Goal: Task Accomplishment & Management: Manage account settings

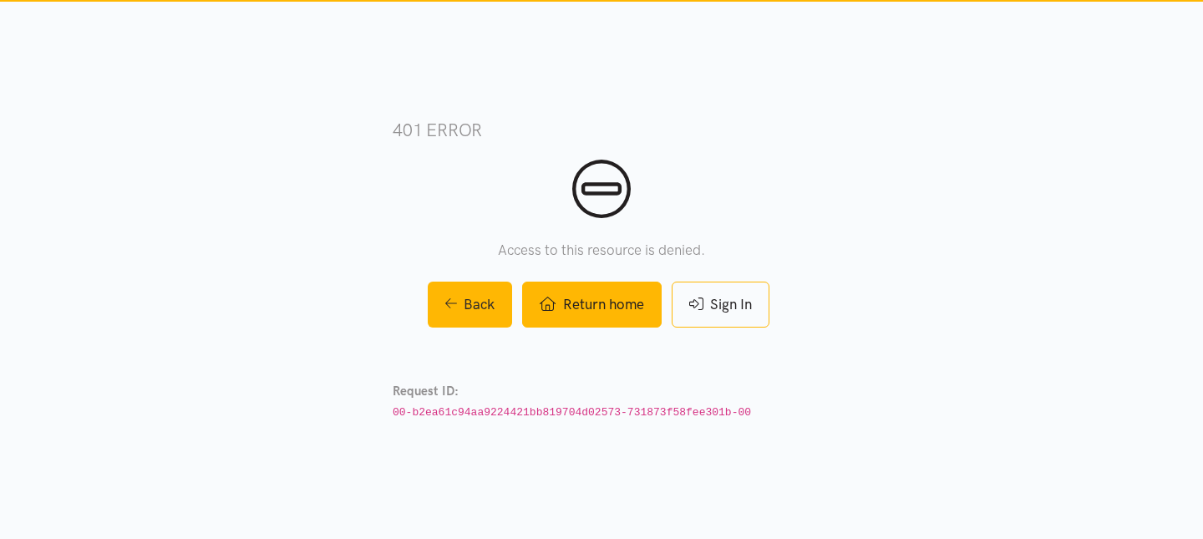
click at [624, 300] on link "Return home" at bounding box center [591, 304] width 139 height 46
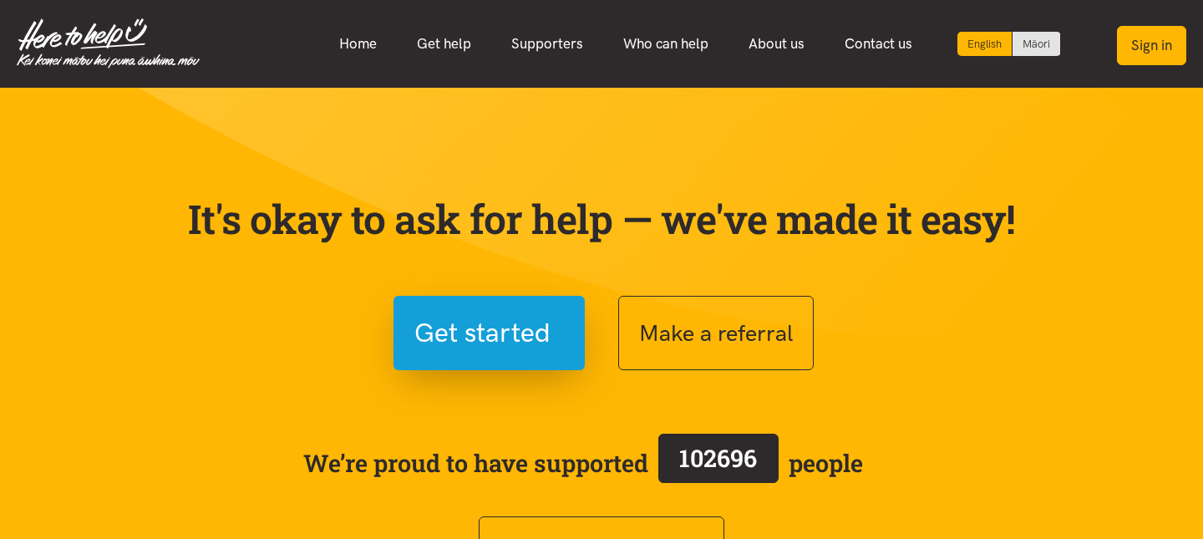
click at [1167, 57] on button "Sign in" at bounding box center [1151, 45] width 69 height 39
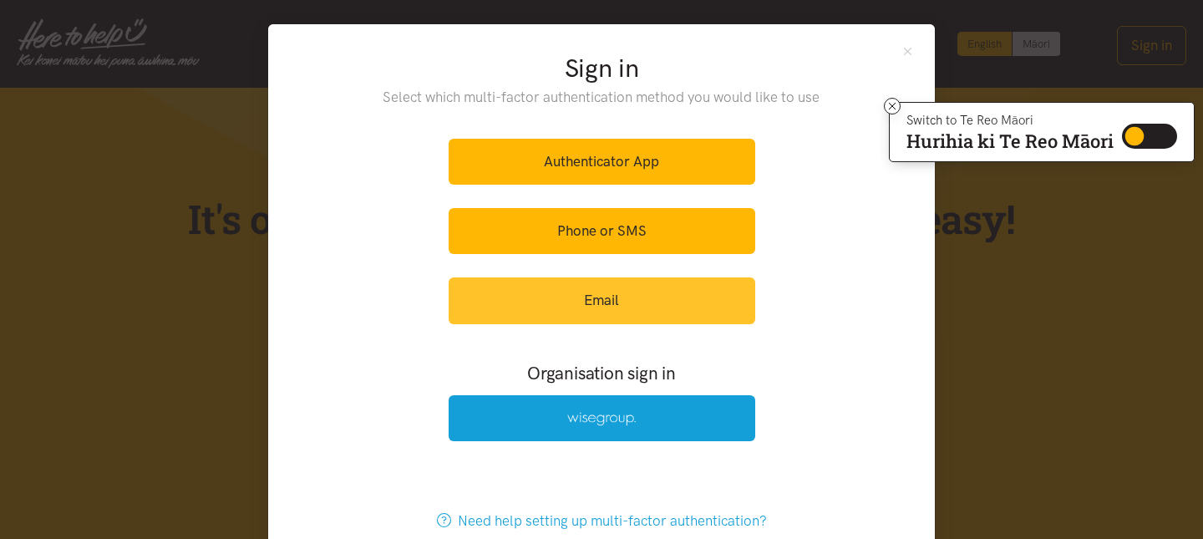
click at [575, 295] on link "Email" at bounding box center [601, 300] width 306 height 46
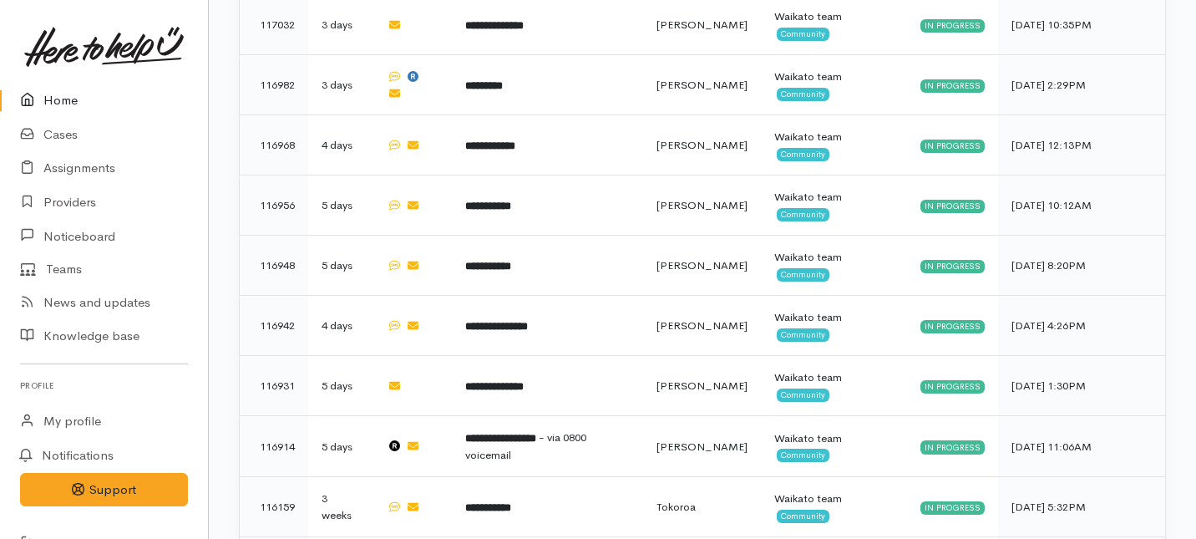
scroll to position [1993, 0]
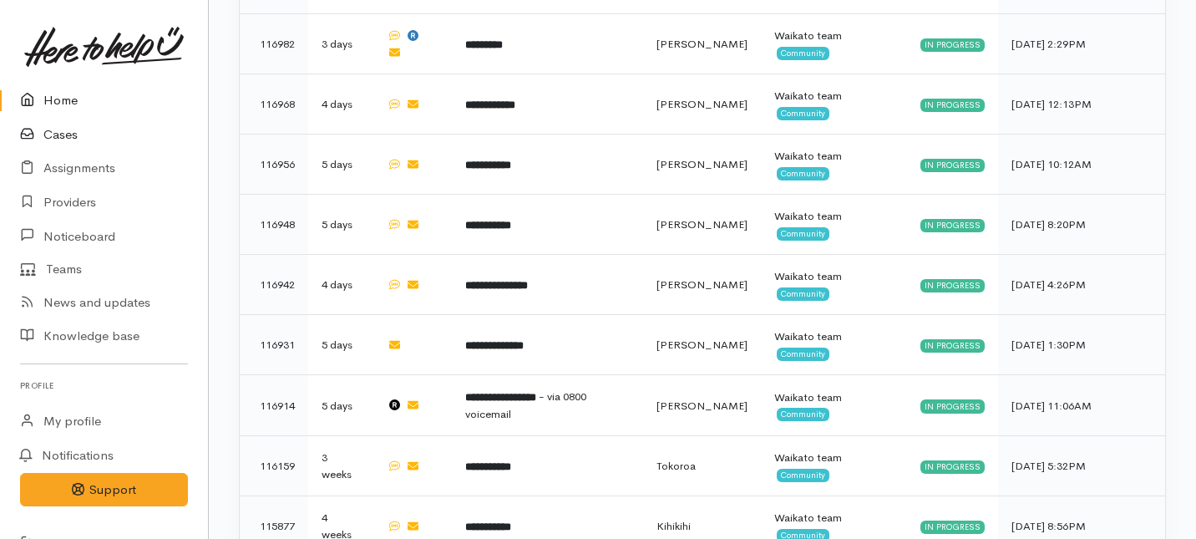
click at [67, 135] on link "Cases" at bounding box center [104, 135] width 208 height 34
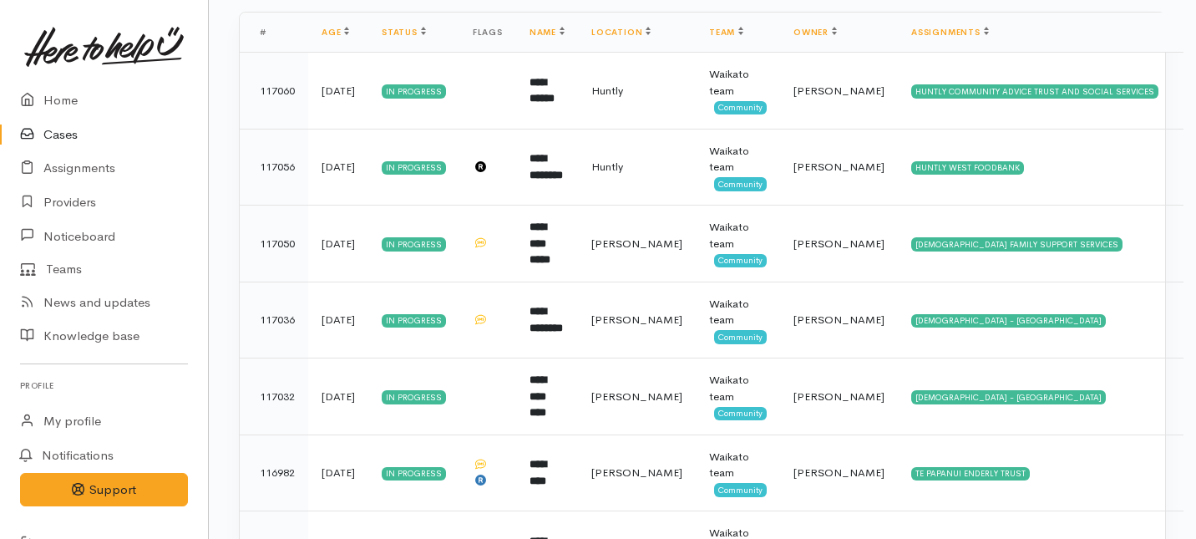
scroll to position [423, 0]
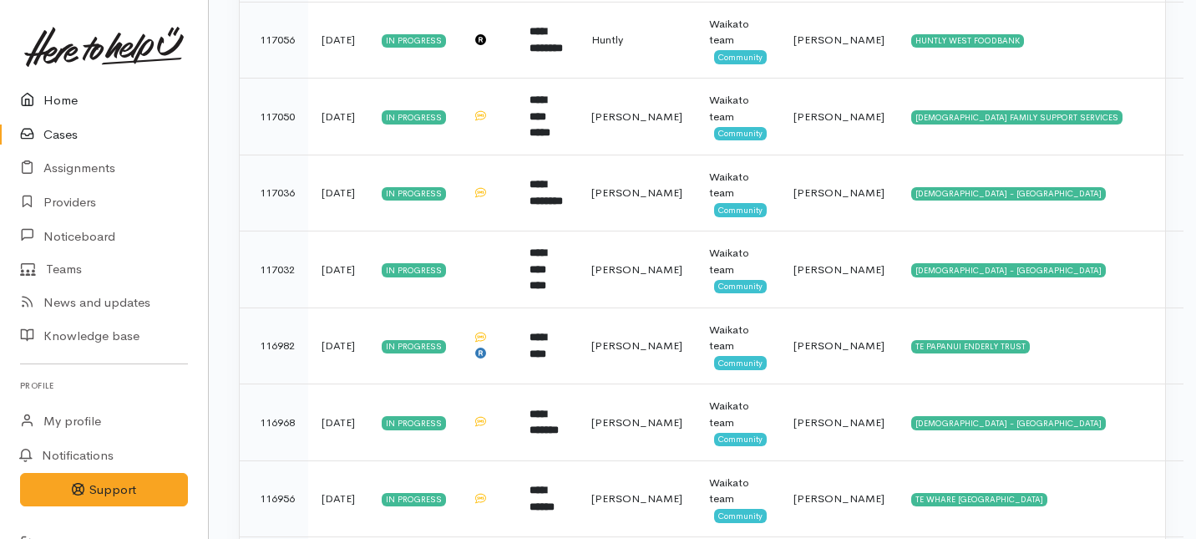
click at [51, 97] on link "Home" at bounding box center [104, 101] width 208 height 34
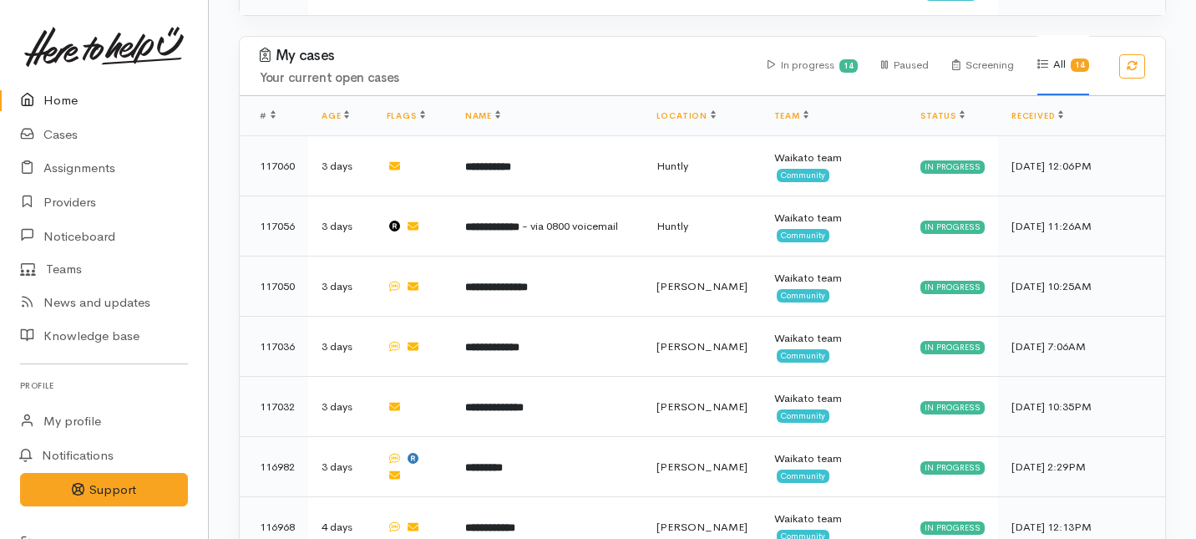
scroll to position [1552, 0]
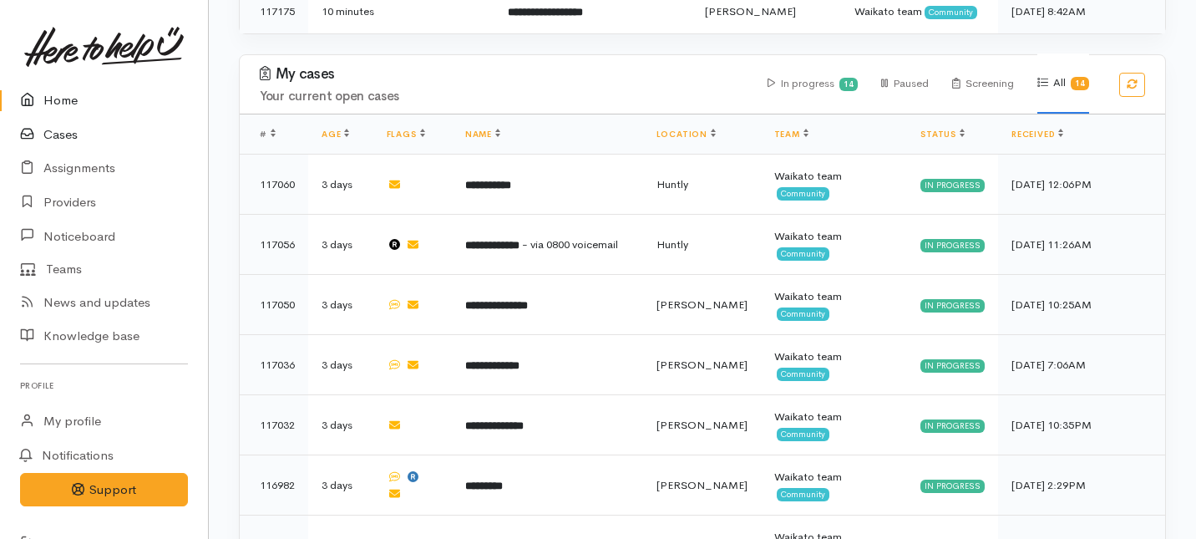
click at [61, 135] on link "Cases" at bounding box center [104, 135] width 208 height 34
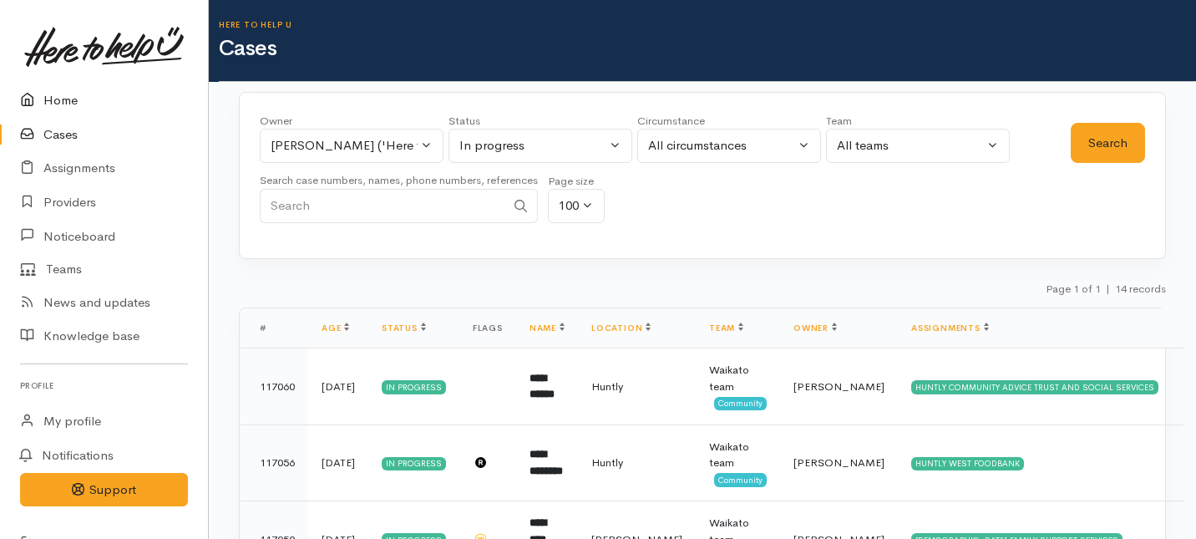
click at [58, 102] on link "Home" at bounding box center [104, 101] width 208 height 34
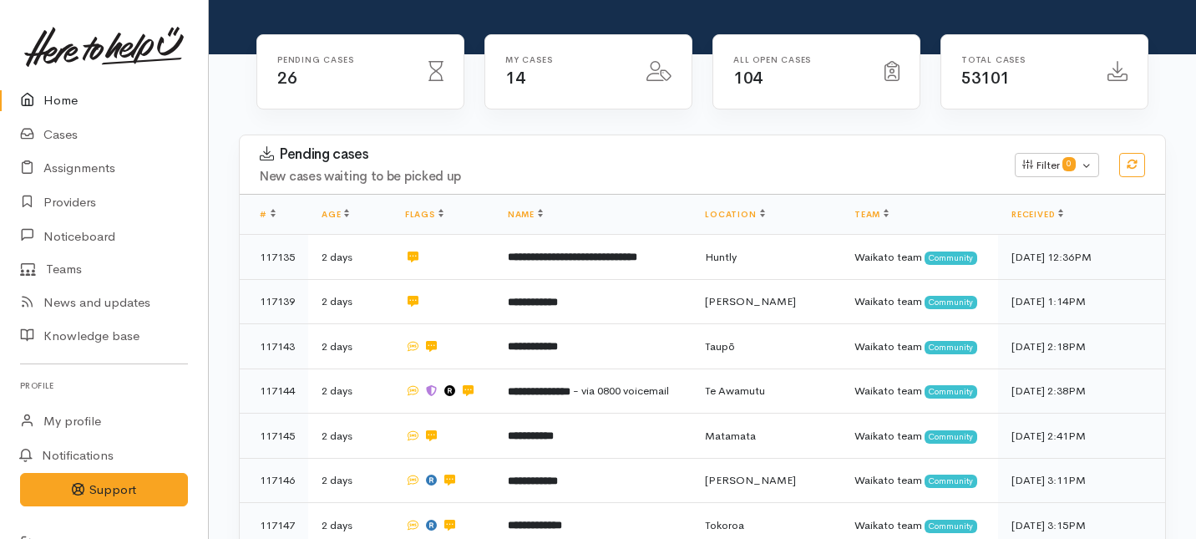
scroll to position [177, 0]
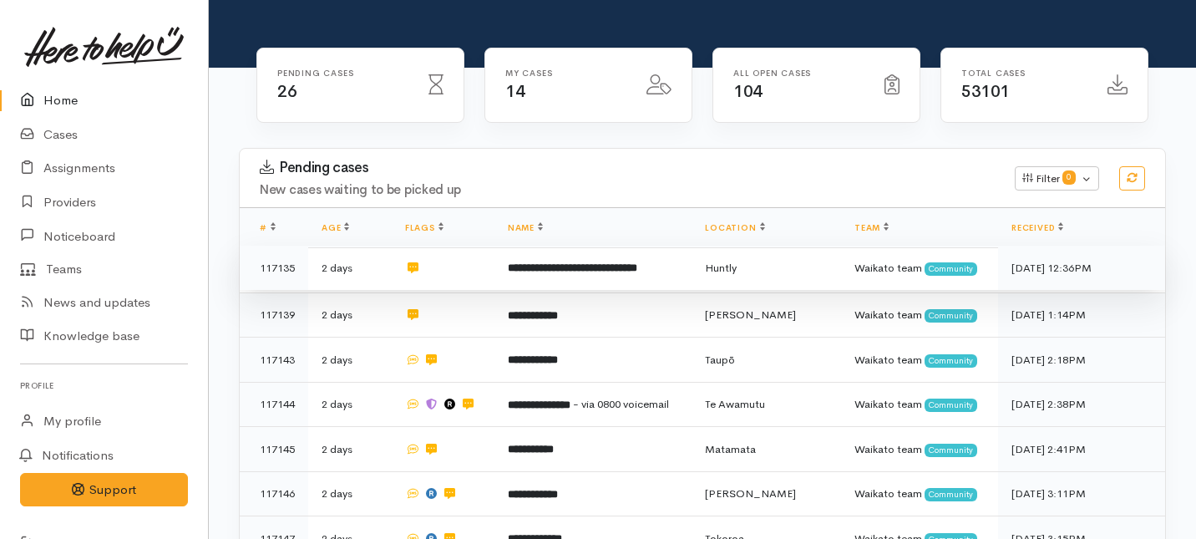
click at [446, 246] on td at bounding box center [443, 268] width 103 height 45
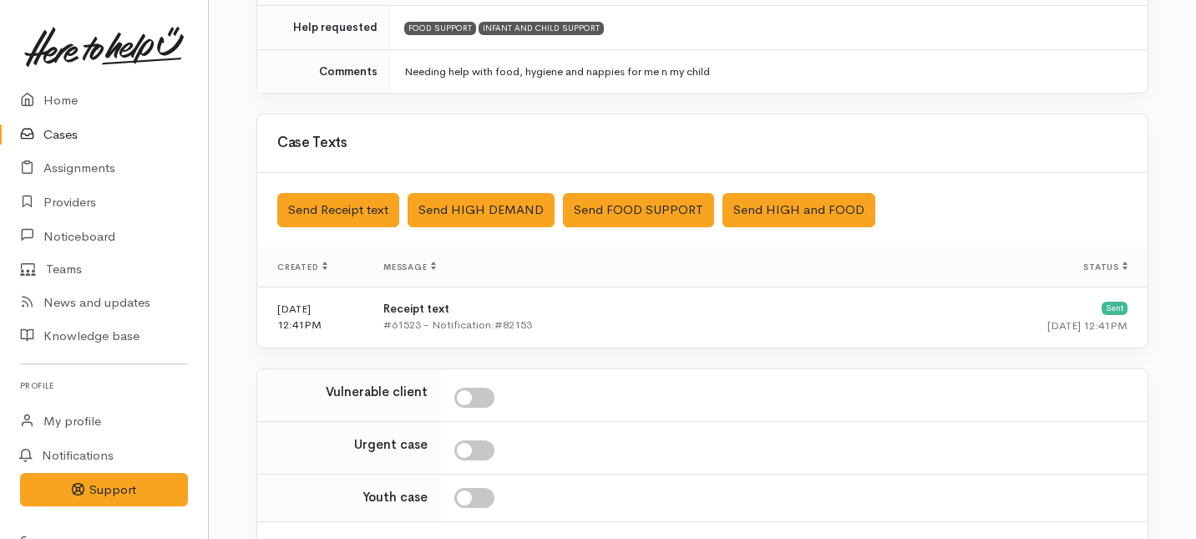
scroll to position [510, 0]
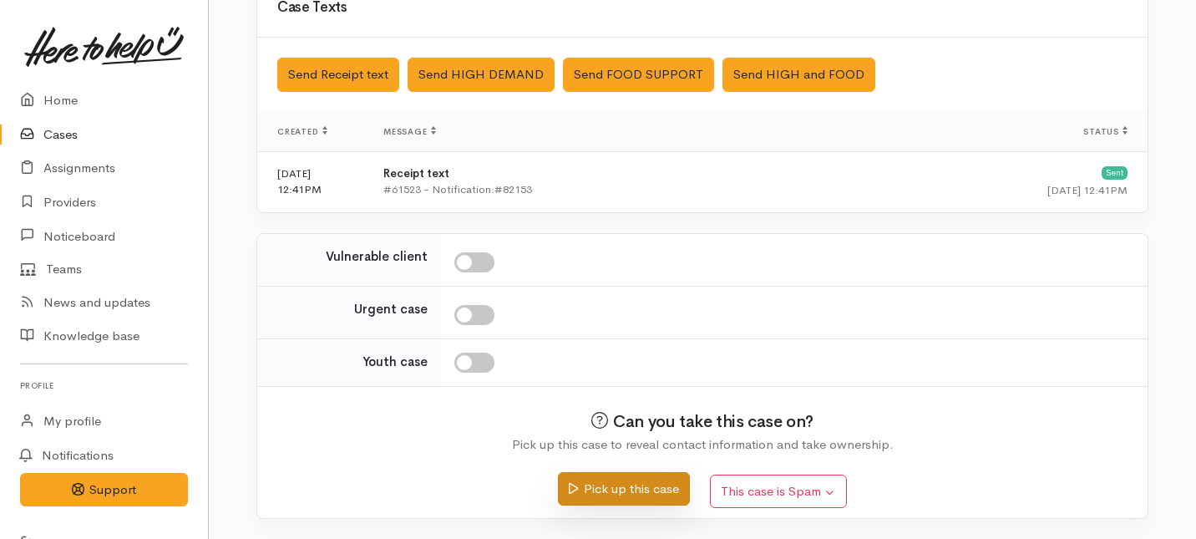
click at [616, 493] on button "Pick up this case" at bounding box center [623, 489] width 131 height 34
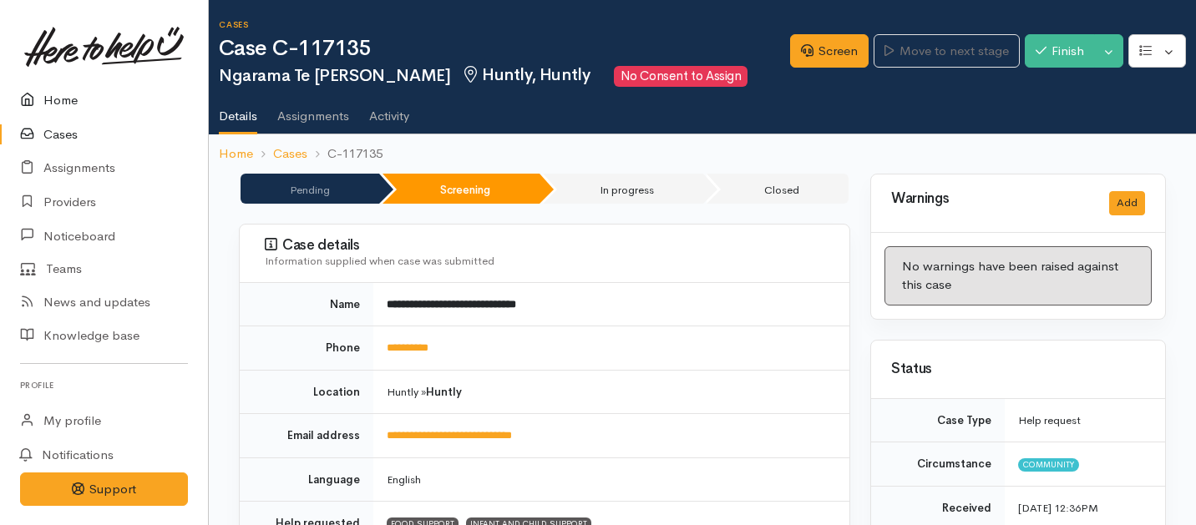
click at [53, 88] on link "Home" at bounding box center [104, 101] width 208 height 34
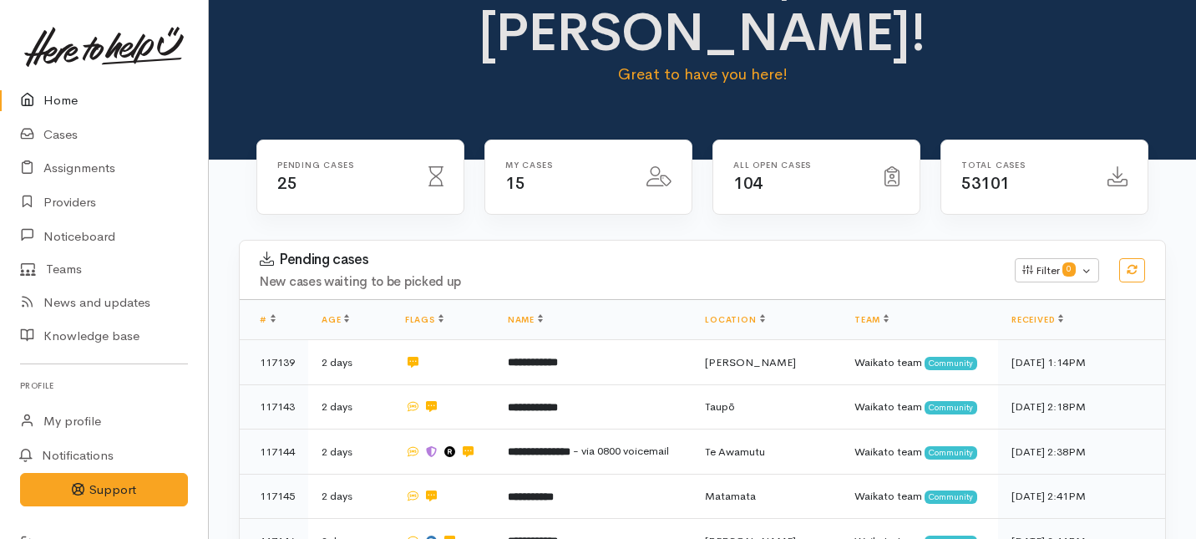
scroll to position [150, 0]
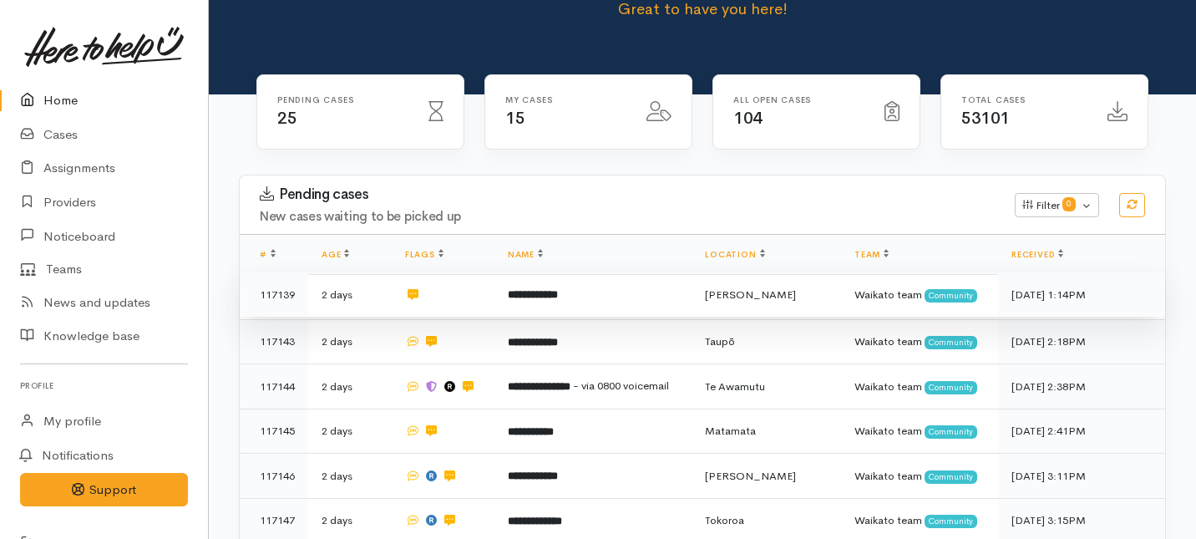
click at [549, 272] on td "**********" at bounding box center [592, 294] width 197 height 45
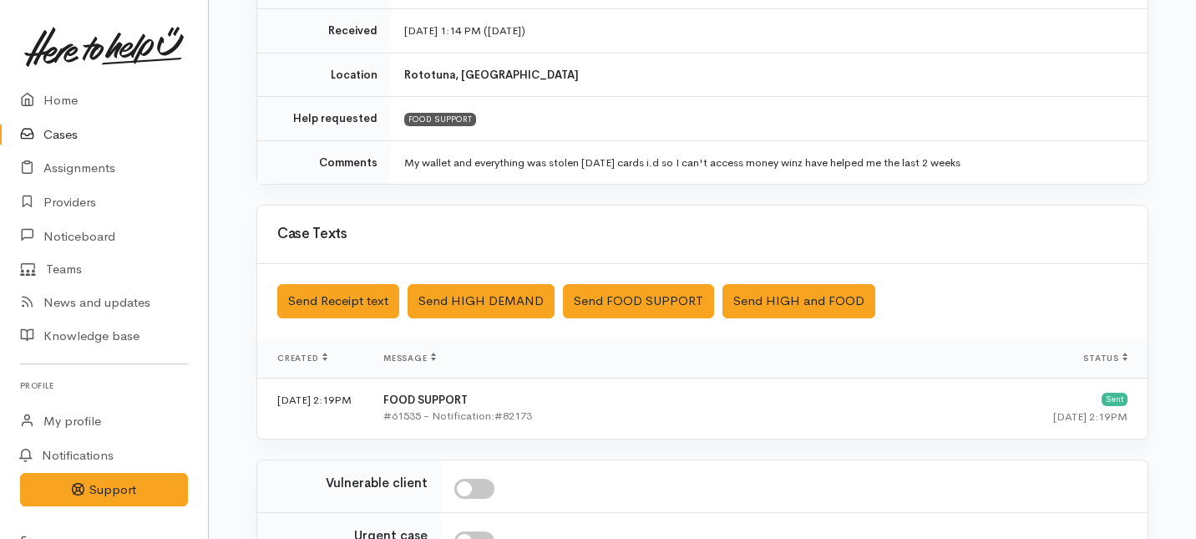
scroll to position [510, 0]
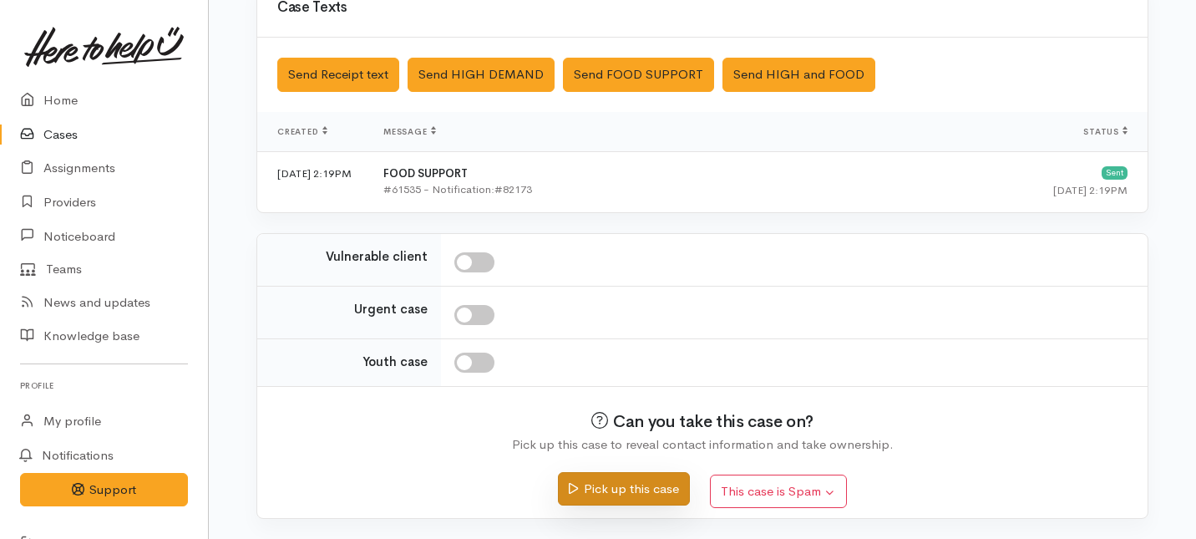
click at [617, 483] on button "Pick up this case" at bounding box center [623, 489] width 131 height 34
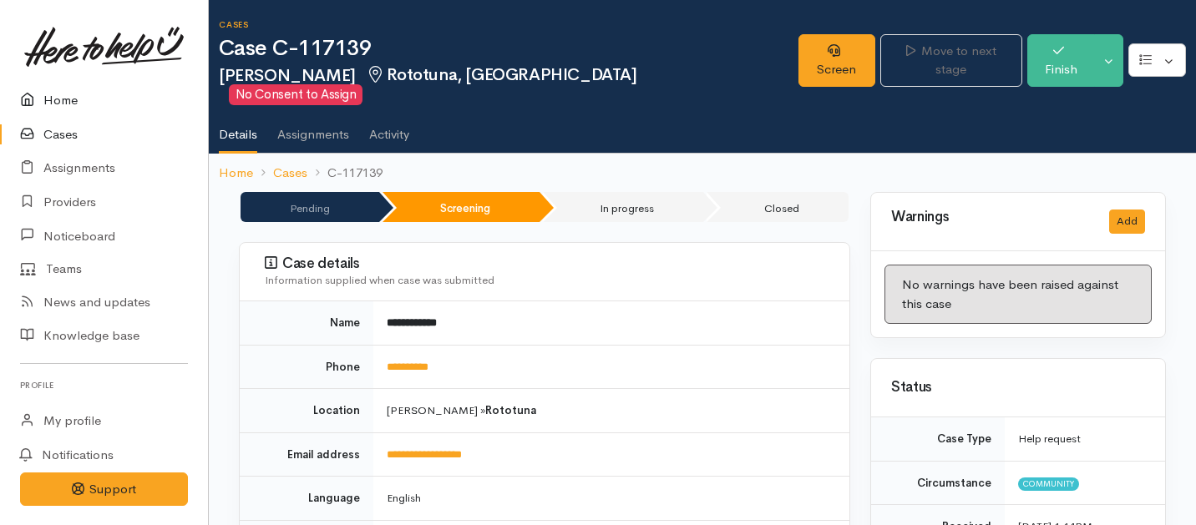
click at [69, 107] on link "Home" at bounding box center [104, 101] width 208 height 34
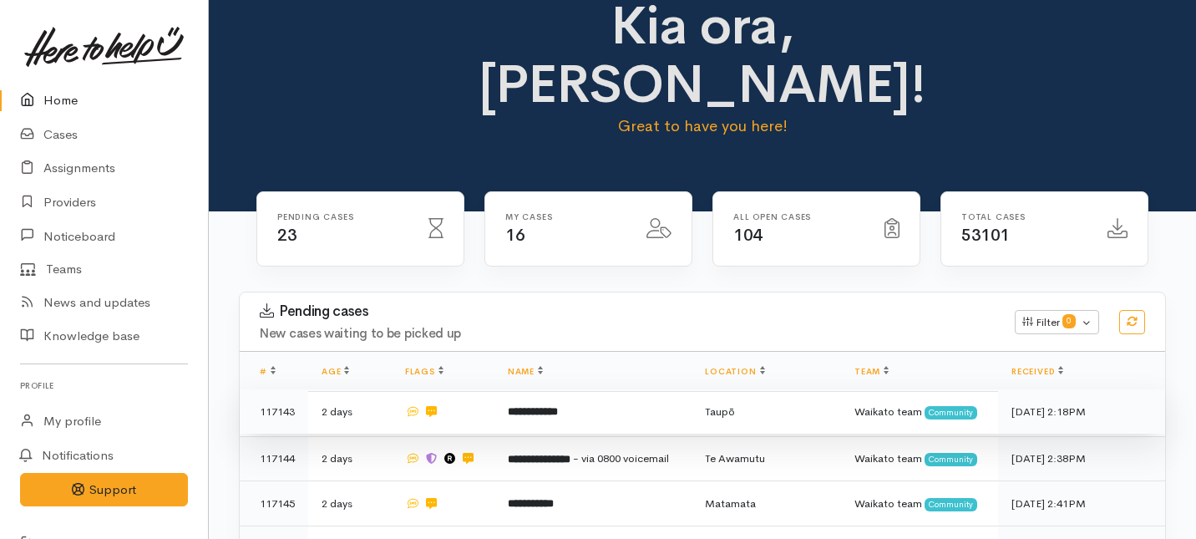
scroll to position [35, 0]
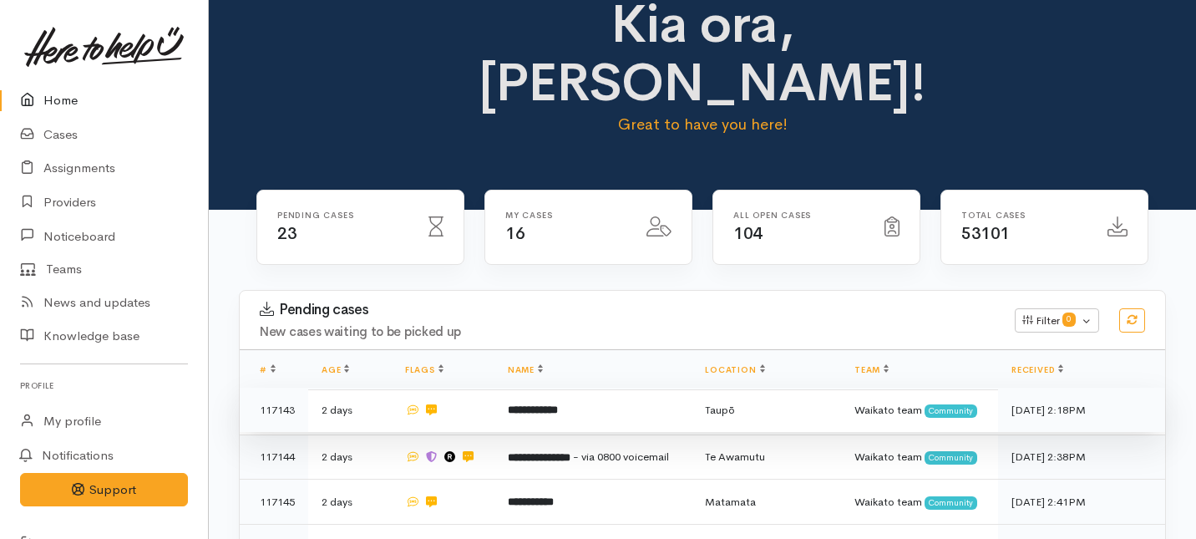
click at [477, 387] on td at bounding box center [443, 409] width 103 height 45
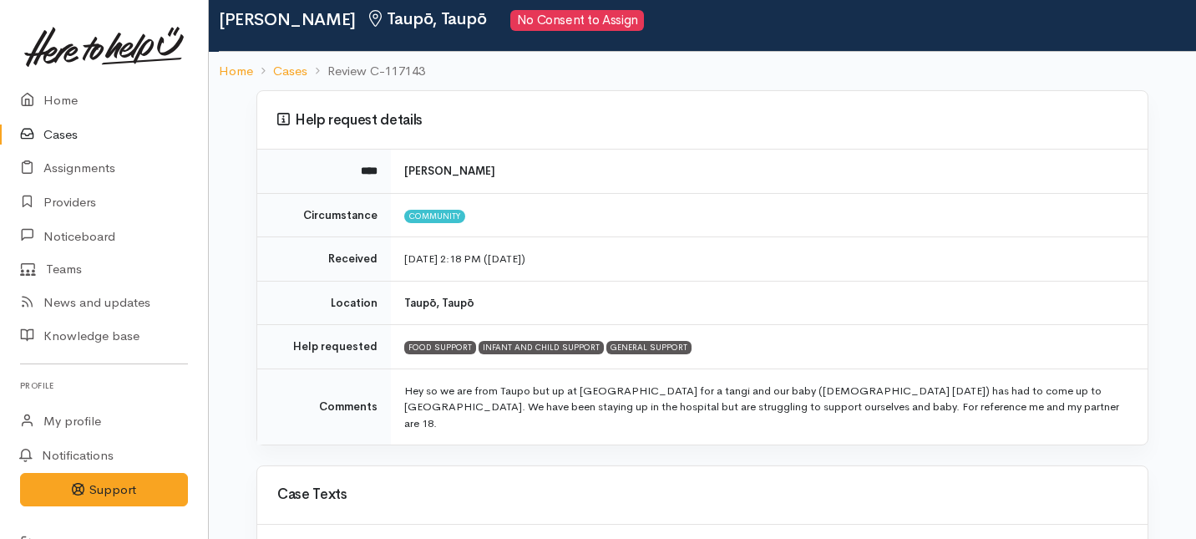
scroll to position [60, 0]
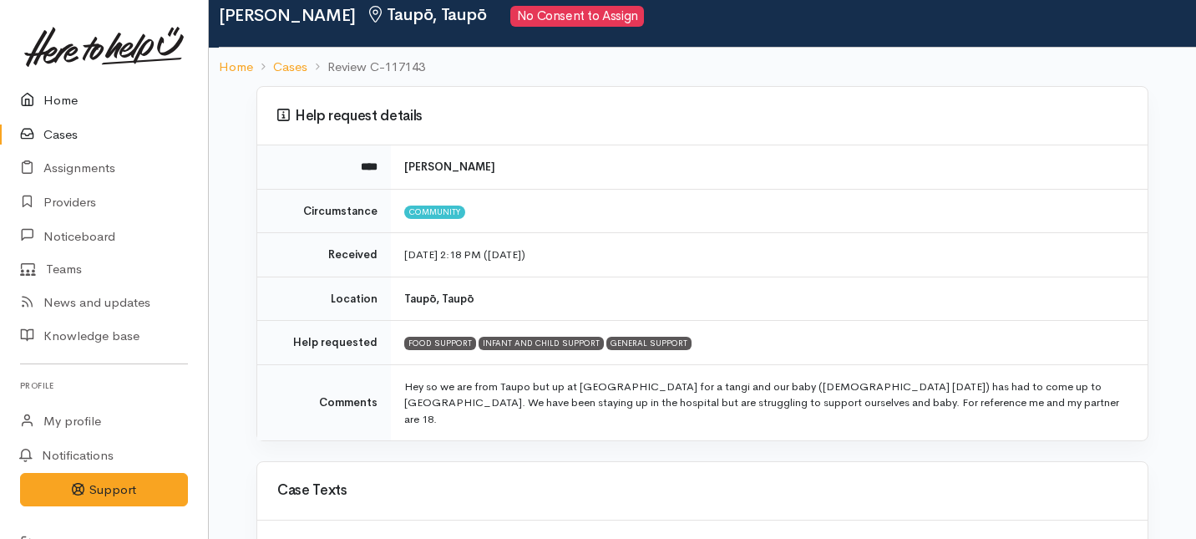
click at [68, 99] on link "Home" at bounding box center [104, 101] width 208 height 34
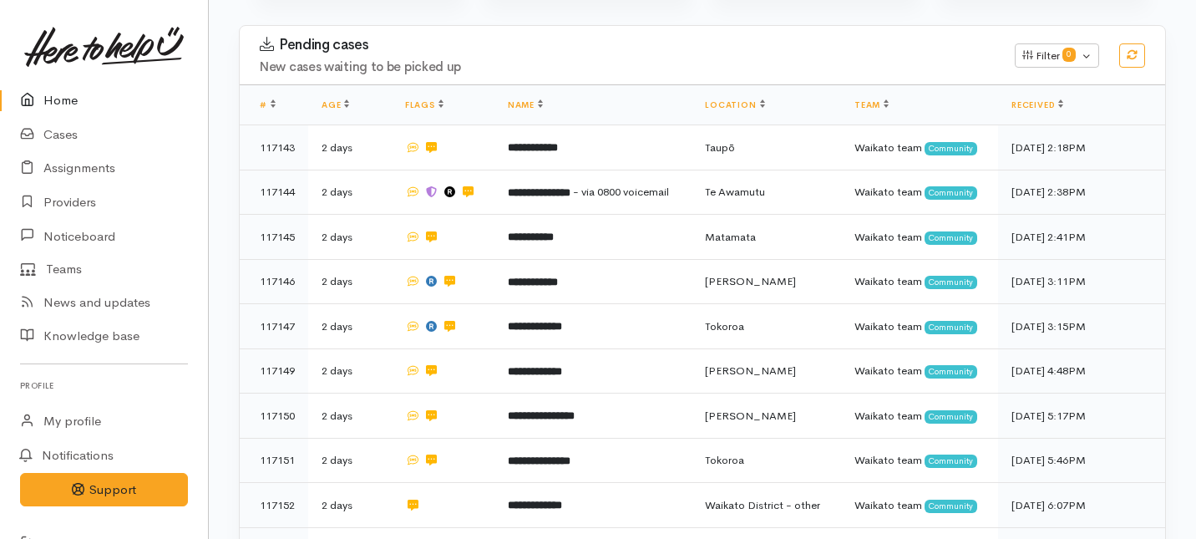
scroll to position [358, 0]
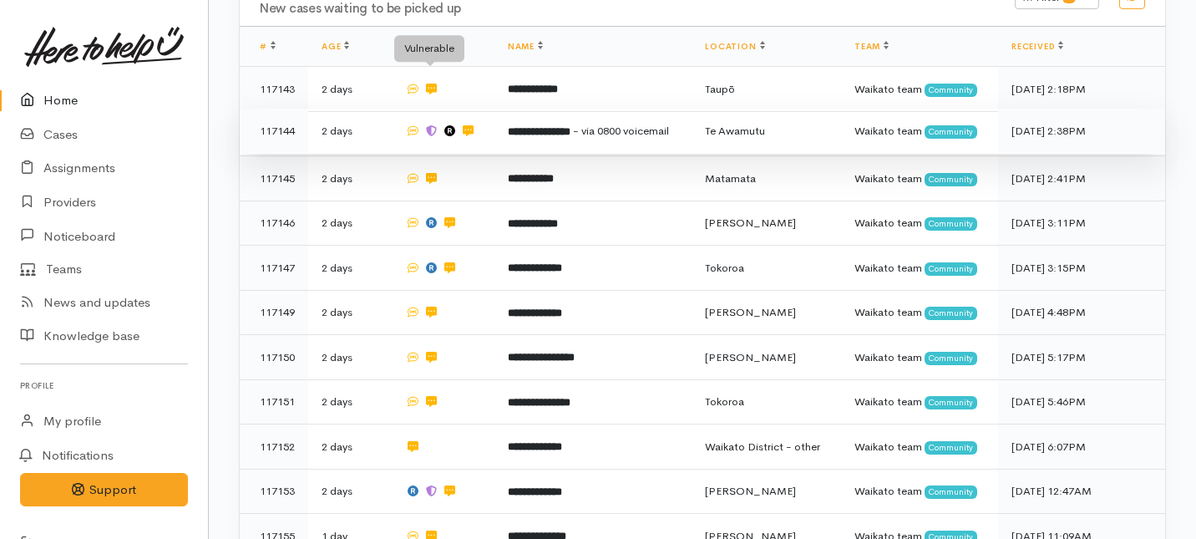
click at [428, 125] on icon at bounding box center [431, 130] width 10 height 11
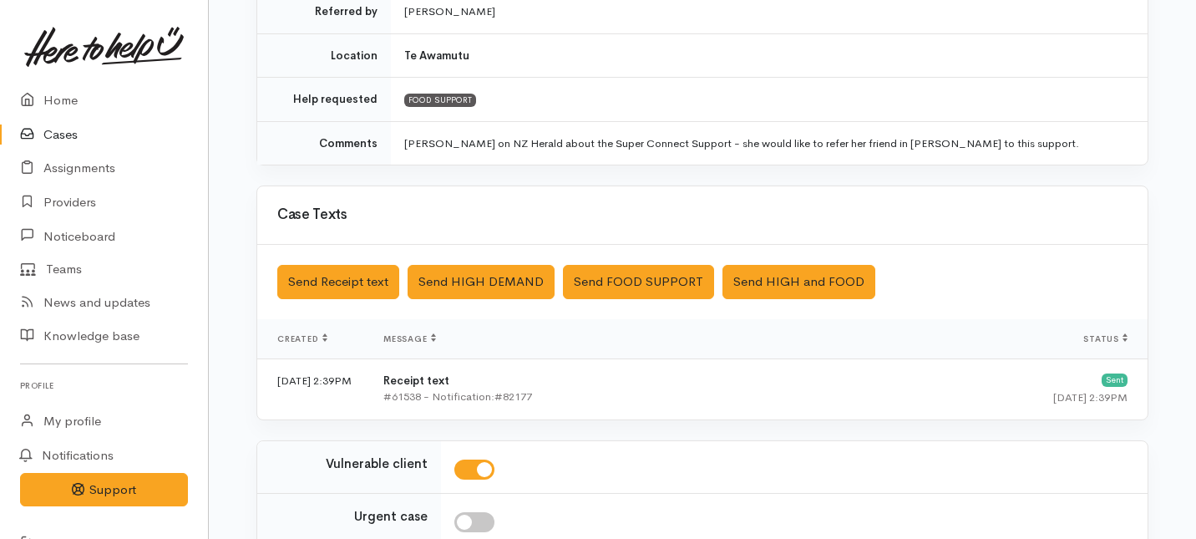
scroll to position [598, 0]
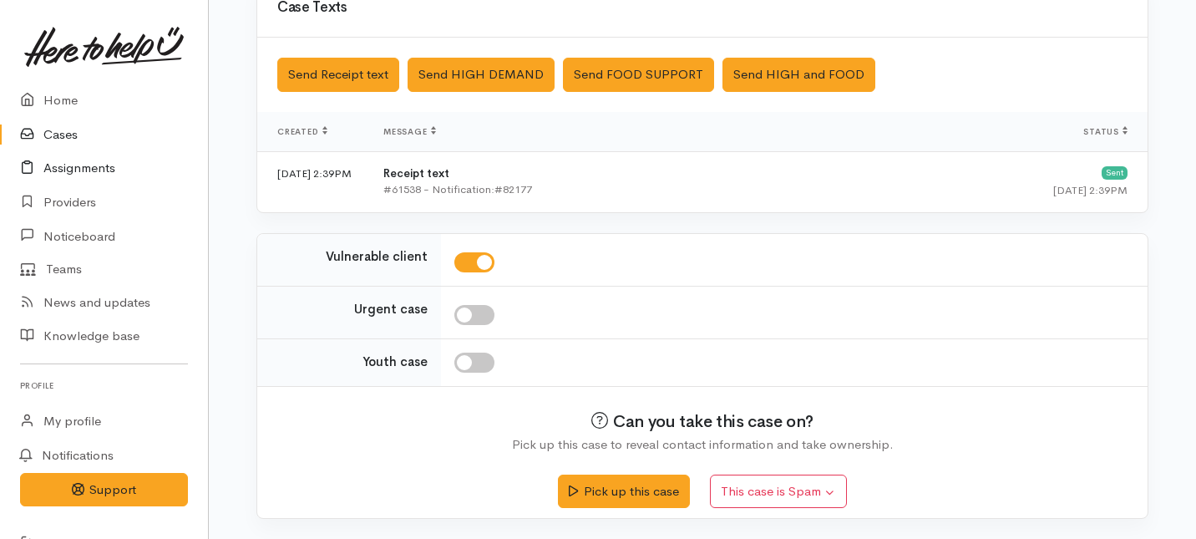
click at [73, 166] on link "Assignments" at bounding box center [104, 168] width 208 height 34
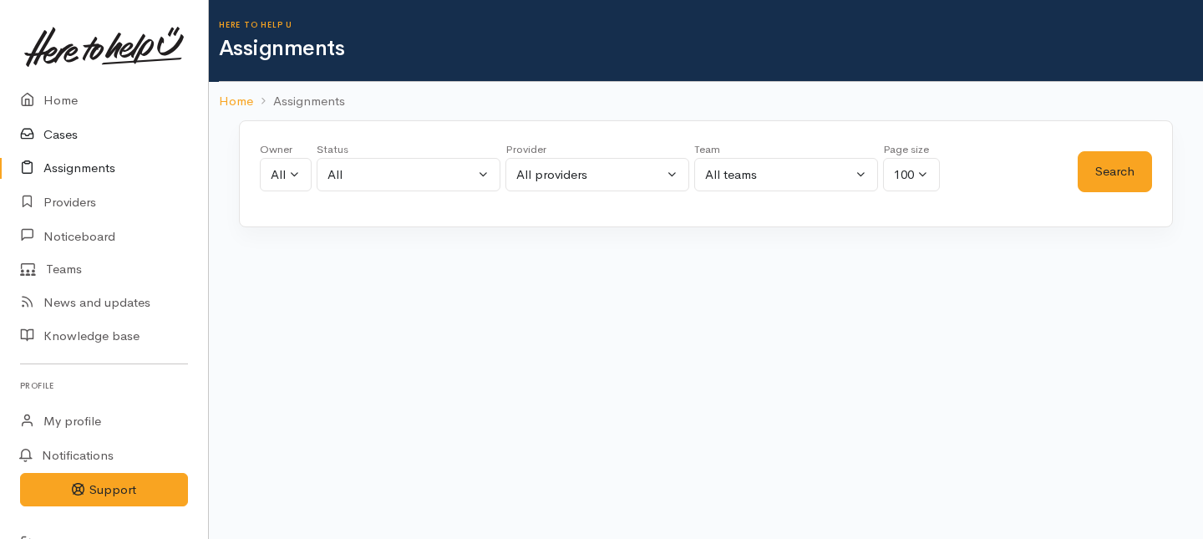
click at [58, 140] on link "Cases" at bounding box center [104, 135] width 208 height 34
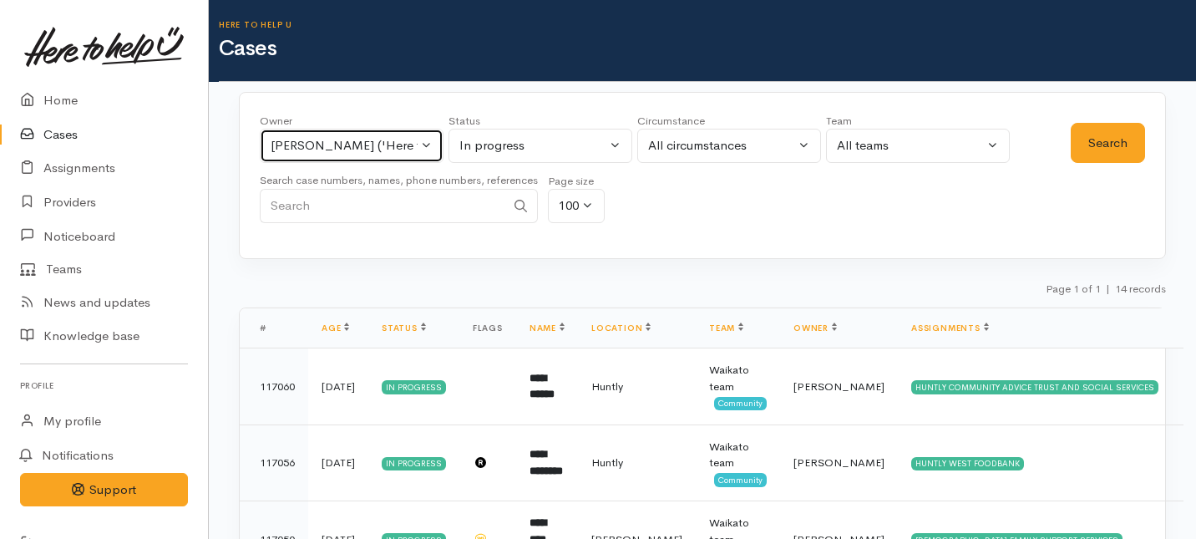
click at [430, 132] on button "Shirley Mackie ('Here to help u')" at bounding box center [352, 146] width 184 height 34
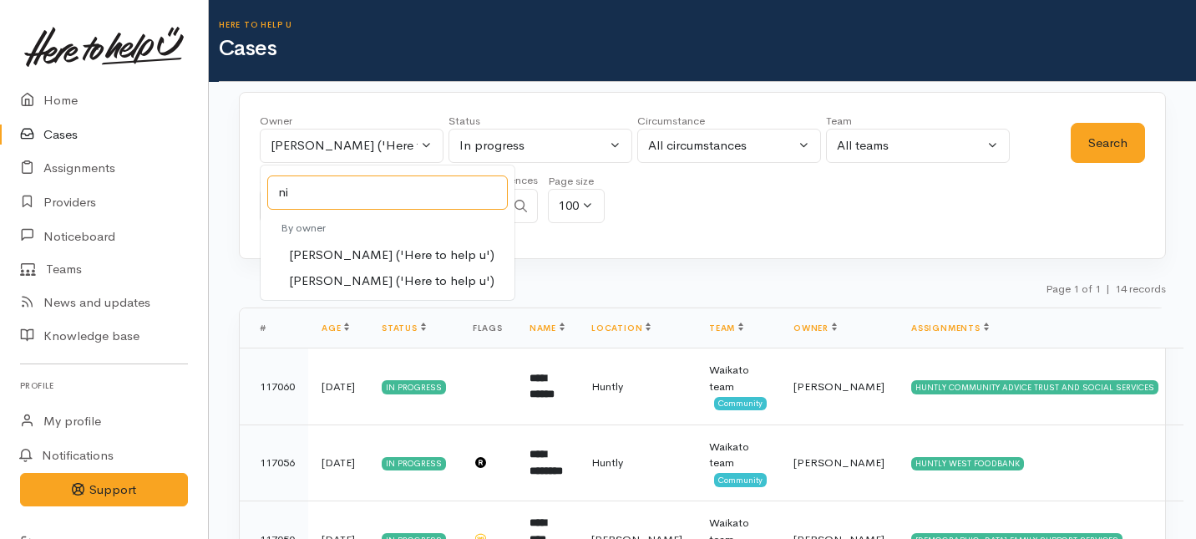
type input "ni"
click at [336, 281] on span "Nicole Rusk ('Here to help u')" at bounding box center [391, 280] width 205 height 19
select select "2314"
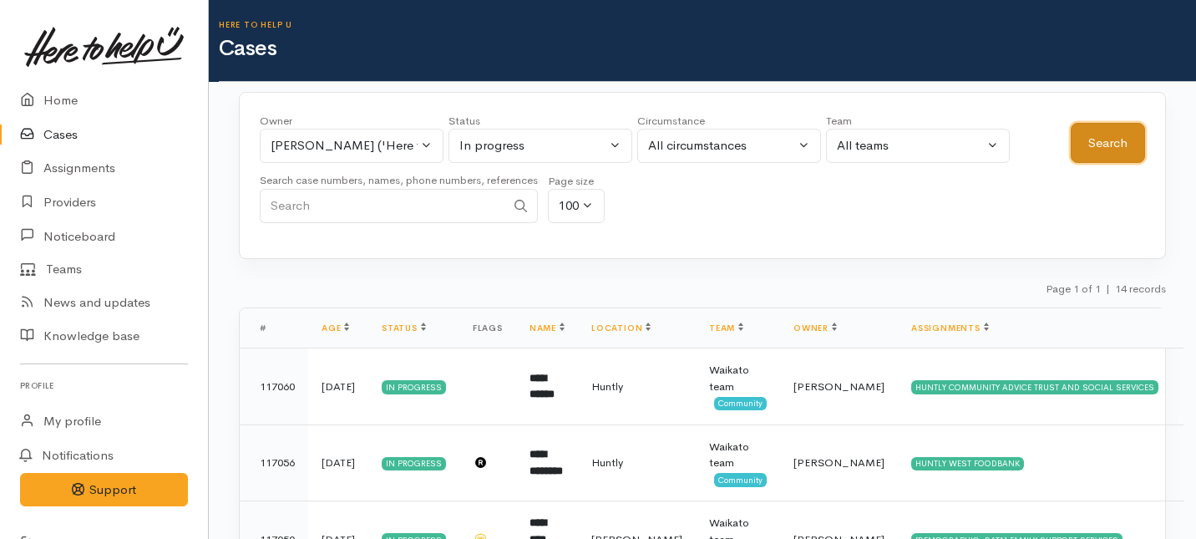
click at [1117, 144] on button "Search" at bounding box center [1108, 143] width 74 height 41
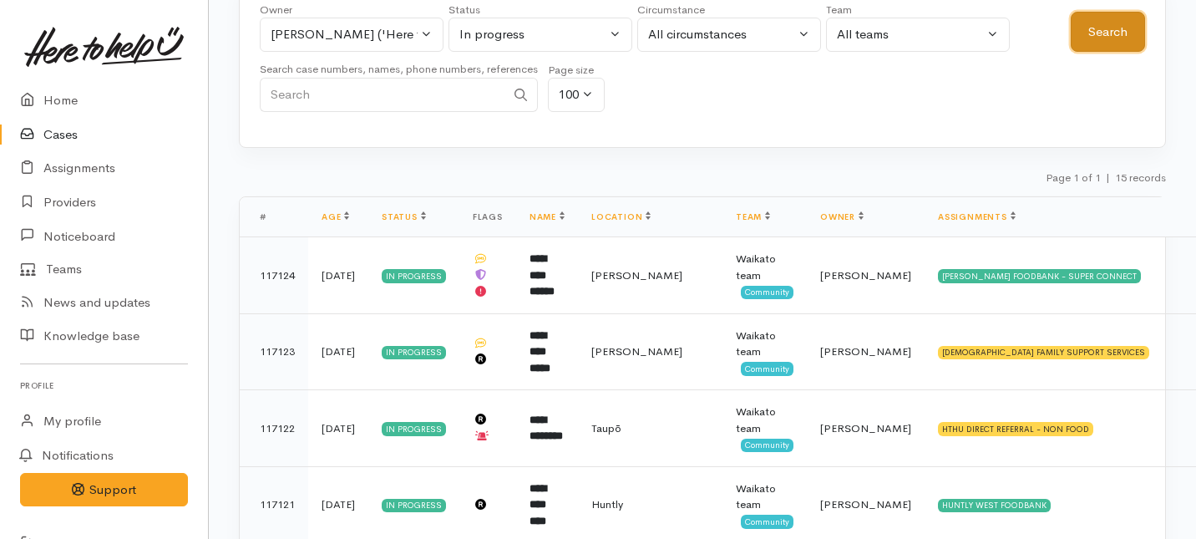
scroll to position [112, 0]
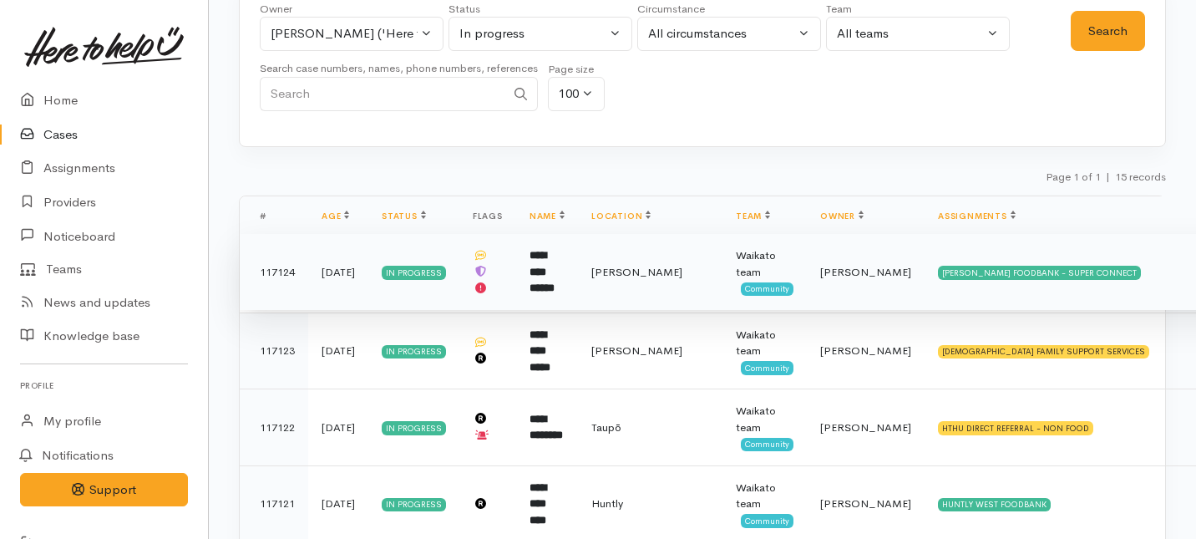
click at [566, 291] on td "**********" at bounding box center [547, 272] width 62 height 77
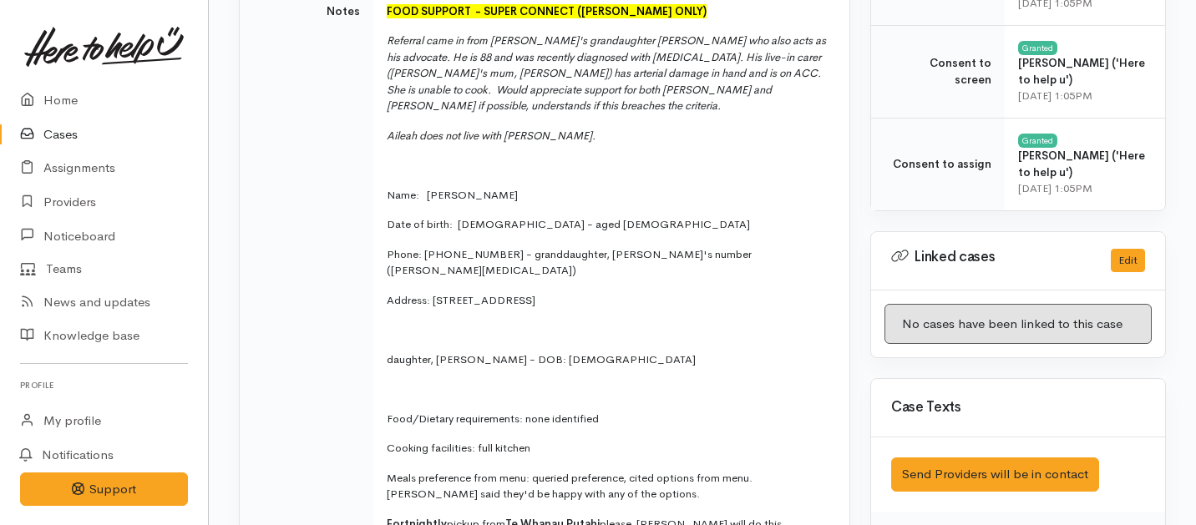
scroll to position [719, 0]
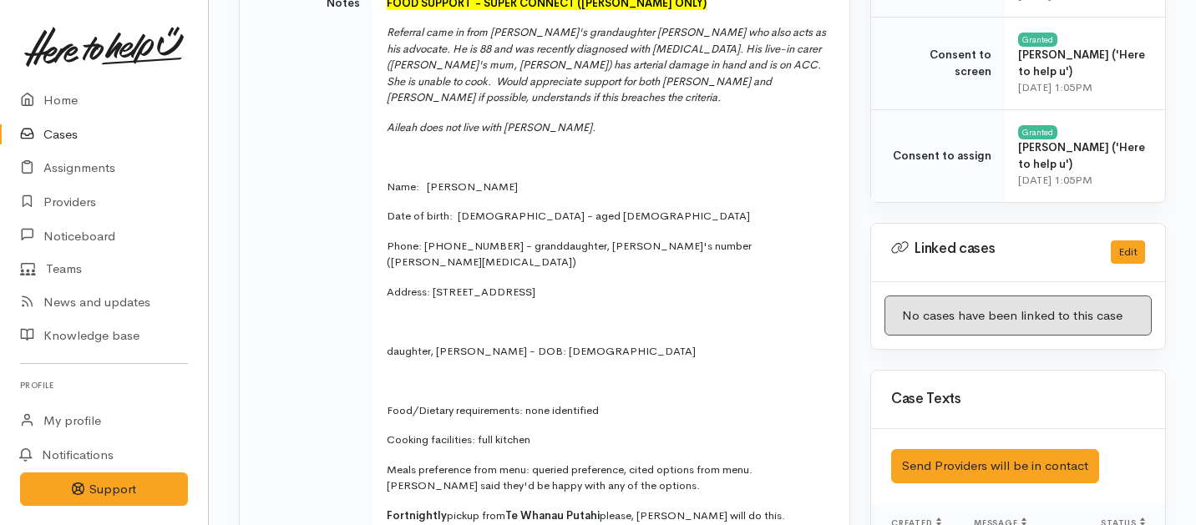
click at [758, 508] on p "Fortnightly pickup from Te Whanau Putahi please, Aileah will do this." at bounding box center [608, 516] width 443 height 17
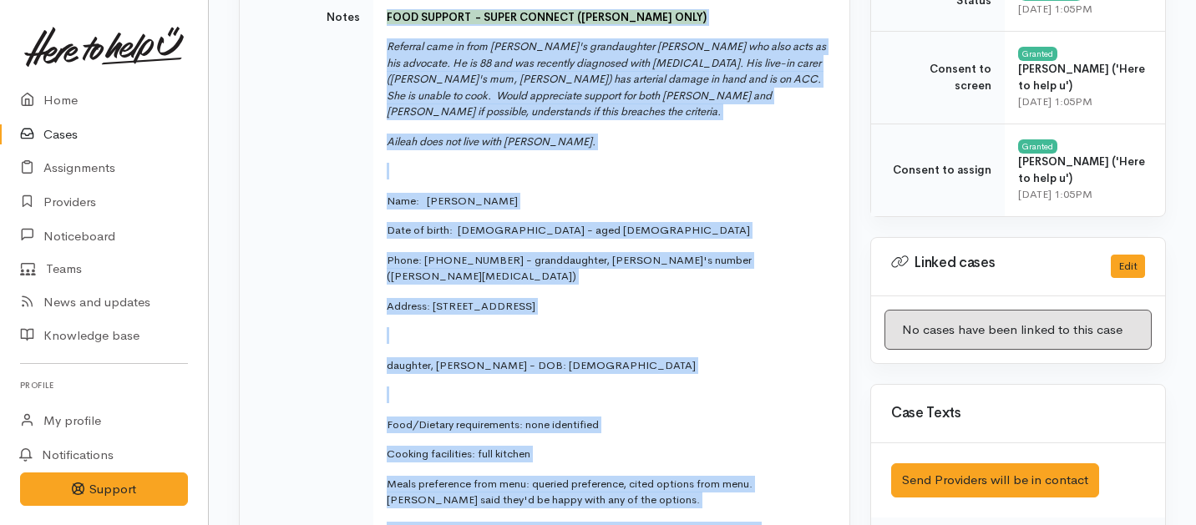
scroll to position [694, 0]
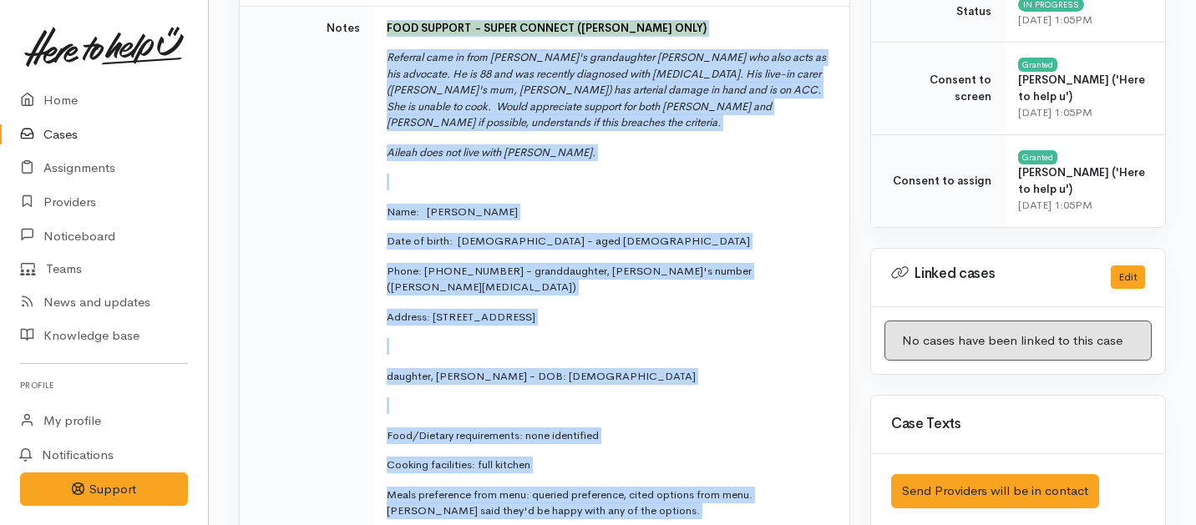
drag, startPoint x: 758, startPoint y: 486, endPoint x: 361, endPoint y: 23, distance: 610.6
click at [361, 23] on tr "Notes FOOD SUPPORT  - SUPER CONNECT (HAMILTON ONLY) Referral came in from Willi…" at bounding box center [545, 291] width 610 height 570
copy tr "FOOD SUPPORT  - SUPER CONNECT (HAMILTON ONLY) Referral came in from William's g…"
click at [58, 104] on link "Home" at bounding box center [104, 101] width 208 height 34
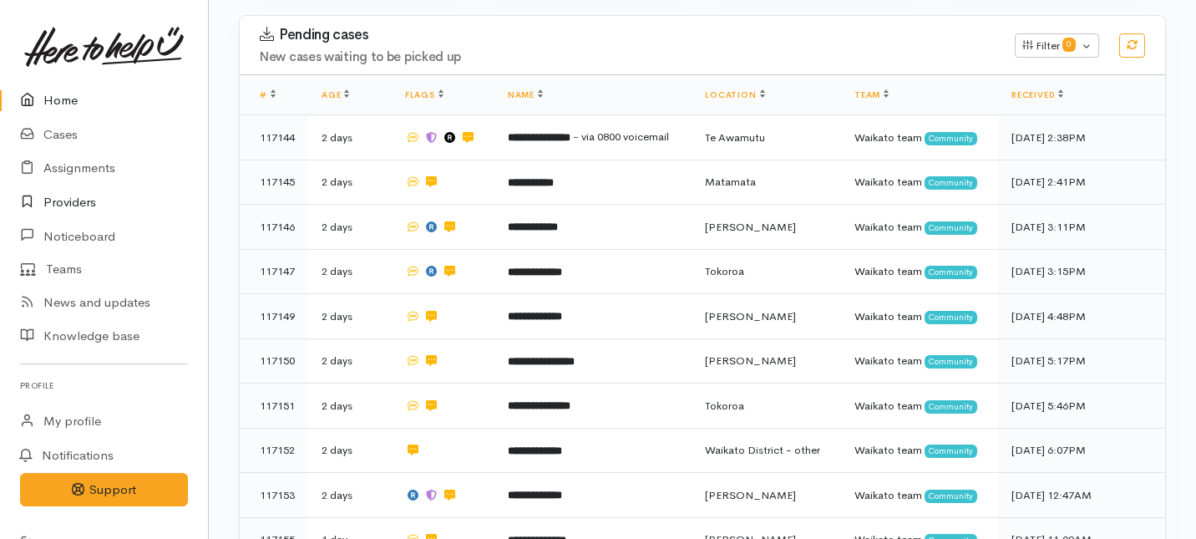
scroll to position [281, 0]
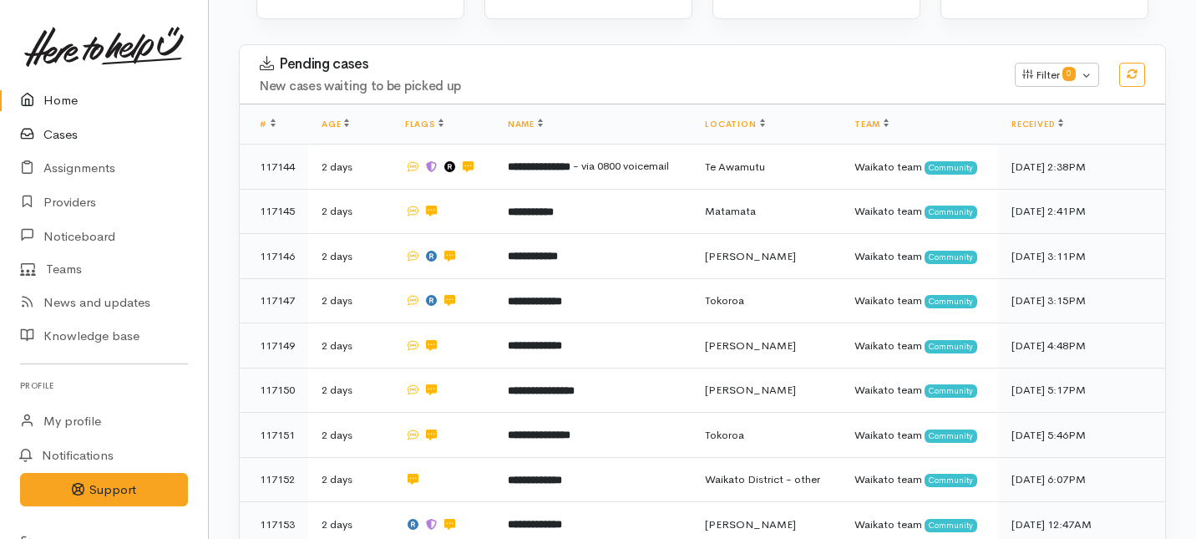
click at [59, 134] on link "Cases" at bounding box center [104, 135] width 208 height 34
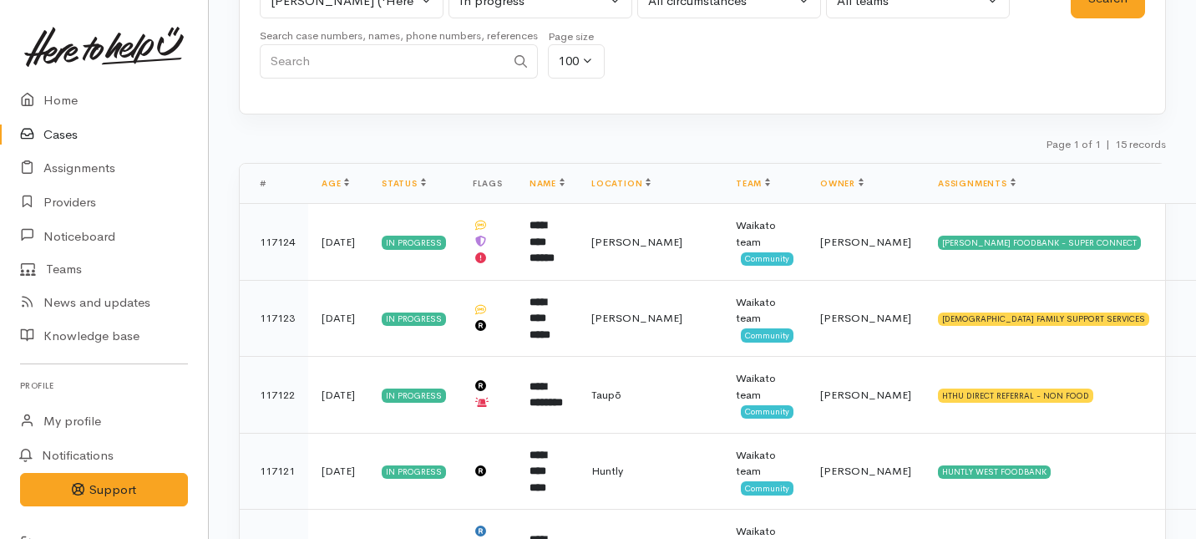
scroll to position [139, 0]
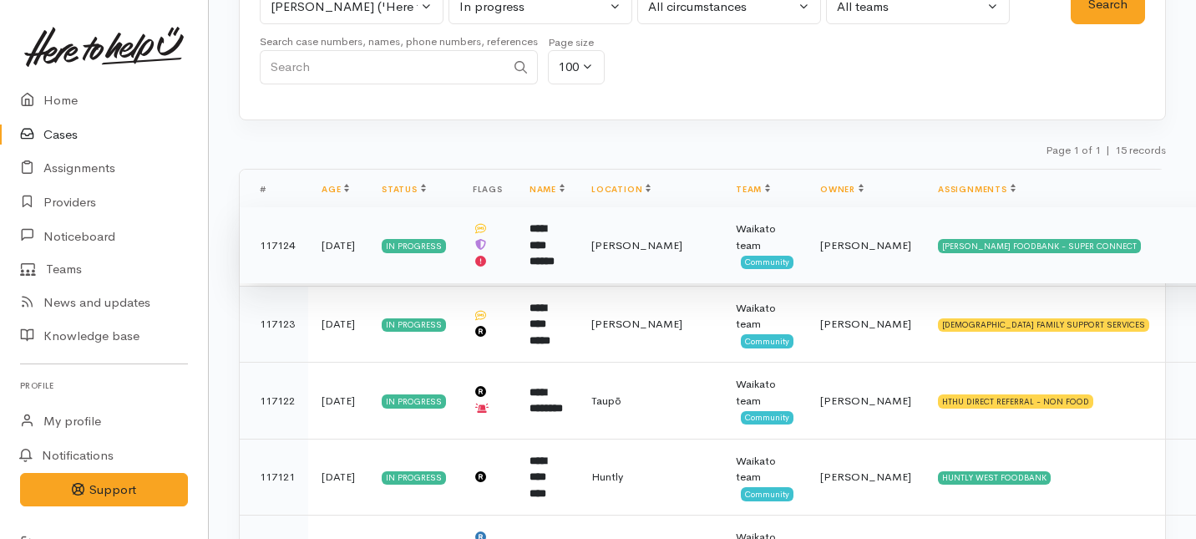
click at [555, 259] on b "**********" at bounding box center [541, 244] width 25 height 43
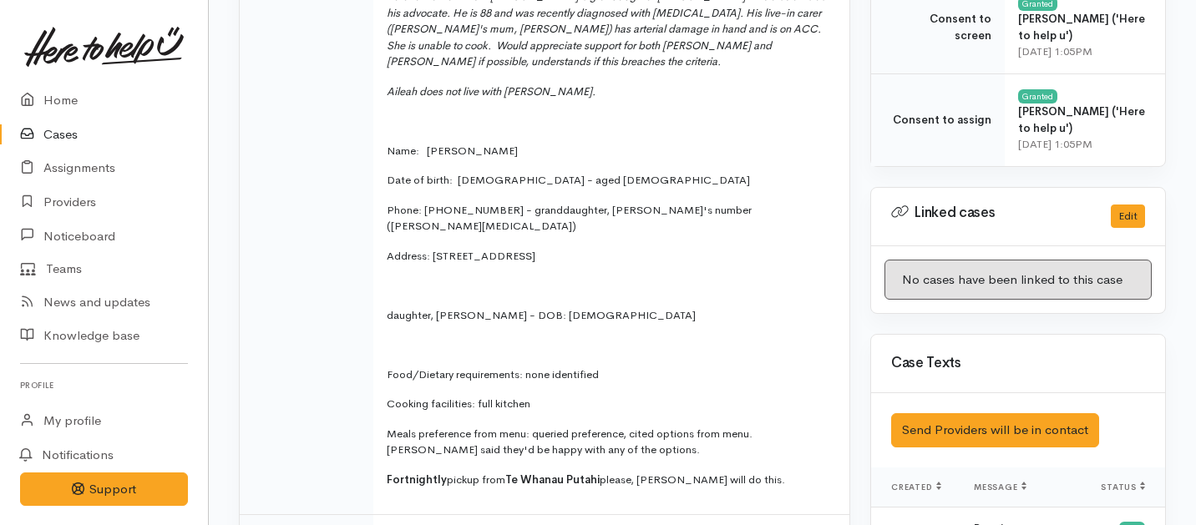
scroll to position [759, 0]
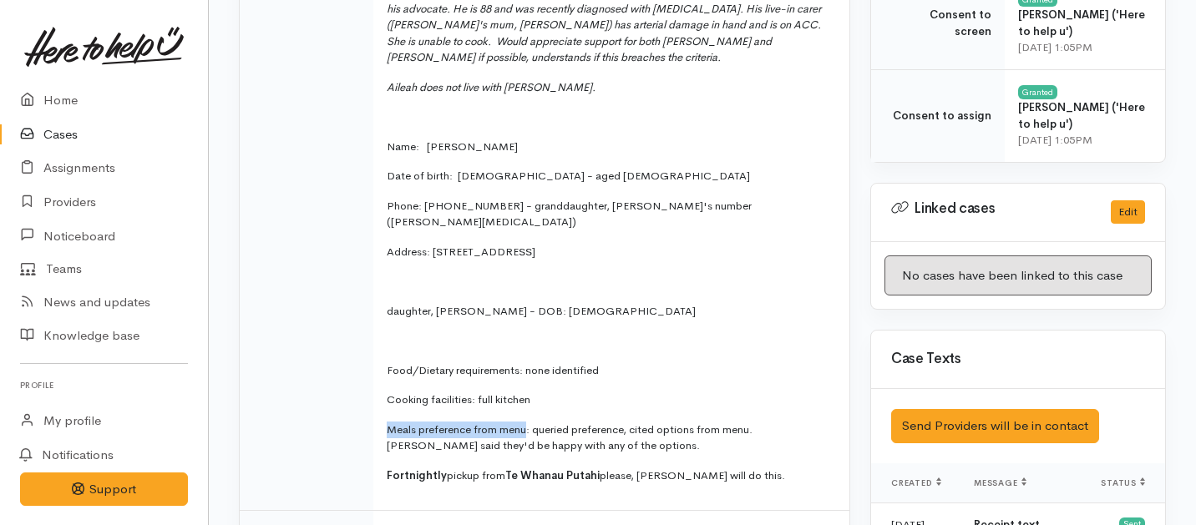
drag, startPoint x: 526, startPoint y: 399, endPoint x: 383, endPoint y: 396, distance: 142.8
click at [383, 396] on td "FOOD SUPPORT  - SUPER CONNECT (HAMILTON ONLY) Referral came in from William's g…" at bounding box center [611, 226] width 476 height 570
copy p "Meals preference from menu"
click at [61, 196] on link "Providers" at bounding box center [104, 202] width 208 height 34
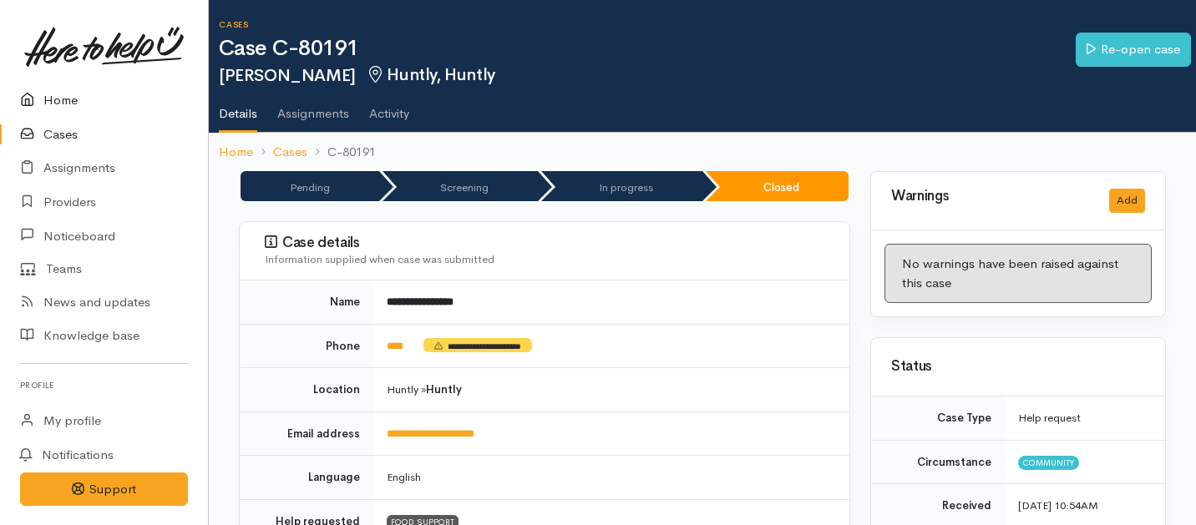
click at [63, 103] on link "Home" at bounding box center [104, 101] width 208 height 34
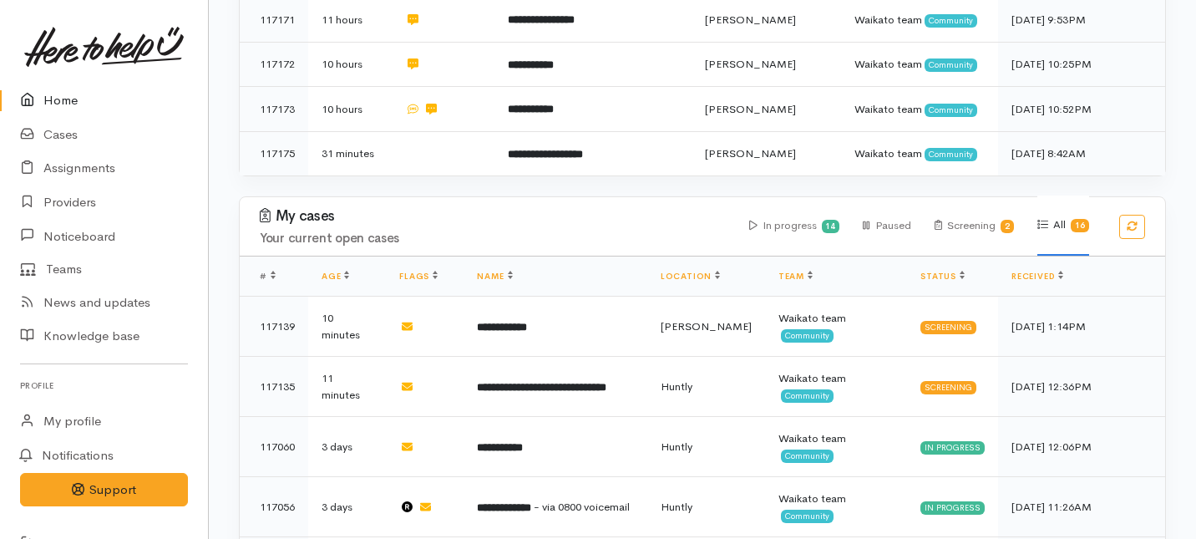
scroll to position [1237, 0]
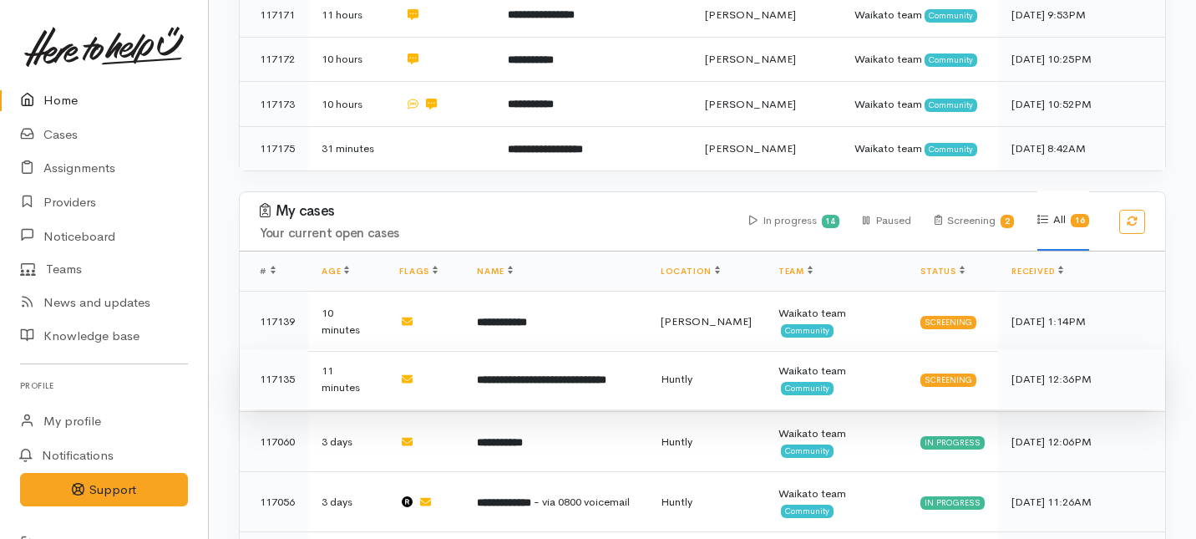
click at [499, 349] on td "**********" at bounding box center [554, 379] width 183 height 60
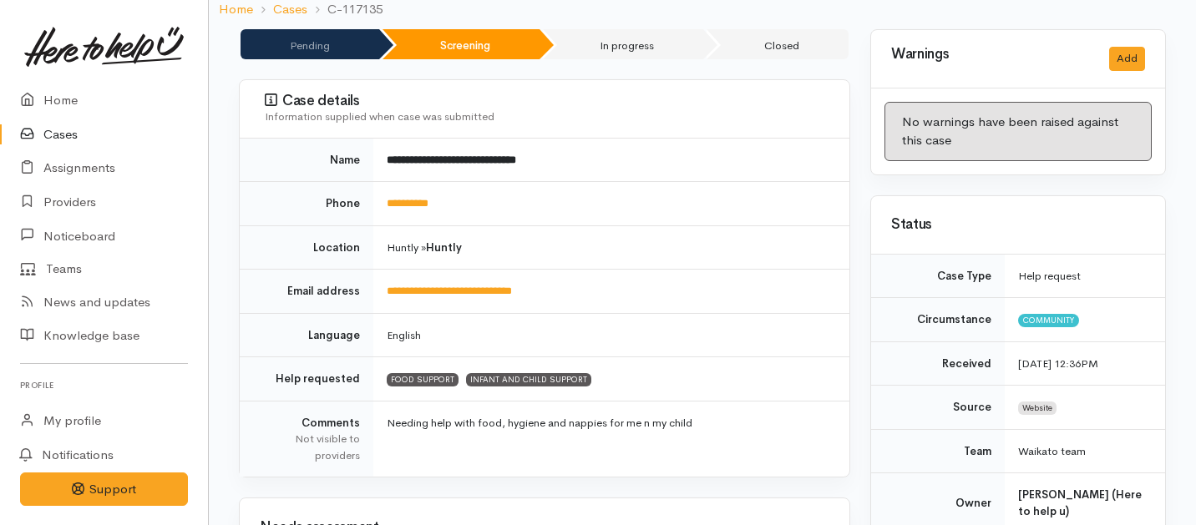
scroll to position [141, 0]
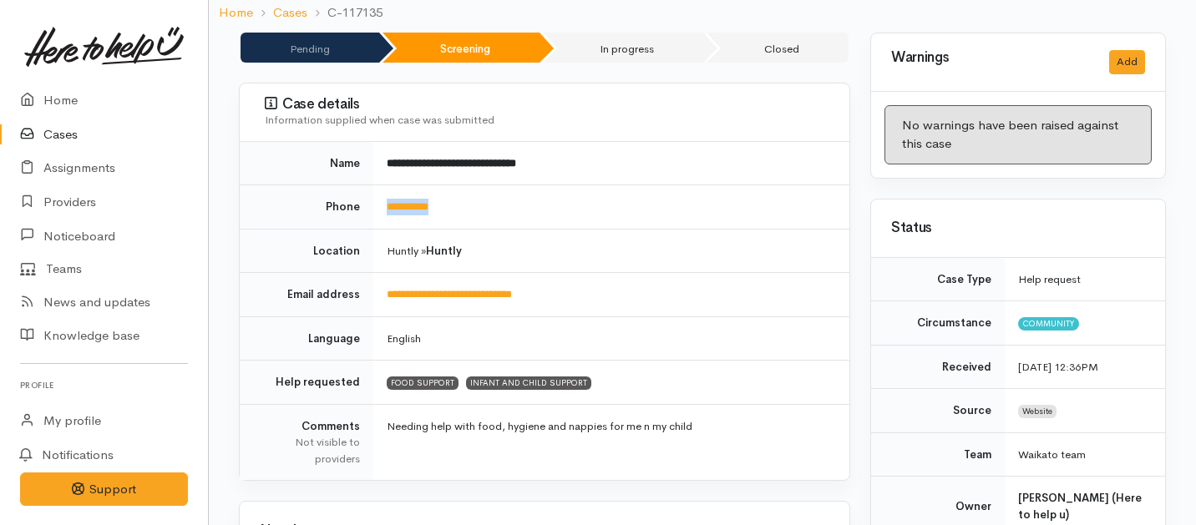
drag, startPoint x: 473, startPoint y: 205, endPoint x: 374, endPoint y: 202, distance: 99.4
click at [374, 202] on td "**********" at bounding box center [611, 207] width 476 height 44
copy link "**********"
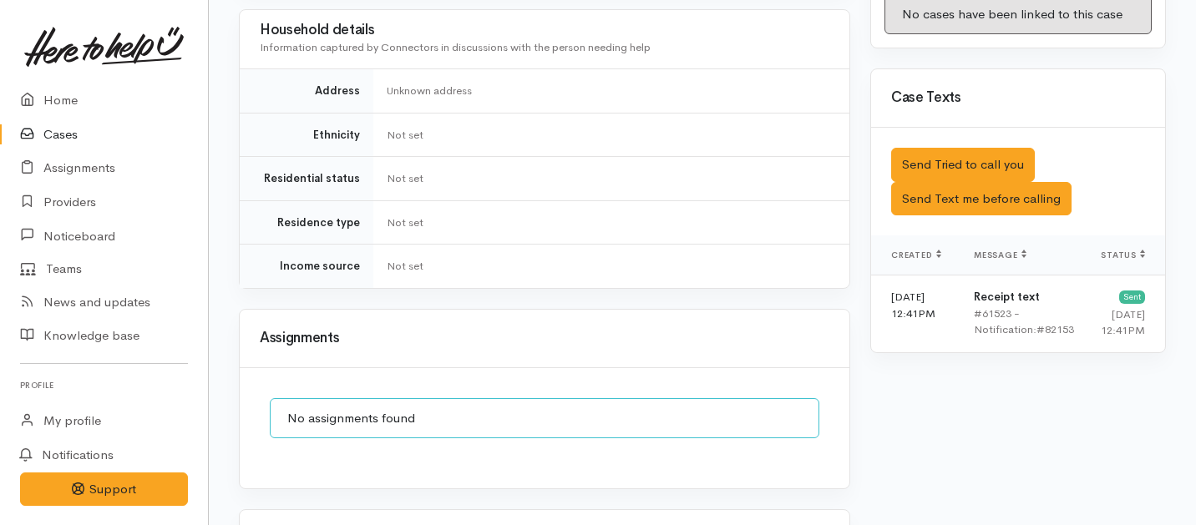
scroll to position [949, 0]
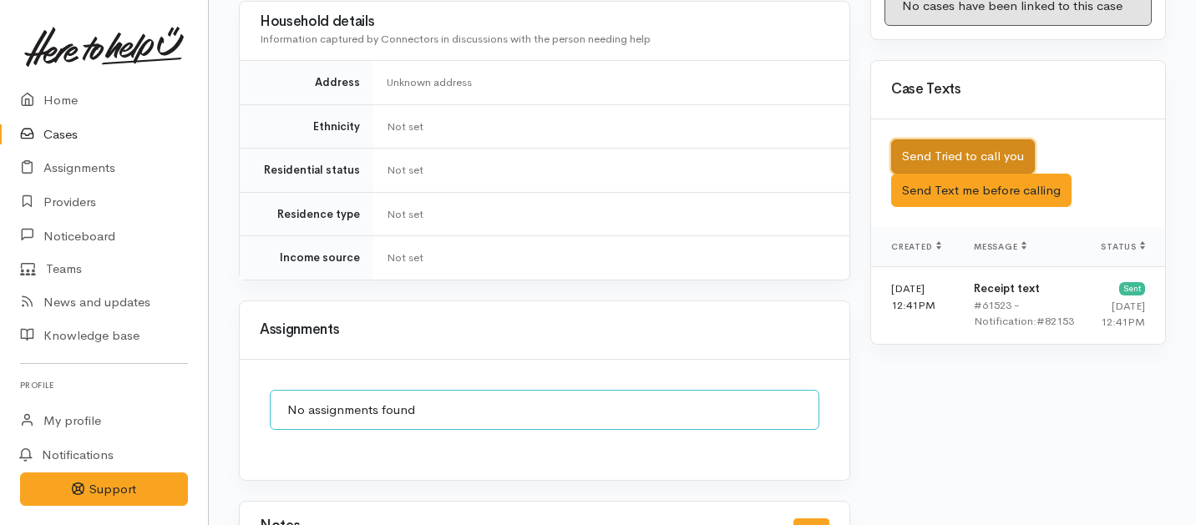
click at [955, 140] on button "Send Tried to call you" at bounding box center [963, 156] width 144 height 34
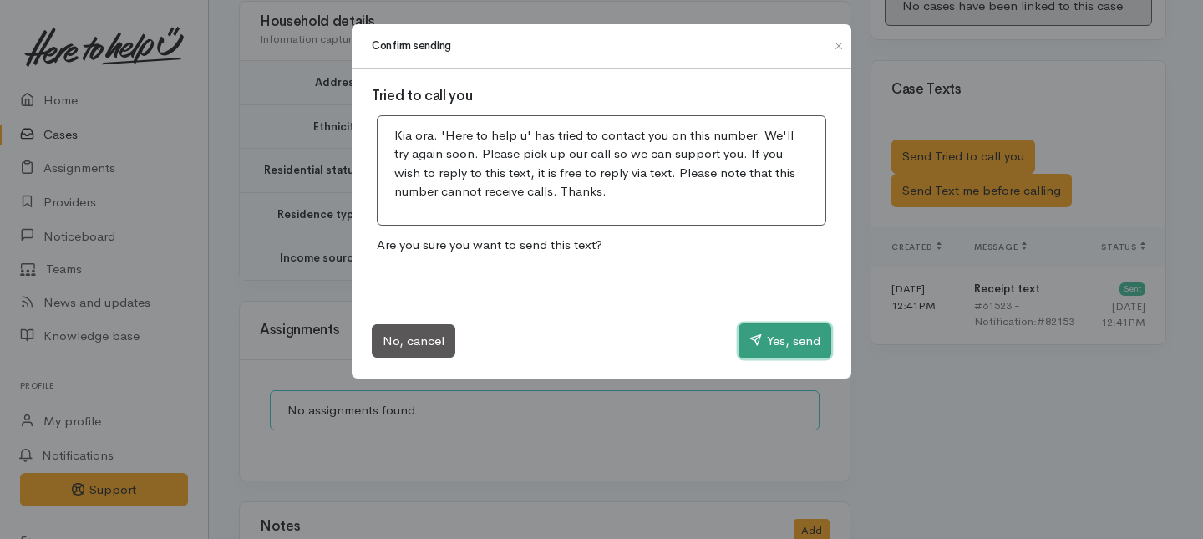
click at [792, 344] on button "Yes, send" at bounding box center [784, 340] width 93 height 35
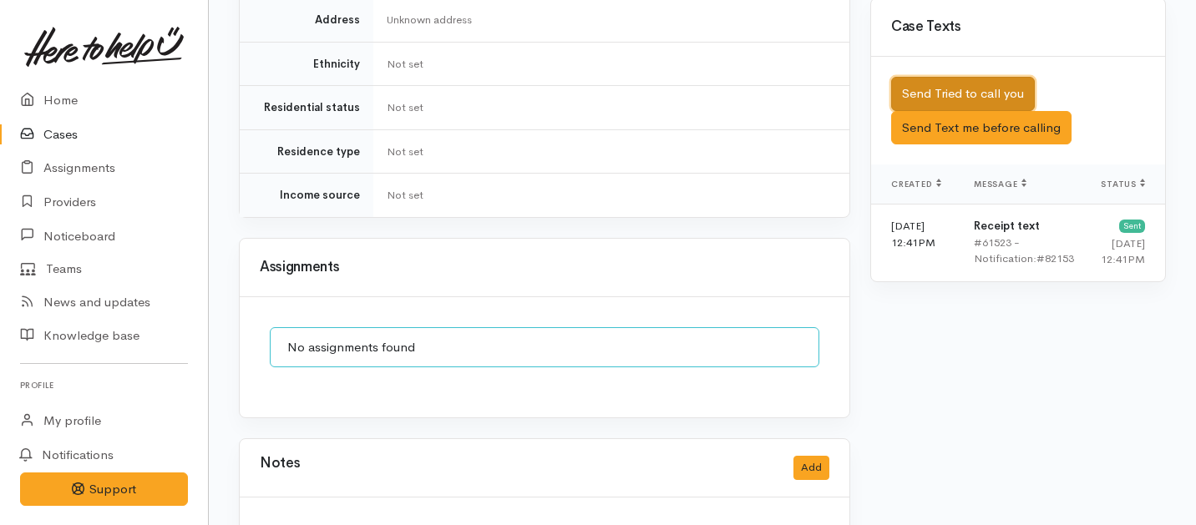
scroll to position [1058, 0]
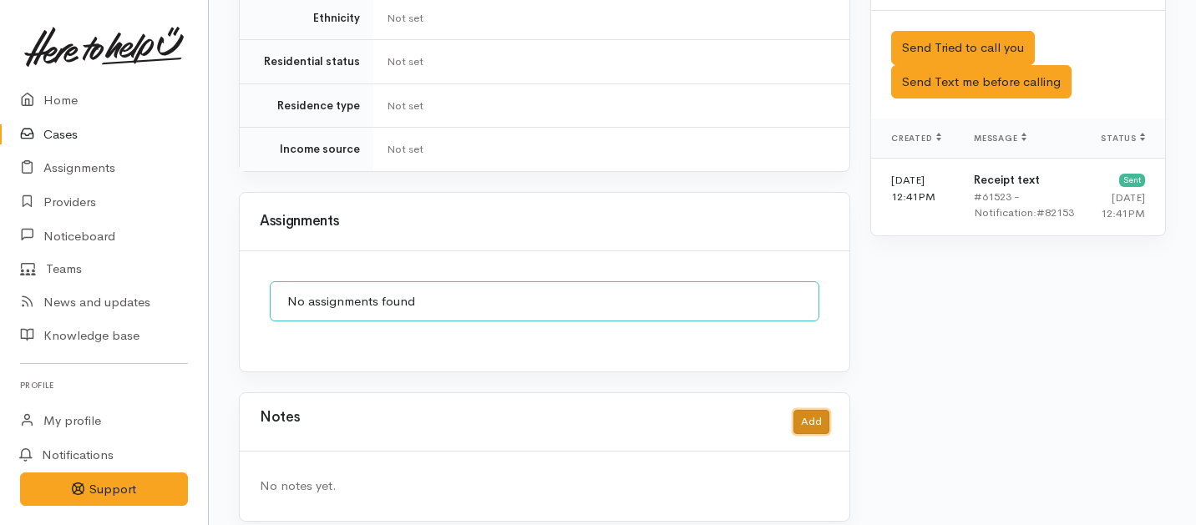
click at [807, 410] on button "Add" at bounding box center [811, 422] width 36 height 24
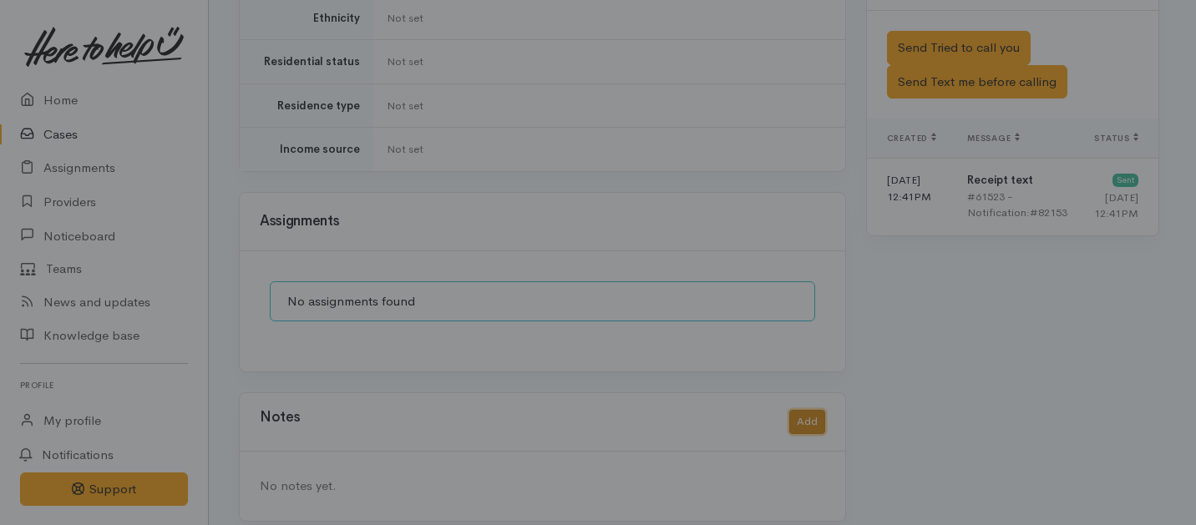
scroll to position [1045, 0]
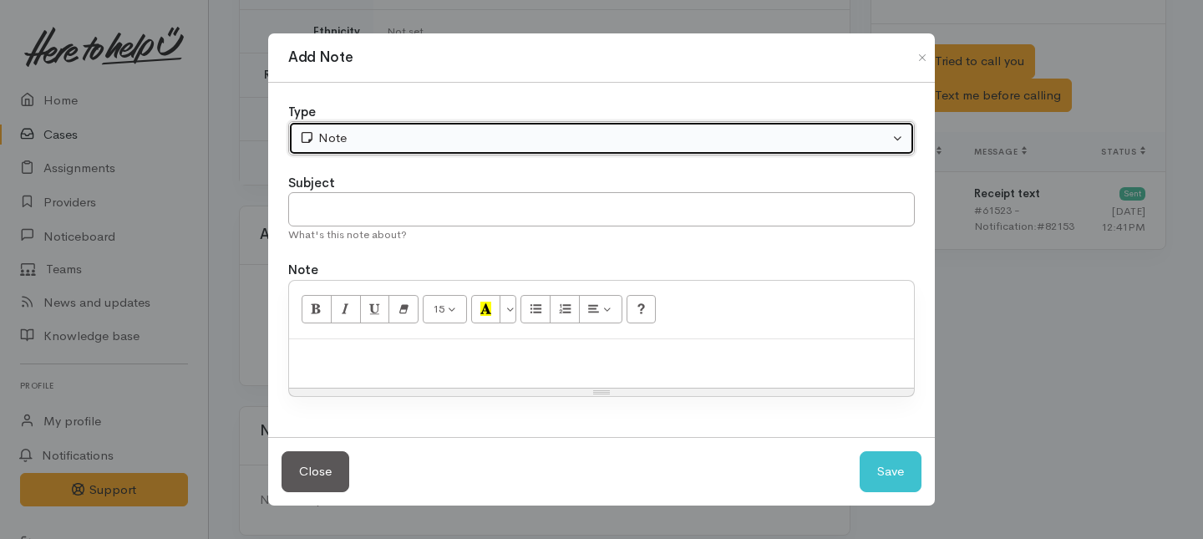
click at [473, 139] on div "Note" at bounding box center [594, 138] width 590 height 19
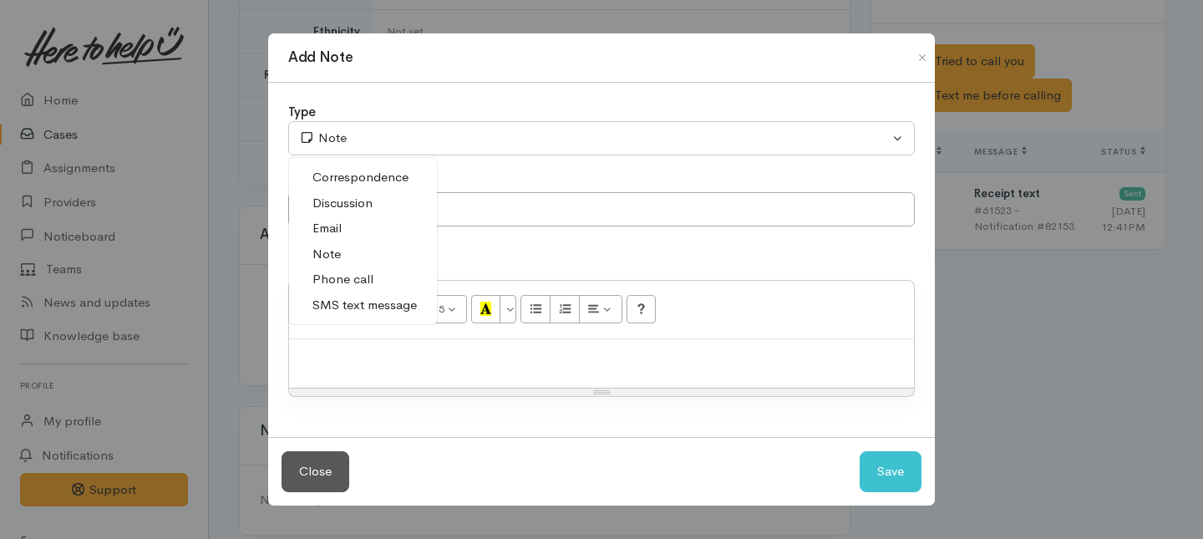
click at [349, 281] on span "Phone call" at bounding box center [342, 279] width 61 height 19
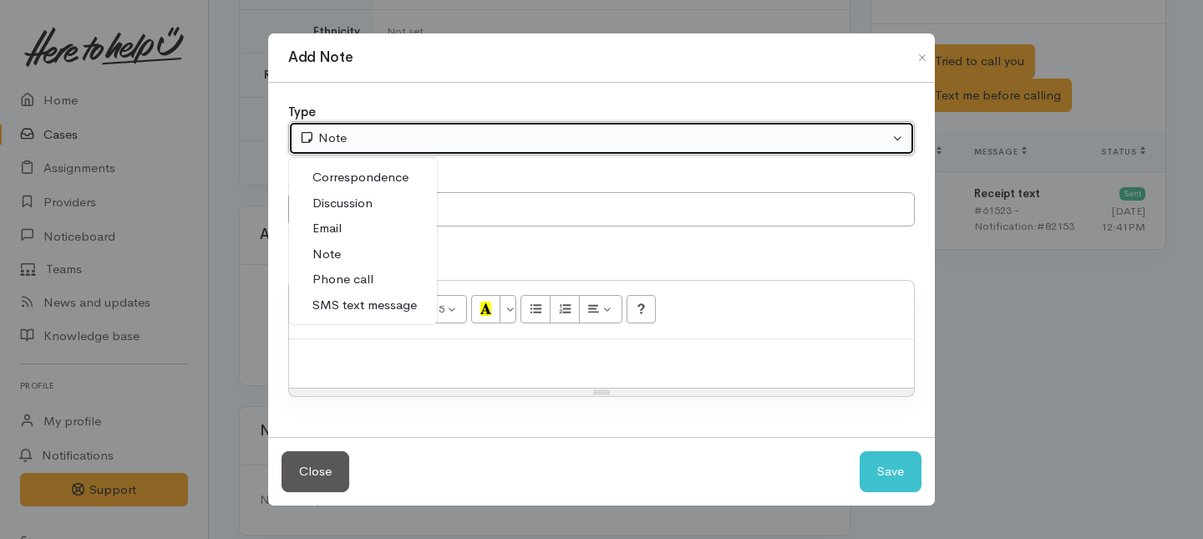
select select "3"
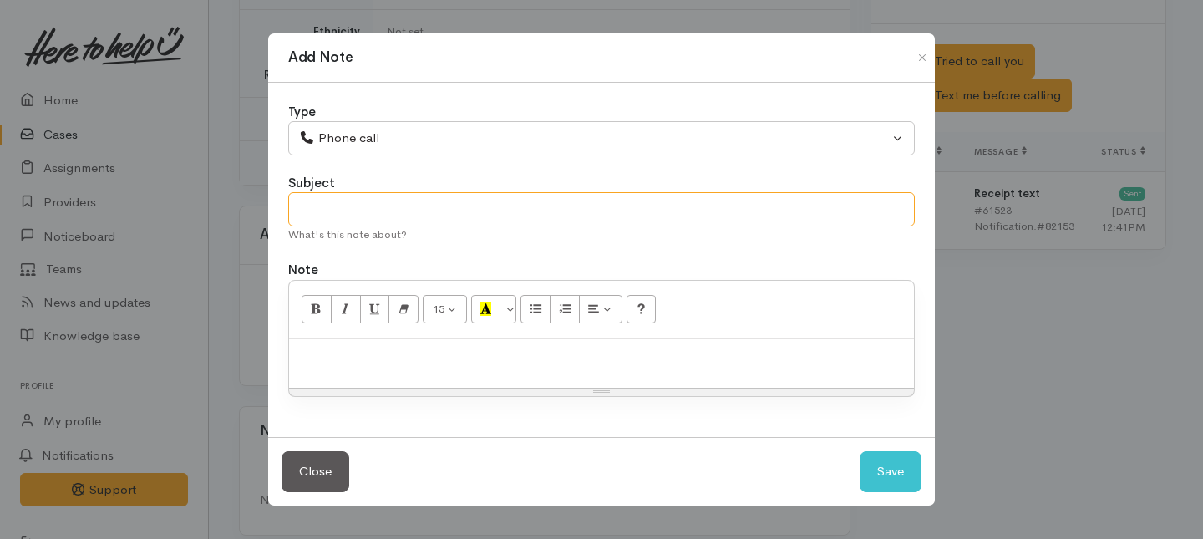
click at [331, 222] on input "text" at bounding box center [601, 209] width 626 height 34
type input "1st Attempt to contact"
click at [380, 356] on p at bounding box center [601, 356] width 608 height 19
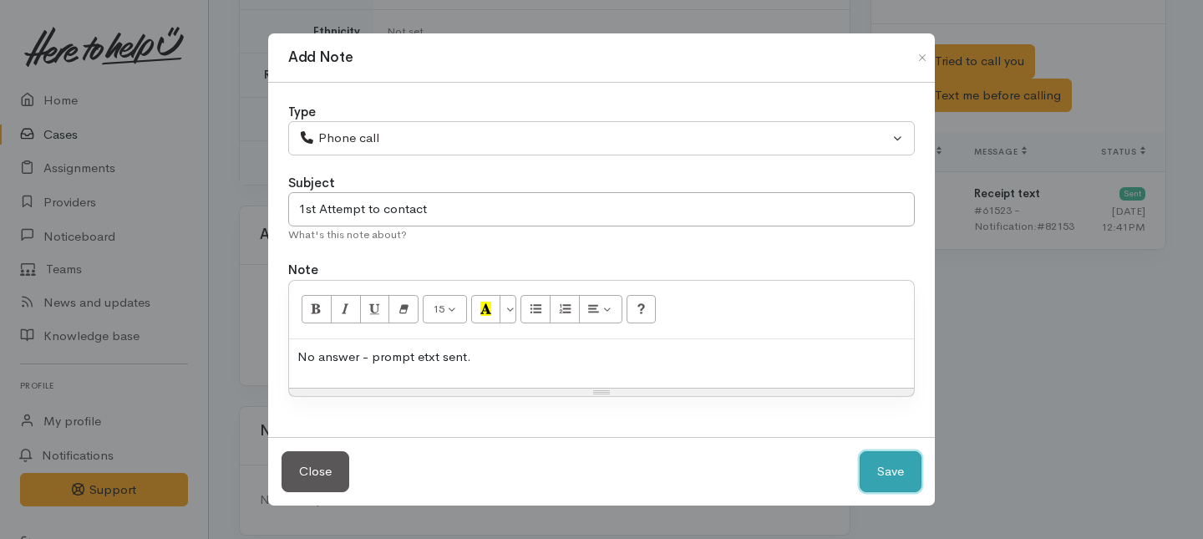
click at [890, 461] on button "Save" at bounding box center [890, 471] width 62 height 41
select select "1"
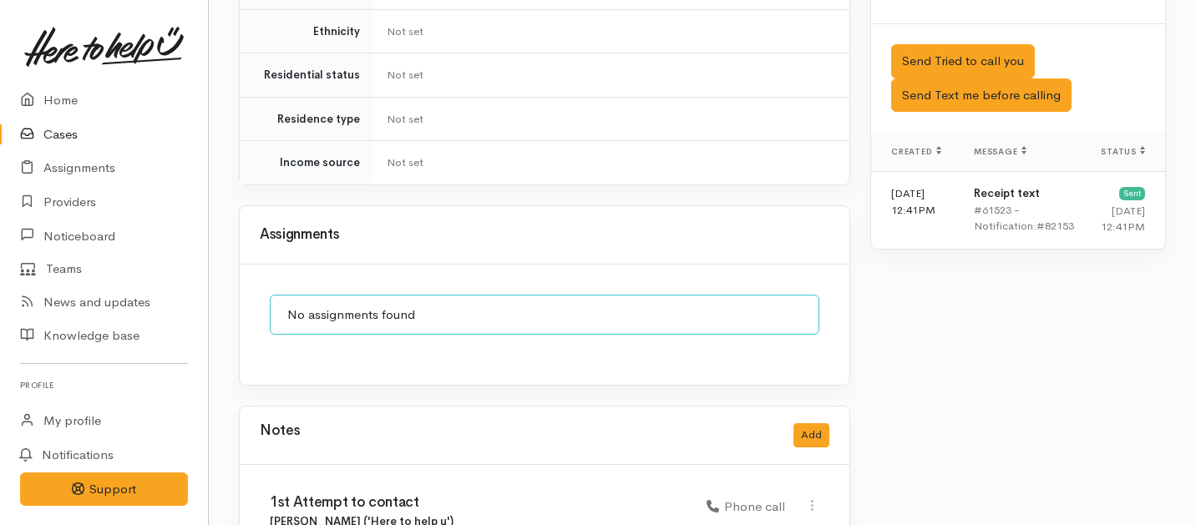
scroll to position [1143, 0]
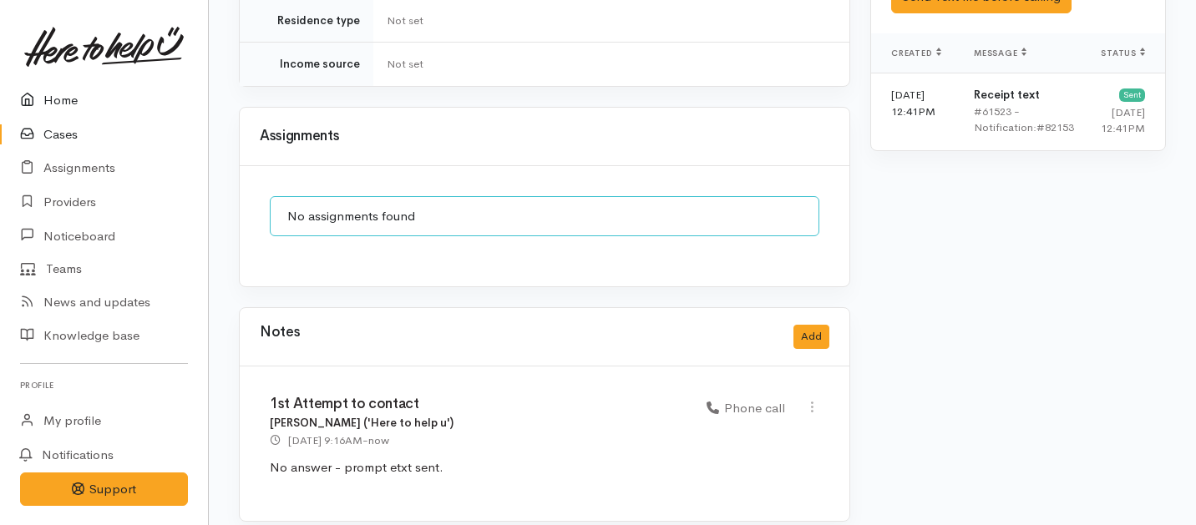
click at [59, 105] on link "Home" at bounding box center [104, 101] width 208 height 34
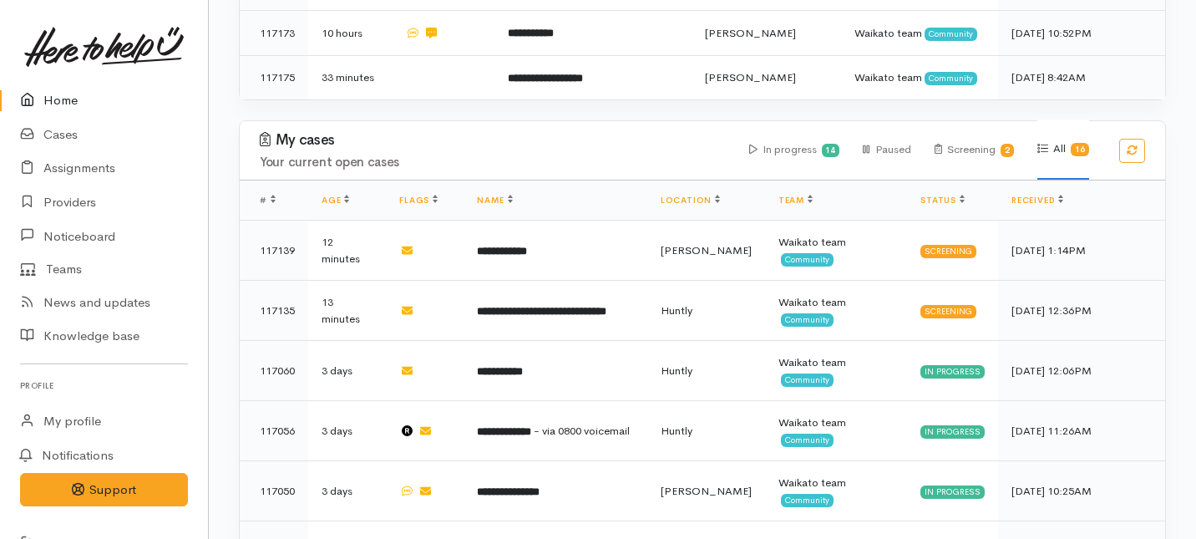
scroll to position [1309, 0]
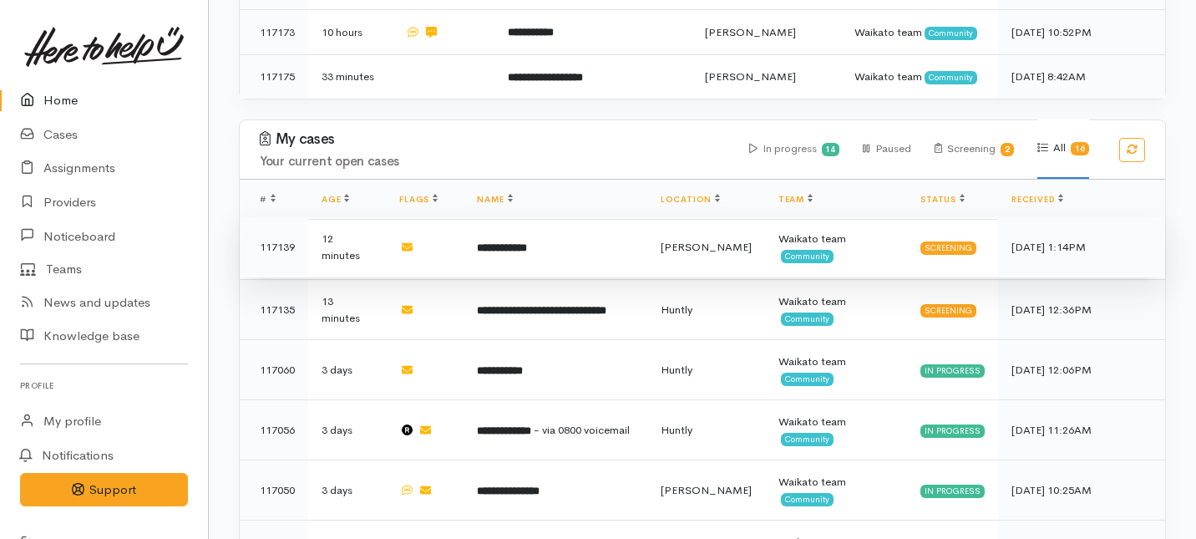
click at [509, 217] on td "**********" at bounding box center [554, 247] width 183 height 60
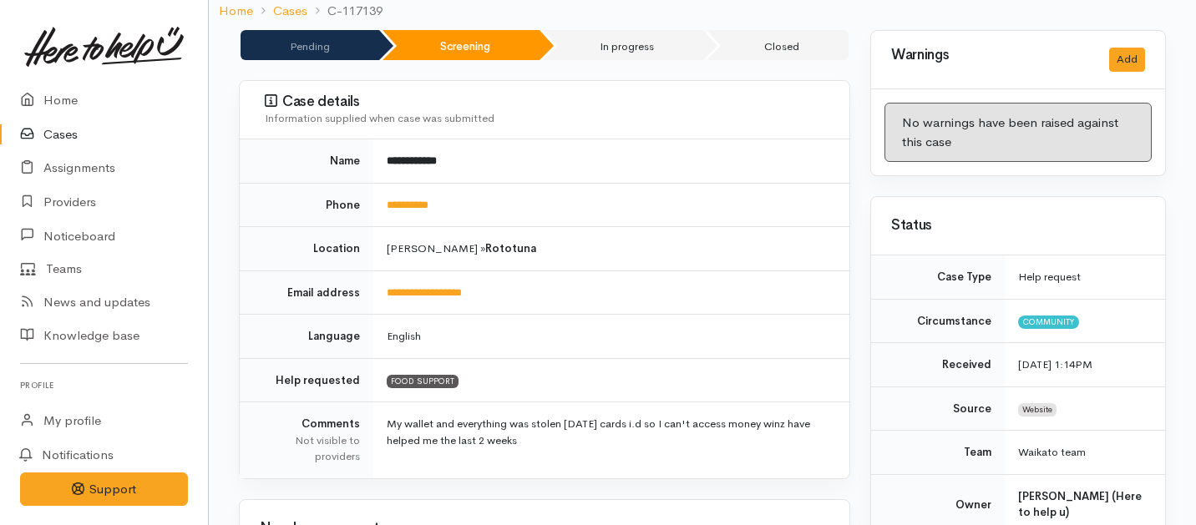
scroll to position [164, 0]
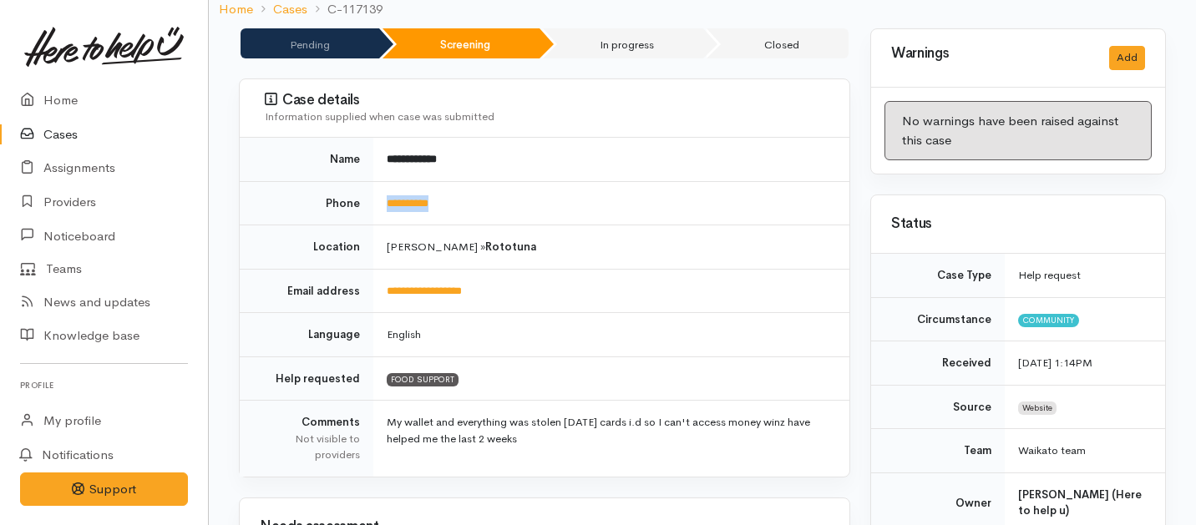
drag, startPoint x: 467, startPoint y: 190, endPoint x: 382, endPoint y: 188, distance: 85.2
click at [382, 188] on td "**********" at bounding box center [611, 203] width 476 height 44
drag, startPoint x: 378, startPoint y: 174, endPoint x: 377, endPoint y: 159, distance: 15.1
click at [377, 159] on tbody "**********" at bounding box center [545, 307] width 610 height 339
copy tbody "Phone"
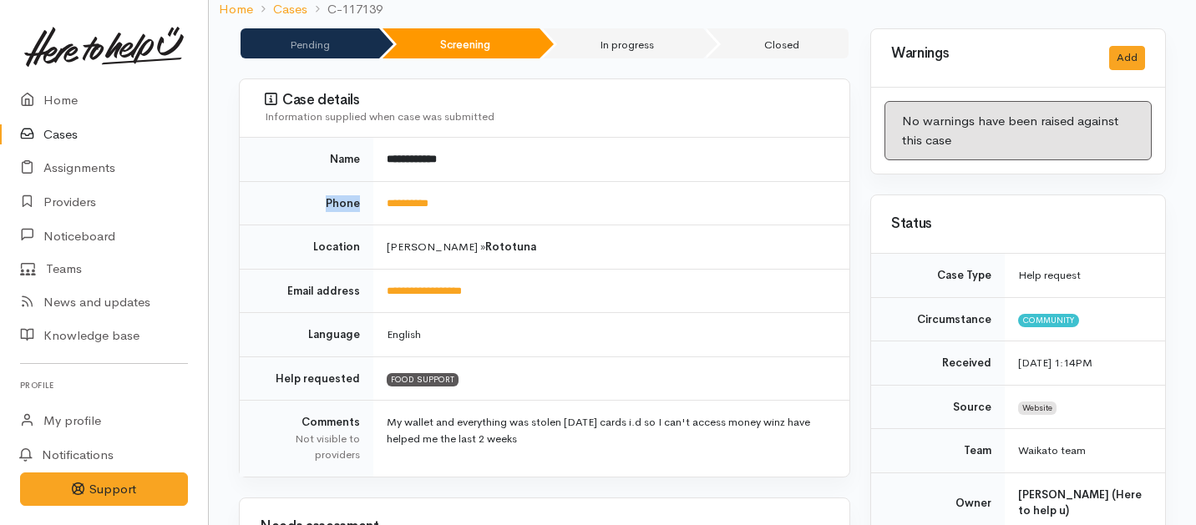
click at [377, 159] on td "**********" at bounding box center [611, 159] width 476 height 43
drag, startPoint x: 462, startPoint y: 183, endPoint x: 332, endPoint y: 175, distance: 129.7
click at [332, 181] on tr "**********" at bounding box center [545, 203] width 610 height 44
click at [507, 184] on td "**********" at bounding box center [611, 203] width 476 height 44
drag, startPoint x: 507, startPoint y: 184, endPoint x: 375, endPoint y: 184, distance: 131.9
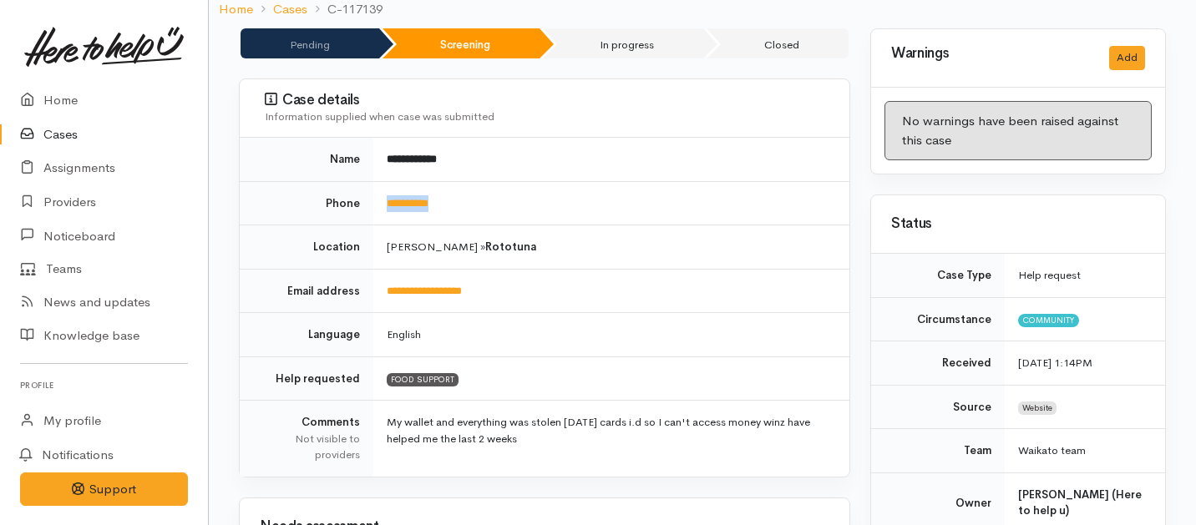
click at [375, 184] on td "**********" at bounding box center [611, 203] width 476 height 44
copy link "**********"
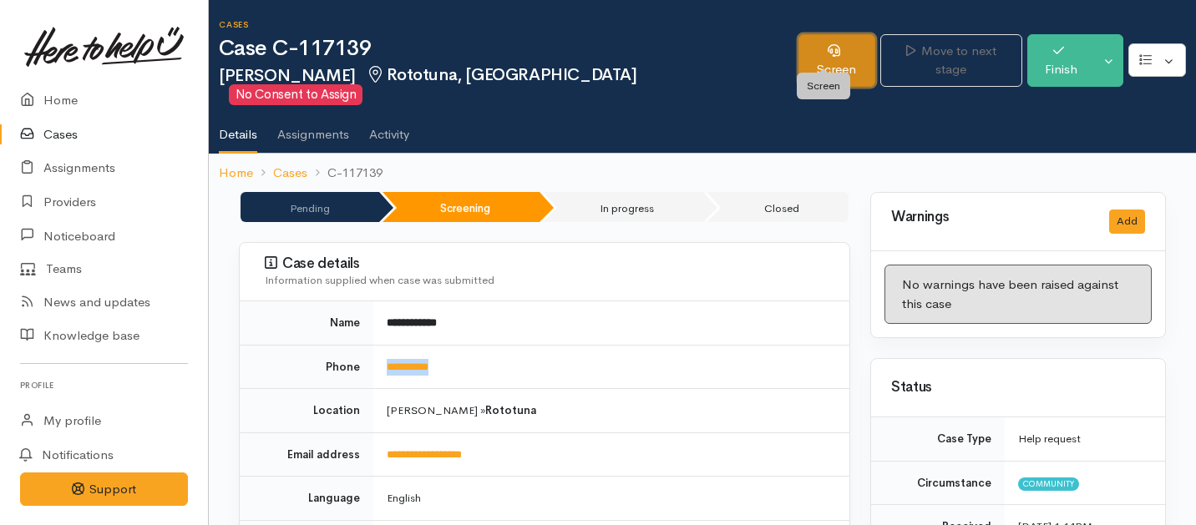
click at [814, 60] on link "Screen" at bounding box center [836, 60] width 77 height 53
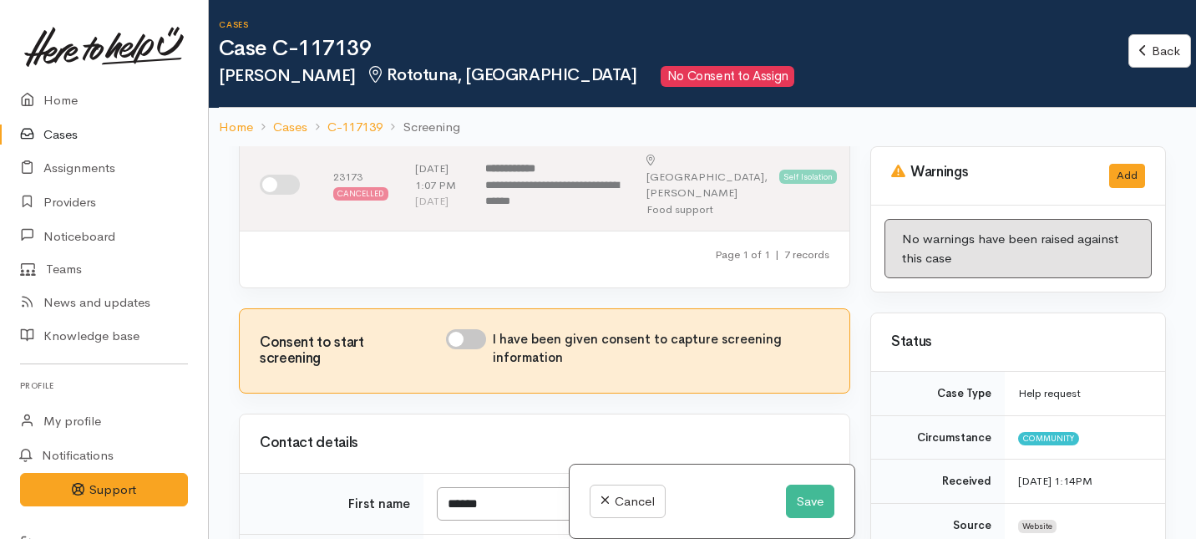
scroll to position [1379, 0]
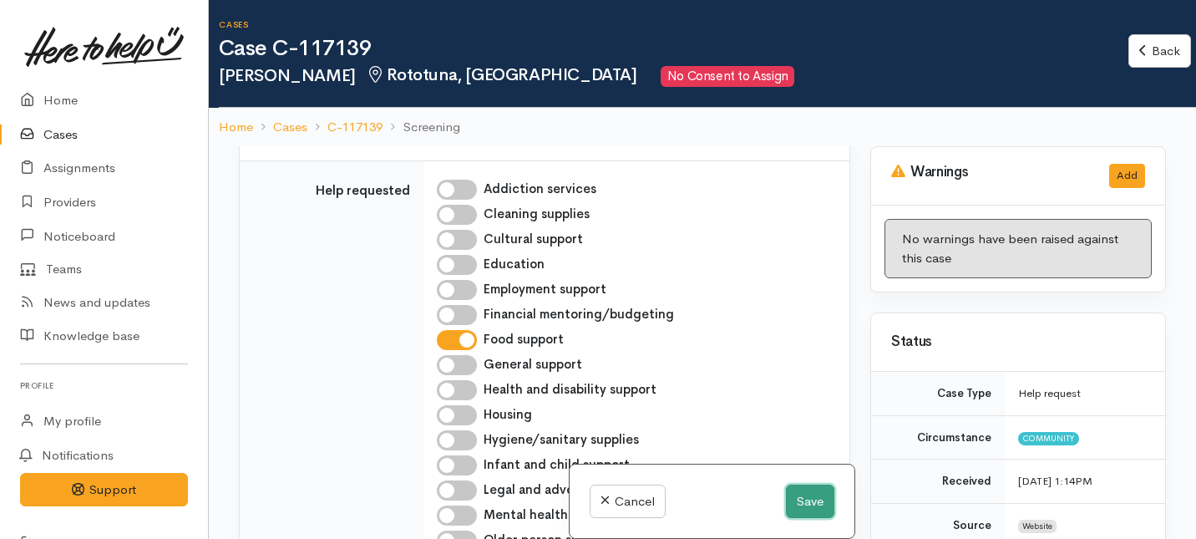
click at [806, 503] on button "Save" at bounding box center [810, 501] width 48 height 34
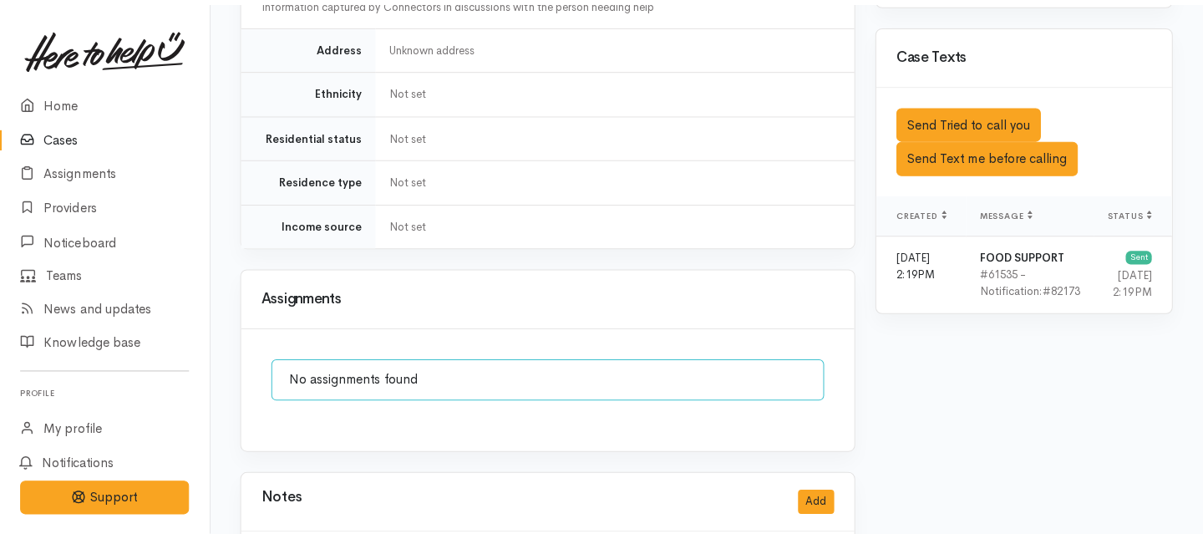
scroll to position [1002, 0]
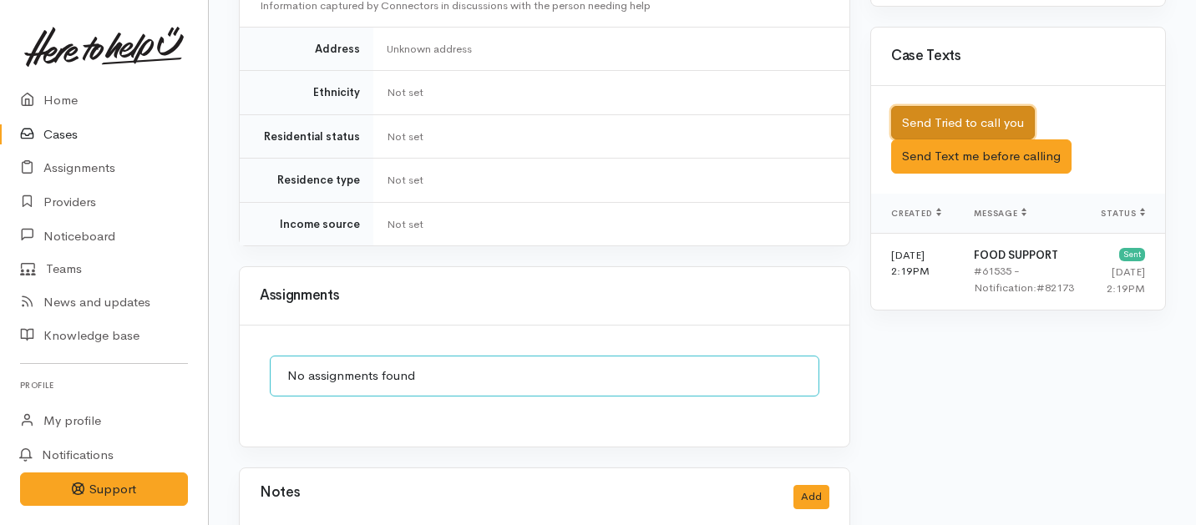
click at [924, 106] on button "Send Tried to call you" at bounding box center [963, 123] width 144 height 34
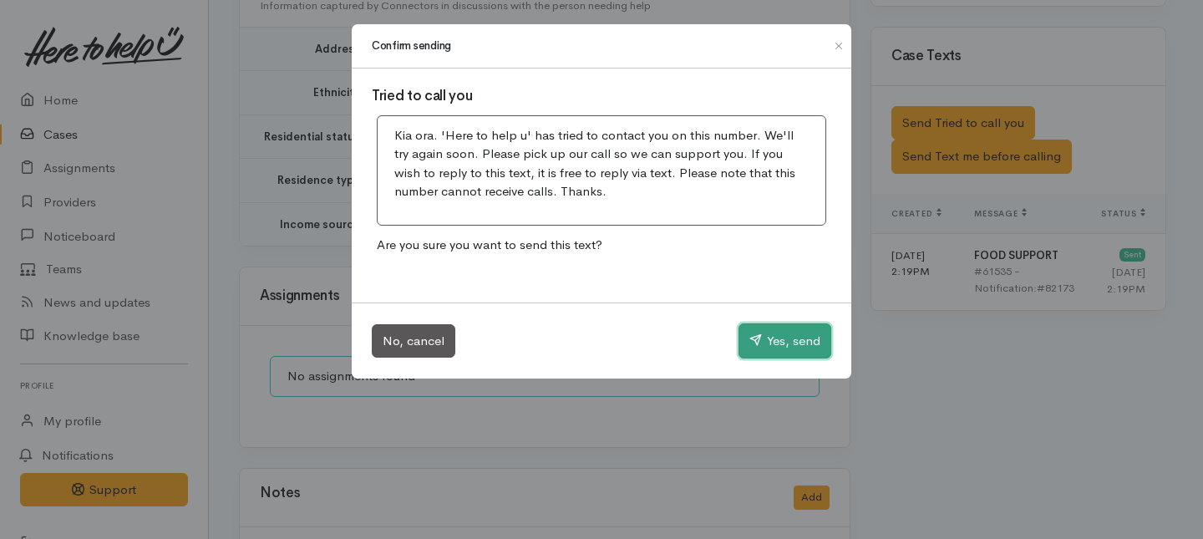
click at [801, 329] on button "Yes, send" at bounding box center [784, 340] width 93 height 35
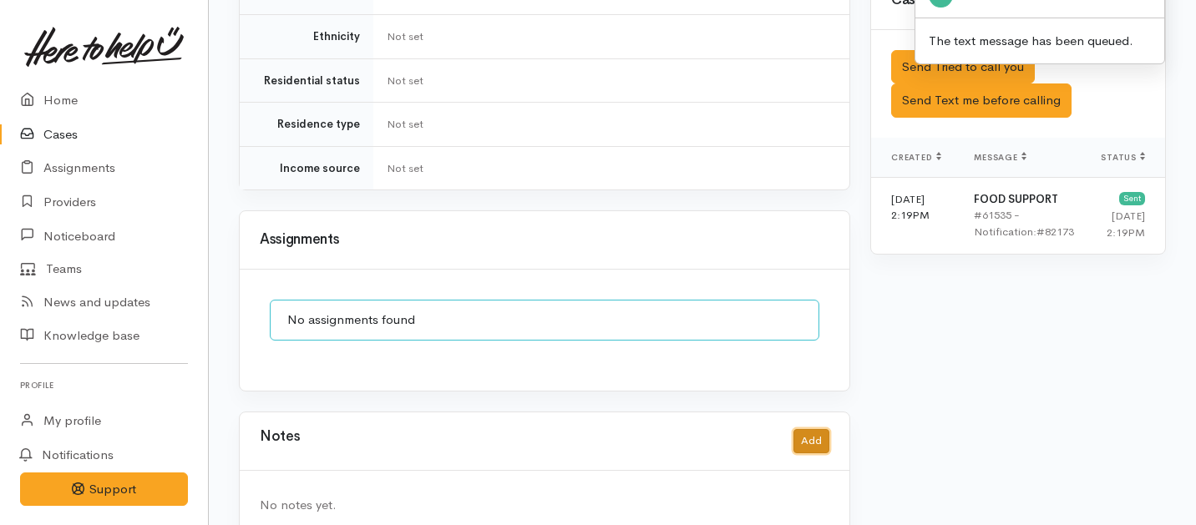
click at [812, 429] on button "Add" at bounding box center [811, 441] width 36 height 24
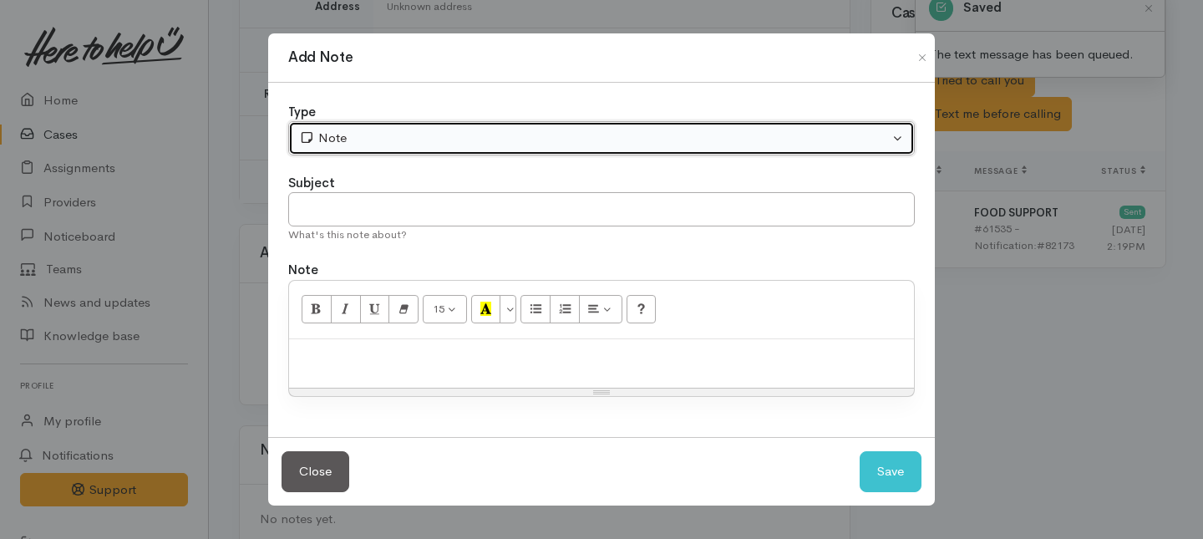
click at [377, 131] on div "Note" at bounding box center [594, 138] width 590 height 19
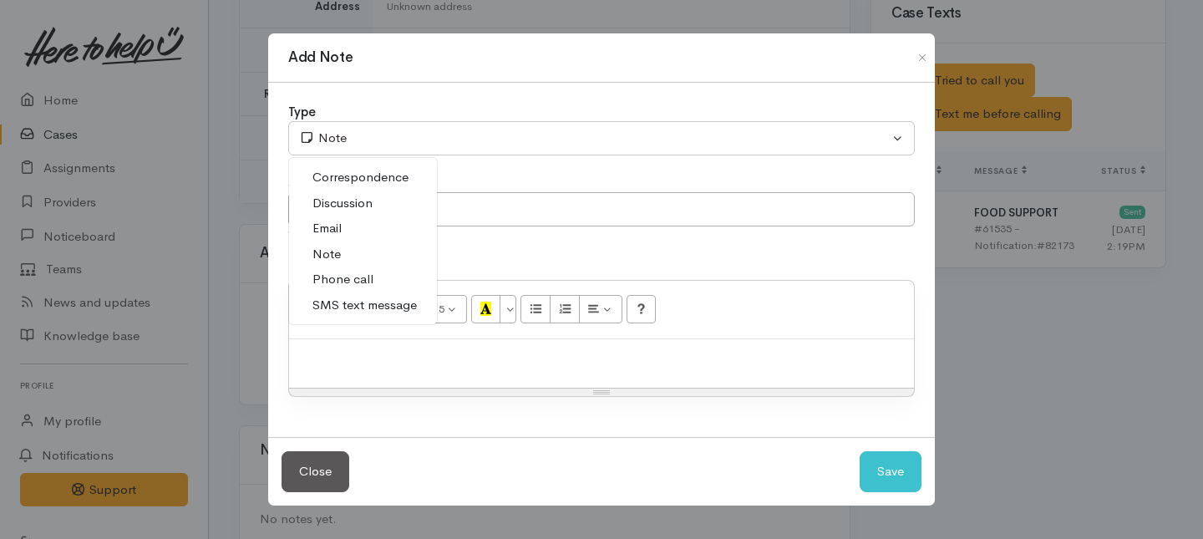
click at [336, 272] on span "Phone call" at bounding box center [342, 279] width 61 height 19
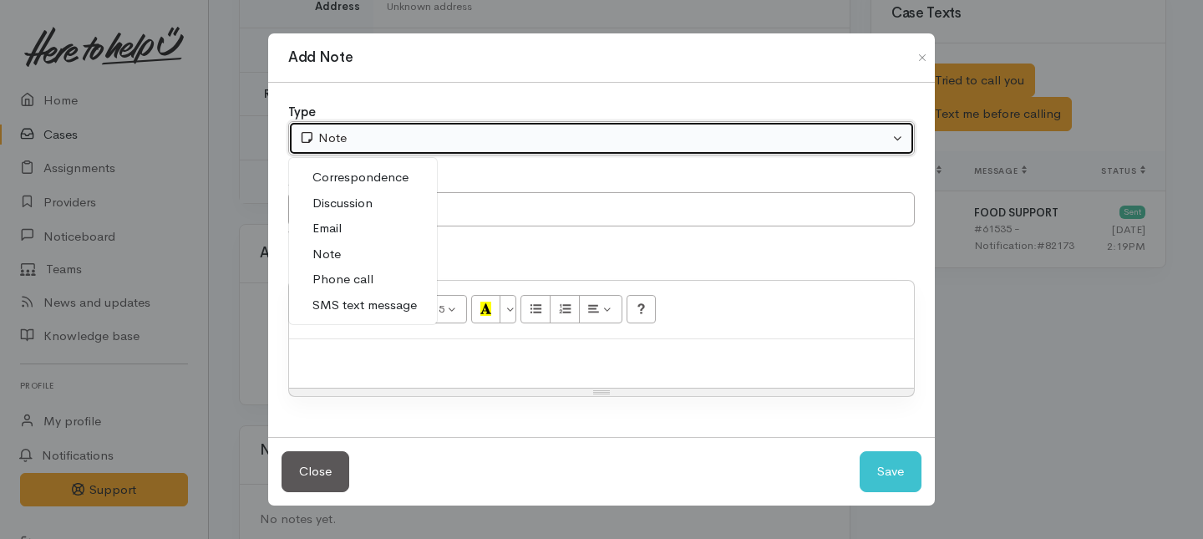
select select "3"
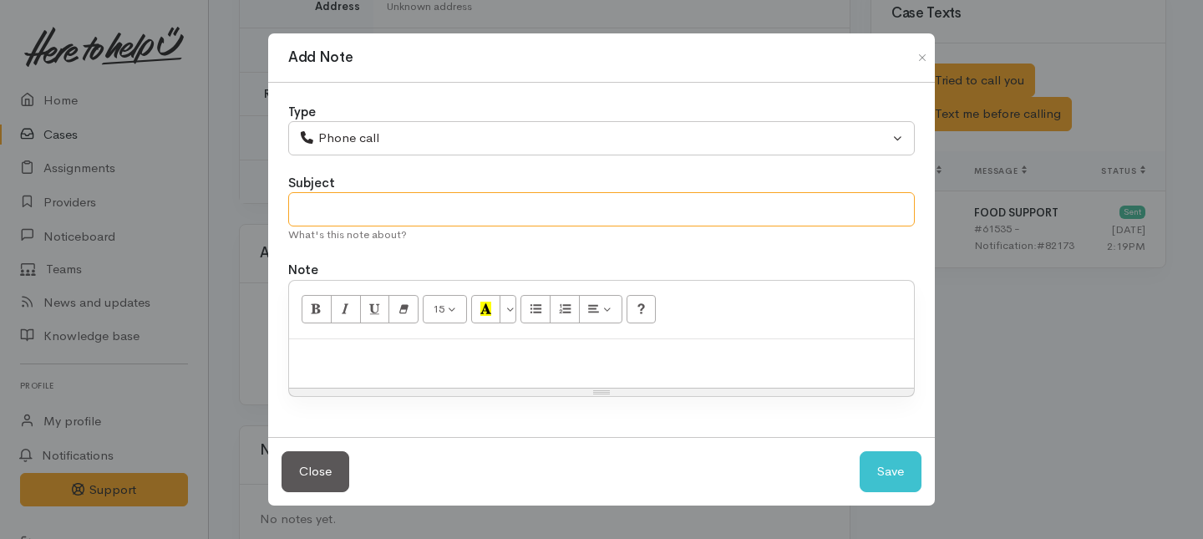
click at [306, 200] on input "text" at bounding box center [601, 209] width 626 height 34
type input "1st Attempt to contact"
click at [327, 367] on div at bounding box center [601, 363] width 625 height 49
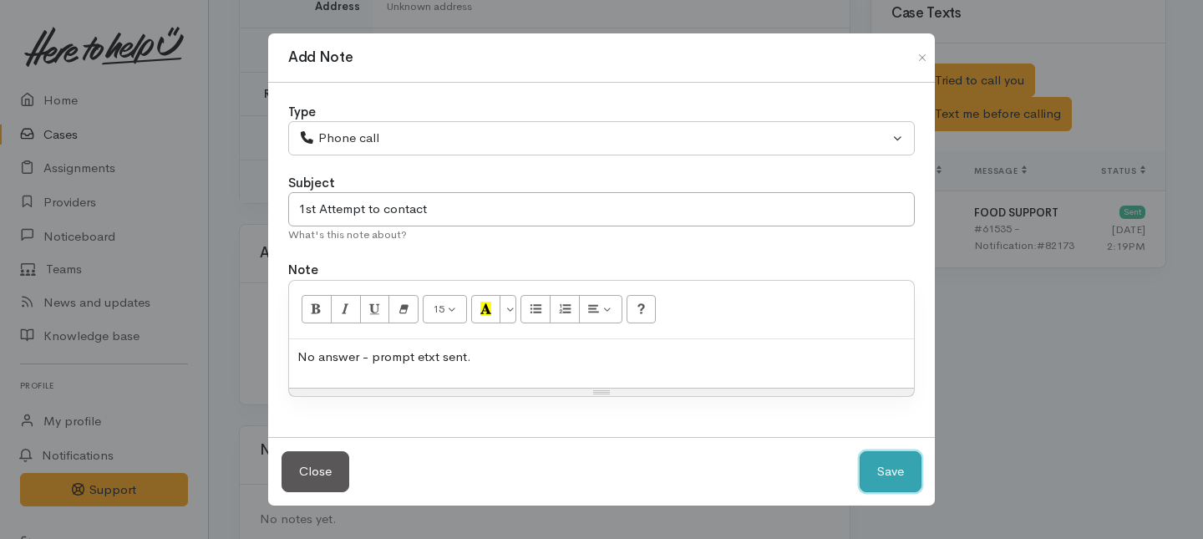
click at [884, 473] on button "Save" at bounding box center [890, 471] width 62 height 41
select select "1"
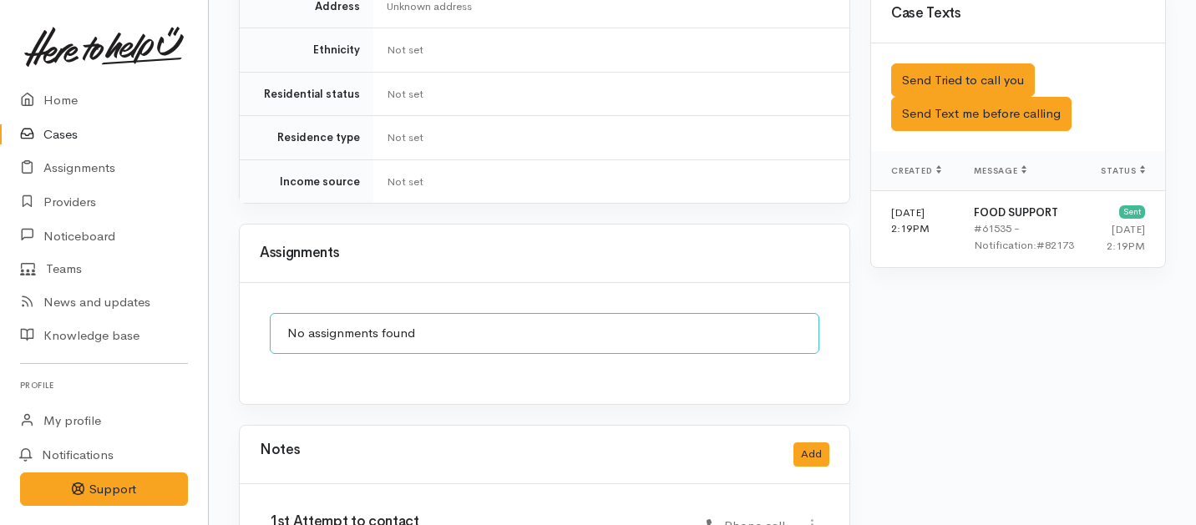
scroll to position [1143, 0]
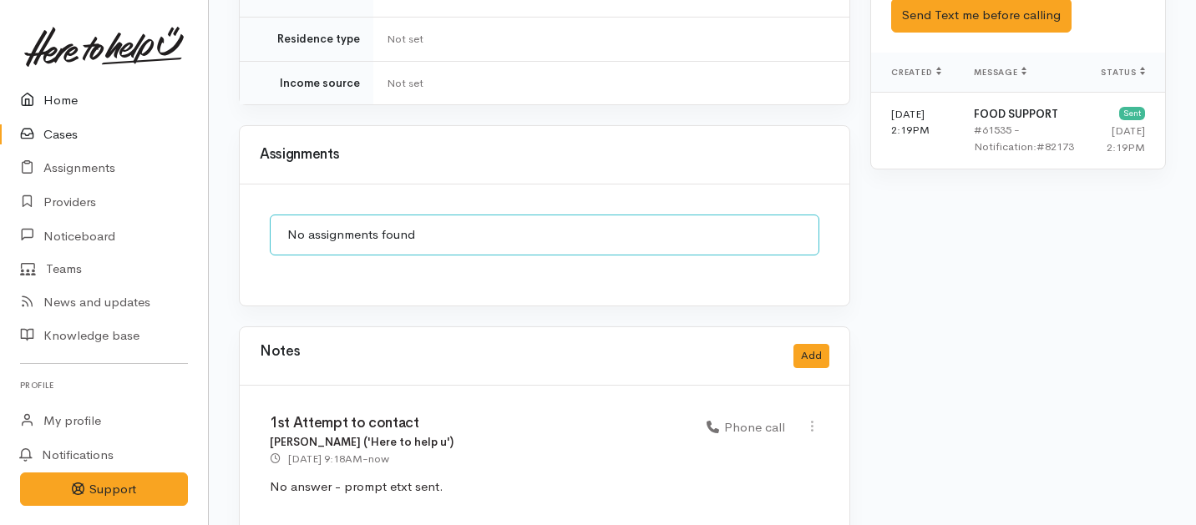
click at [58, 89] on link "Home" at bounding box center [104, 101] width 208 height 34
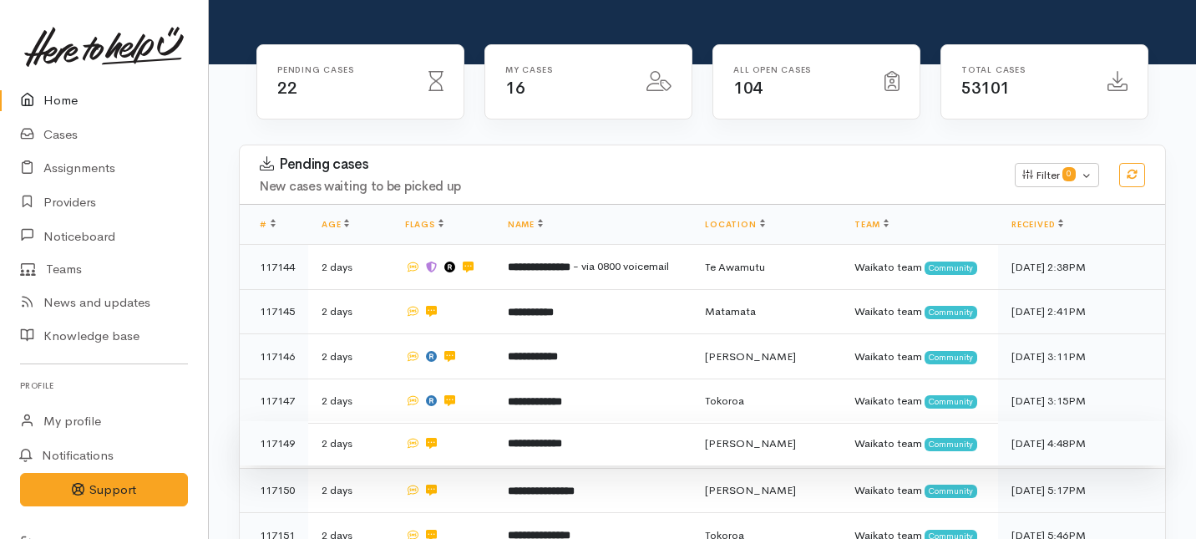
scroll to position [183, 0]
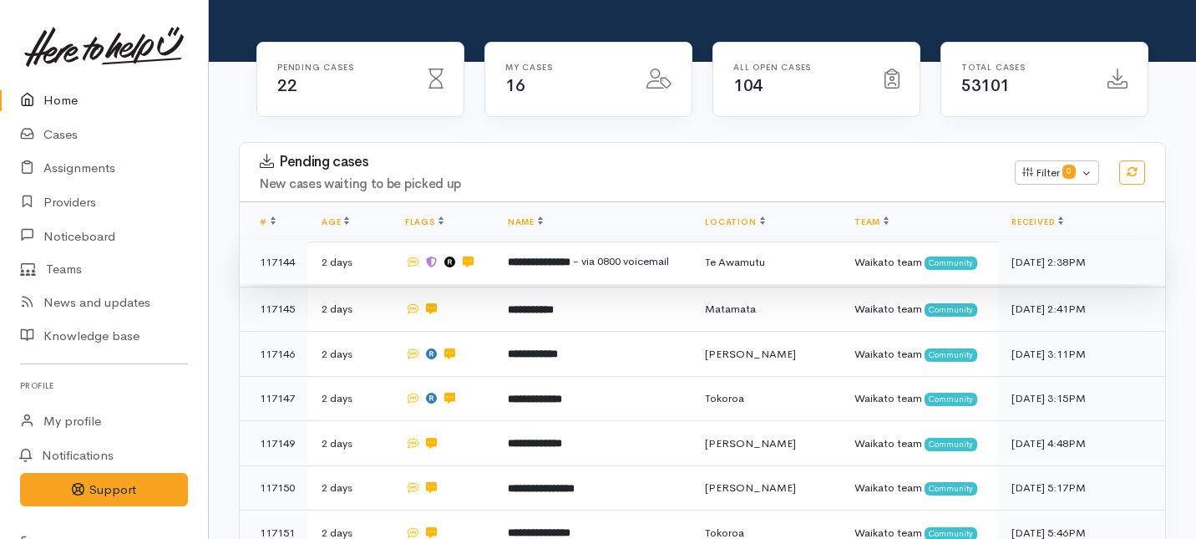
click at [500, 240] on td "**********" at bounding box center [592, 262] width 197 height 45
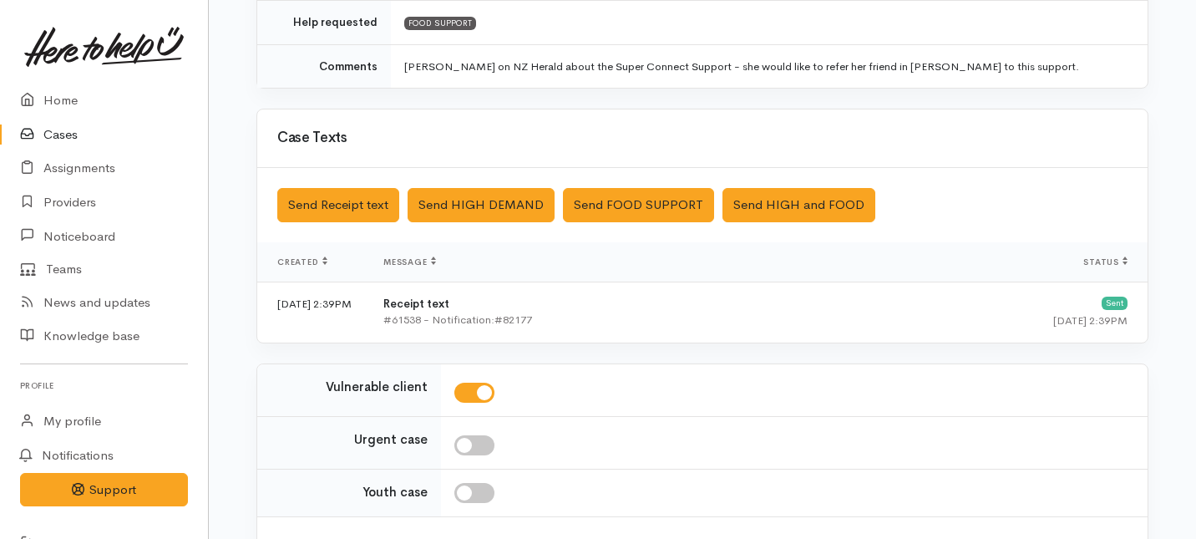
scroll to position [598, 0]
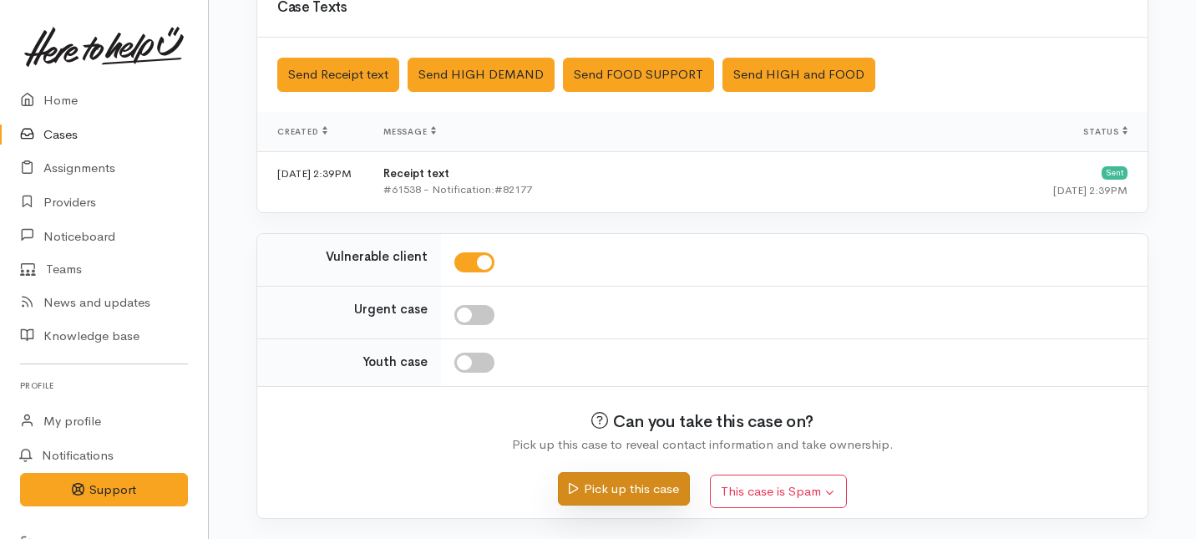
click at [635, 497] on button "Pick up this case" at bounding box center [623, 489] width 131 height 34
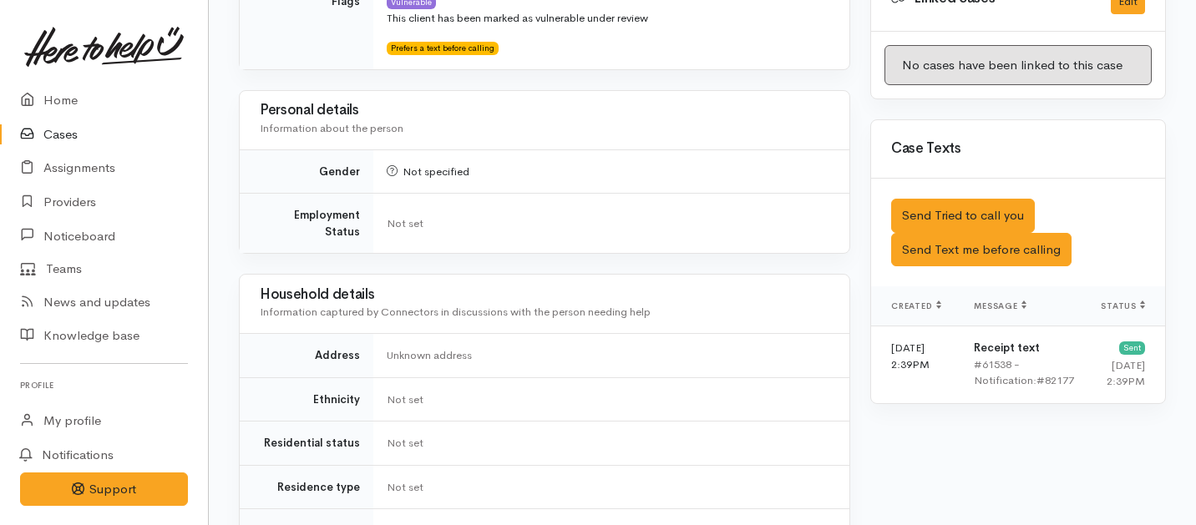
scroll to position [980, 0]
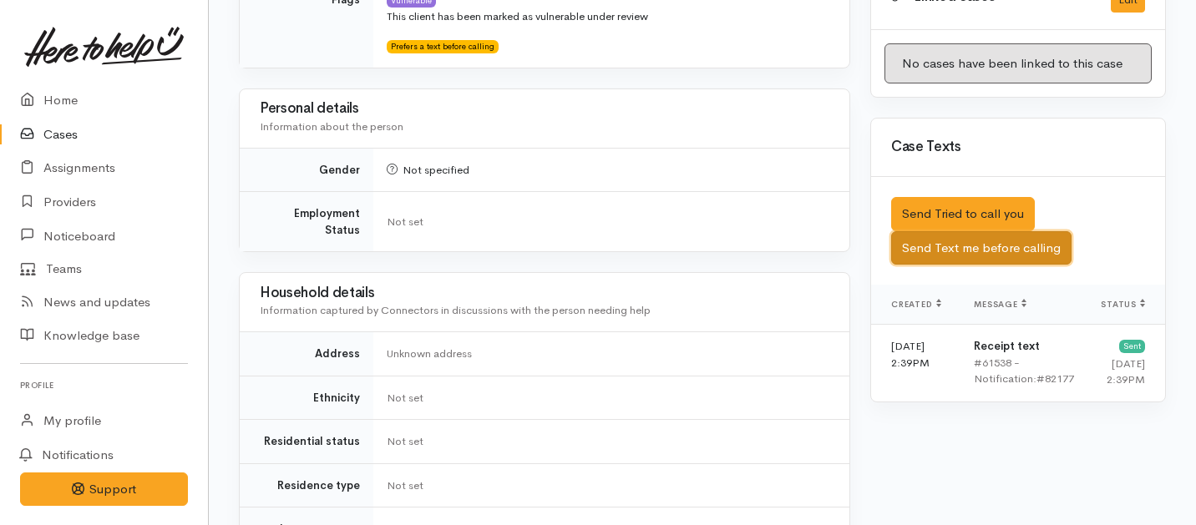
click at [980, 233] on button "Send Text me before calling" at bounding box center [981, 248] width 180 height 34
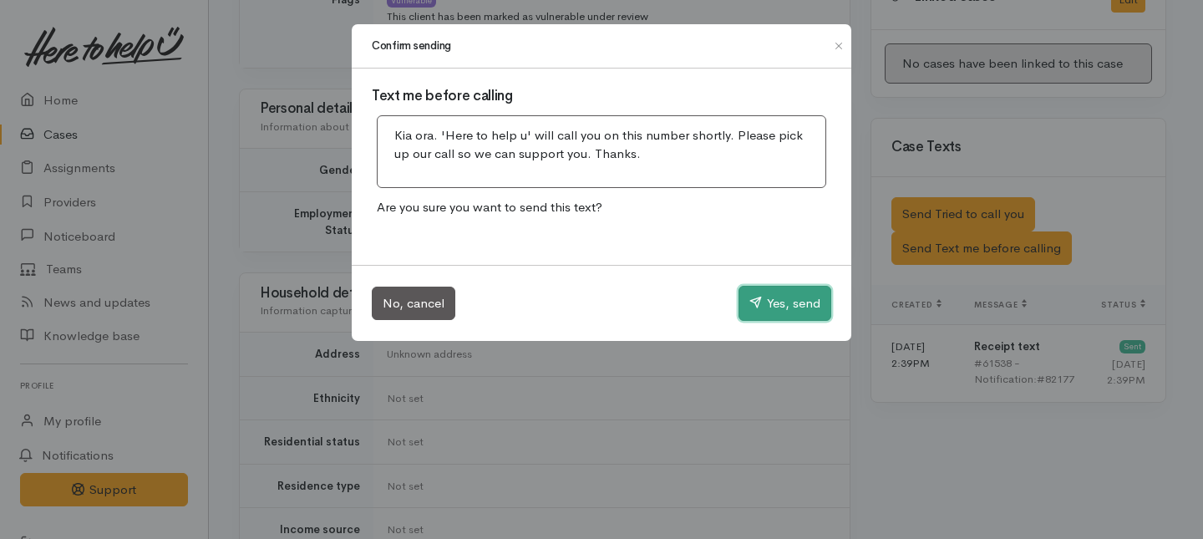
click at [788, 296] on button "Yes, send" at bounding box center [784, 303] width 93 height 35
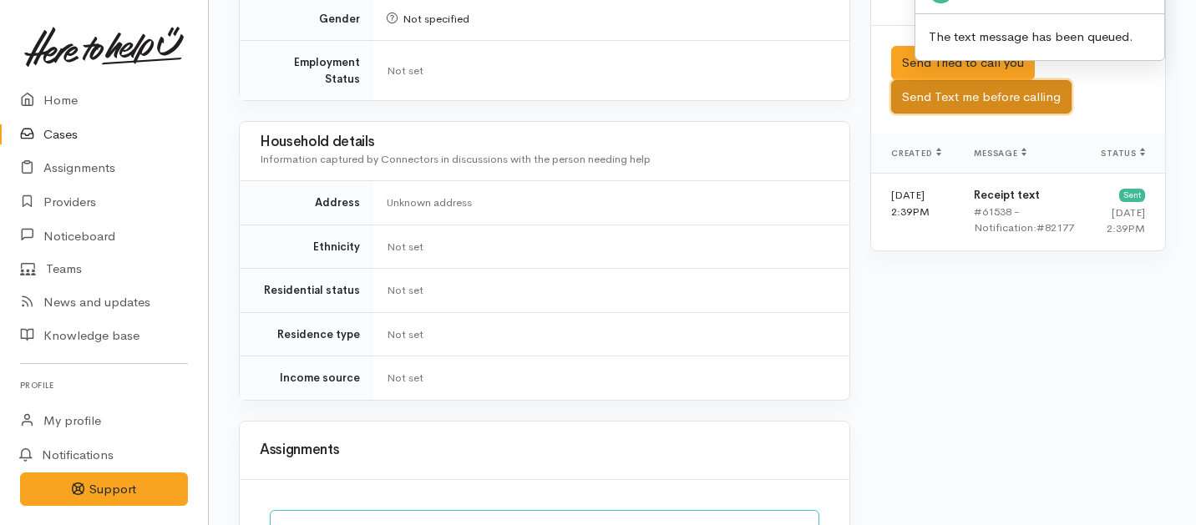
scroll to position [1101, 0]
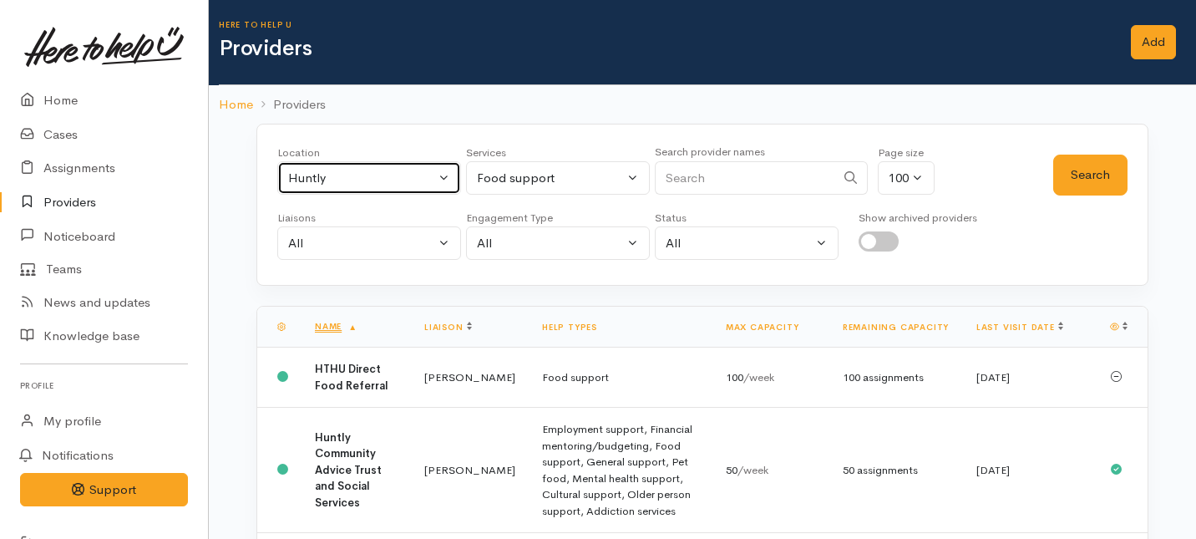
click at [443, 178] on button "Huntly" at bounding box center [369, 178] width 184 height 34
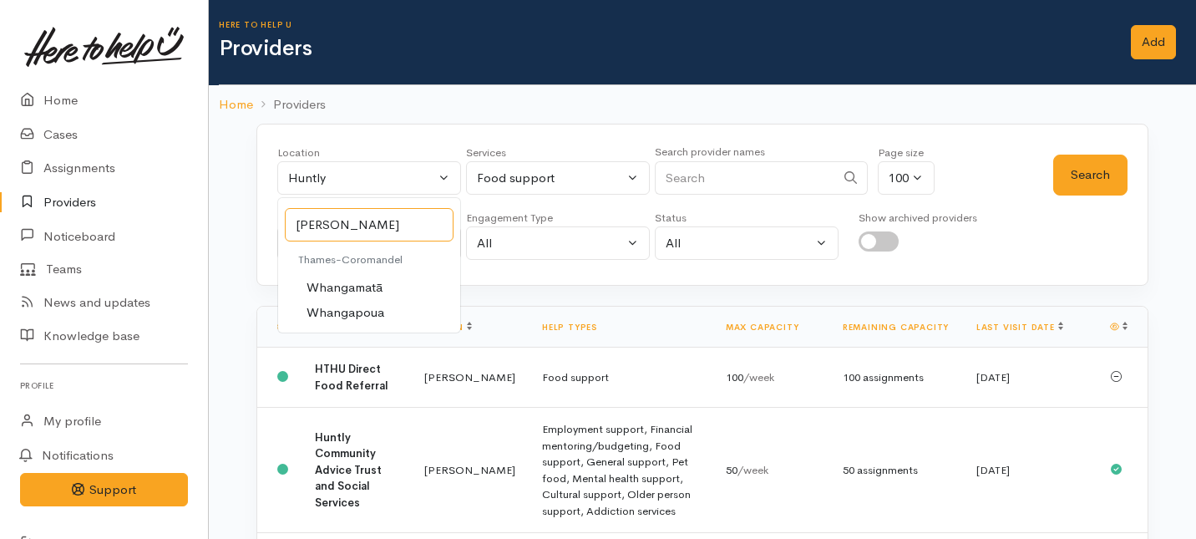
type input "whanga"
click at [339, 286] on span "Whangamatā" at bounding box center [344, 287] width 76 height 19
select select "77"
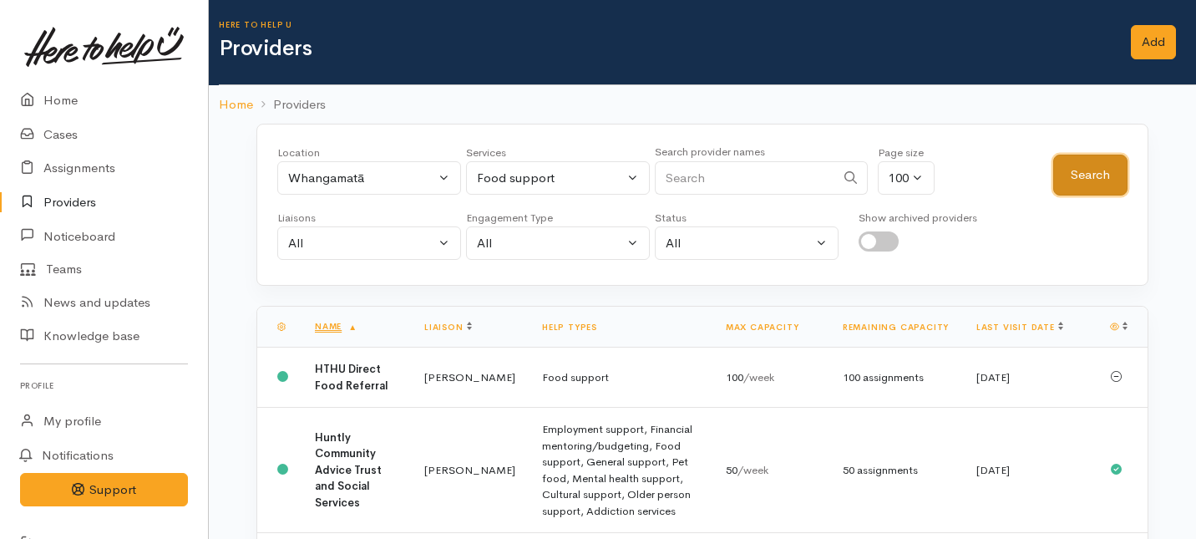
click at [1099, 154] on button "Search" at bounding box center [1090, 174] width 74 height 41
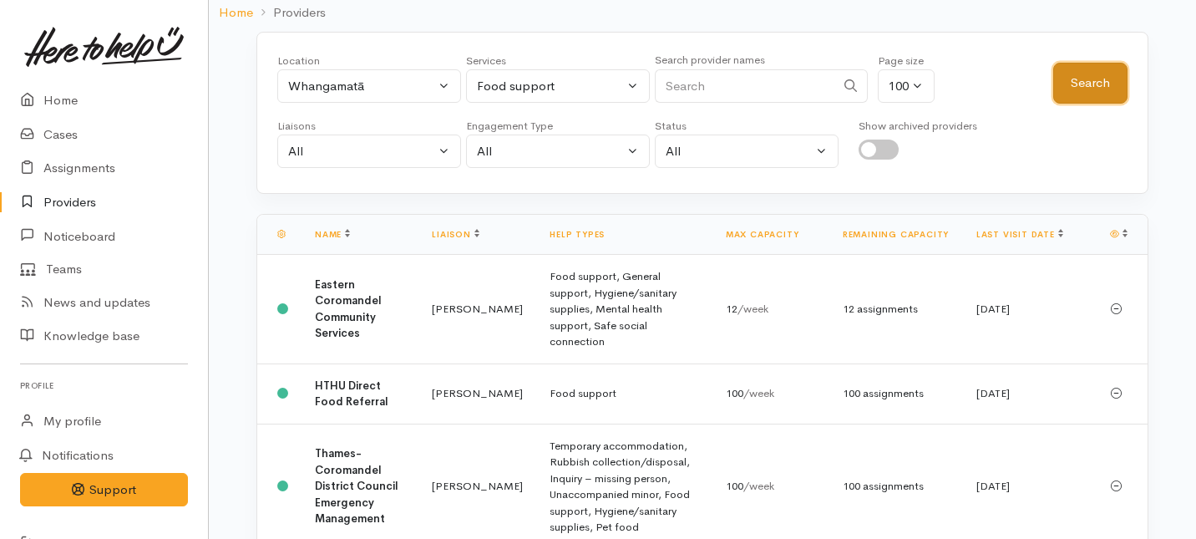
scroll to position [134, 0]
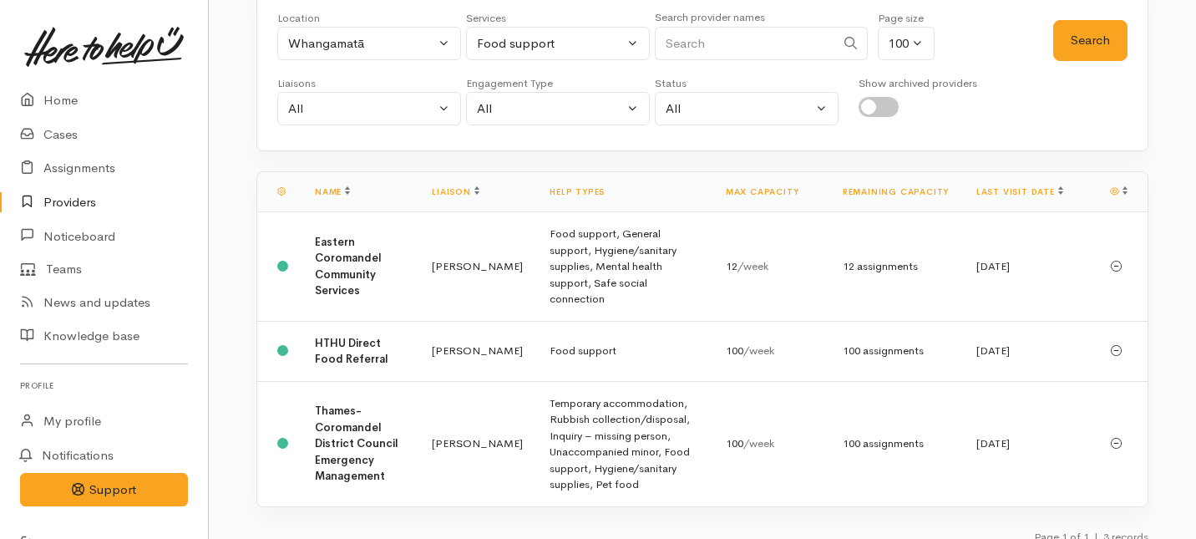
click at [1175, 175] on div "Location All Tauranga Eastern Bay of Plenty - other Kawerau Ōhope Ōpōtiki Whaka…" at bounding box center [702, 272] width 952 height 566
click at [347, 241] on td "Eastern Coromandel Community Services" at bounding box center [359, 266] width 117 height 109
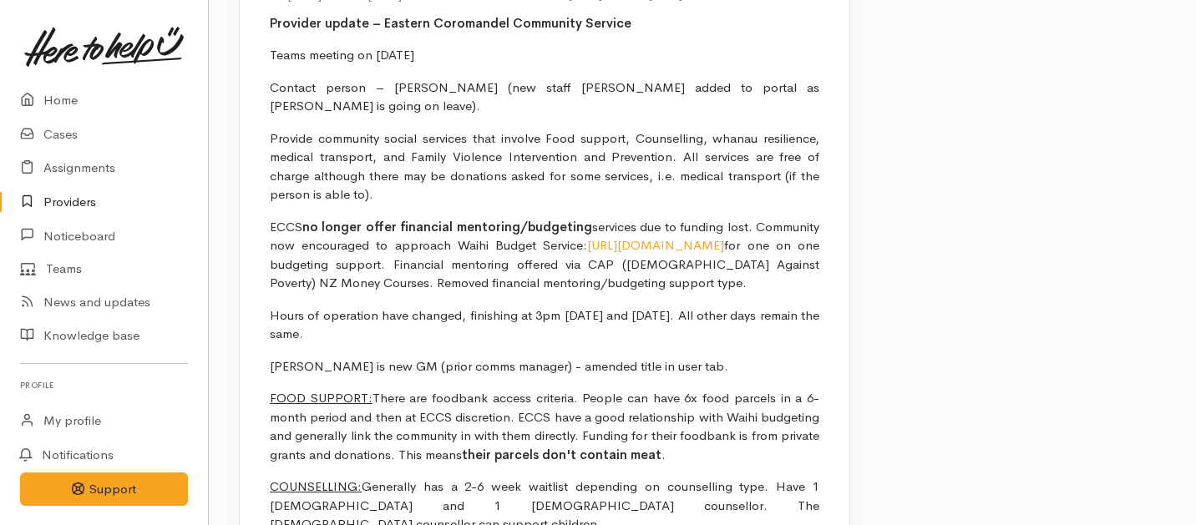
scroll to position [1402, 0]
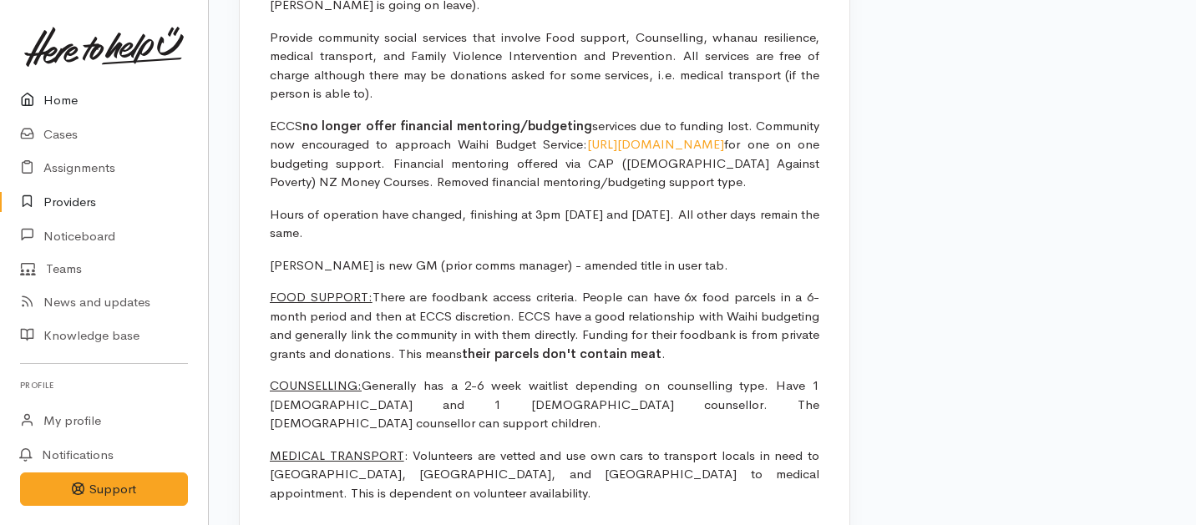
click at [62, 94] on link "Home" at bounding box center [104, 101] width 208 height 34
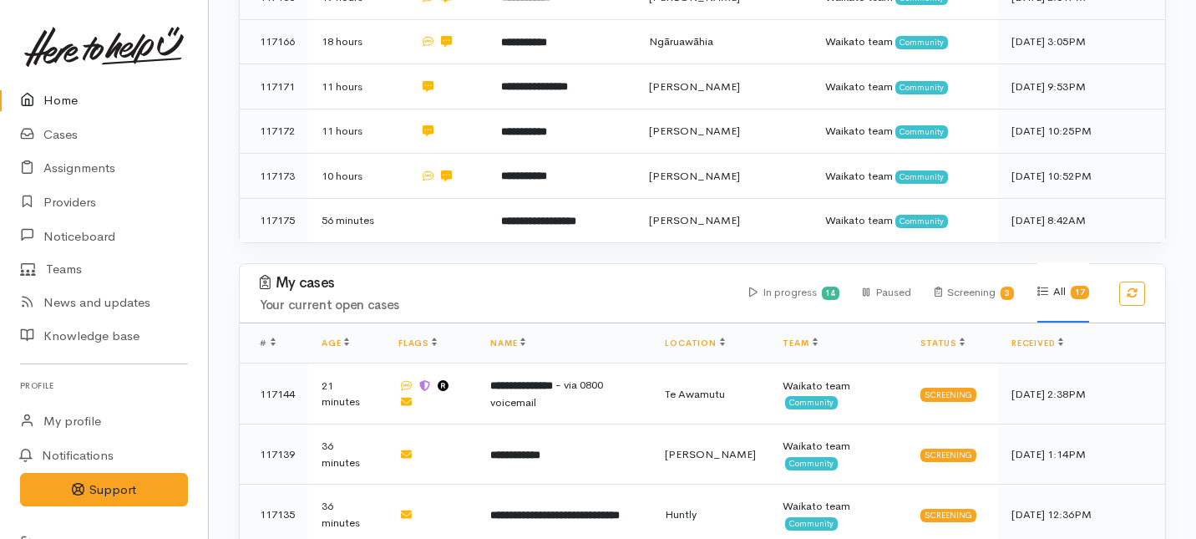
scroll to position [912, 0]
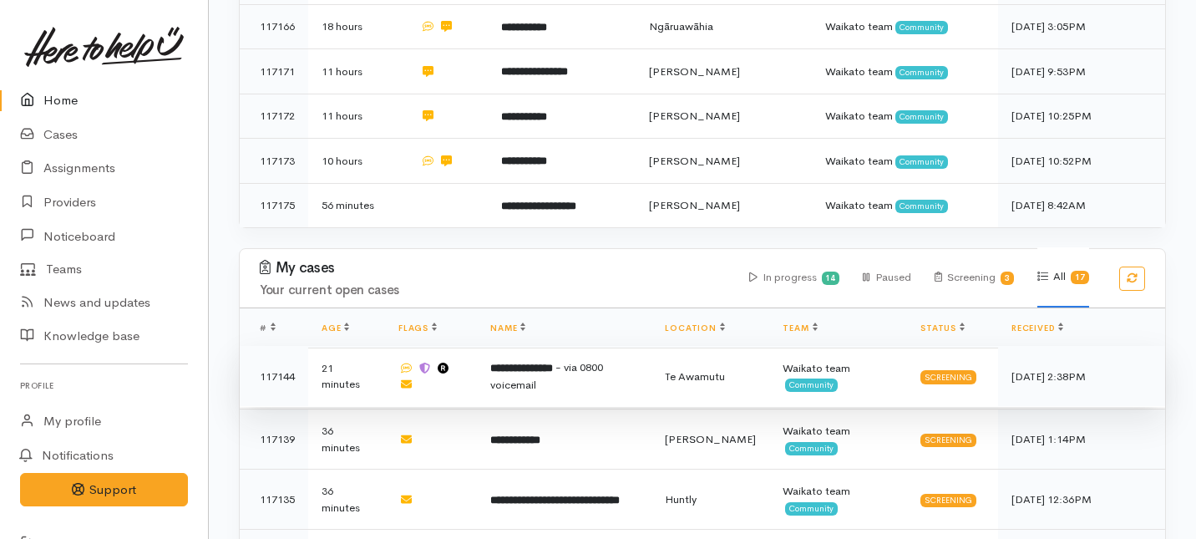
click at [553, 362] on b "**********" at bounding box center [521, 367] width 63 height 11
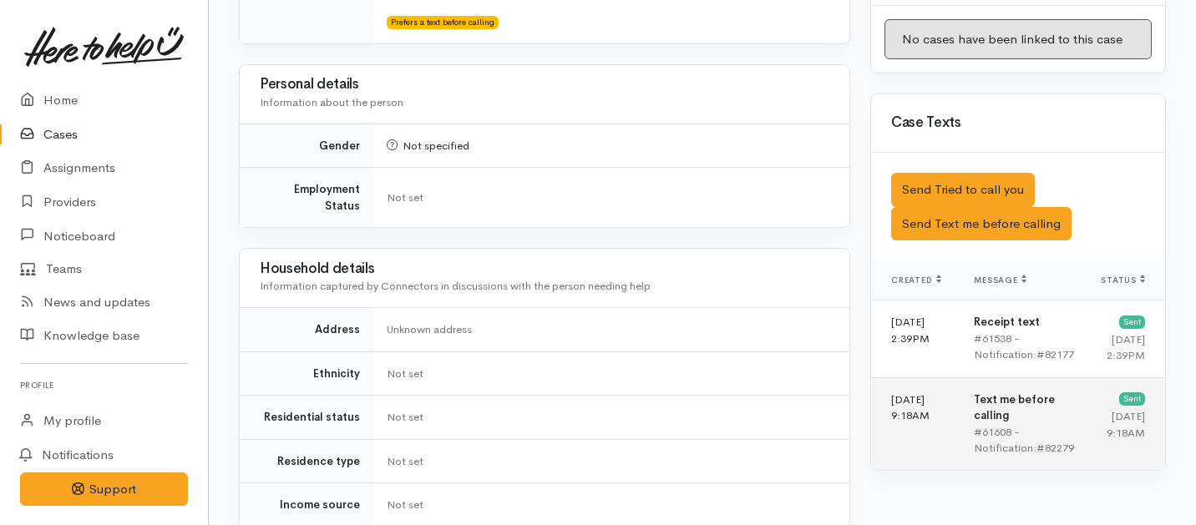
scroll to position [1000, 0]
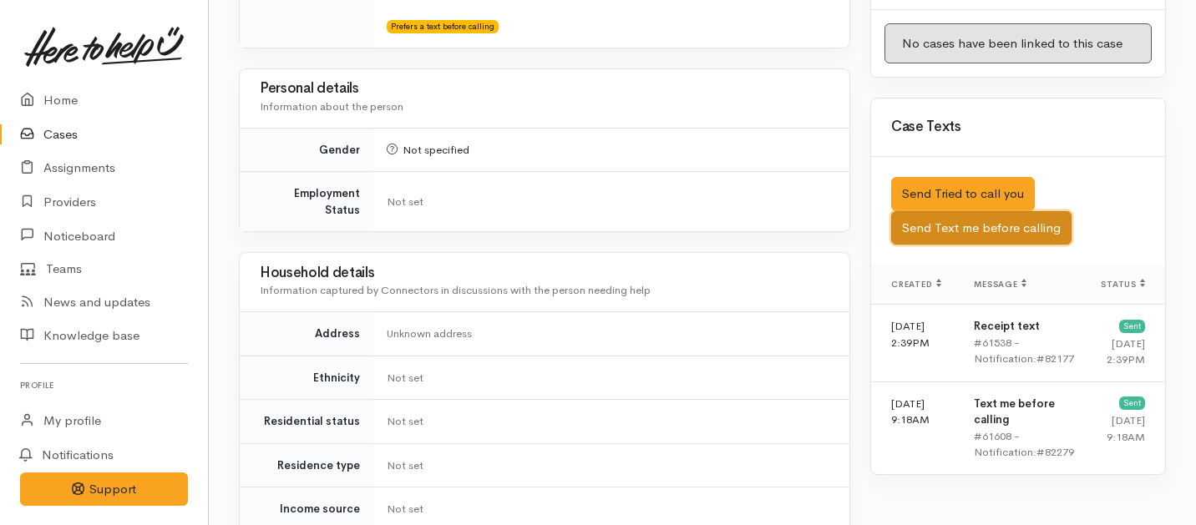
click at [942, 216] on button "Send Text me before calling" at bounding box center [981, 228] width 180 height 34
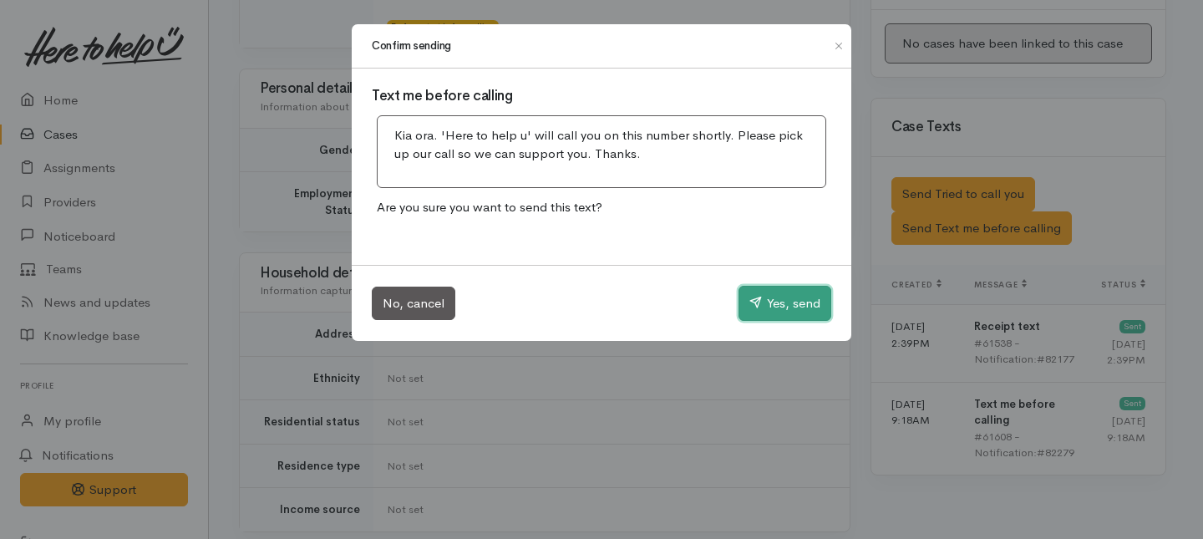
click at [765, 308] on button "Yes, send" at bounding box center [784, 303] width 93 height 35
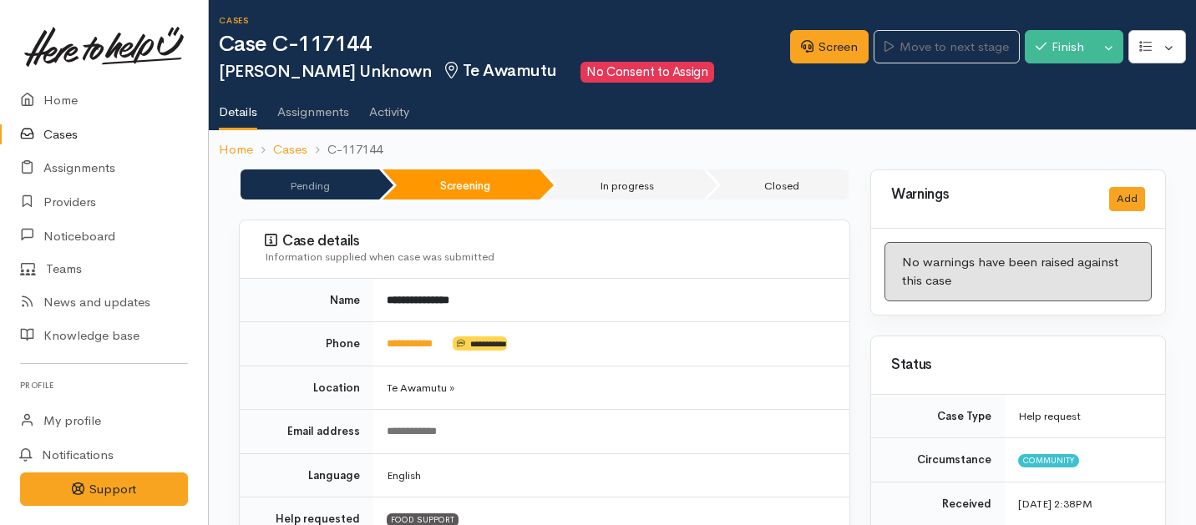
scroll to position [0, 0]
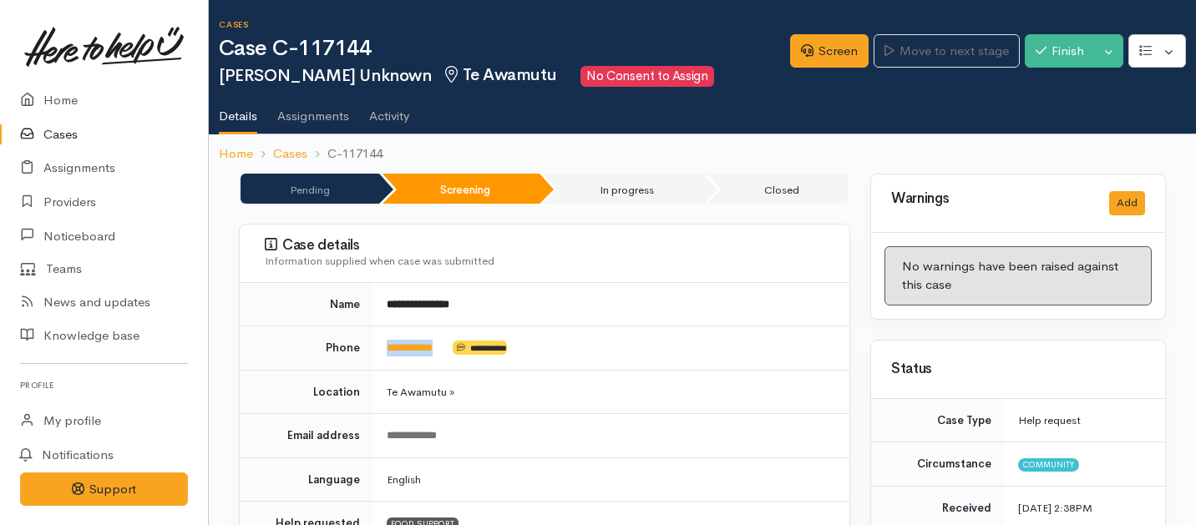
drag, startPoint x: 450, startPoint y: 348, endPoint x: 377, endPoint y: 341, distance: 73.9
click at [377, 341] on td "**********" at bounding box center [611, 349] width 476 height 44
copy td "**********"
click at [468, 362] on td "**********" at bounding box center [611, 349] width 476 height 44
drag, startPoint x: 453, startPoint y: 347, endPoint x: 384, endPoint y: 342, distance: 69.5
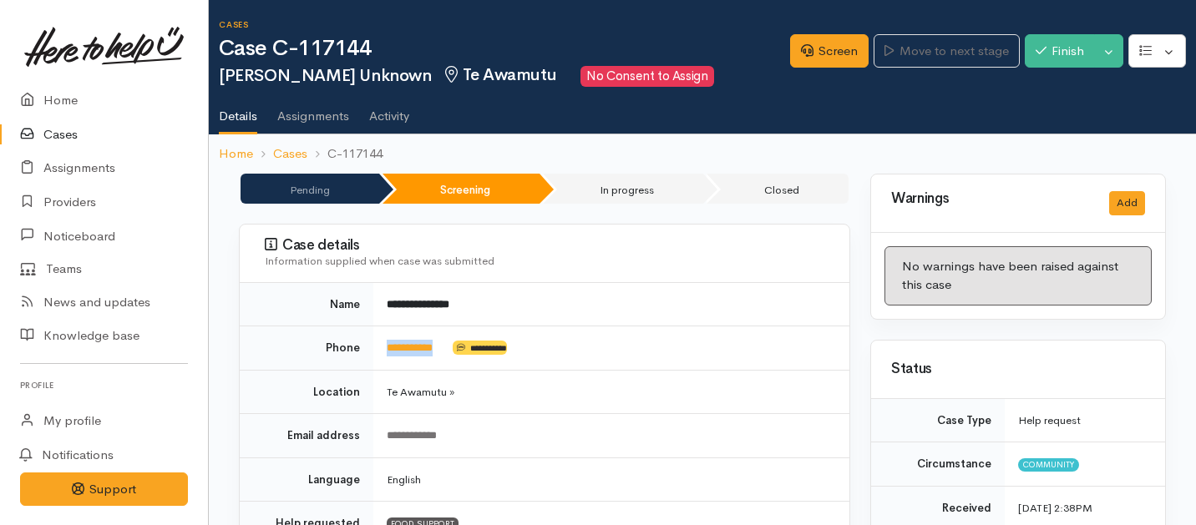
click at [384, 342] on td "**********" at bounding box center [611, 349] width 476 height 44
copy td "**********"
click at [838, 61] on link "Screen" at bounding box center [829, 51] width 78 height 34
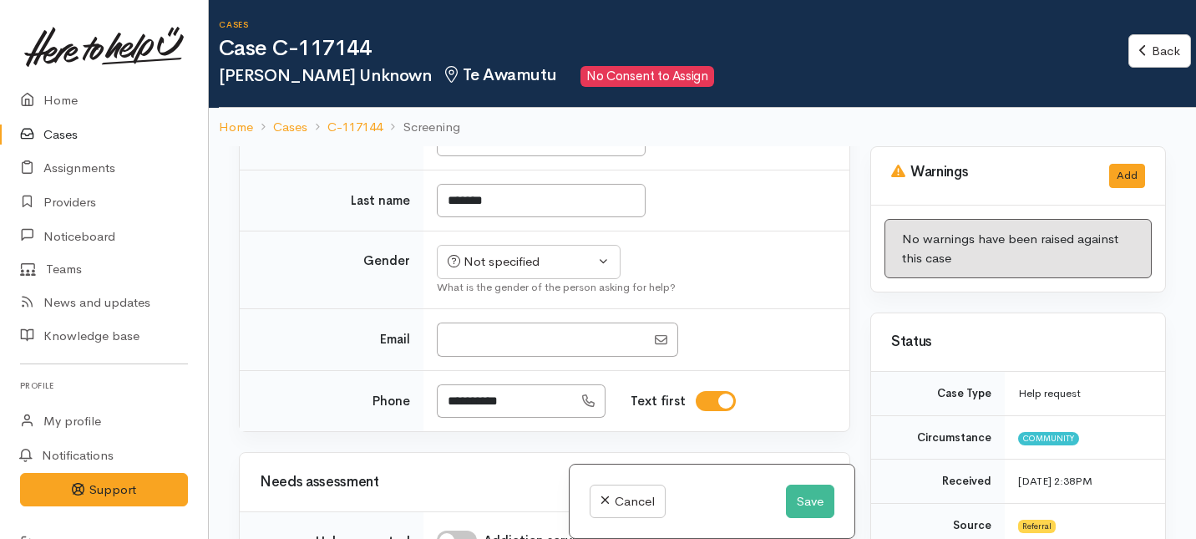
scroll to position [284, 0]
click at [809, 501] on button "Save" at bounding box center [810, 501] width 48 height 34
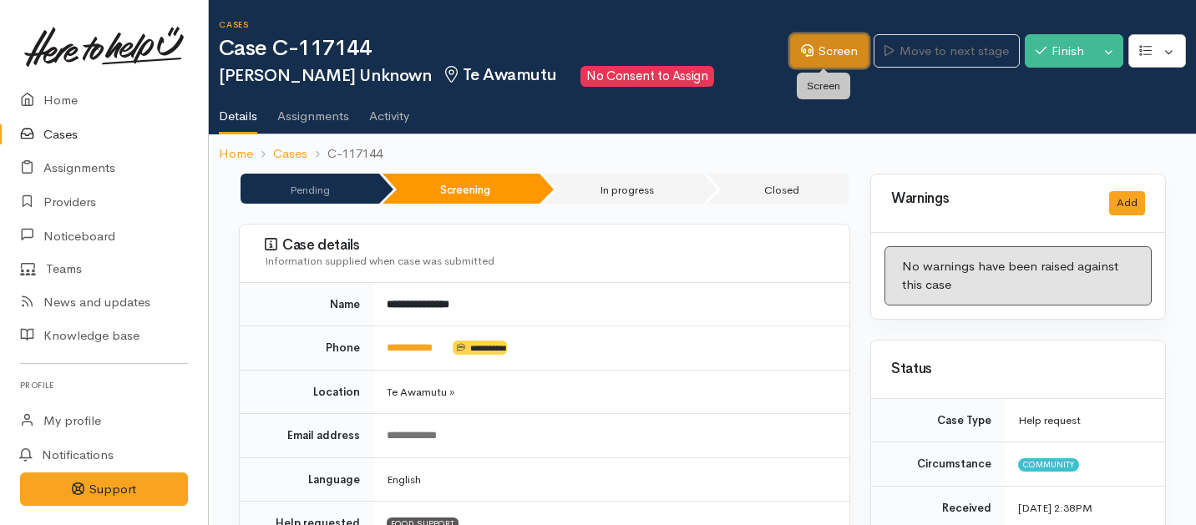
click at [830, 65] on link "Screen" at bounding box center [829, 51] width 78 height 34
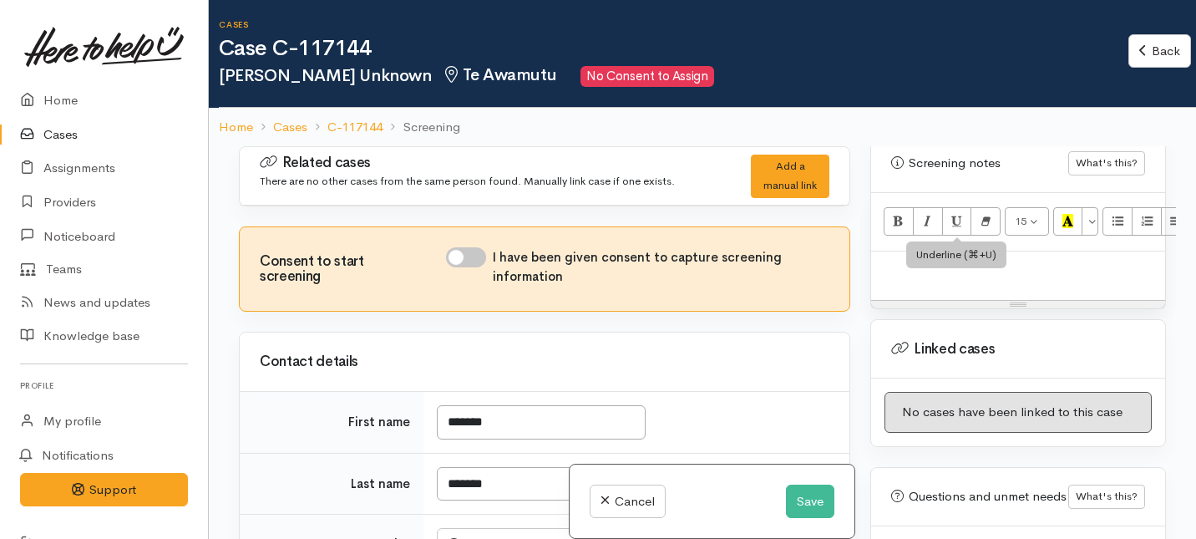
scroll to position [1144, 0]
click at [916, 251] on div at bounding box center [1018, 275] width 294 height 49
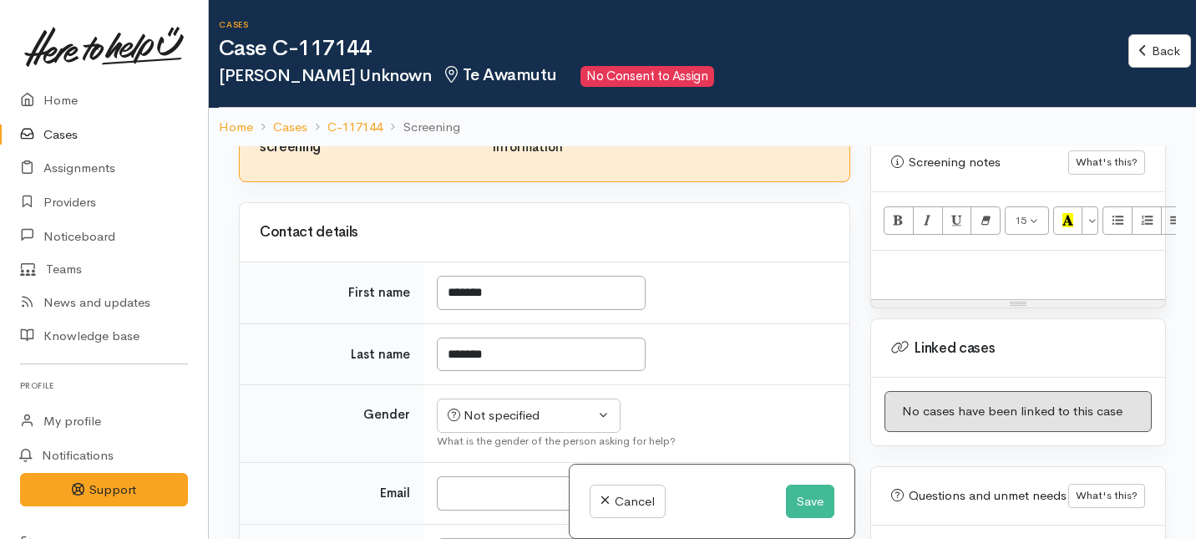
scroll to position [97, 0]
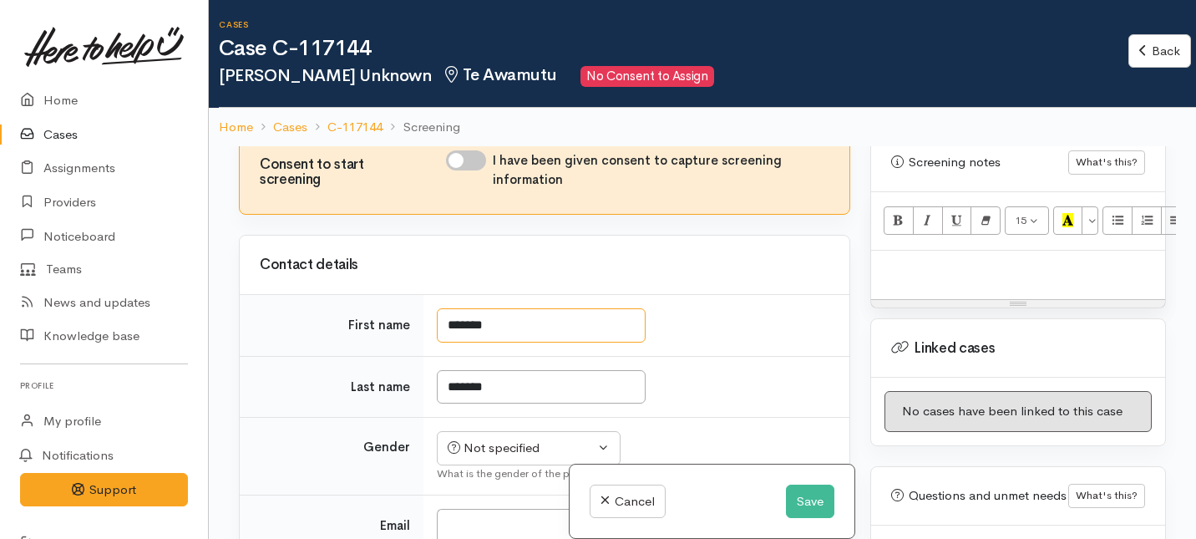
drag, startPoint x: 523, startPoint y: 332, endPoint x: 429, endPoint y: 318, distance: 94.5
click at [429, 318] on td "*******" at bounding box center [636, 326] width 426 height 62
type input "********"
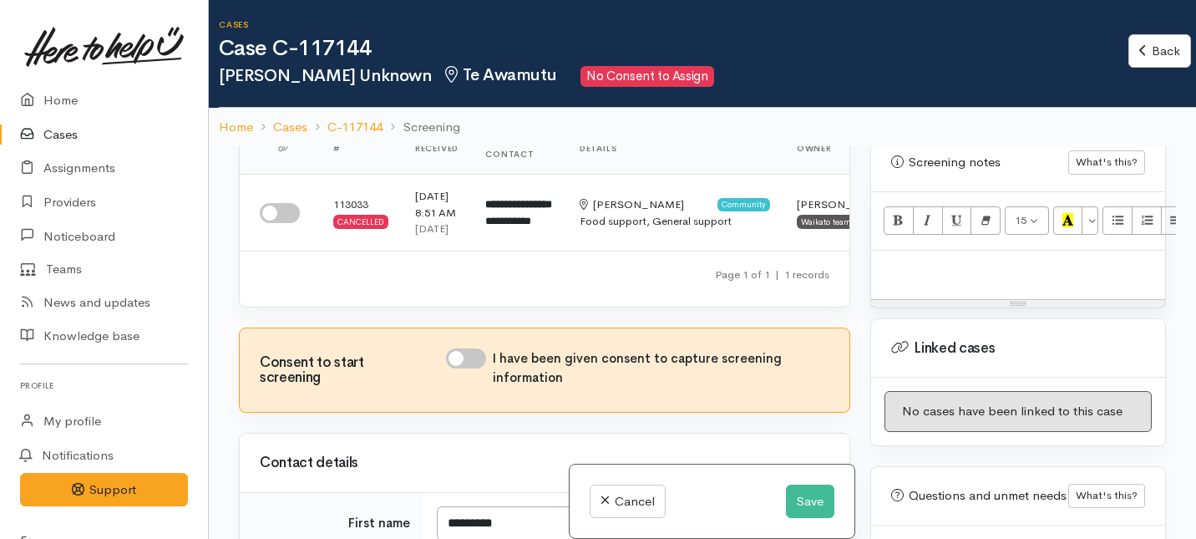
scroll to position [327, 0]
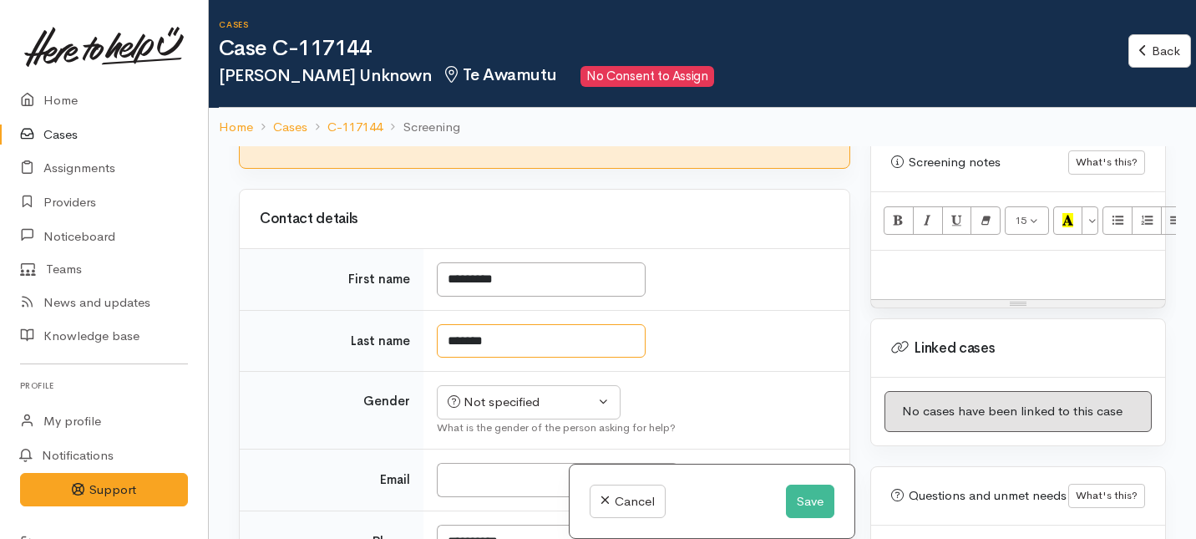
drag, startPoint x: 520, startPoint y: 385, endPoint x: 436, endPoint y: 388, distance: 84.4
click at [436, 372] on td "*******" at bounding box center [636, 341] width 426 height 62
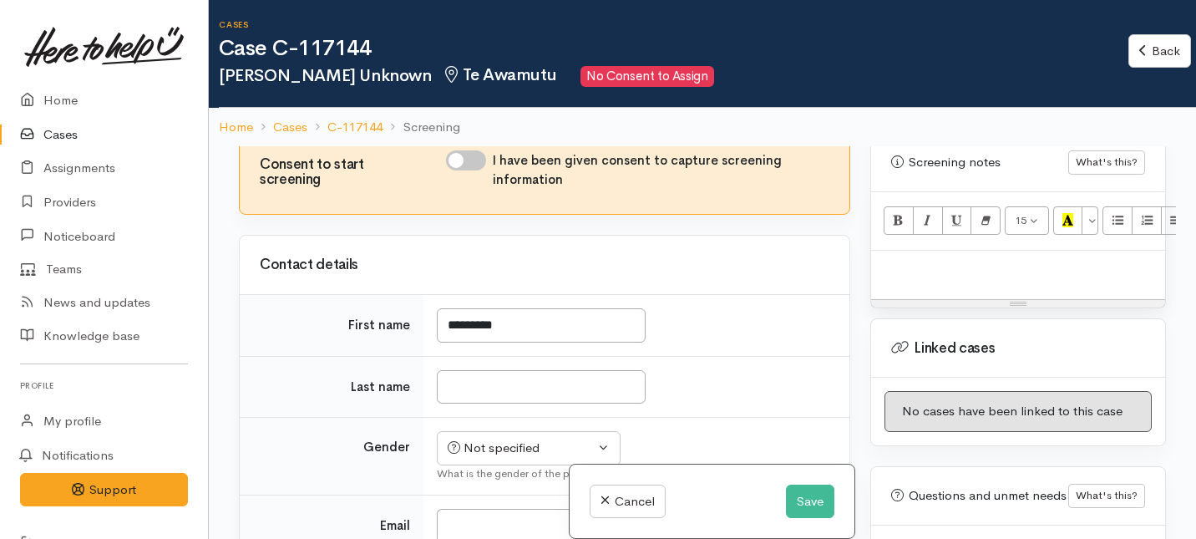
scroll to position [97, 0]
click at [485, 387] on input "Last name" at bounding box center [541, 387] width 209 height 34
paste input "*********"
type input "*********"
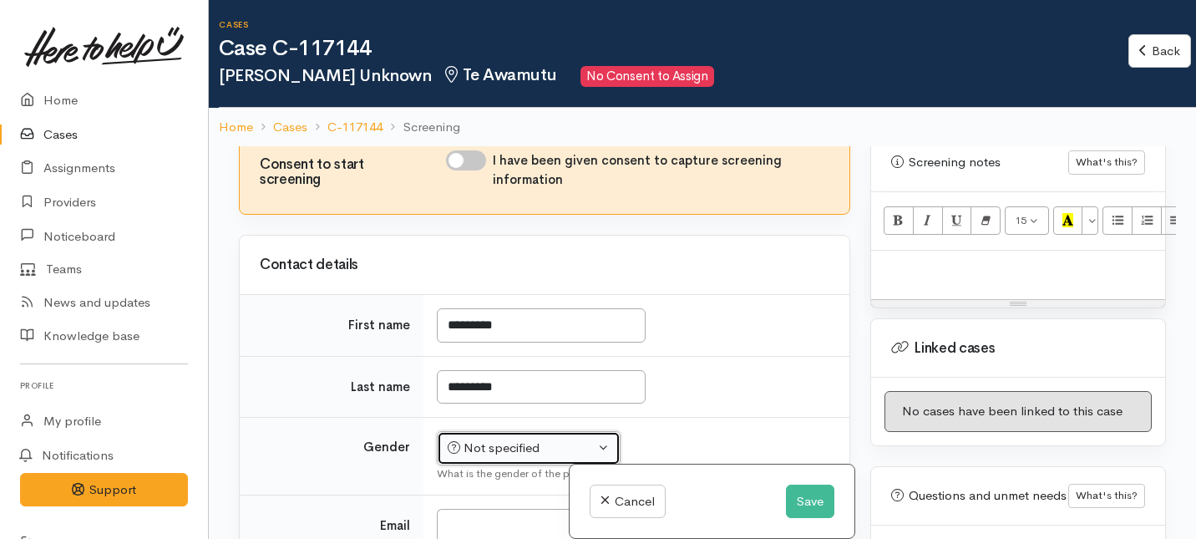
scroll to position [84, 0]
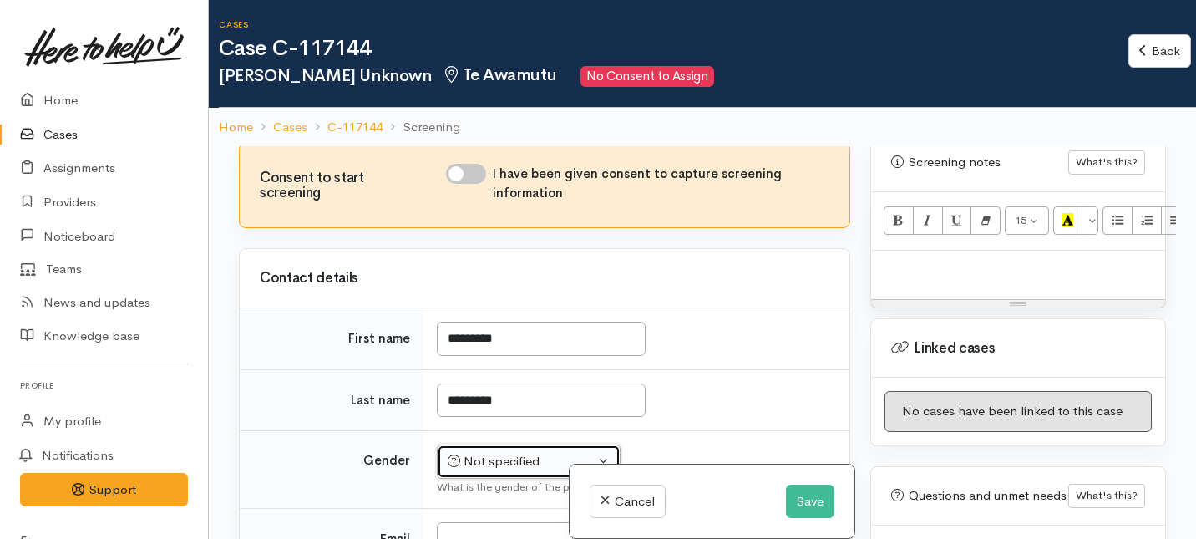
click at [489, 452] on div "Not specified" at bounding box center [521, 461] width 147 height 19
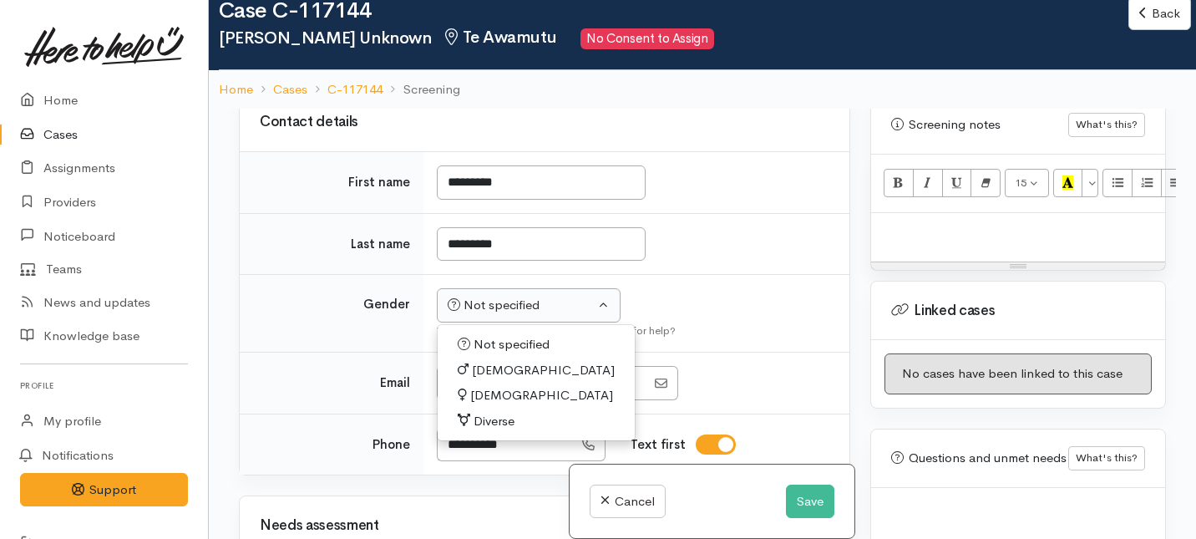
scroll to position [217, 0]
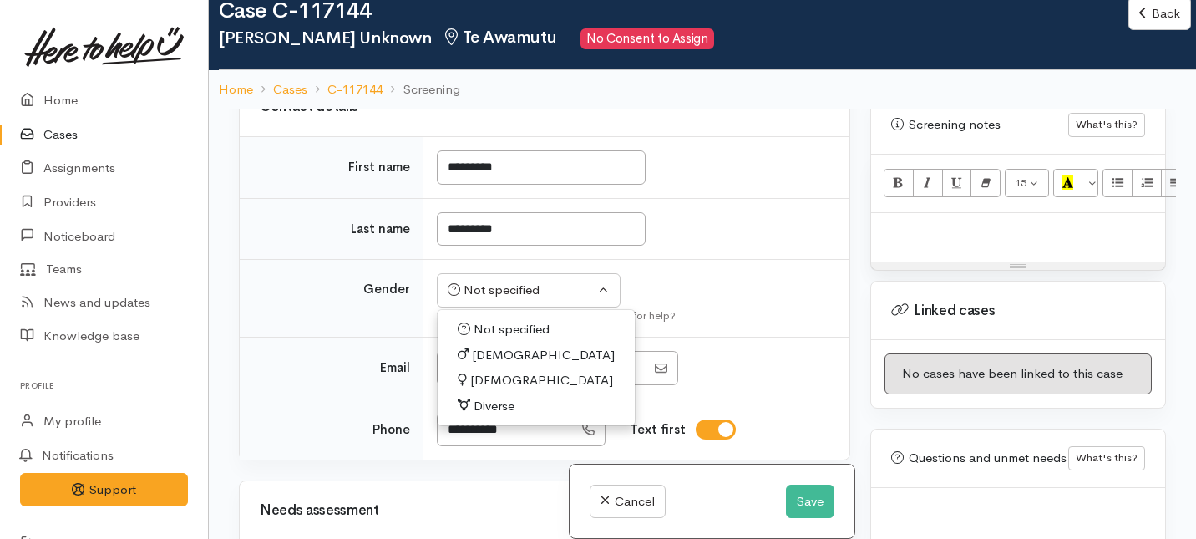
click at [484, 379] on span "Female" at bounding box center [541, 380] width 143 height 19
select select "Female"
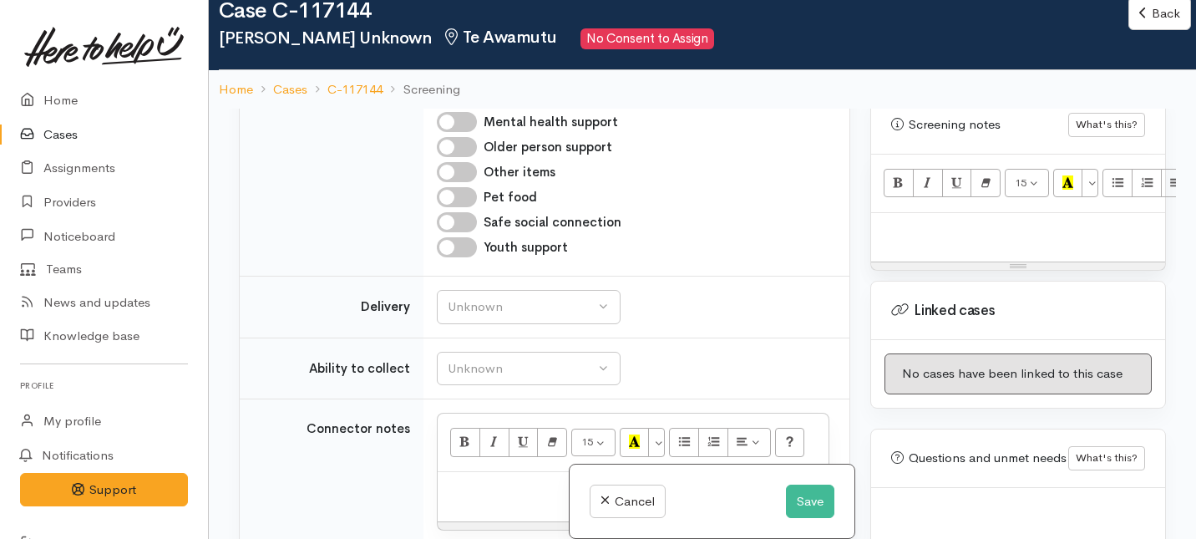
scroll to position [991, 0]
click at [531, 309] on div "Unknown" at bounding box center [521, 305] width 147 height 19
click at [469, 467] on span "No" at bounding box center [467, 461] width 18 height 19
select select "1"
click at [479, 363] on div "Unknown" at bounding box center [521, 366] width 147 height 19
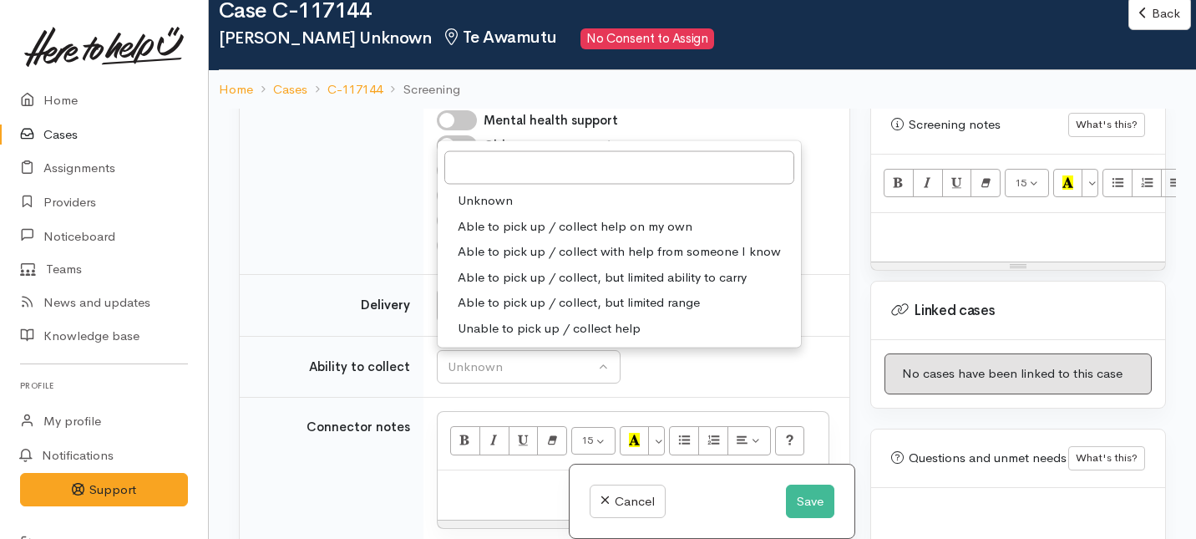
click at [484, 225] on span "Able to pick up / collect help on my own" at bounding box center [575, 225] width 235 height 19
select select "2"
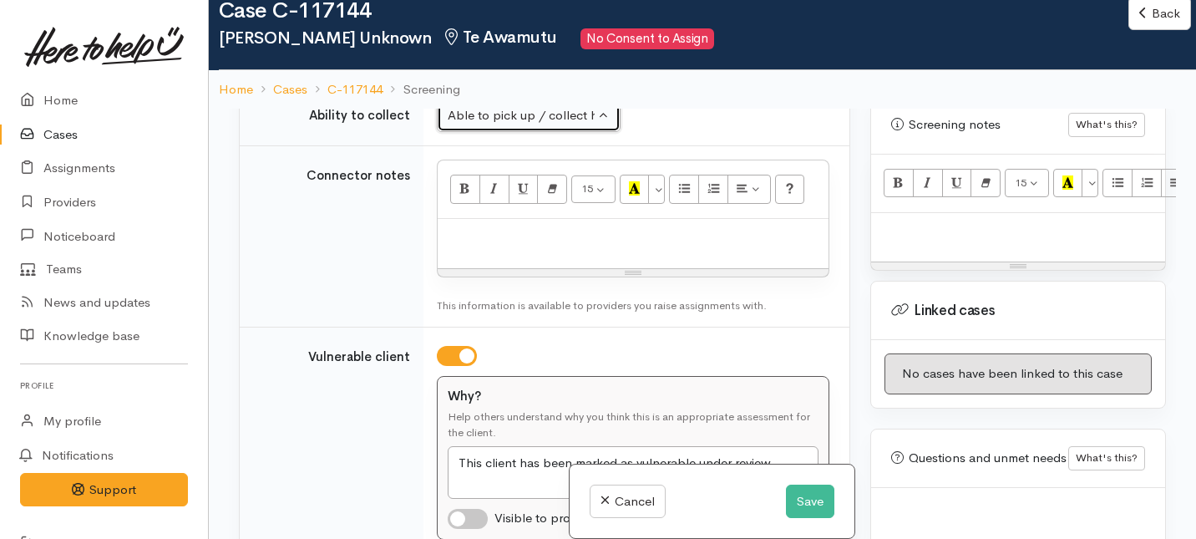
scroll to position [1252, 0]
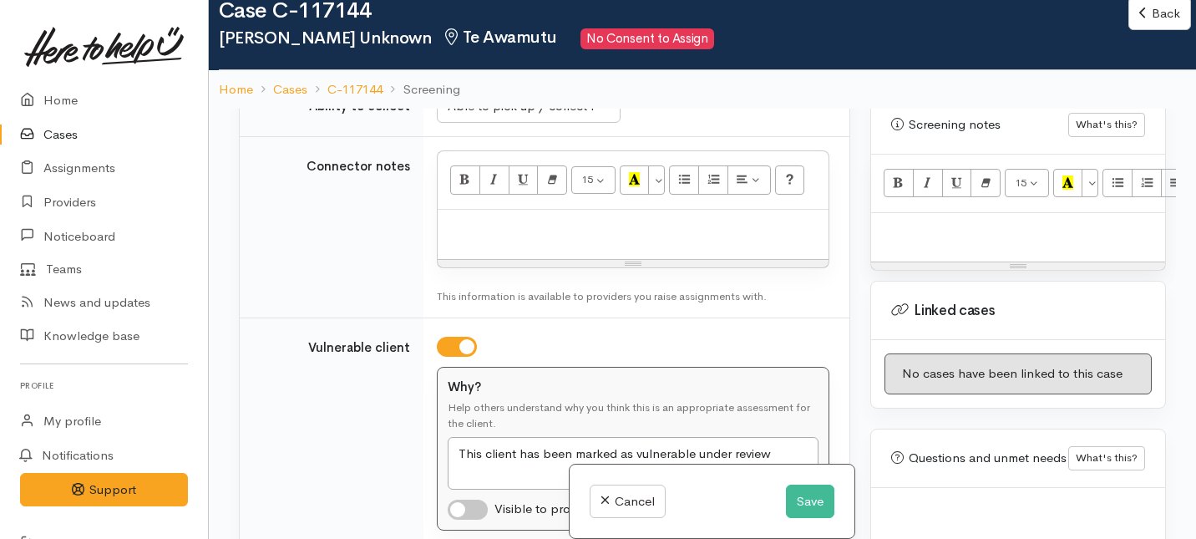
click at [494, 246] on div at bounding box center [633, 234] width 391 height 49
paste div
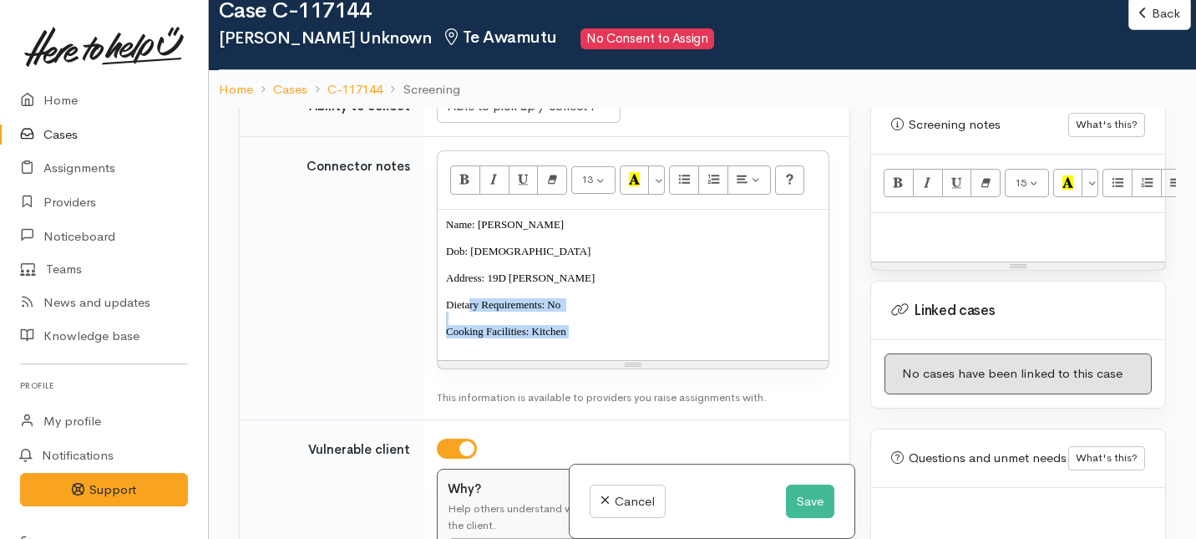
drag, startPoint x: 588, startPoint y: 336, endPoint x: 450, endPoint y: 284, distance: 147.2
click at [450, 284] on div "Name: Caroline Schindler Dob: 7/2/1964 Address: 19D Joans Cresent Dietary Requi…" at bounding box center [633, 285] width 391 height 150
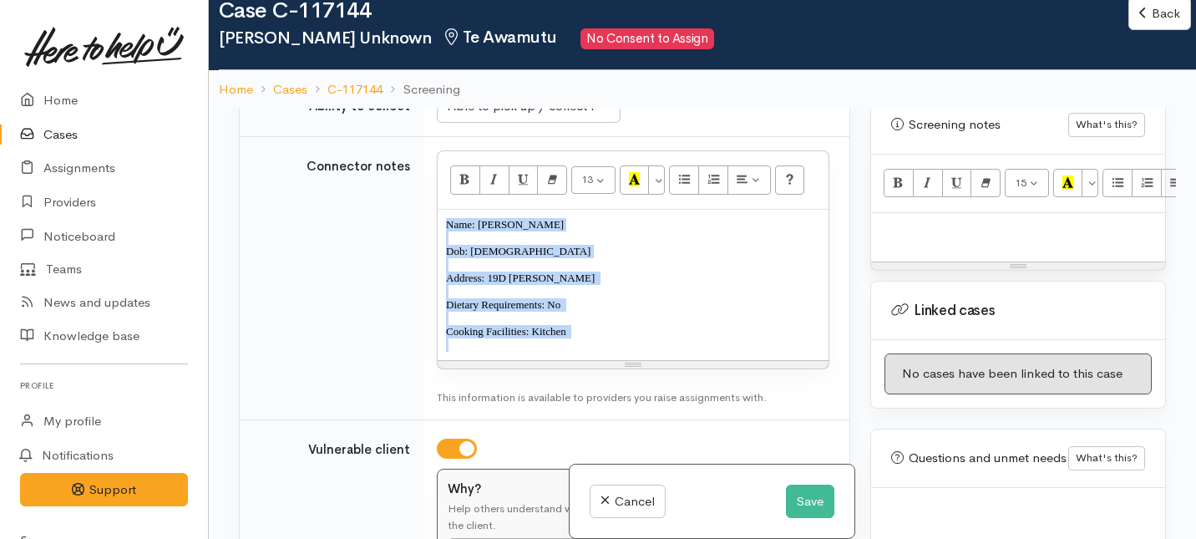
drag, startPoint x: 592, startPoint y: 342, endPoint x: 417, endPoint y: 220, distance: 213.6
click at [417, 220] on tr "Connector notes 13 8 9 10 11 12 14 18 24 36 Background Color Transparent Select…" at bounding box center [545, 278] width 610 height 283
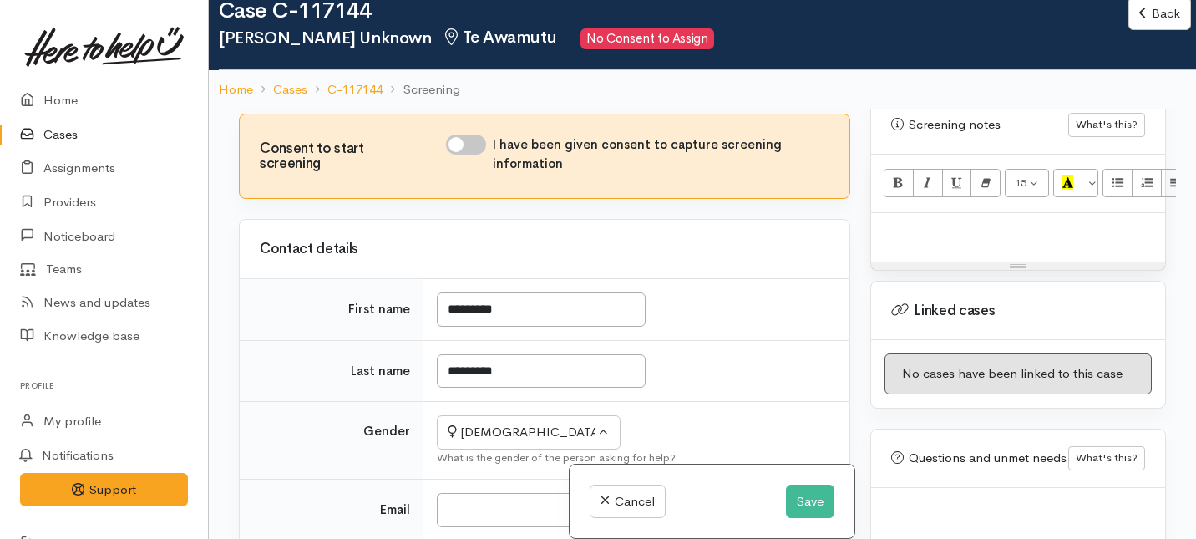
scroll to position [0, 0]
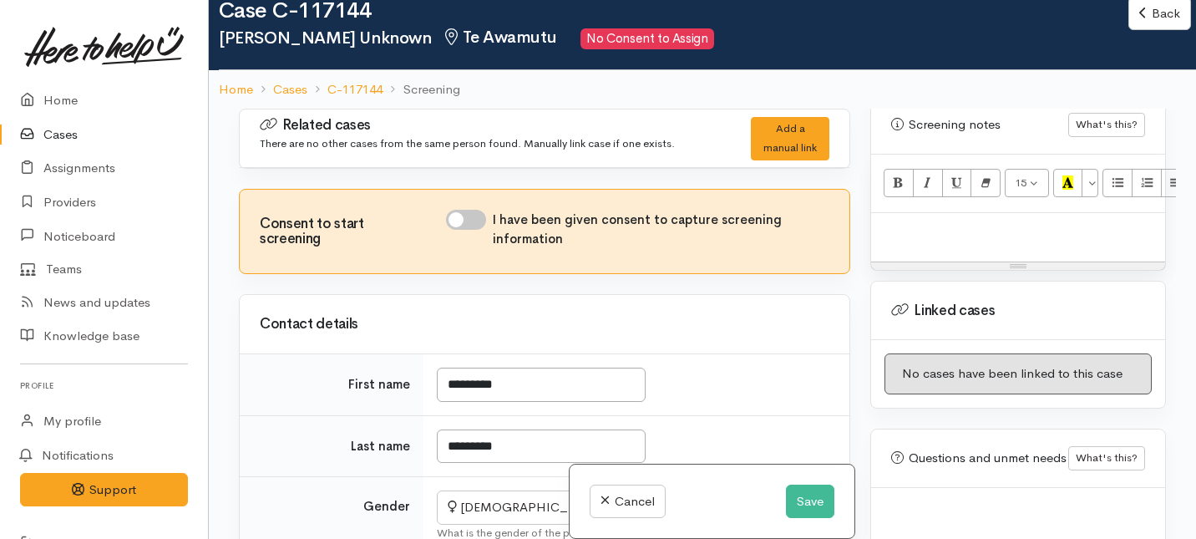
click at [470, 221] on input "I have been given consent to capture screening information" at bounding box center [466, 220] width 40 height 20
checkbox input "true"
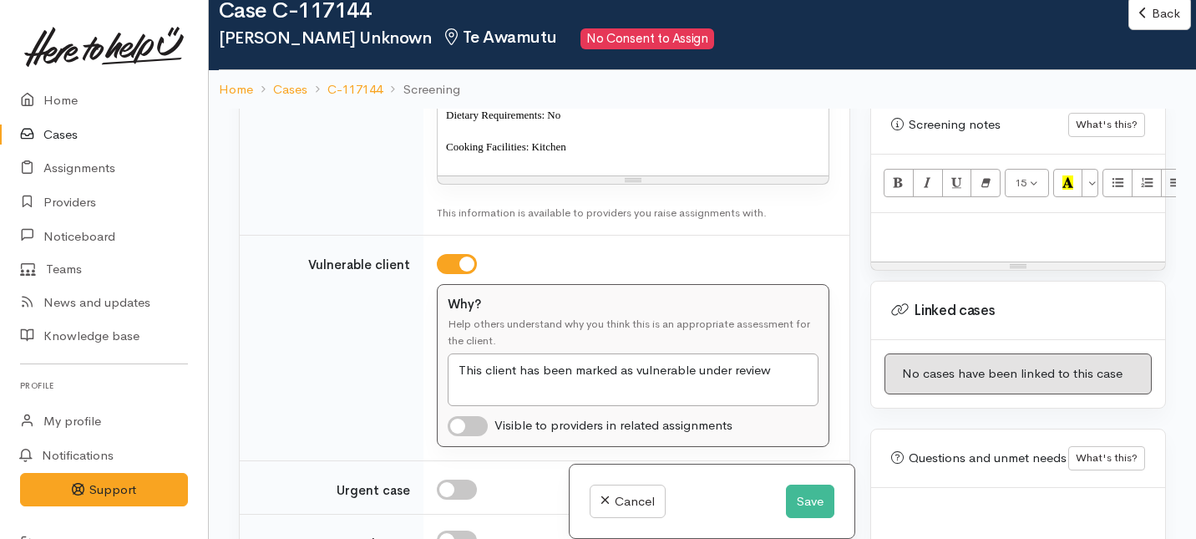
scroll to position [1483, 0]
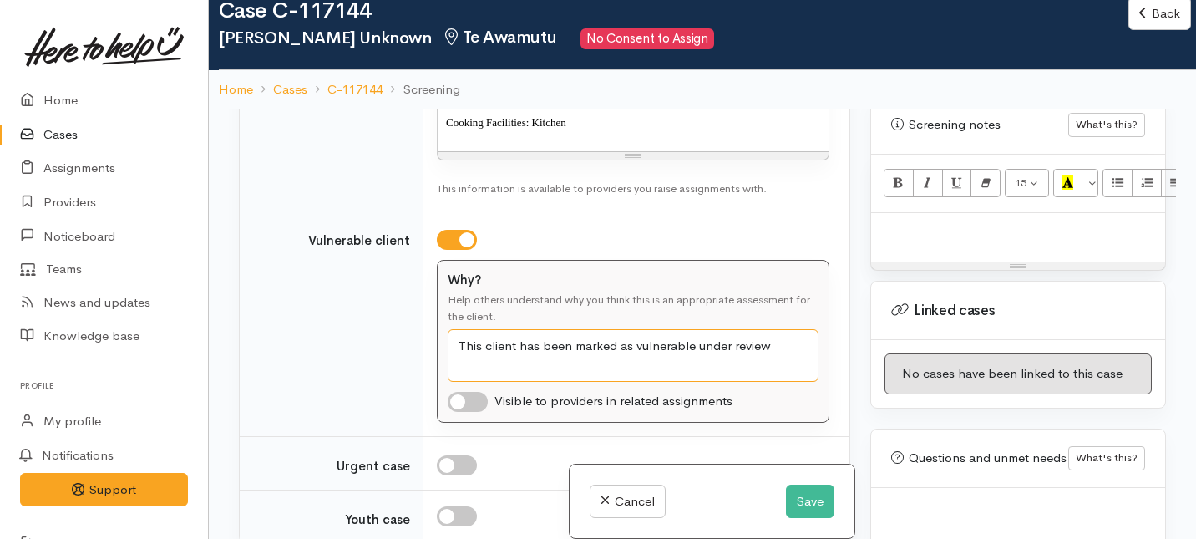
click at [777, 347] on textarea "This client has been marked as vulnerable under review" at bounding box center [633, 355] width 371 height 53
drag, startPoint x: 777, startPoint y: 347, endPoint x: 444, endPoint y: 337, distance: 333.4
click at [444, 337] on div "Why? Help others understand why you think this is an appropriate assessment for…" at bounding box center [633, 342] width 391 height 162
paste textarea "schizophrenia"
type textarea "Client suffers from schizophrenia which hinders her ability to cook."
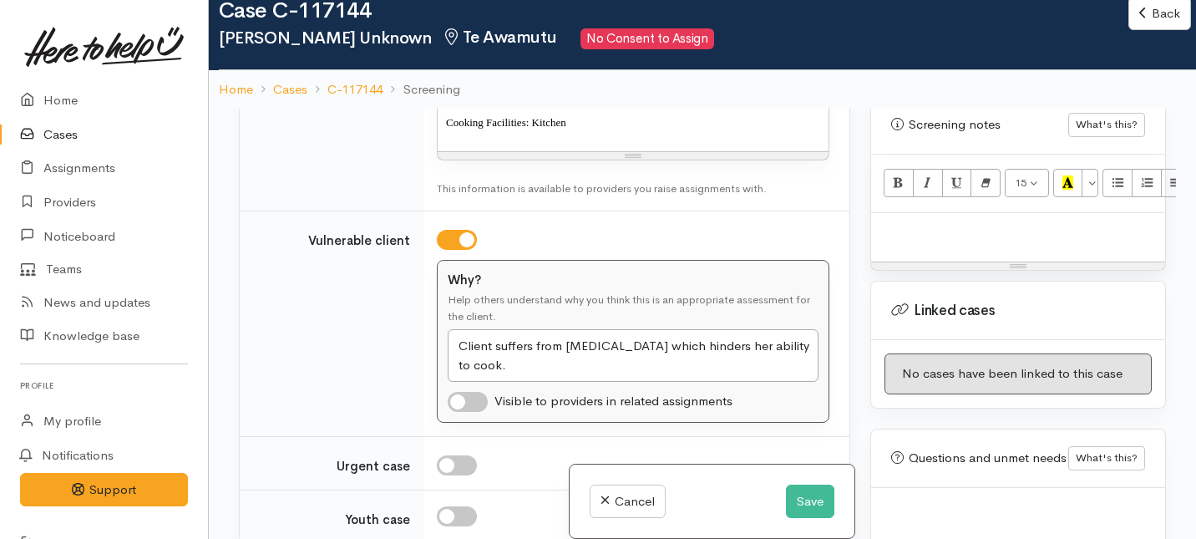
click at [466, 401] on input "checkbox" at bounding box center [468, 402] width 40 height 20
checkbox input "true"
click at [493, 370] on textarea "This client has been marked as vulnerable under review" at bounding box center [633, 355] width 371 height 53
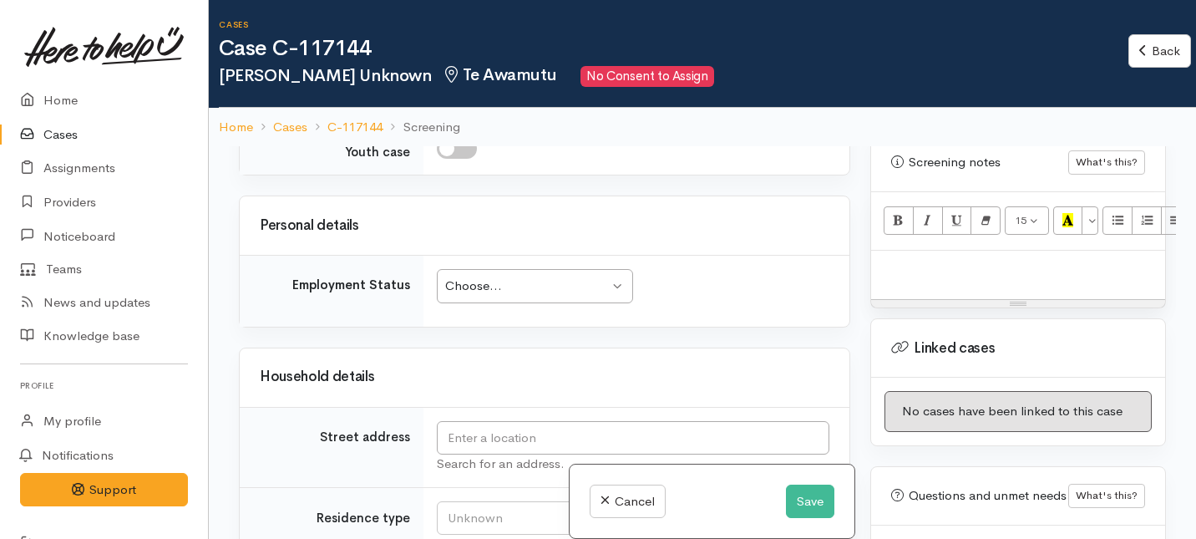
scroll to position [1890, 0]
click at [490, 286] on div "Choose..." at bounding box center [527, 284] width 164 height 19
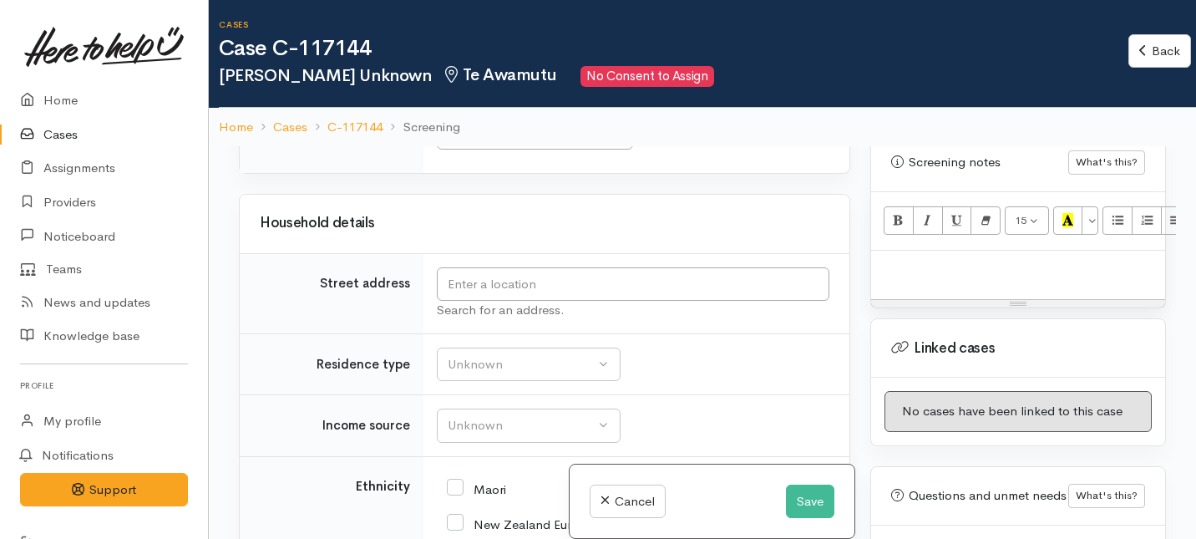
scroll to position [2043, 0]
click at [497, 289] on input "text" at bounding box center [633, 283] width 392 height 34
click at [798, 289] on input "text" at bounding box center [633, 283] width 392 height 34
paste input "19D Joans Cresent"
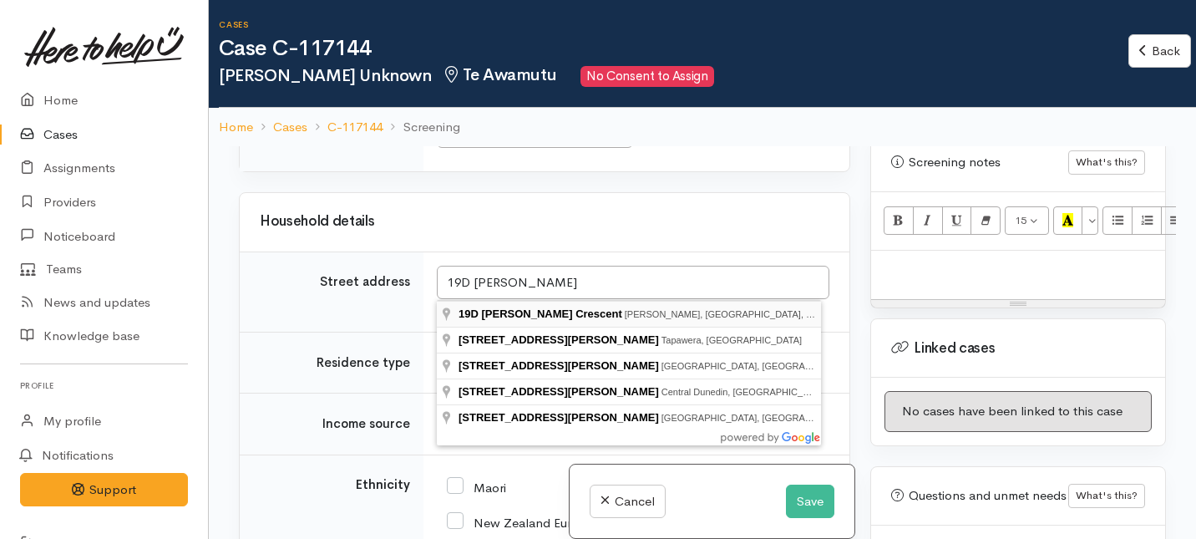
type input "19D Jones Crescent, Melville, Hamilton, New Zealand"
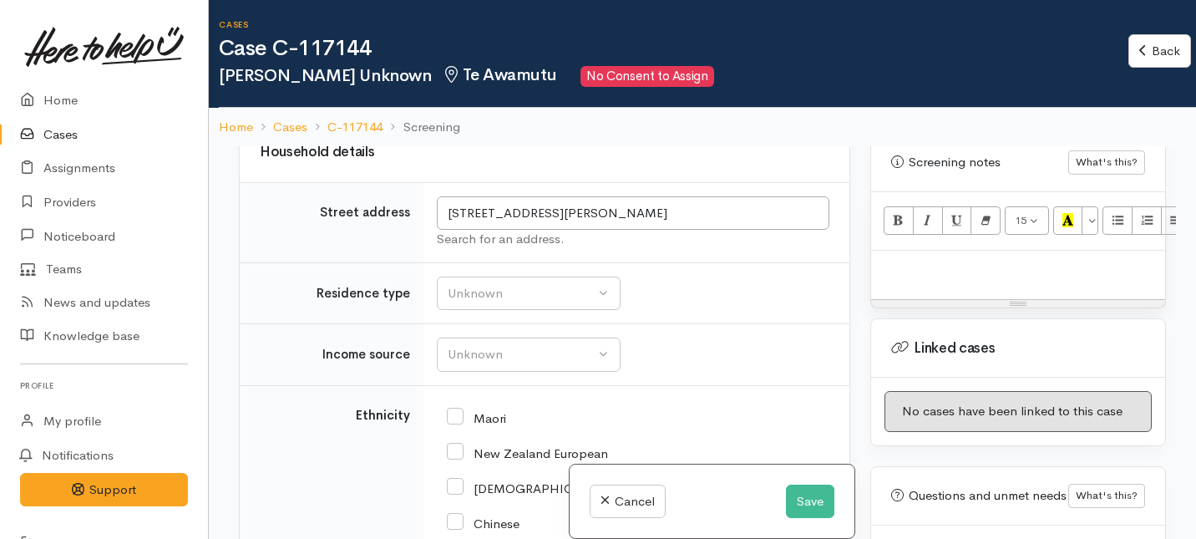
scroll to position [2115, 0]
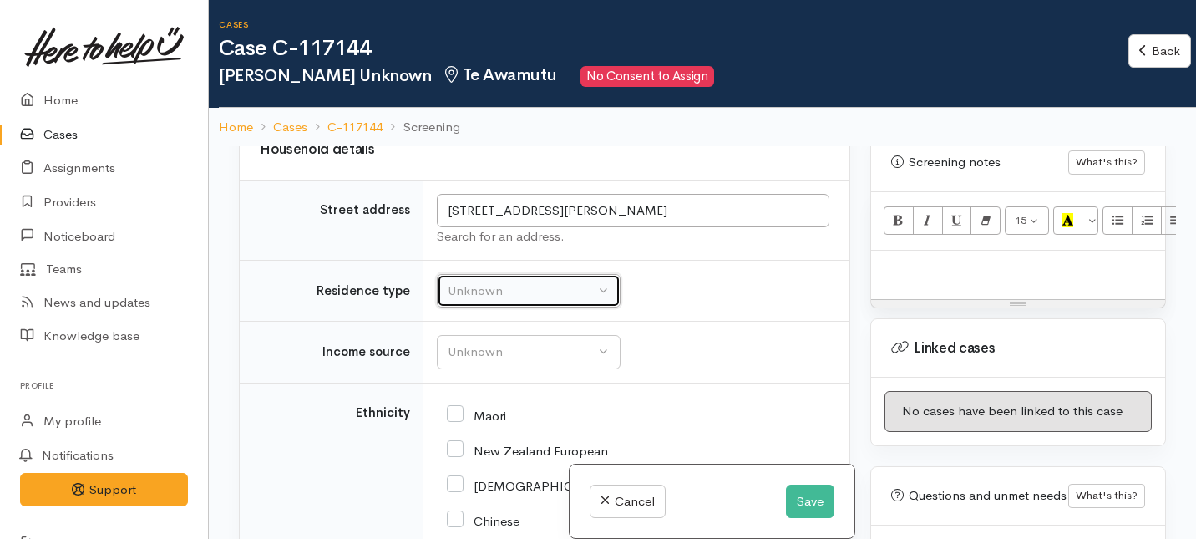
click at [495, 283] on div "Unknown" at bounding box center [521, 290] width 147 height 19
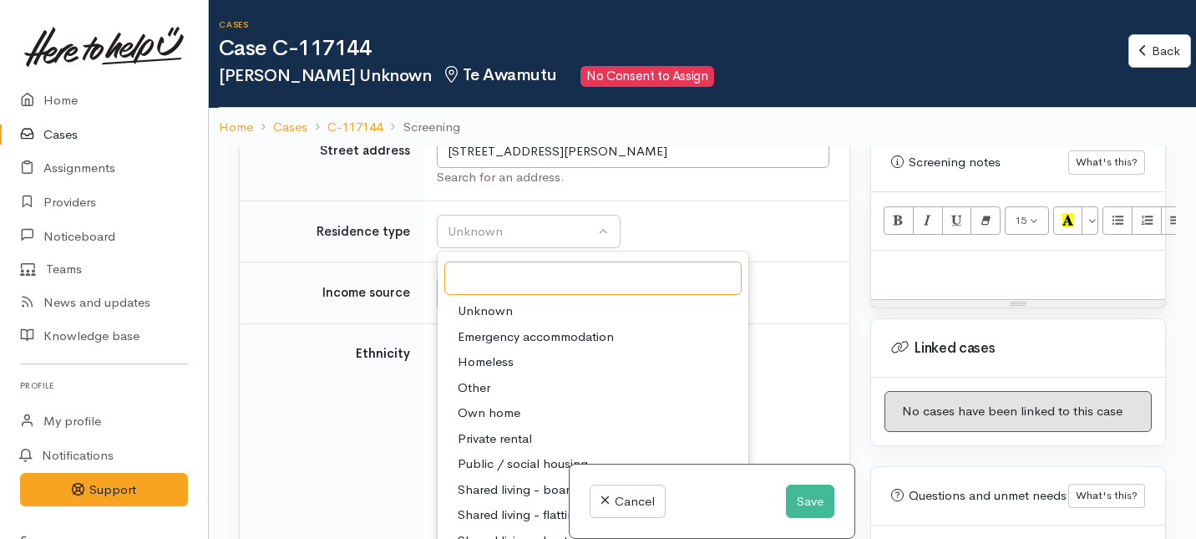
scroll to position [2177, 0]
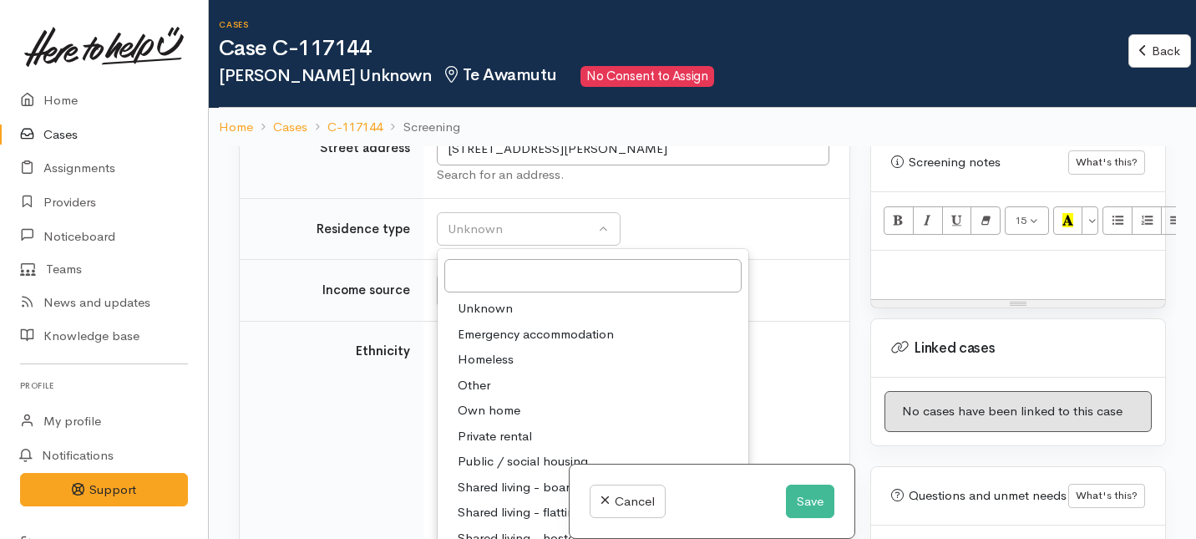
click at [485, 437] on span "Private rental" at bounding box center [495, 436] width 74 height 19
select select "2"
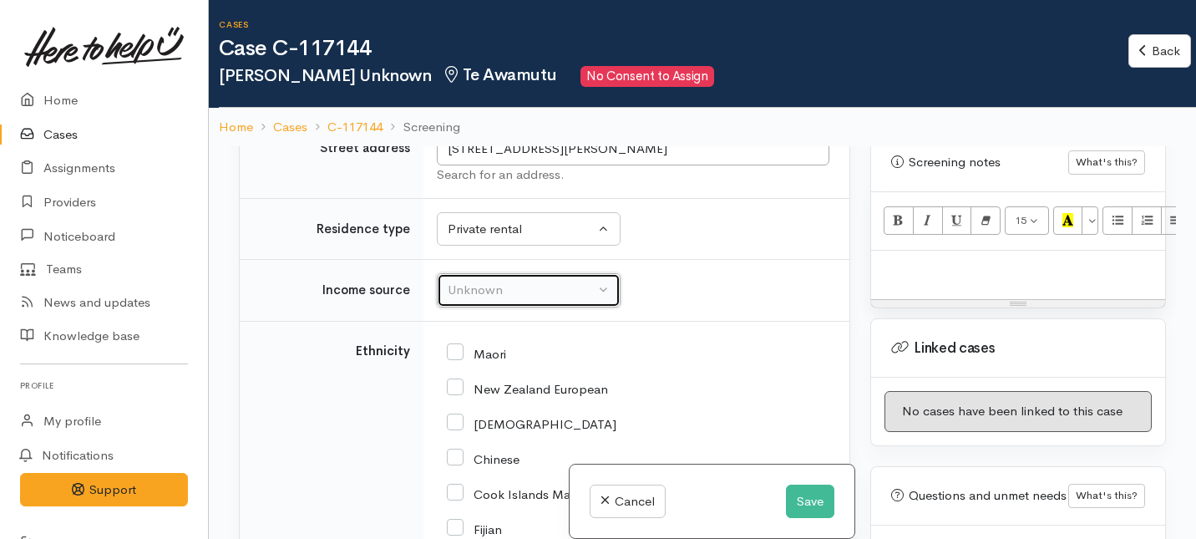
click at [473, 291] on div "Unknown" at bounding box center [521, 290] width 147 height 19
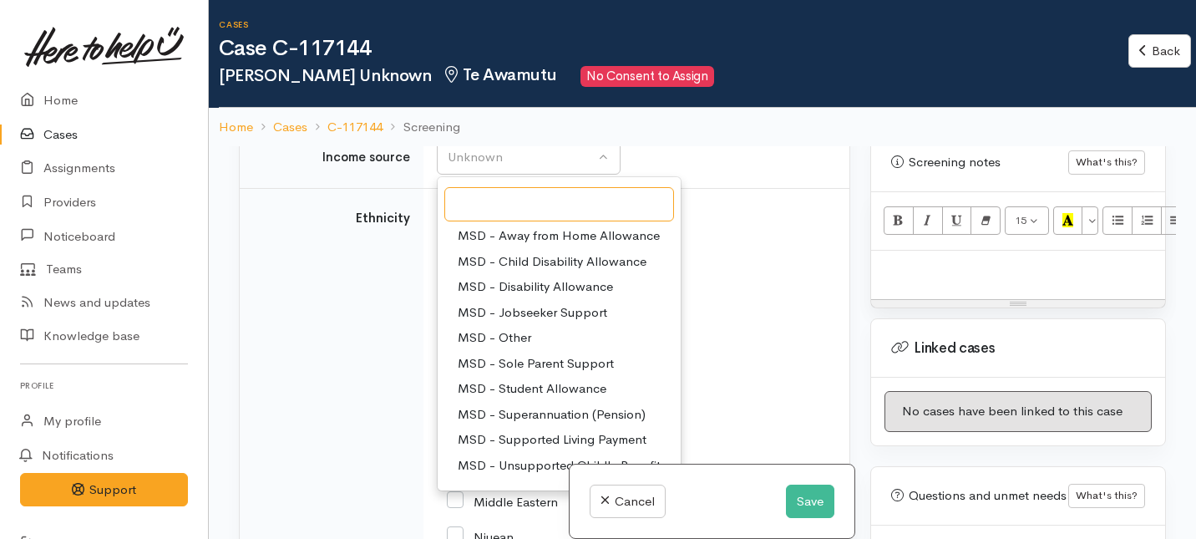
scroll to position [75, 0]
click at [466, 284] on span "MSD - Disability Allowance" at bounding box center [535, 289] width 155 height 19
select select "12"
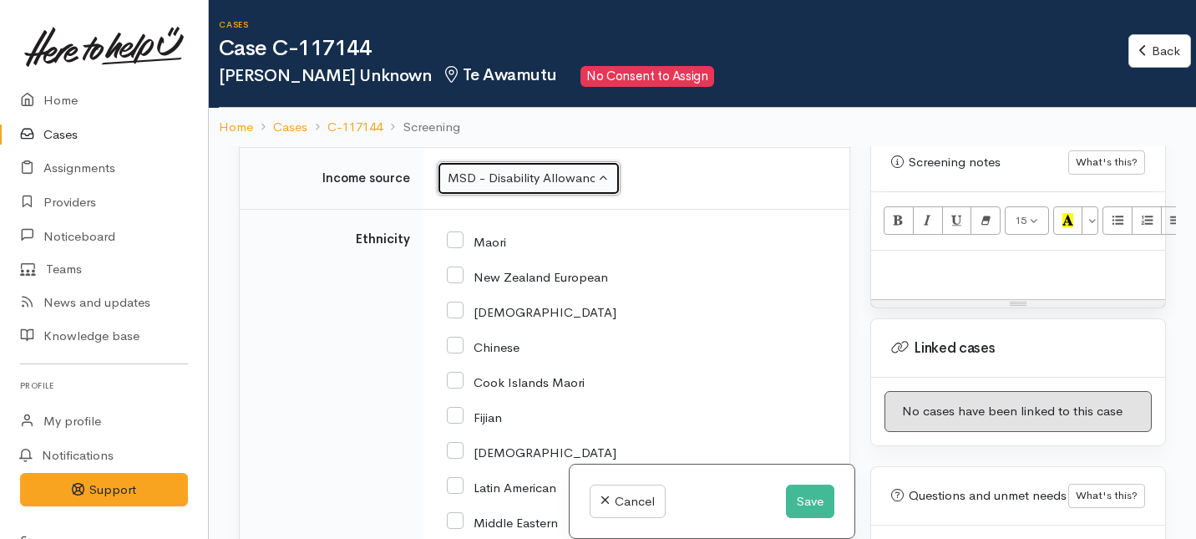
scroll to position [2283, 0]
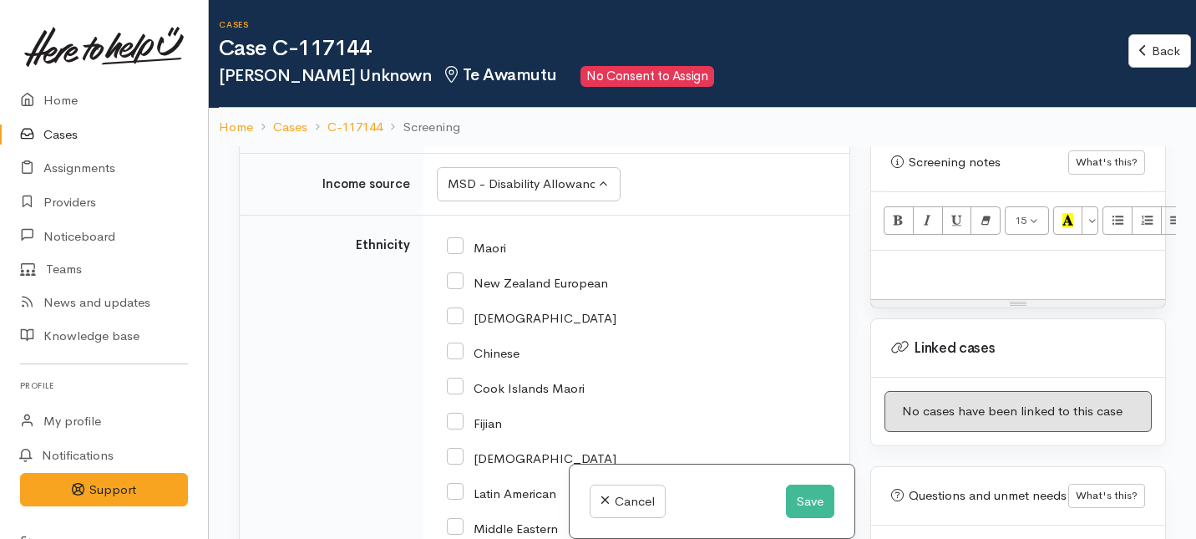
click at [454, 278] on input "New Zealand European" at bounding box center [527, 281] width 161 height 15
checkbox input "true"
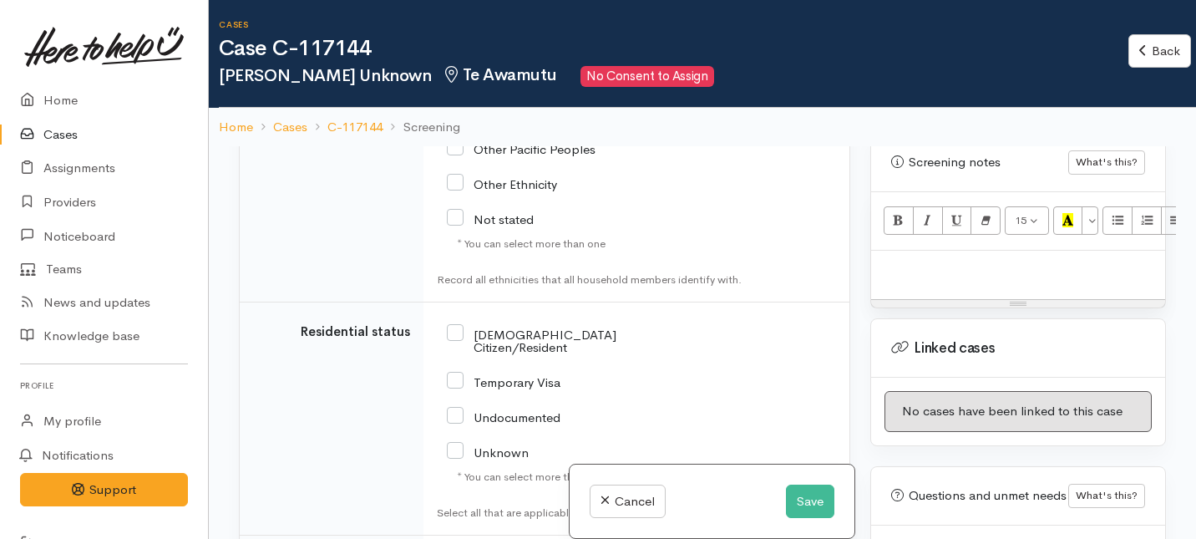
scroll to position [2944, 0]
click at [455, 327] on input "[DEMOGRAPHIC_DATA] Citizen/Resident" at bounding box center [561, 339] width 229 height 28
checkbox input "true"
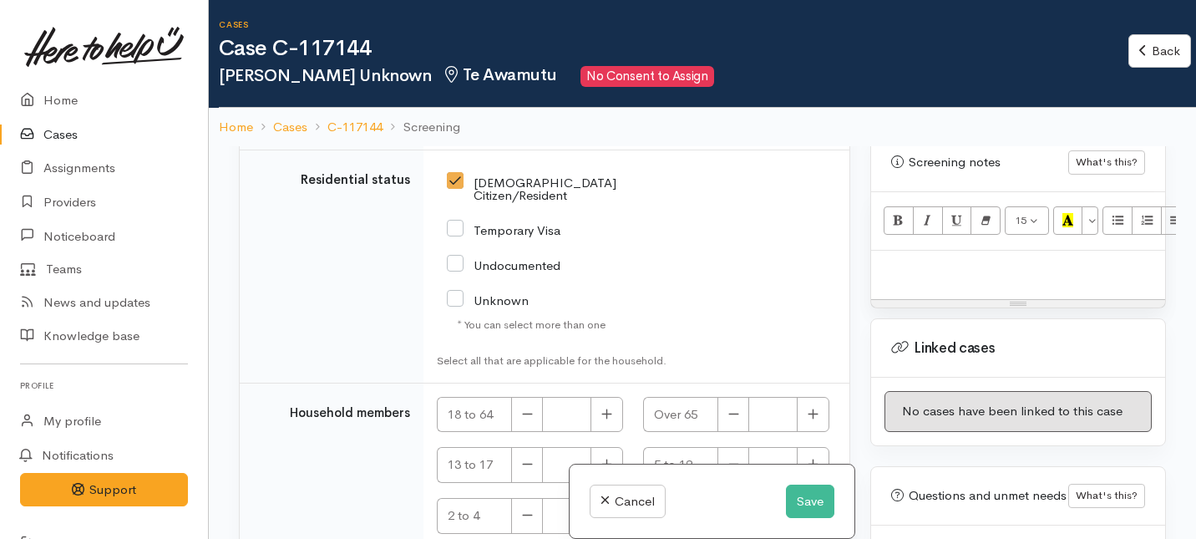
scroll to position [3097, 0]
click at [612, 398] on button "button" at bounding box center [606, 413] width 33 height 36
type input "1"
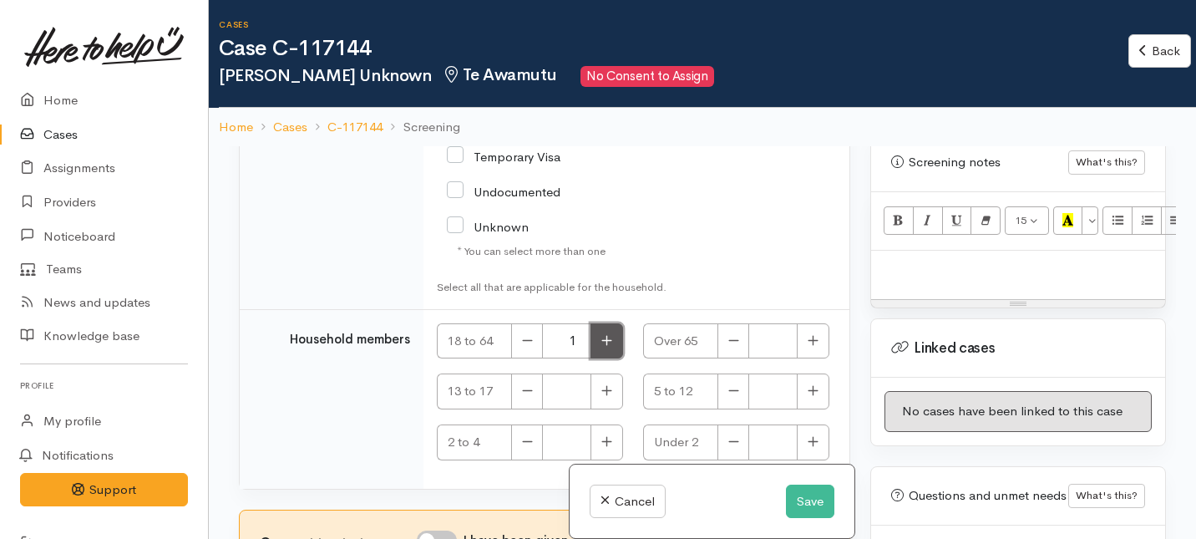
scroll to position [146, 0]
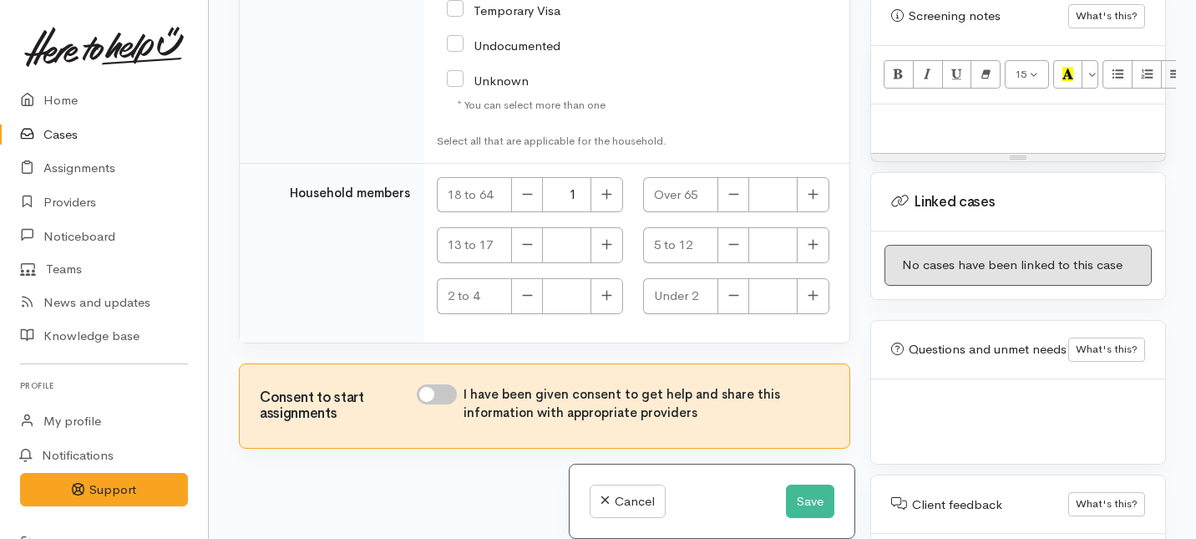
click at [443, 384] on input "I have been given consent to get help and share this information with appropria…" at bounding box center [437, 394] width 40 height 20
checkbox input "true"
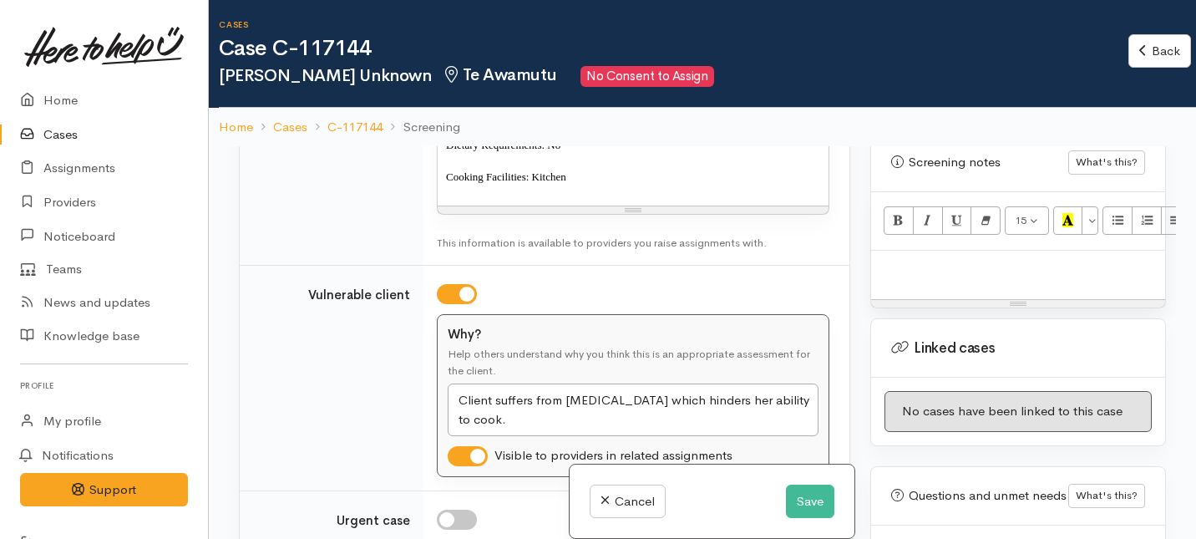
scroll to position [1470, 0]
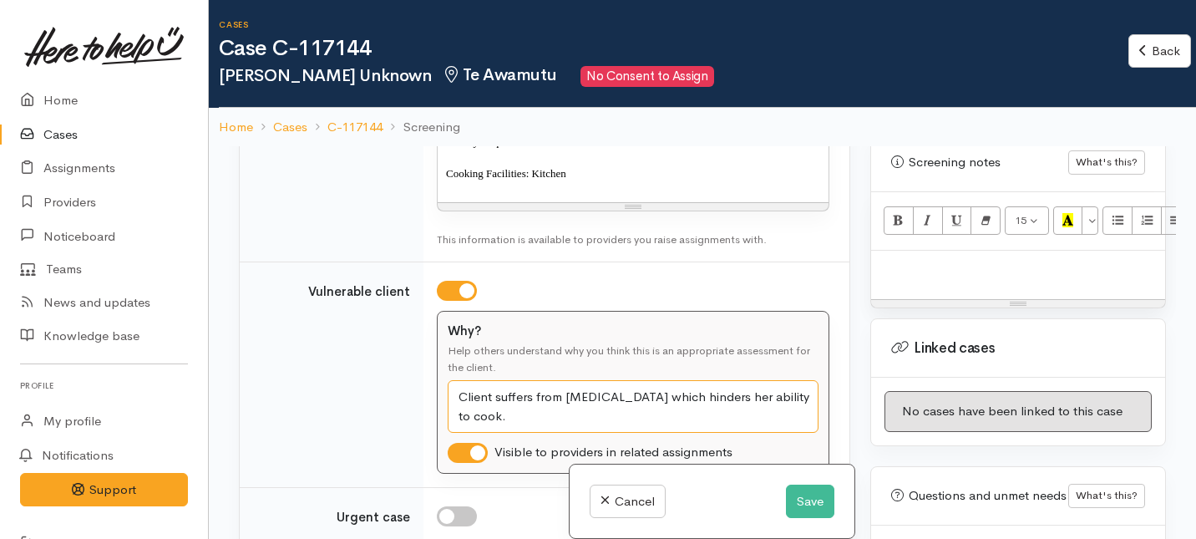
click at [489, 418] on textarea "This client has been marked as vulnerable under review" at bounding box center [633, 406] width 371 height 53
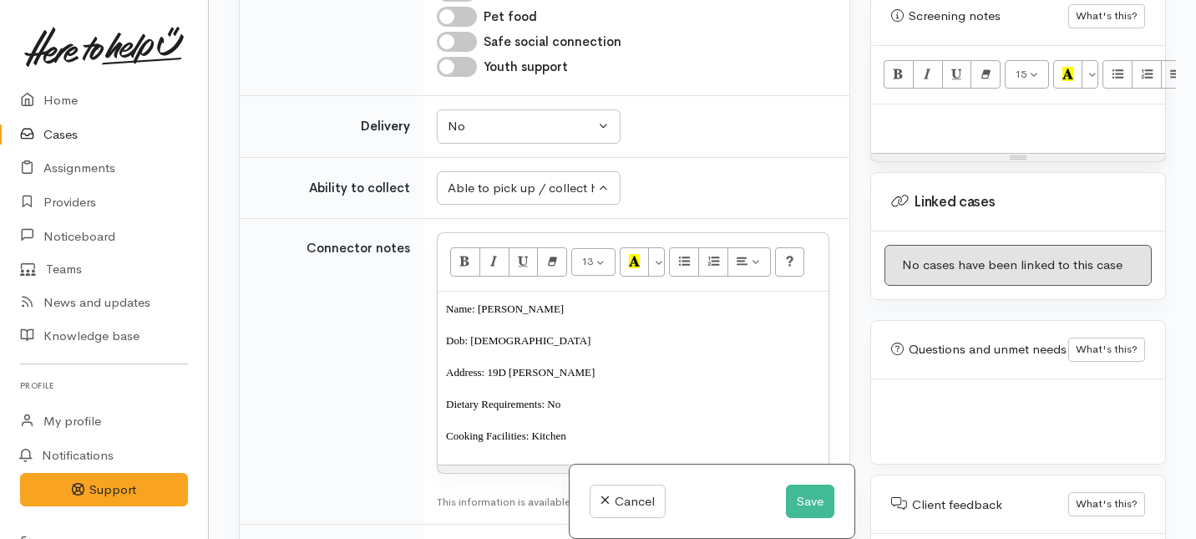
scroll to position [1086, 0]
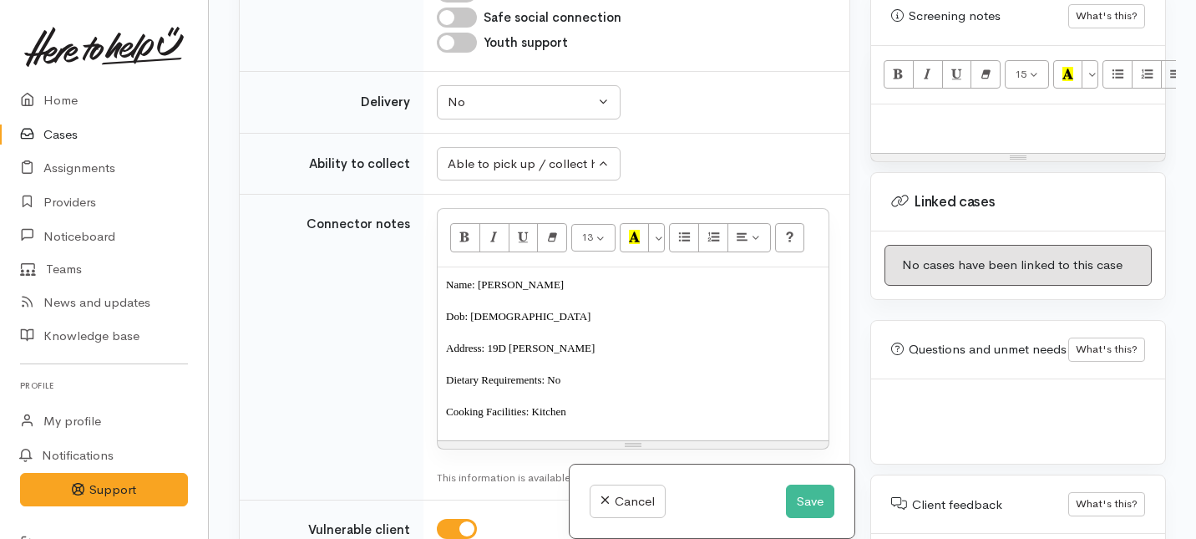
click at [595, 347] on p "Address: 19D Joans Cresent" at bounding box center [633, 347] width 374 height 16
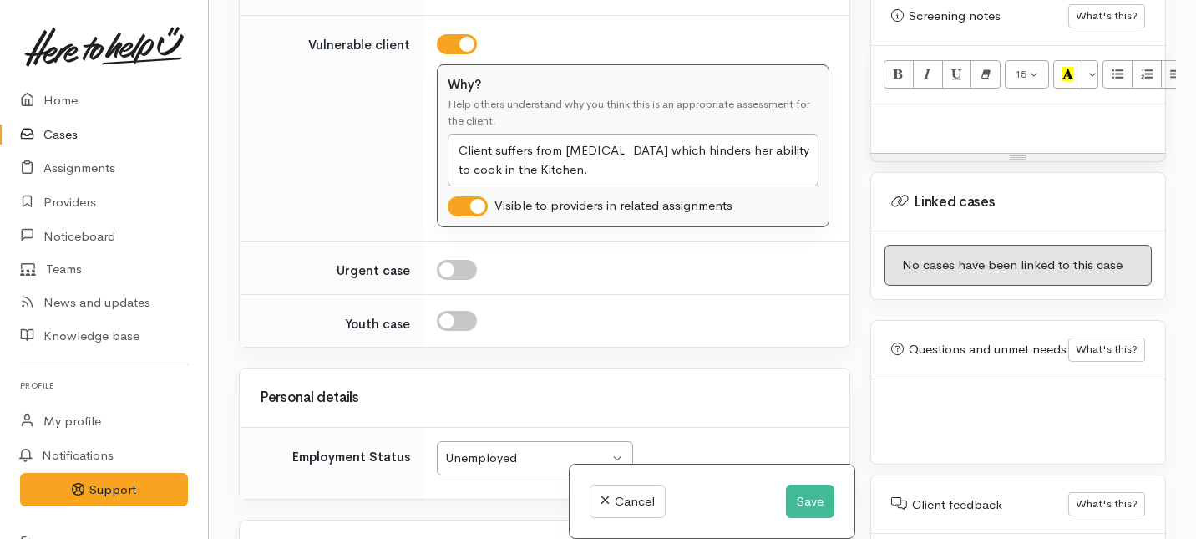
scroll to position [1577, 0]
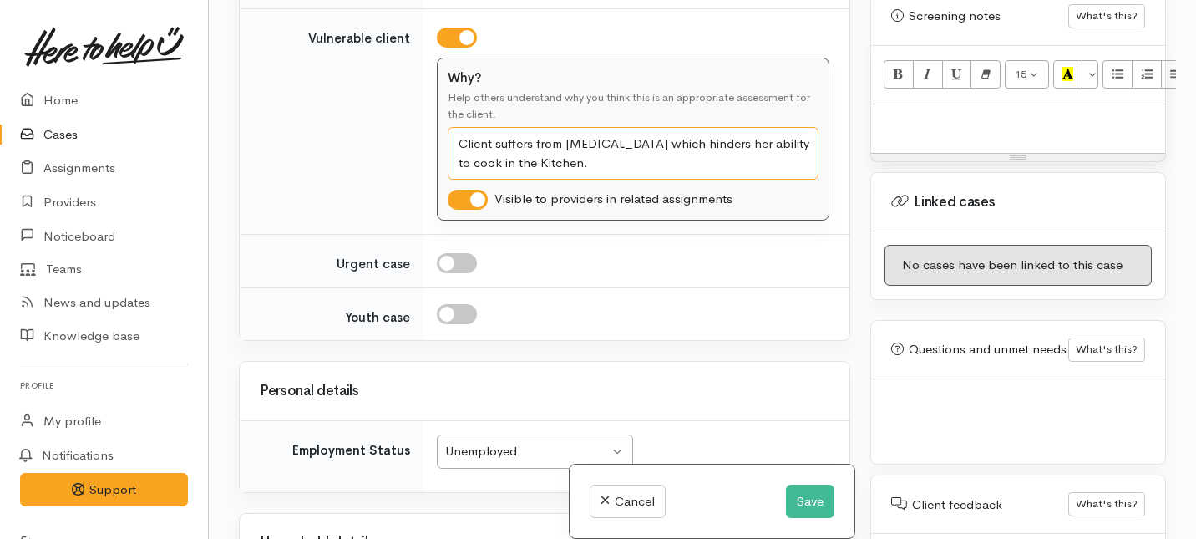
click at [595, 159] on textarea "This client has been marked as vulnerable under review" at bounding box center [633, 153] width 371 height 53
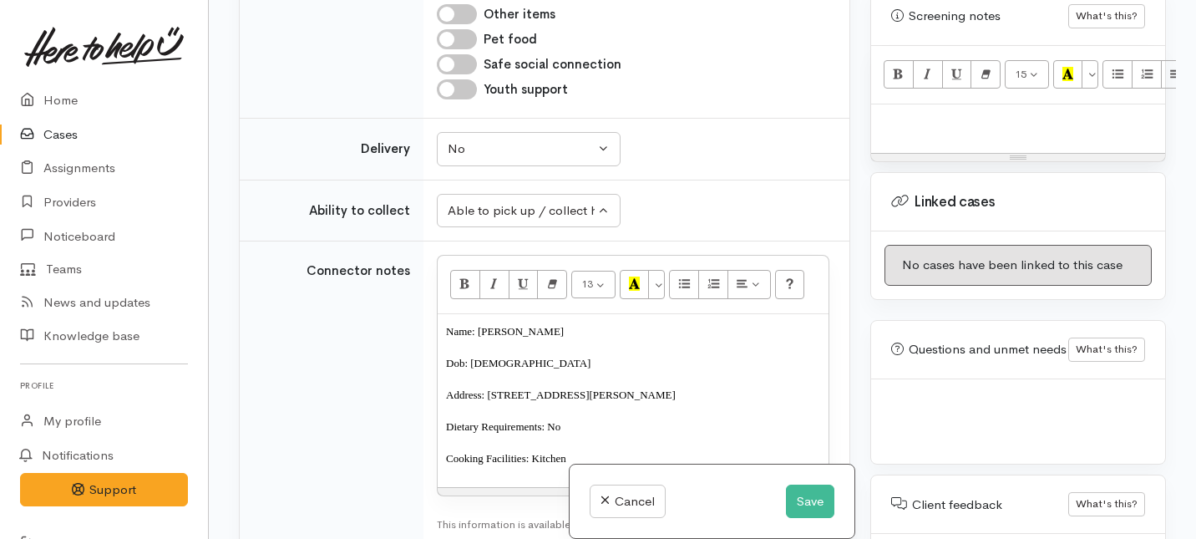
scroll to position [1182, 0]
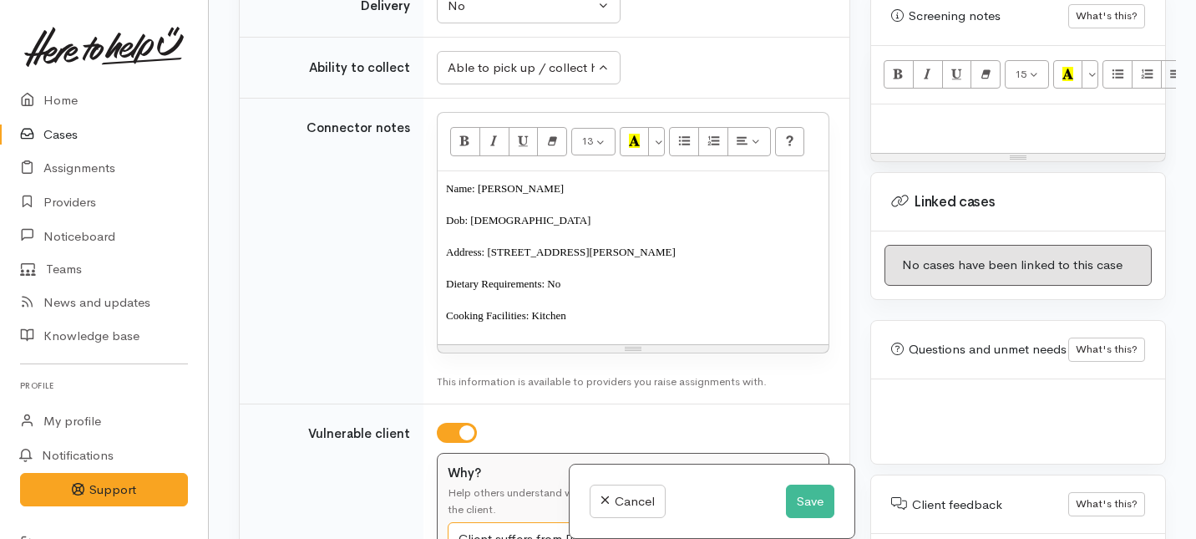
type textarea "Client suffers from schizophrenia which hinders her ability to cook in the Kitc…"
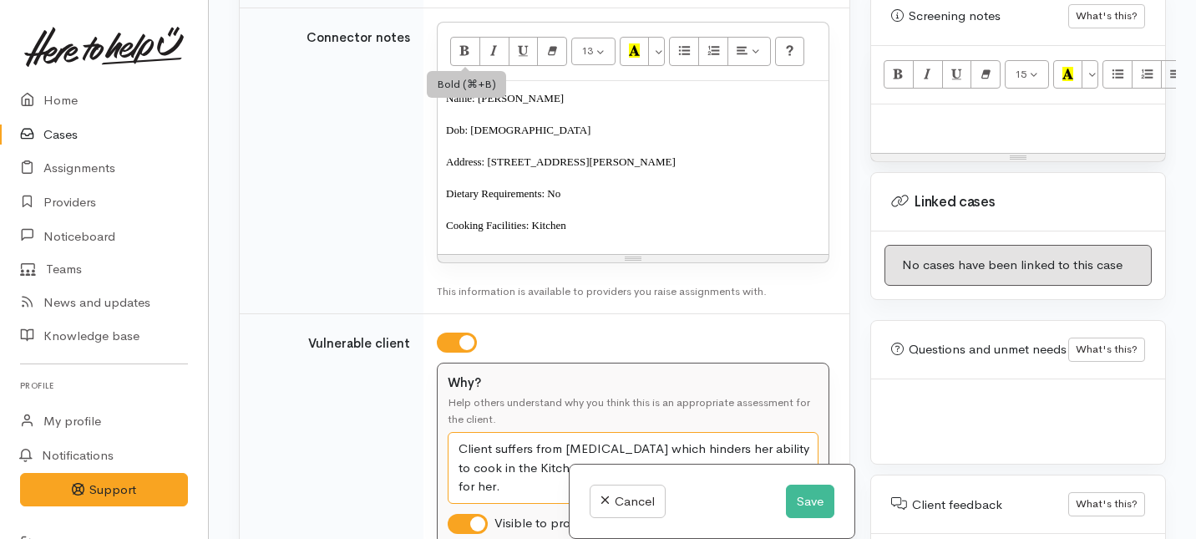
scroll to position [1274, 0]
click at [664, 167] on p at bounding box center [633, 175] width 374 height 16
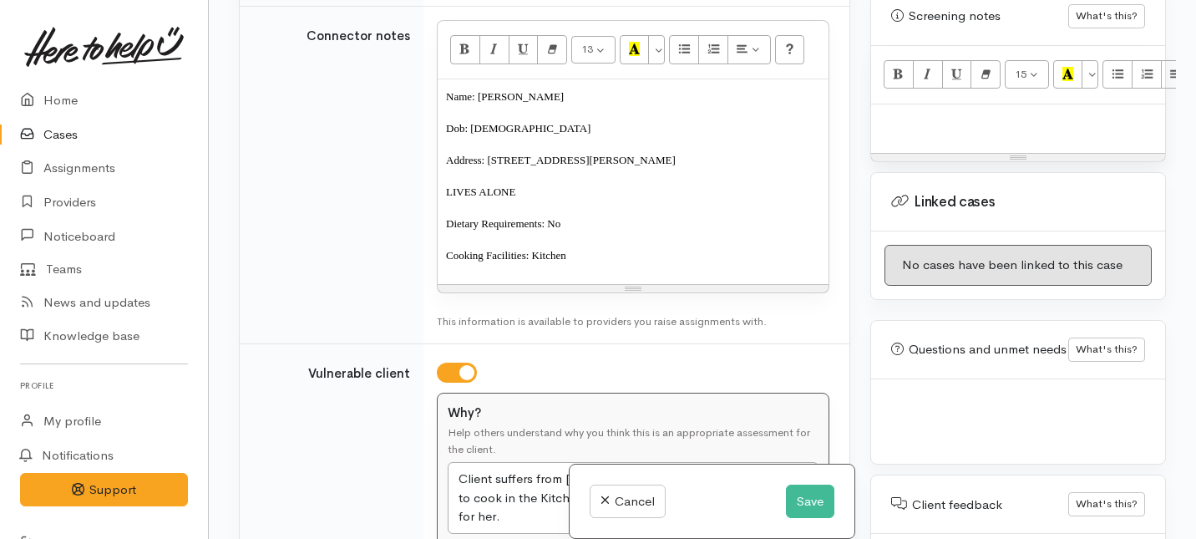
click at [603, 259] on p "Cooking Facilities: Kitchen" at bounding box center [633, 254] width 374 height 16
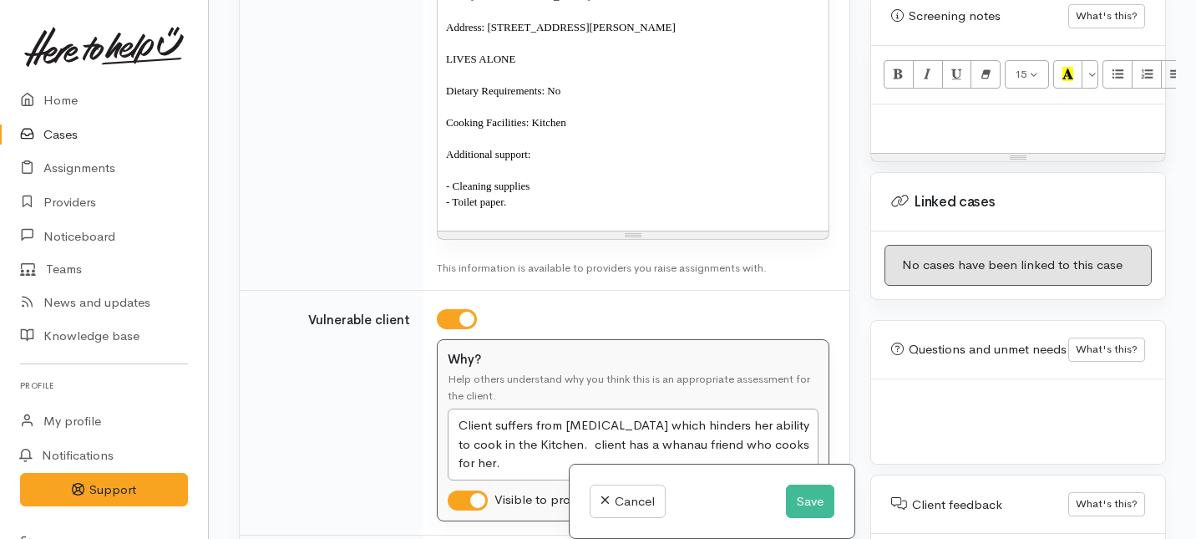
scroll to position [1290, 0]
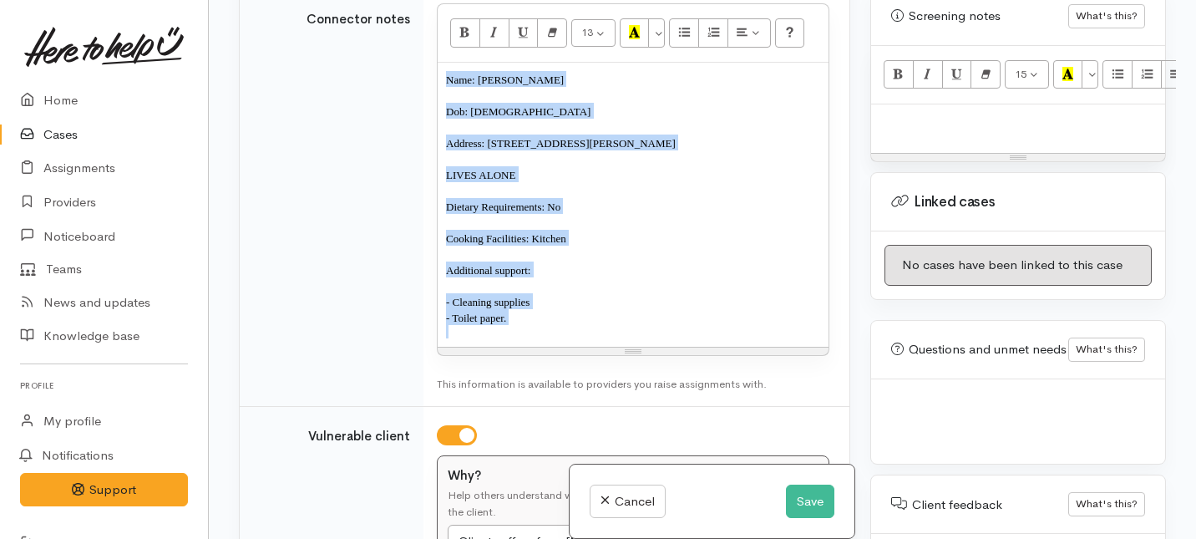
drag, startPoint x: 519, startPoint y: 326, endPoint x: 428, endPoint y: 62, distance: 278.9
click at [428, 62] on td "13 8 9 10 11 12 14 18 24 36 Background Color Transparent Select #ffff00 Text Co…" at bounding box center [636, 198] width 426 height 417
copy div "Name: Caroline Schindler Dob: 7/2/1964 Address: 19D Joans Cresent, Melville LIV…"
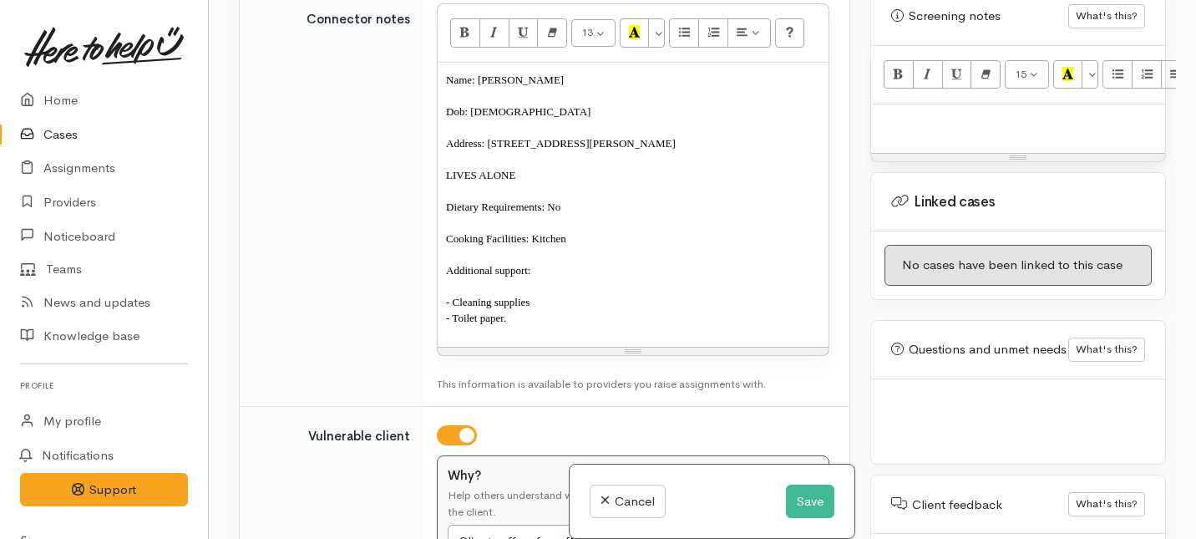
click at [884, 113] on p at bounding box center [1017, 122] width 277 height 19
paste div
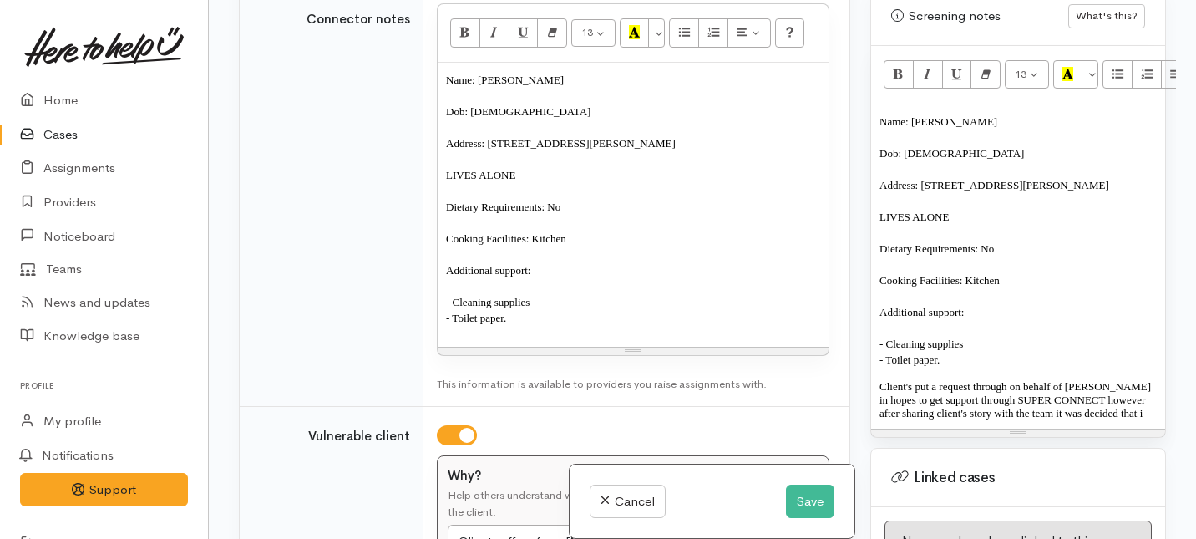
click at [924, 287] on p at bounding box center [1017, 295] width 277 height 16
click at [950, 386] on p "Client's put a request through on behalf of Caroline in hopes to get support th…" at bounding box center [1017, 400] width 277 height 40
click at [953, 390] on p "Client's put a request through on behalf of Caroline in hopes to get support th…" at bounding box center [1017, 400] width 277 height 40
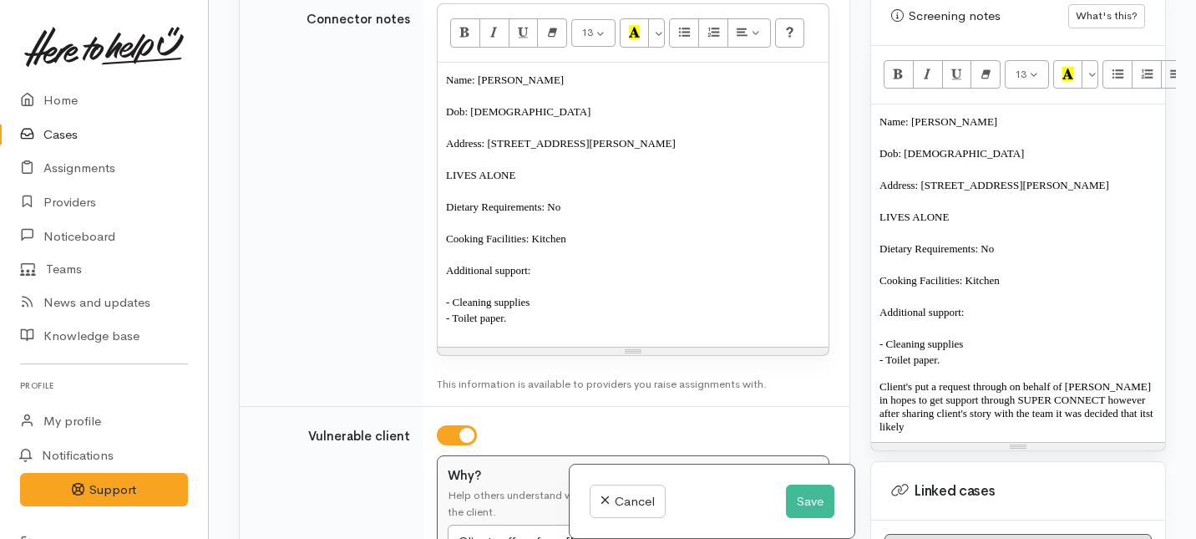
click at [955, 395] on p "Client's put a request through on behalf of Caroline in hopes to get support th…" at bounding box center [1017, 406] width 277 height 53
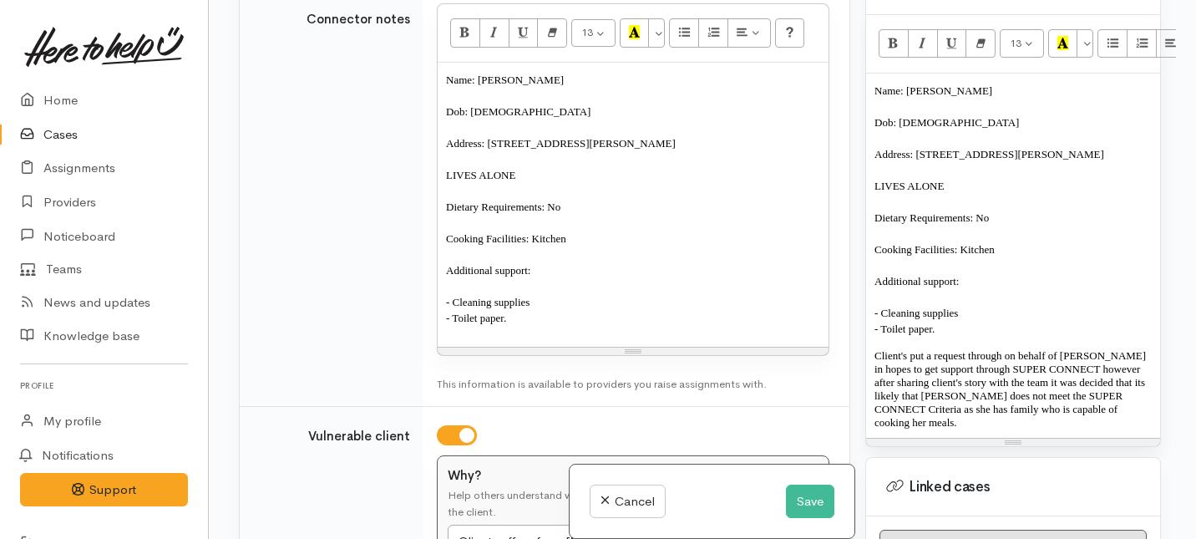
scroll to position [1178, 5]
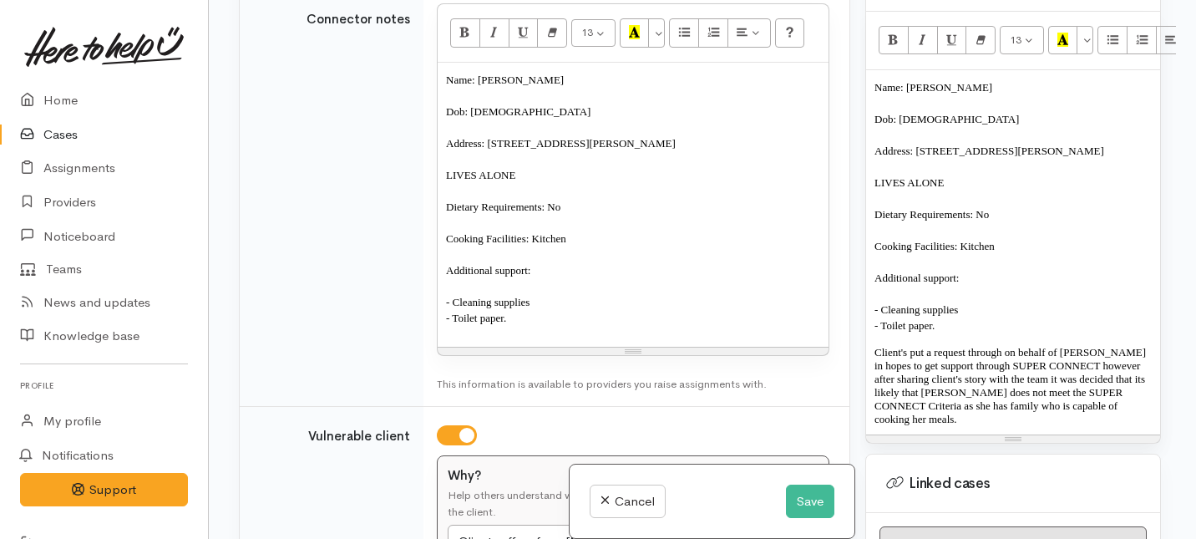
click at [909, 346] on p "Client's put a request through on behalf of Caroline in hopes to get support th…" at bounding box center [1012, 386] width 277 height 80
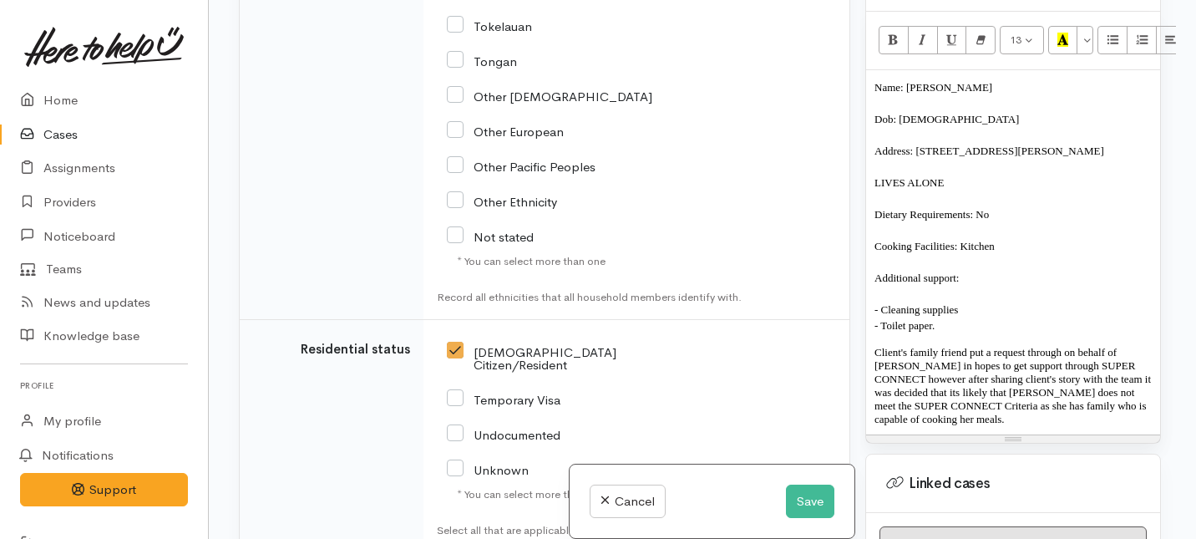
scroll to position [3299, 0]
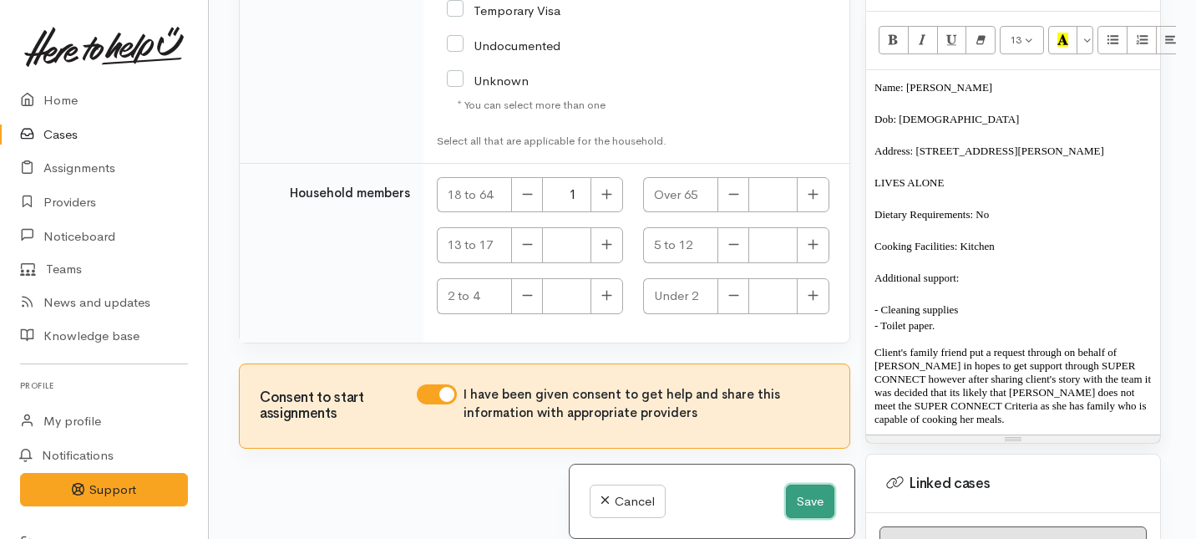
click at [798, 514] on button "Save" at bounding box center [810, 501] width 48 height 34
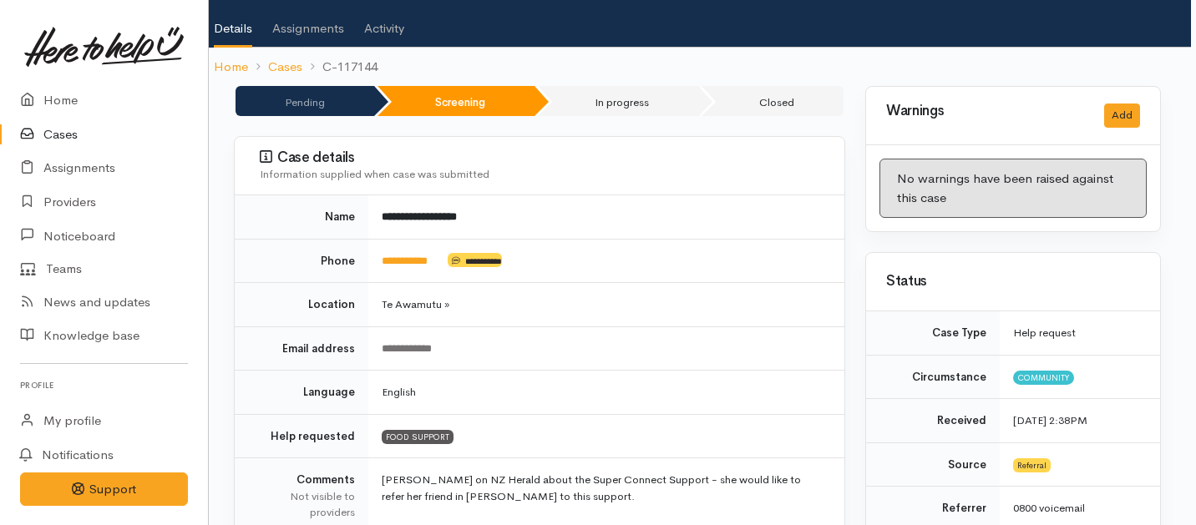
scroll to position [0, 5]
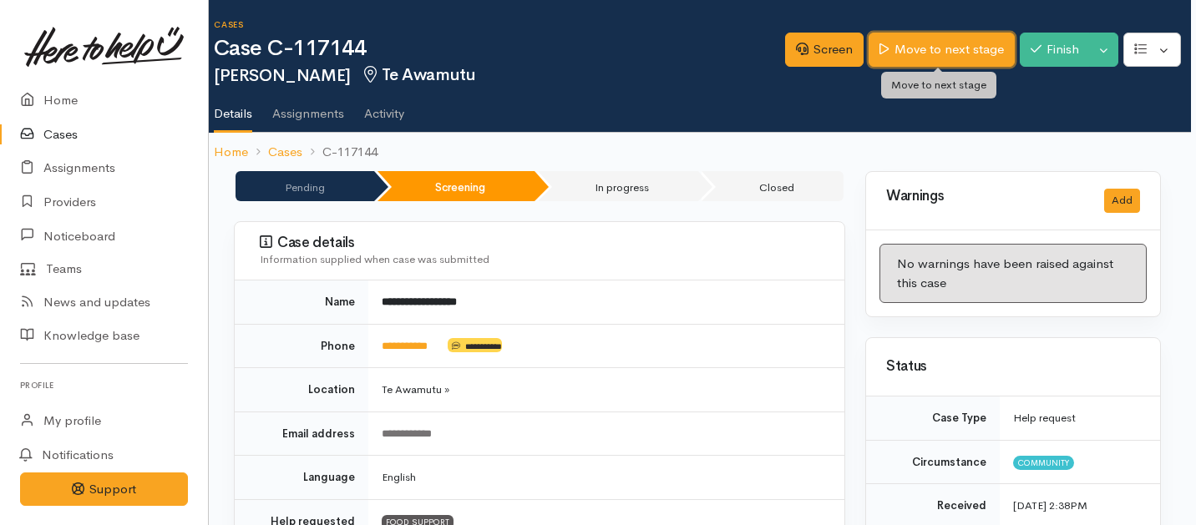
click at [912, 49] on link "Move to next stage" at bounding box center [940, 50] width 145 height 34
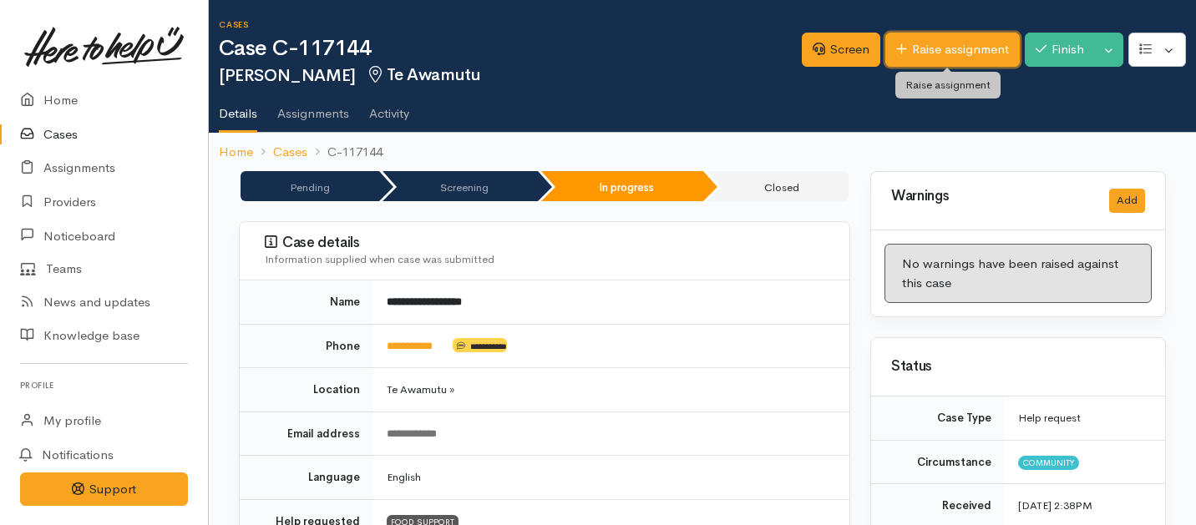
click at [925, 53] on link "Raise assignment" at bounding box center [952, 50] width 134 height 34
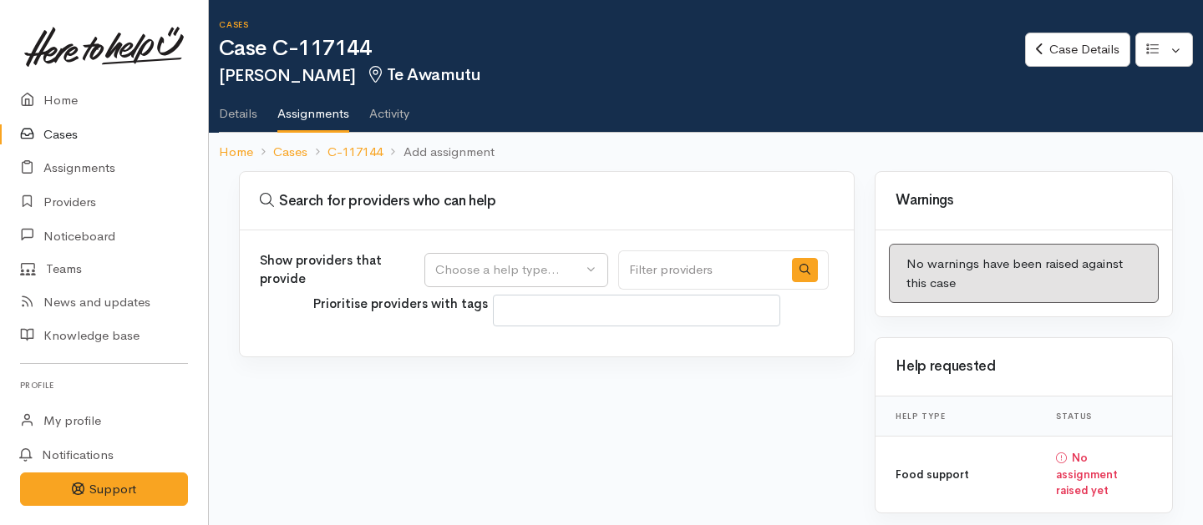
select select
click at [530, 263] on div "Choose a help type..." at bounding box center [508, 270] width 147 height 19
click at [496, 354] on span "Food support" at bounding box center [484, 350] width 78 height 19
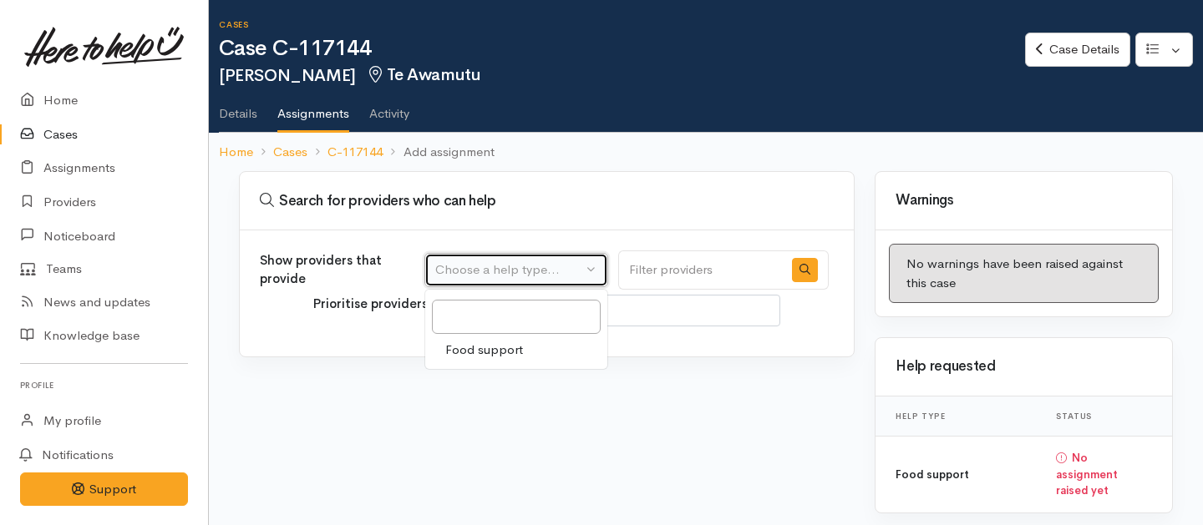
select select "3"
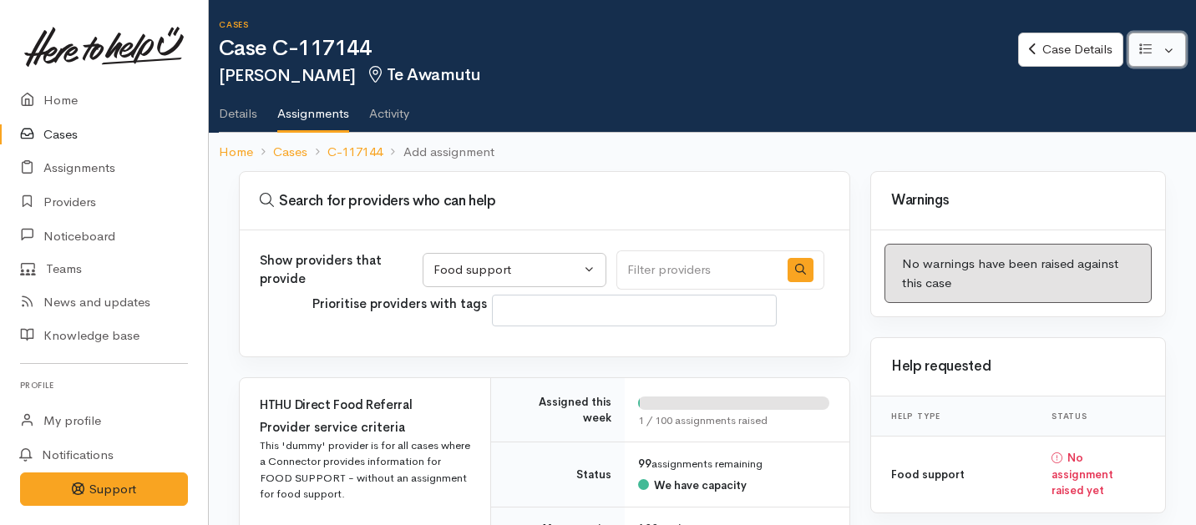
click at [1173, 54] on button "button" at bounding box center [1157, 50] width 58 height 34
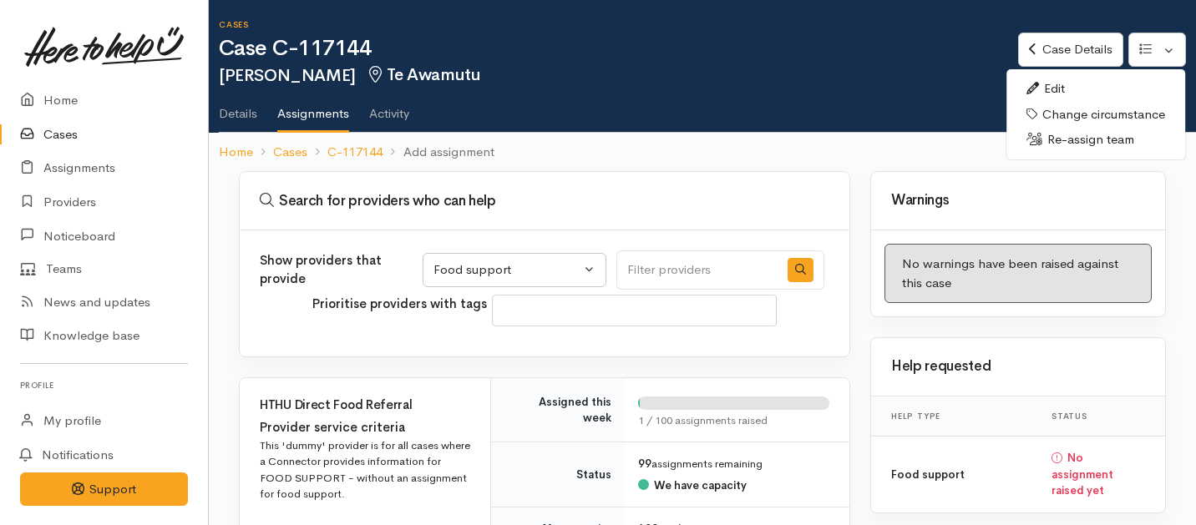
click at [1049, 87] on link "Edit" at bounding box center [1095, 89] width 179 height 26
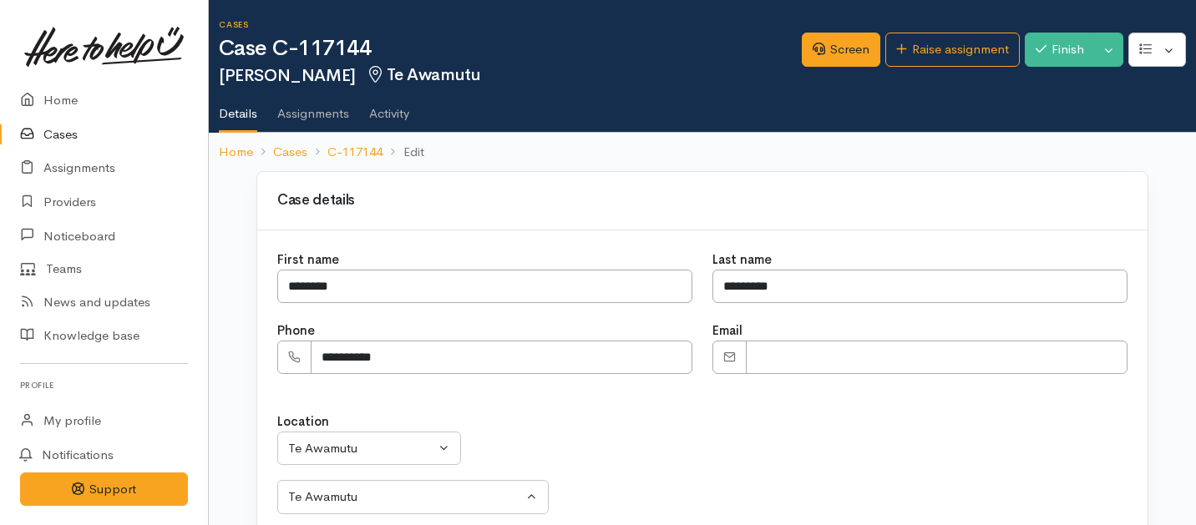
select select "228"
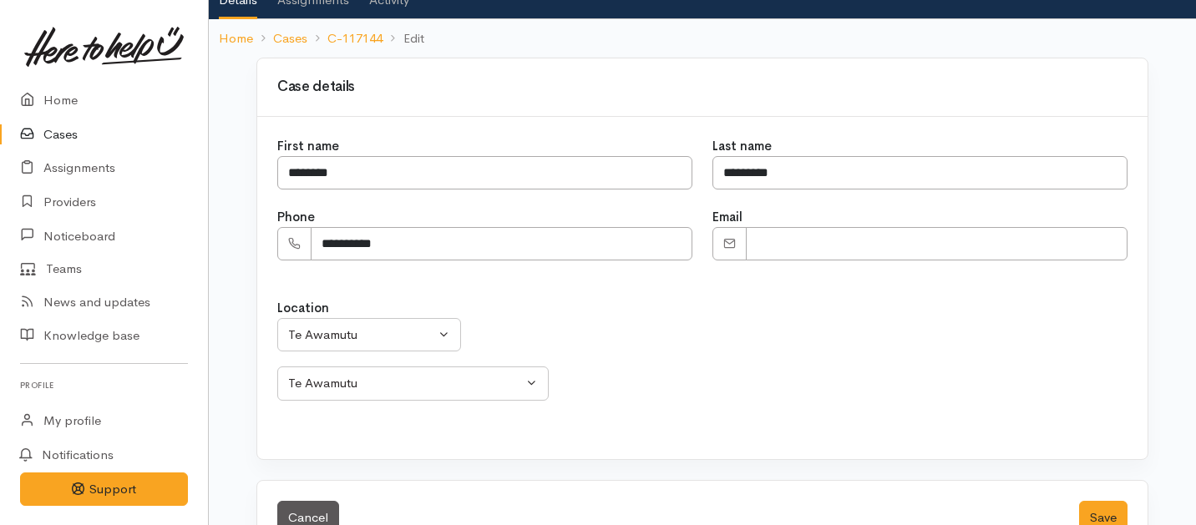
scroll to position [118, 0]
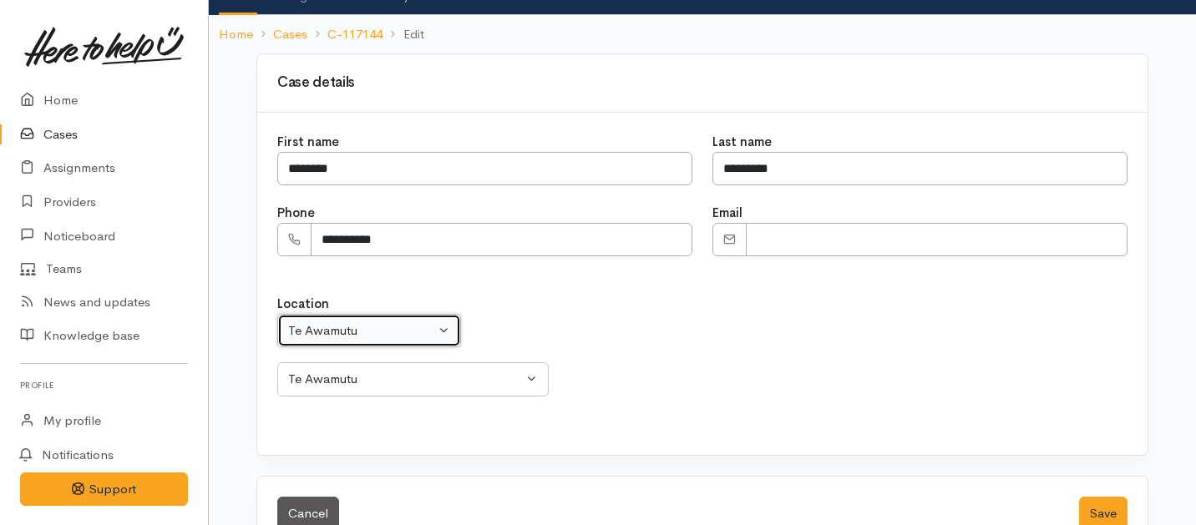
click at [387, 337] on div "Te Awamutu" at bounding box center [361, 331] width 147 height 19
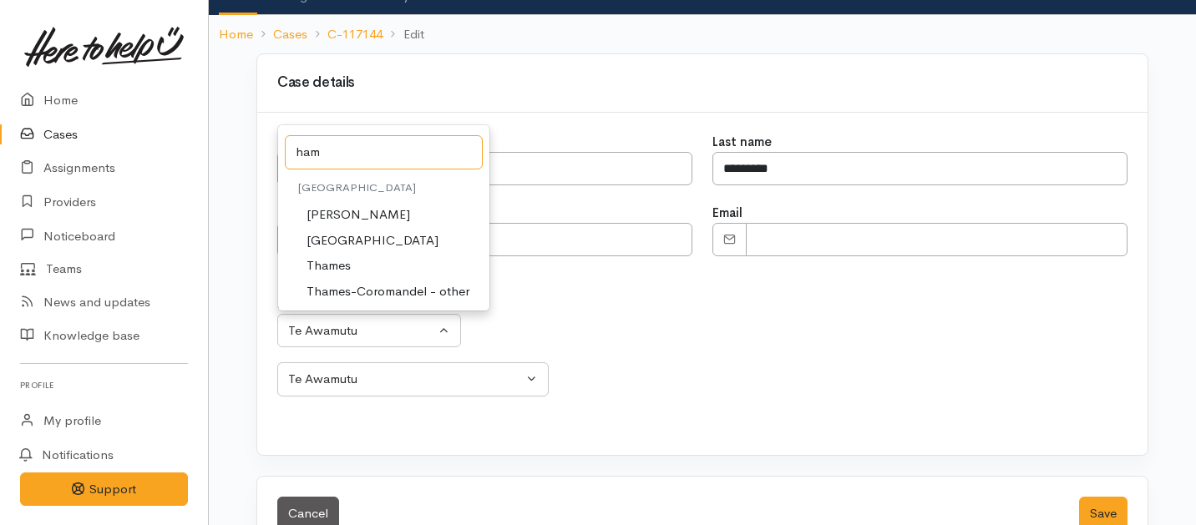
type input "ham"
click at [332, 208] on span "[PERSON_NAME]" at bounding box center [358, 214] width 104 height 19
select select "1"
select select
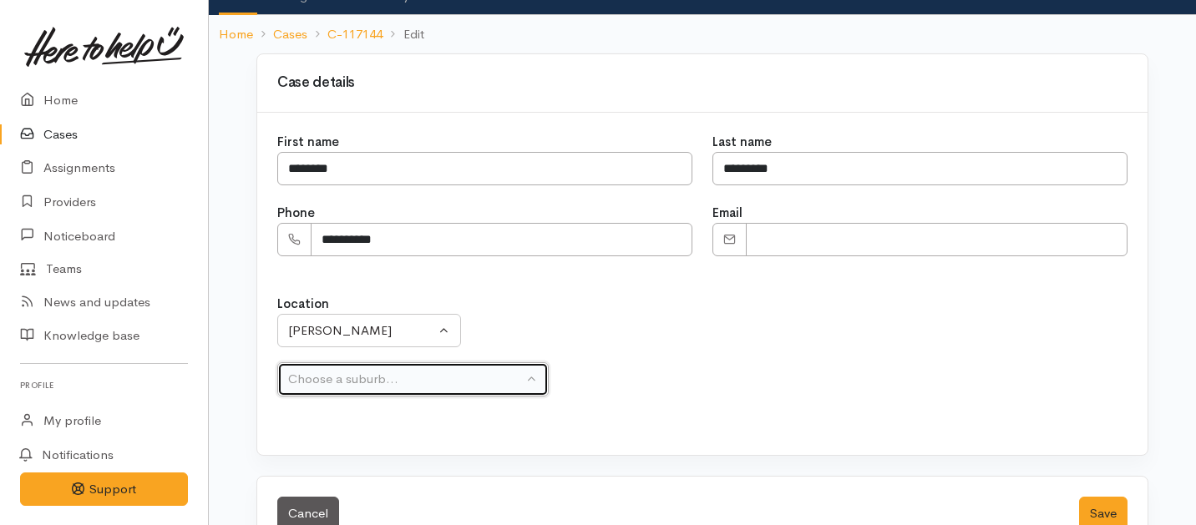
click at [490, 376] on div "Choose a suburb..." at bounding box center [405, 379] width 235 height 19
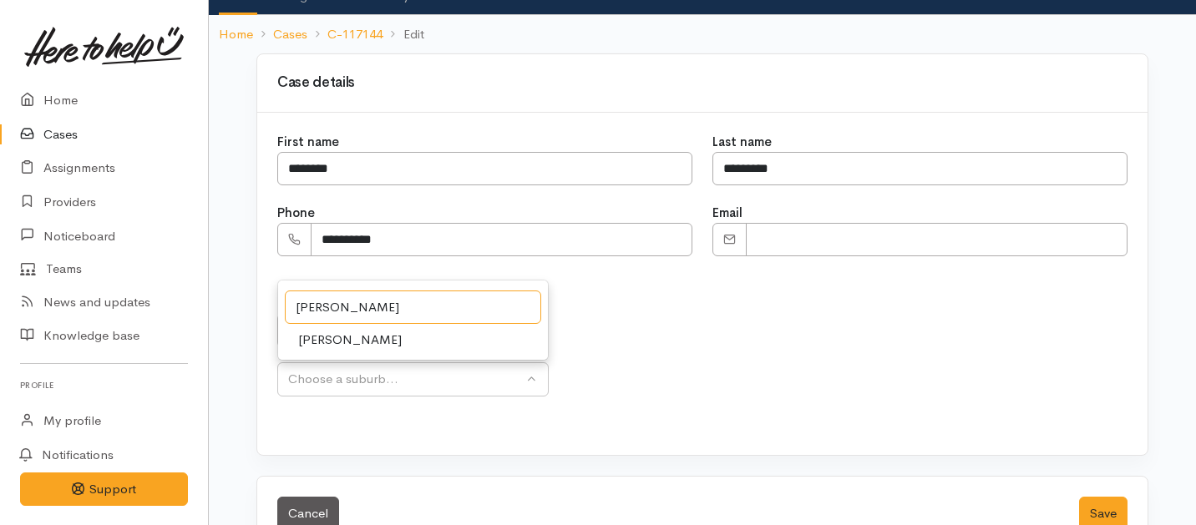
type input "mel"
click at [331, 340] on span "[PERSON_NAME]" at bounding box center [350, 340] width 104 height 19
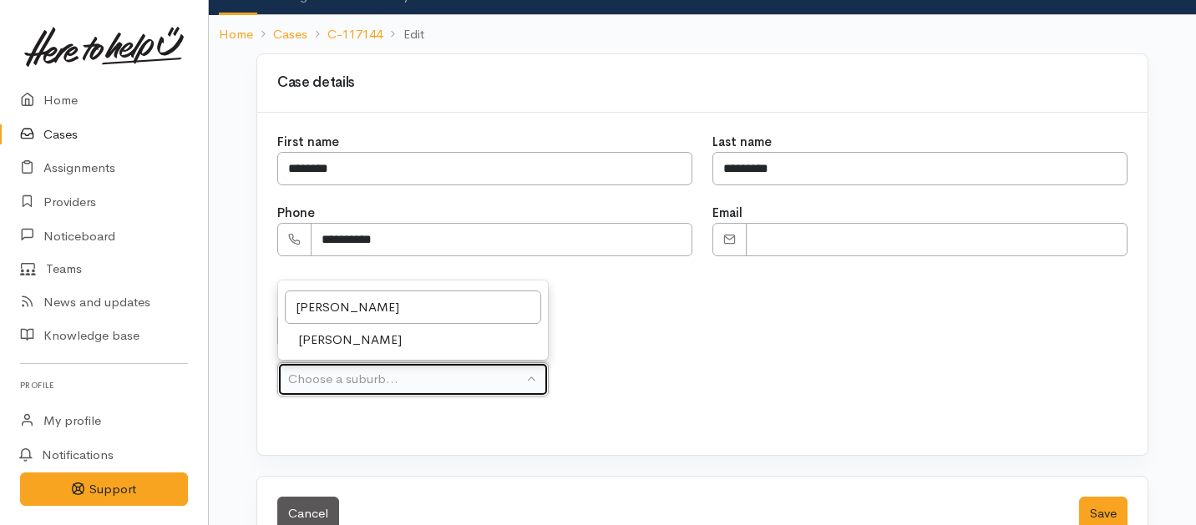
select select "29"
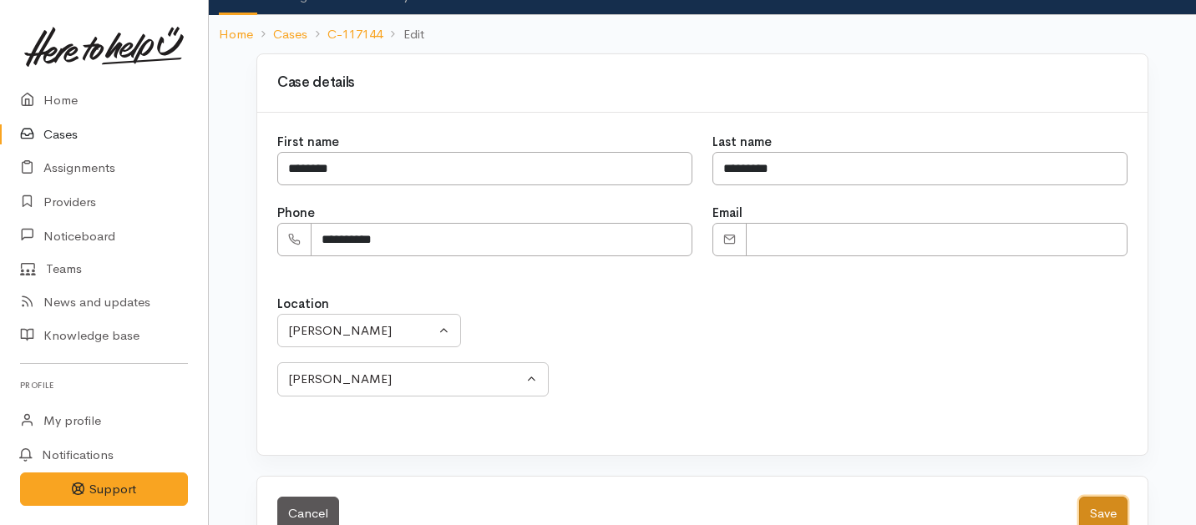
click at [1108, 519] on button "Save" at bounding box center [1103, 514] width 48 height 34
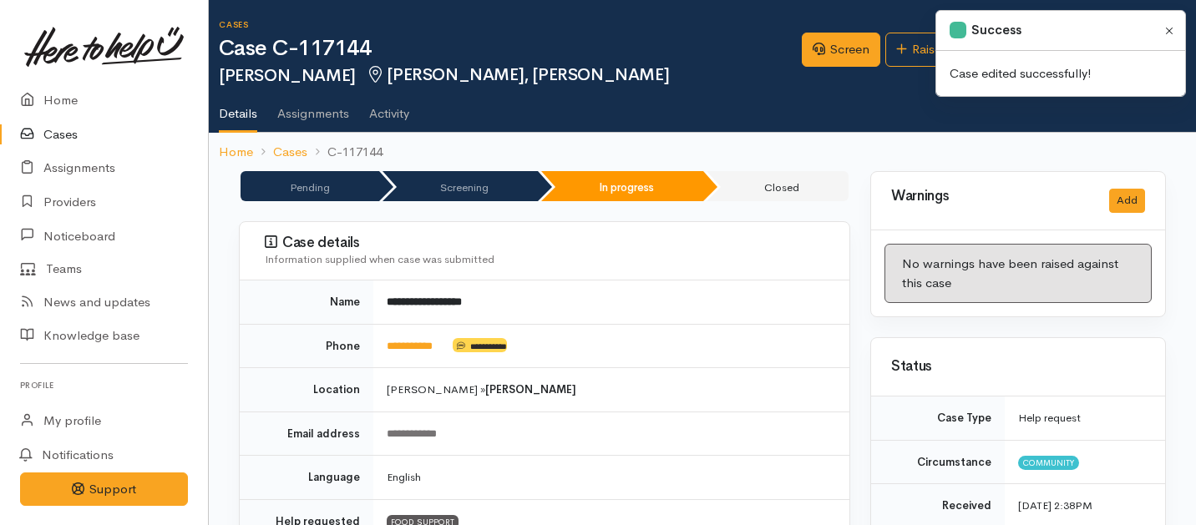
click at [1177, 28] on button "Close" at bounding box center [1169, 30] width 19 height 19
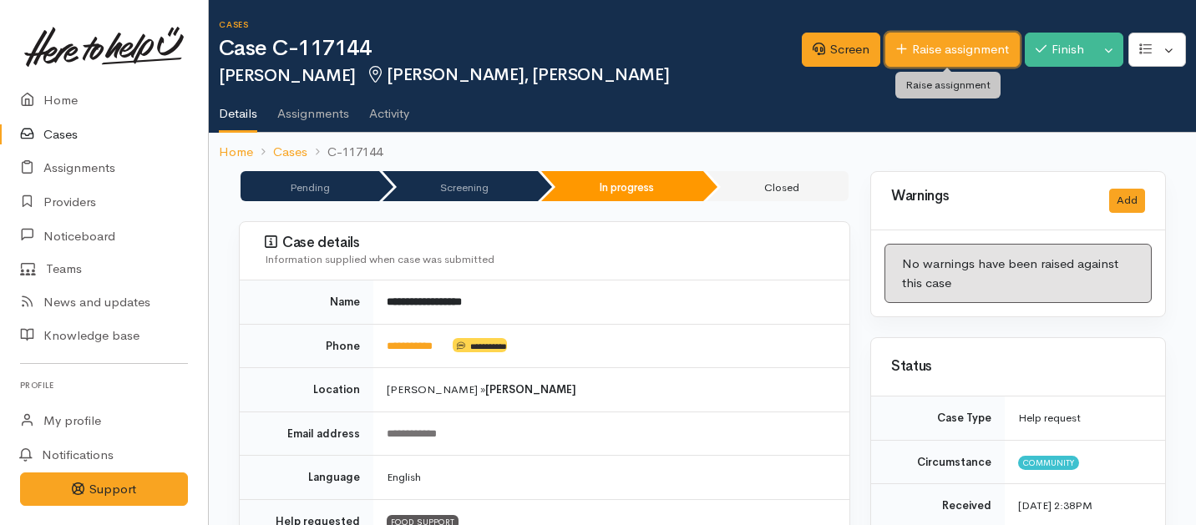
click at [910, 53] on link "Raise assignment" at bounding box center [952, 50] width 134 height 34
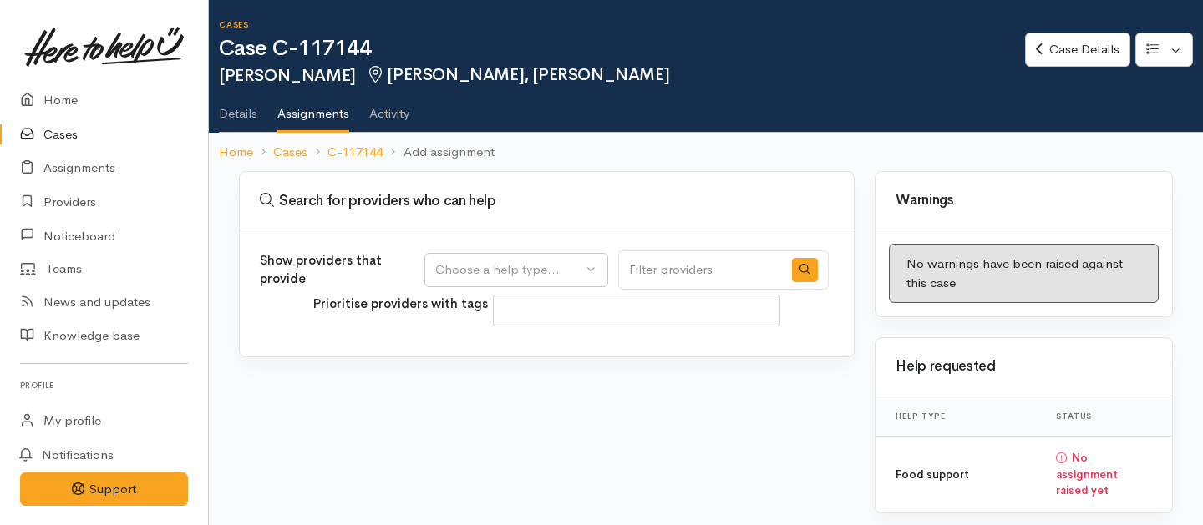
select select
click at [546, 266] on div "Choose a help type..." at bounding box center [508, 270] width 147 height 19
click at [500, 353] on span "Food support" at bounding box center [484, 350] width 78 height 19
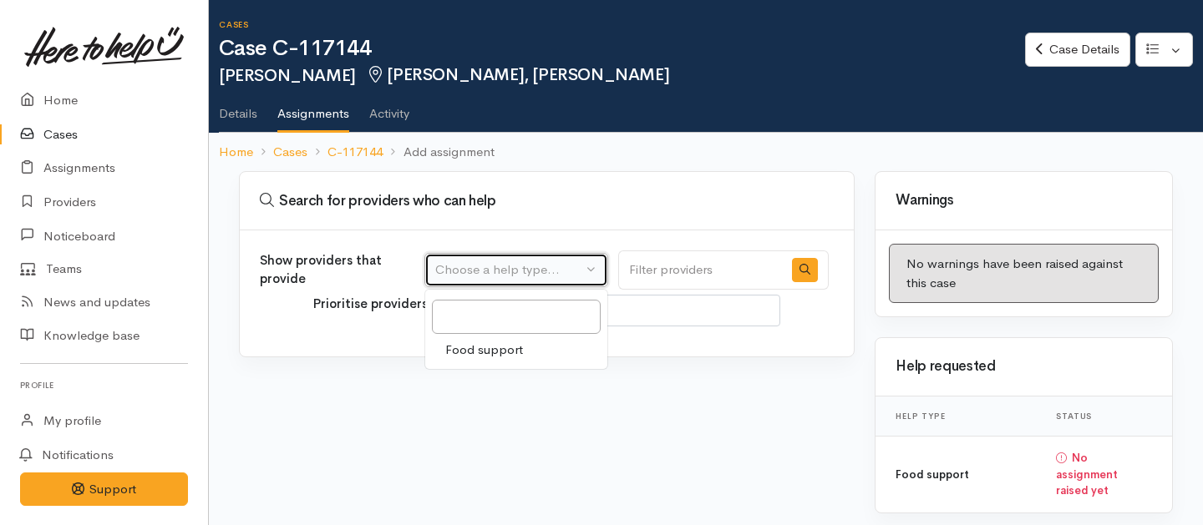
select select "3"
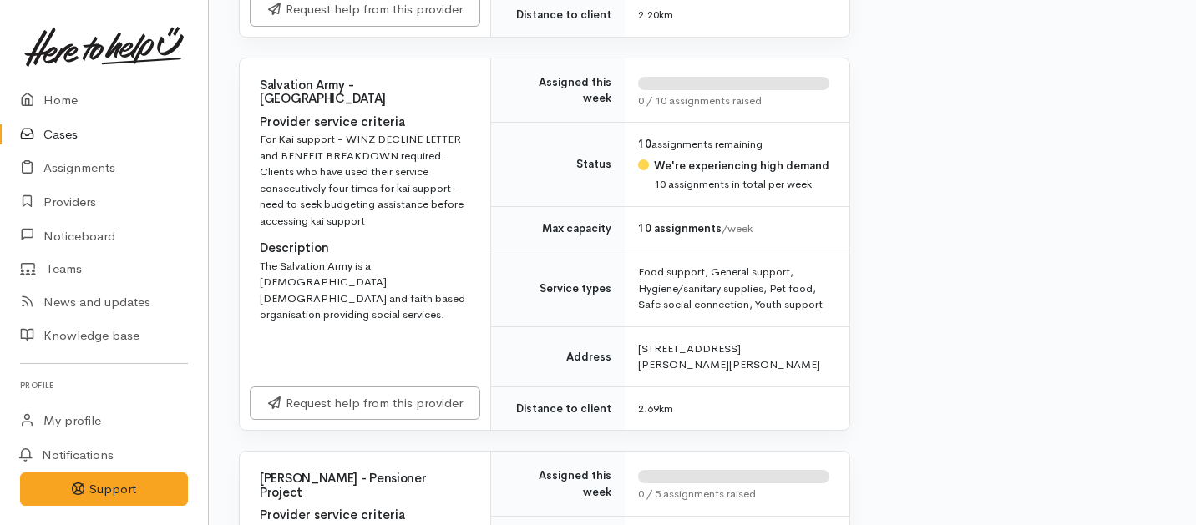
scroll to position [1522, 0]
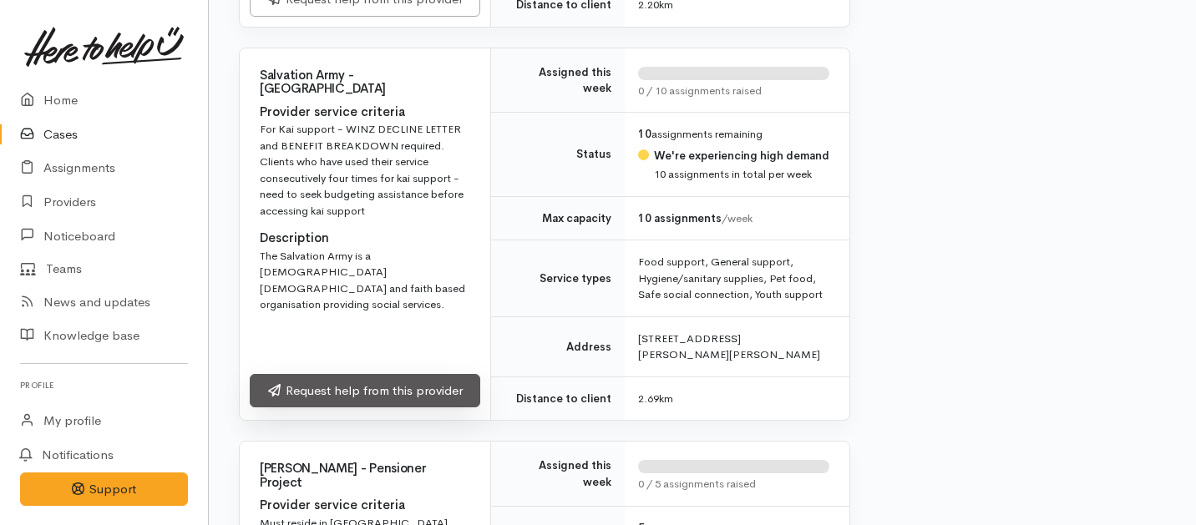
click at [385, 394] on link "Request help from this provider" at bounding box center [365, 391] width 230 height 34
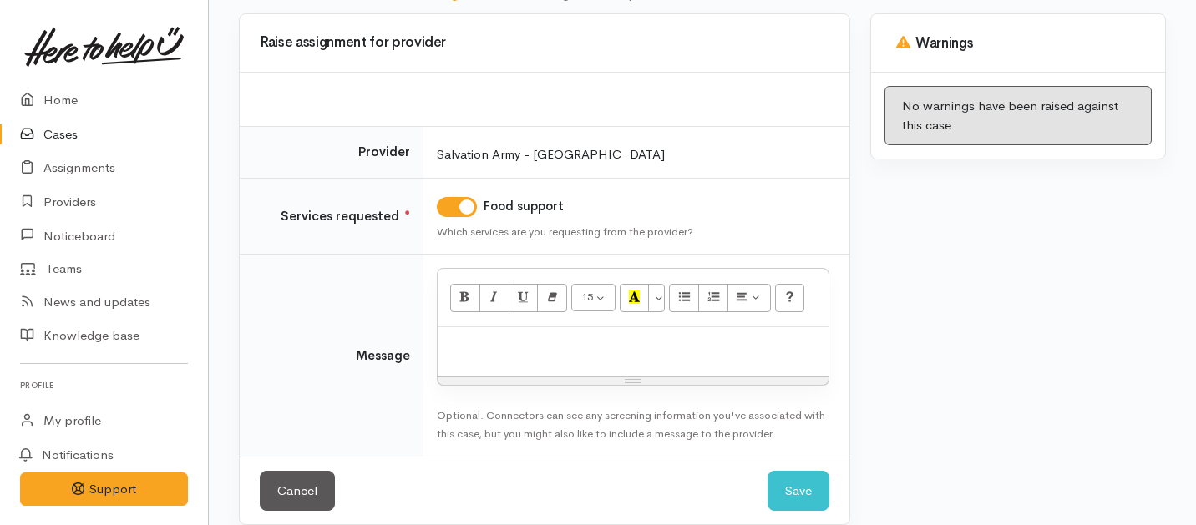
scroll to position [161, 0]
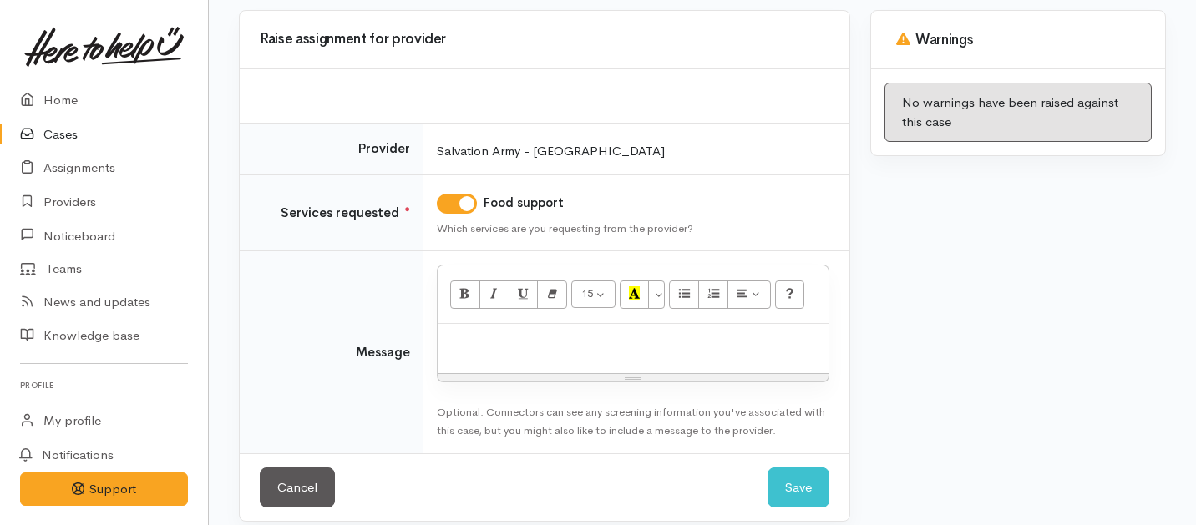
click at [446, 341] on p at bounding box center [633, 341] width 374 height 19
click at [446, 341] on p "Kia or" at bounding box center [633, 341] width 374 height 19
click at [480, 342] on p "Kia or" at bounding box center [633, 341] width 374 height 19
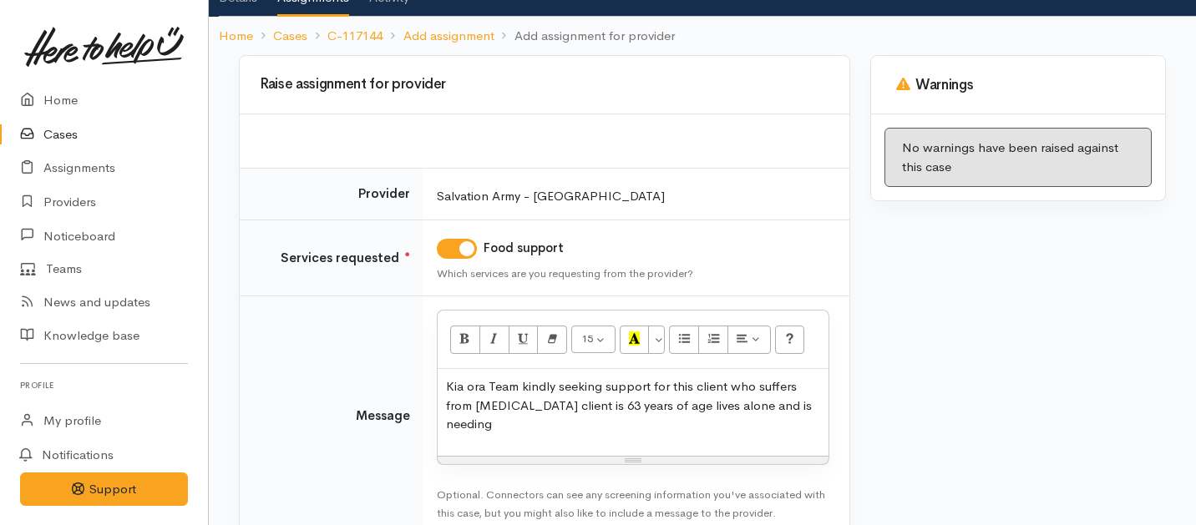
scroll to position [215, 0]
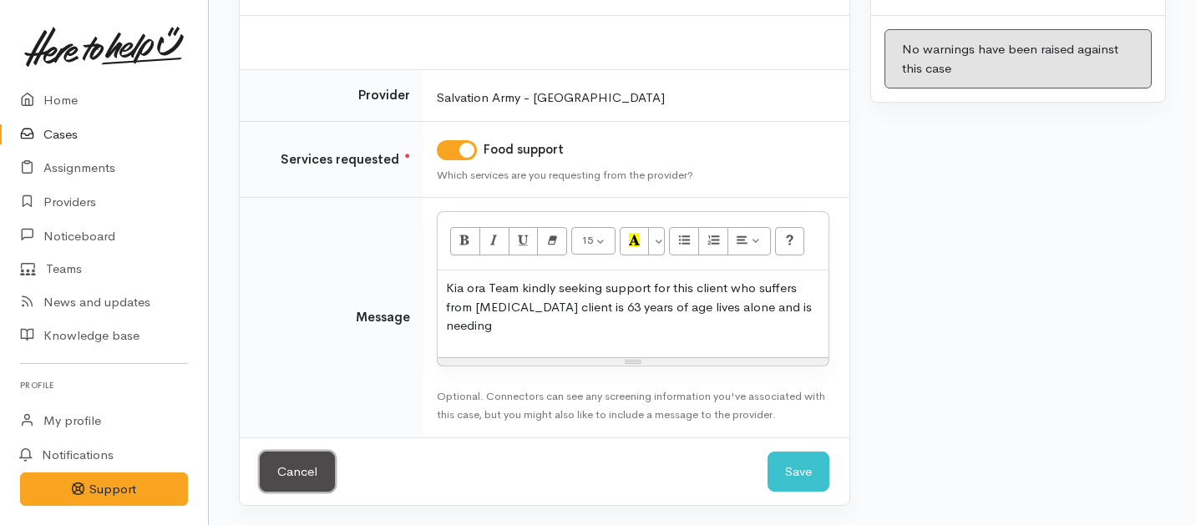
click at [310, 473] on link "Cancel" at bounding box center [297, 472] width 75 height 41
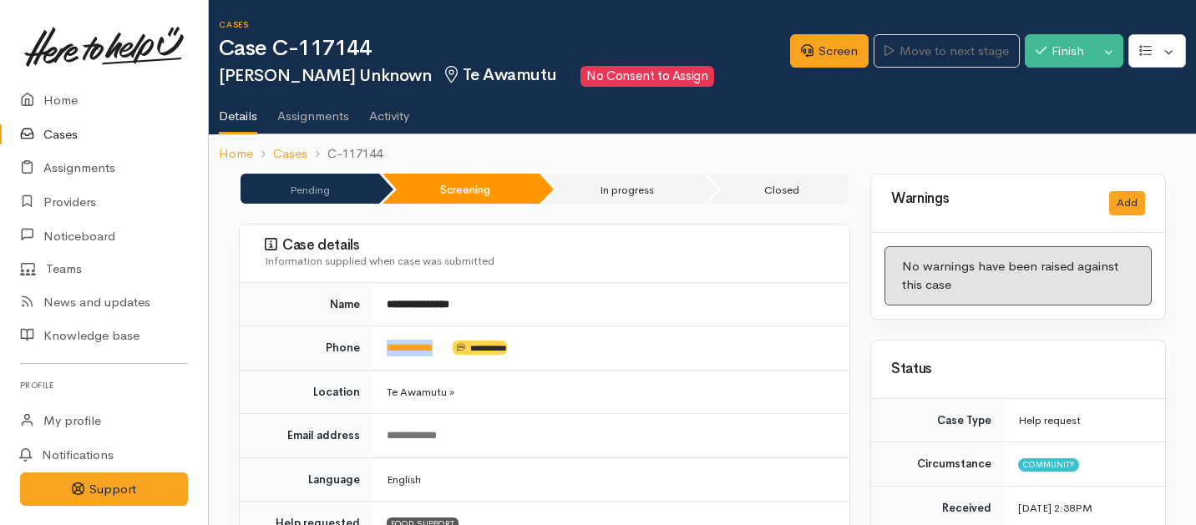
drag, startPoint x: 451, startPoint y: 351, endPoint x: 382, endPoint y: 349, distance: 68.5
click at [382, 349] on td "**********" at bounding box center [611, 349] width 476 height 44
copy td "**********"
click at [57, 102] on link "Home" at bounding box center [104, 101] width 208 height 34
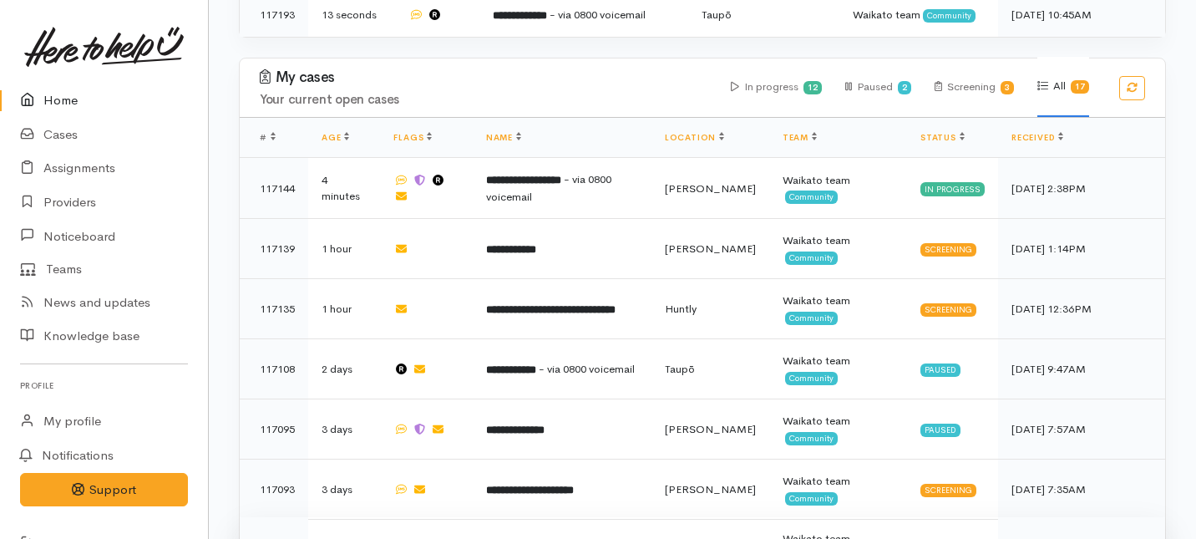
scroll to position [1371, 0]
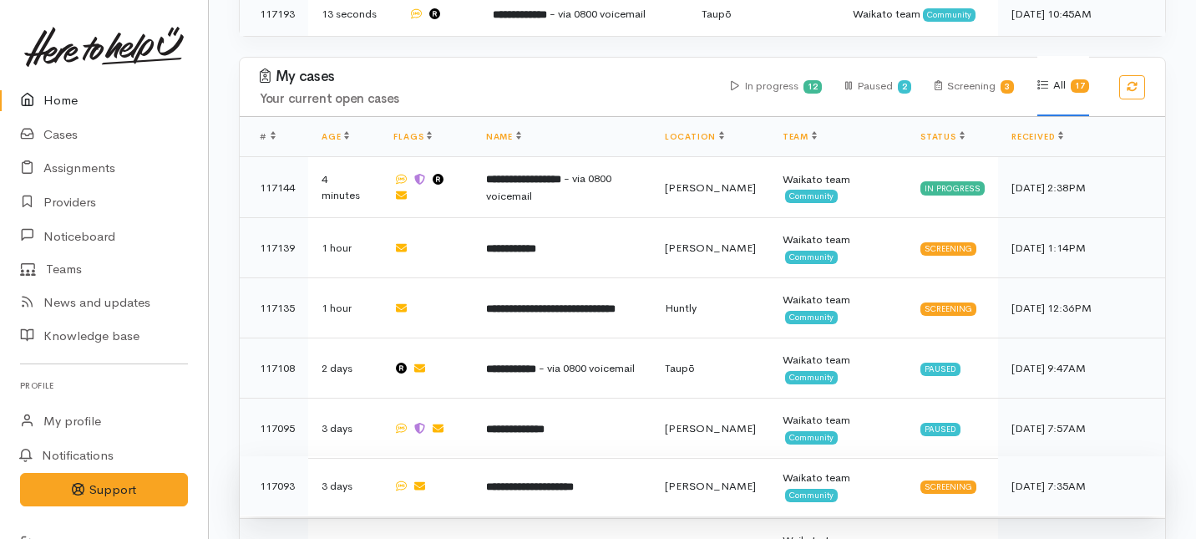
click at [546, 481] on b "**********" at bounding box center [530, 486] width 88 height 11
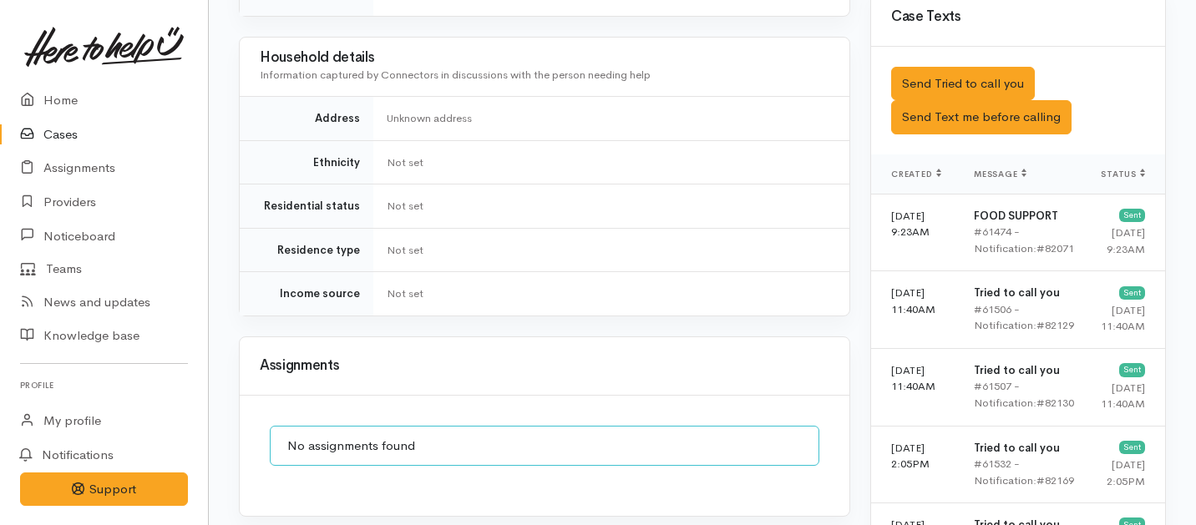
scroll to position [1024, 0]
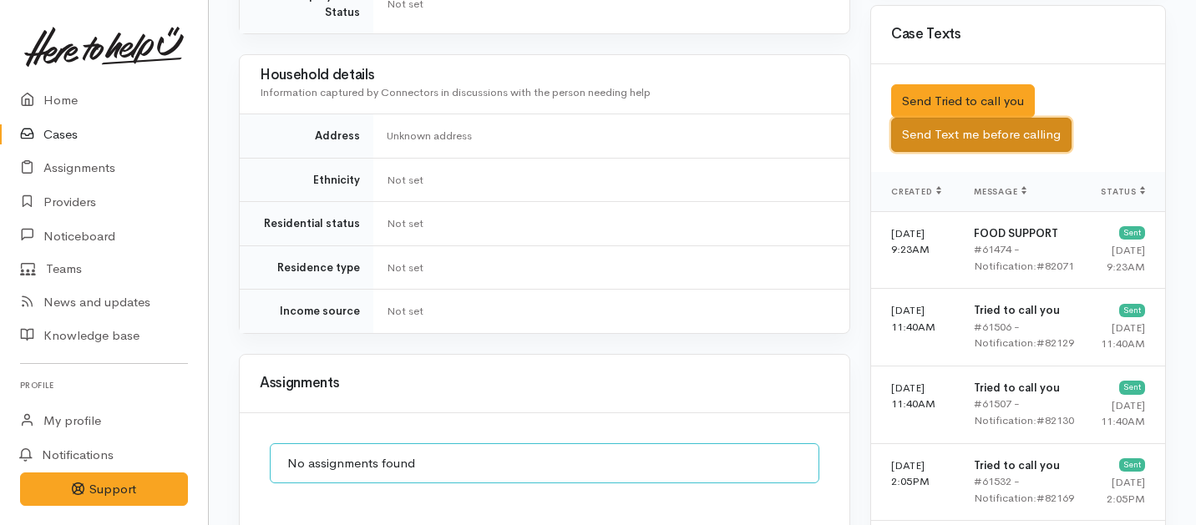
click at [941, 124] on button "Send Text me before calling" at bounding box center [981, 135] width 180 height 34
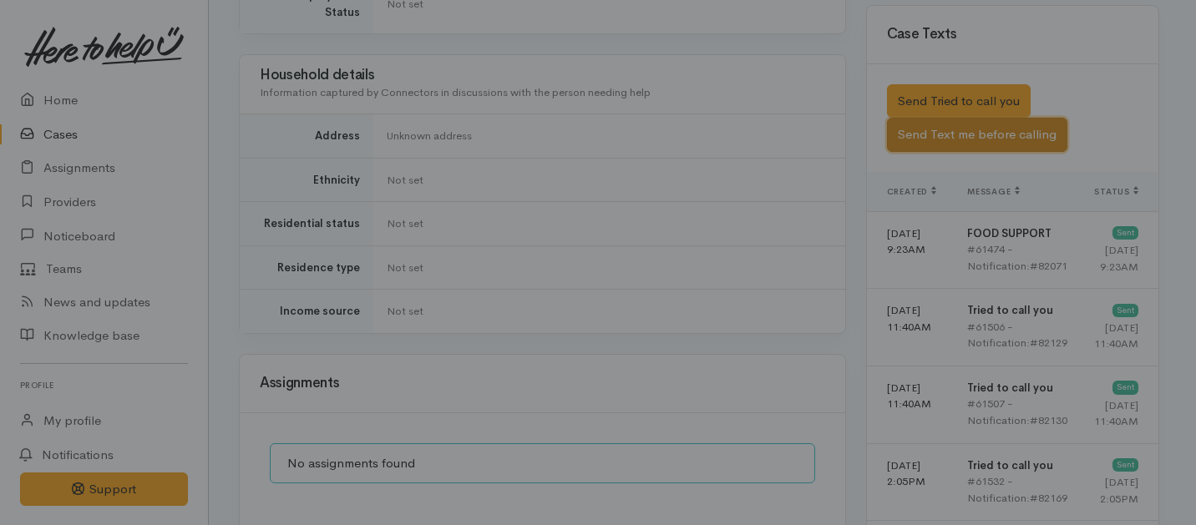
scroll to position [1005, 0]
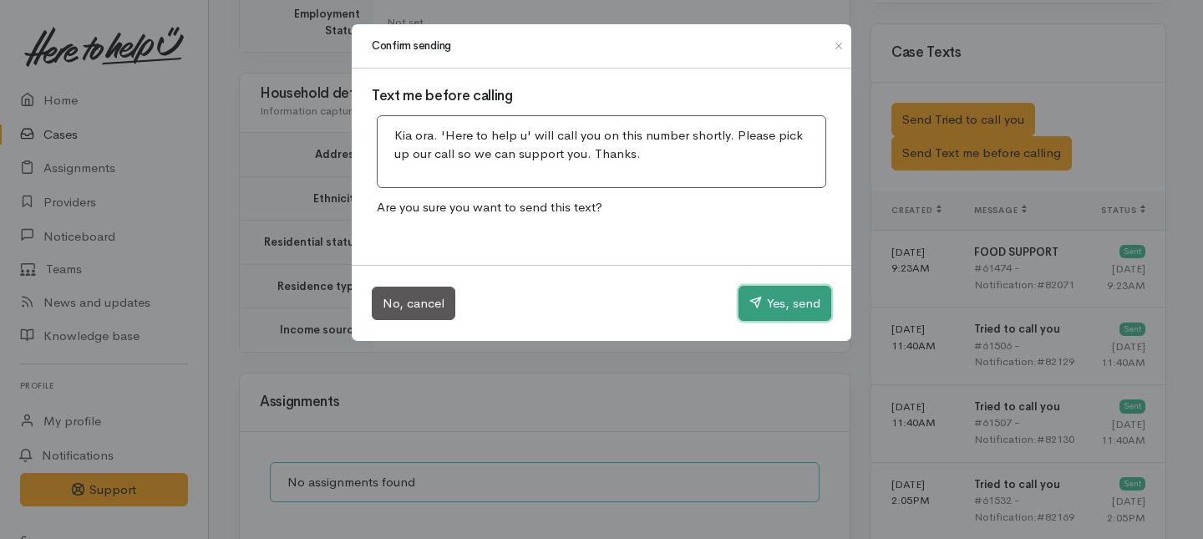
click at [777, 299] on button "Yes, send" at bounding box center [784, 303] width 93 height 35
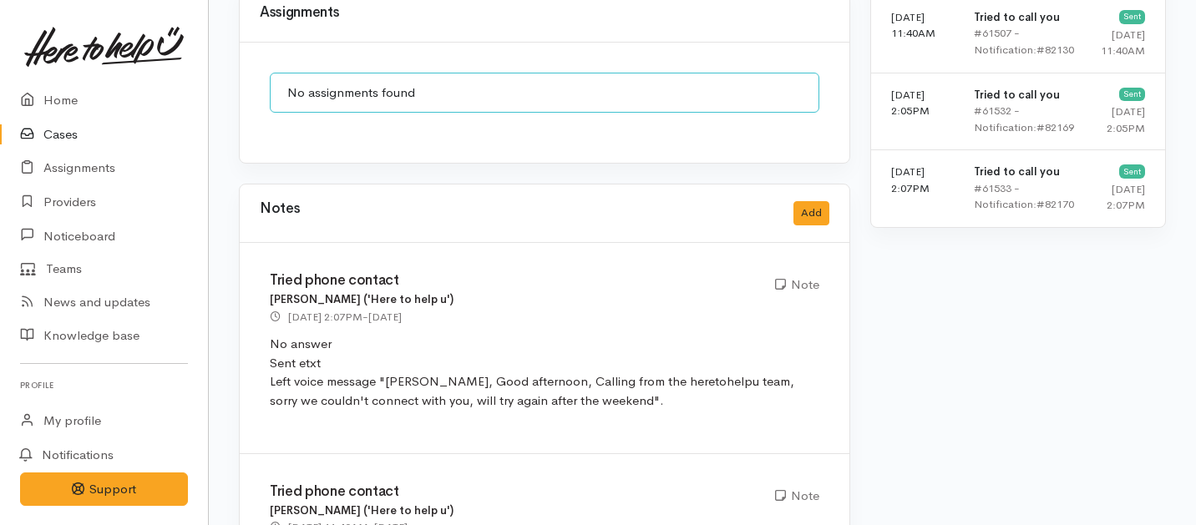
scroll to position [1500, 0]
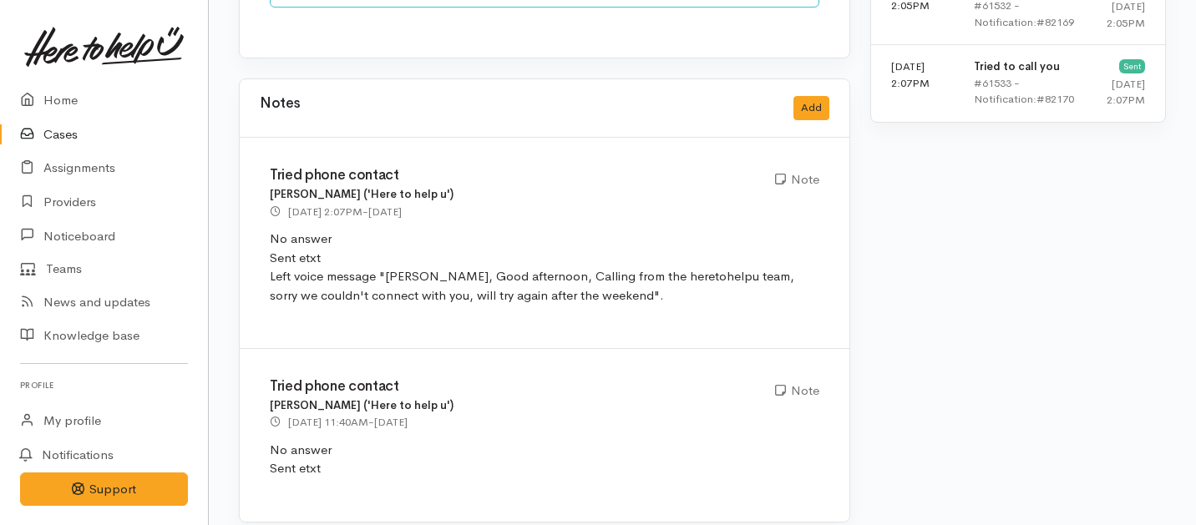
click at [464, 145] on div "Tried phone contact Jeffin Gopi ('Here to help u') 29 Aug 2025 2:07PM - 2 days …" at bounding box center [545, 243] width 610 height 211
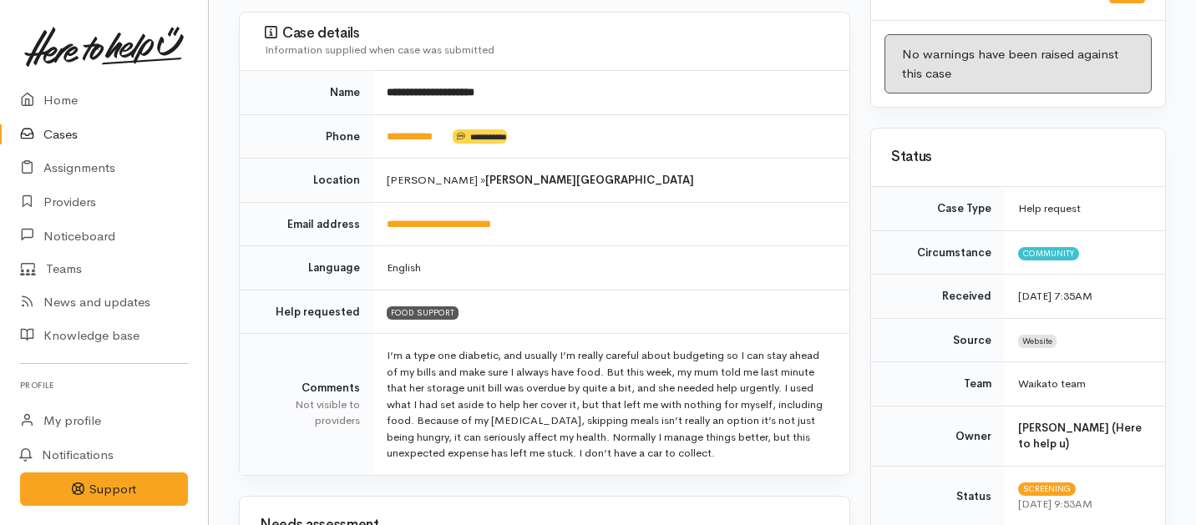
scroll to position [197, 0]
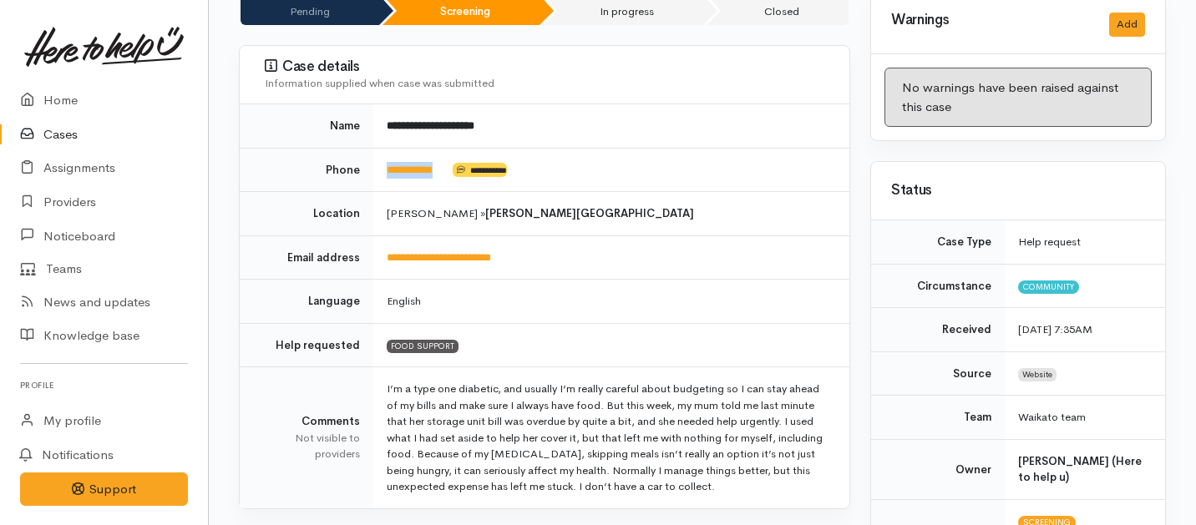
drag, startPoint x: 461, startPoint y: 166, endPoint x: 382, endPoint y: 165, distance: 78.5
click at [382, 165] on td "**********" at bounding box center [611, 170] width 476 height 44
copy td "**********"
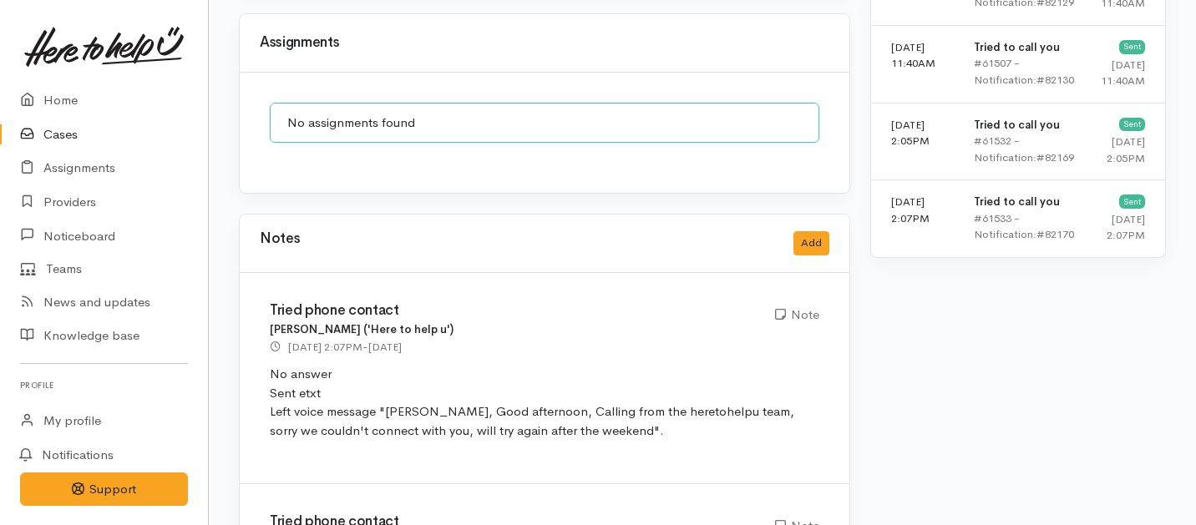
scroll to position [1500, 0]
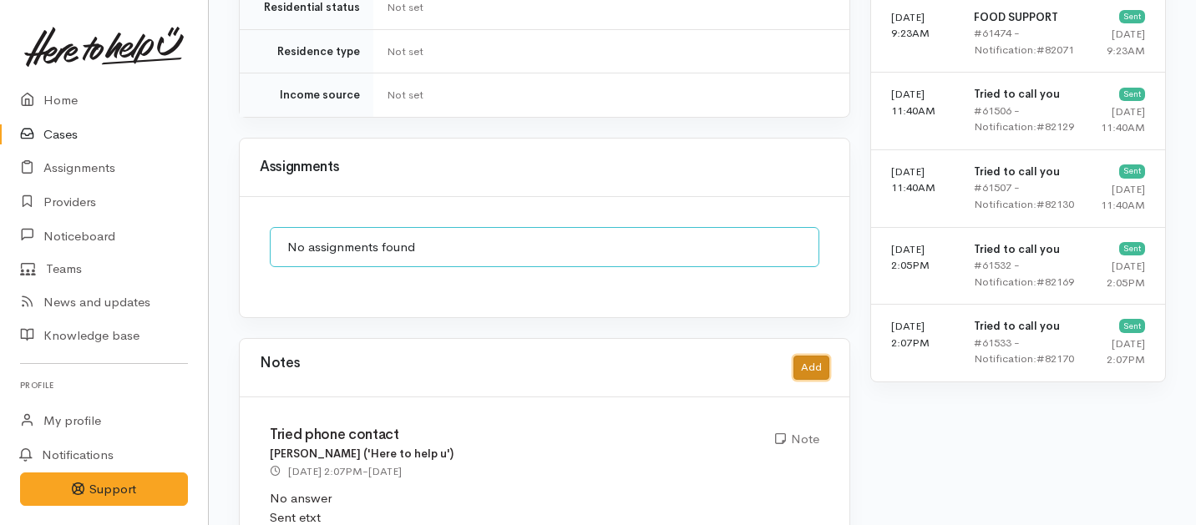
click at [808, 356] on button "Add" at bounding box center [811, 368] width 36 height 24
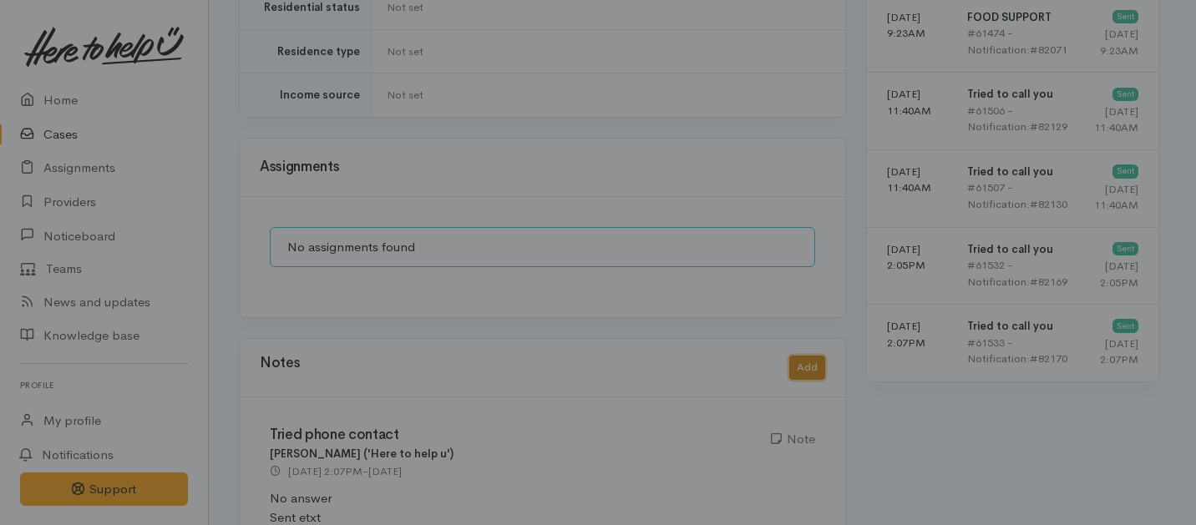
scroll to position [1222, 0]
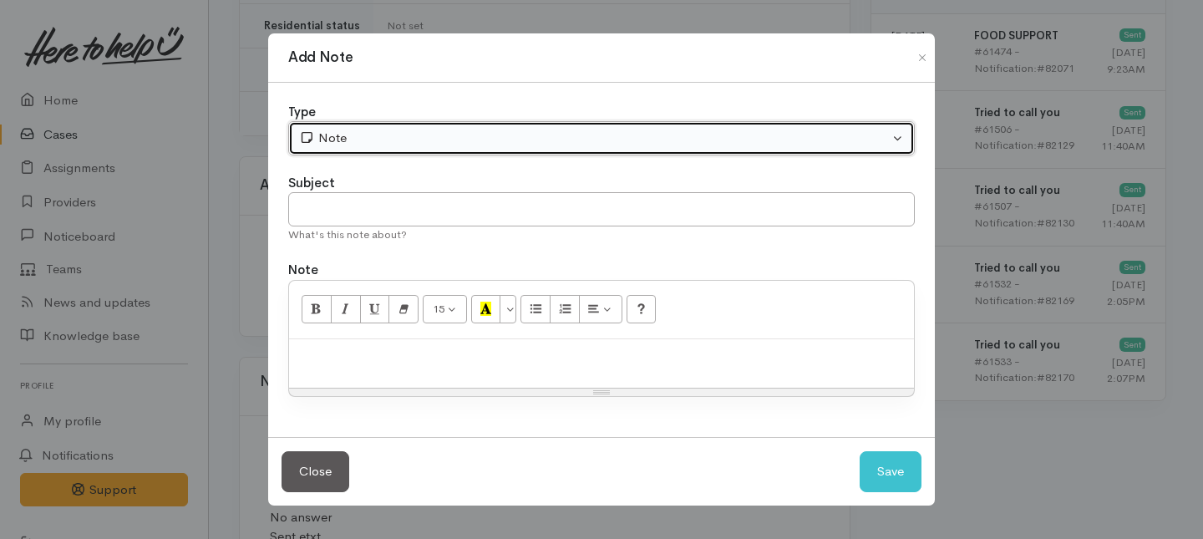
click at [453, 136] on div "Note" at bounding box center [594, 138] width 590 height 19
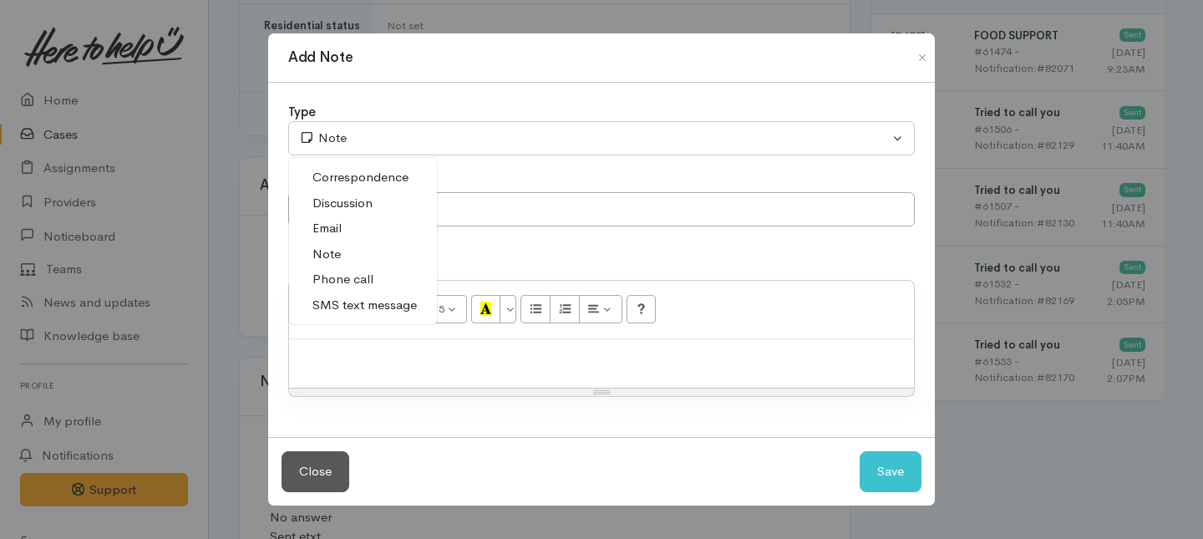
click at [344, 278] on span "Phone call" at bounding box center [342, 279] width 61 height 19
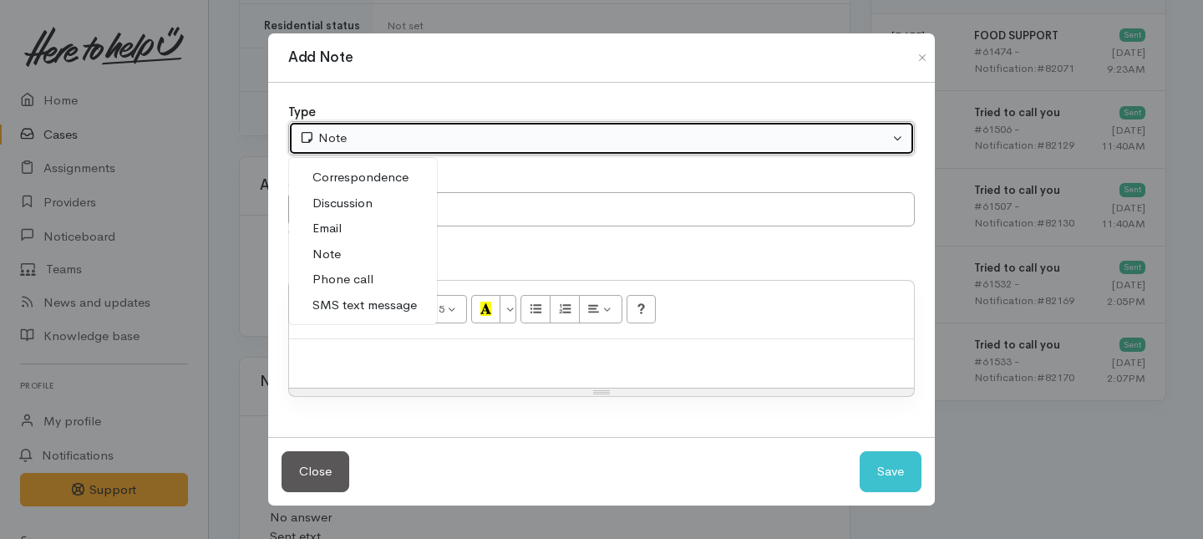
select select "3"
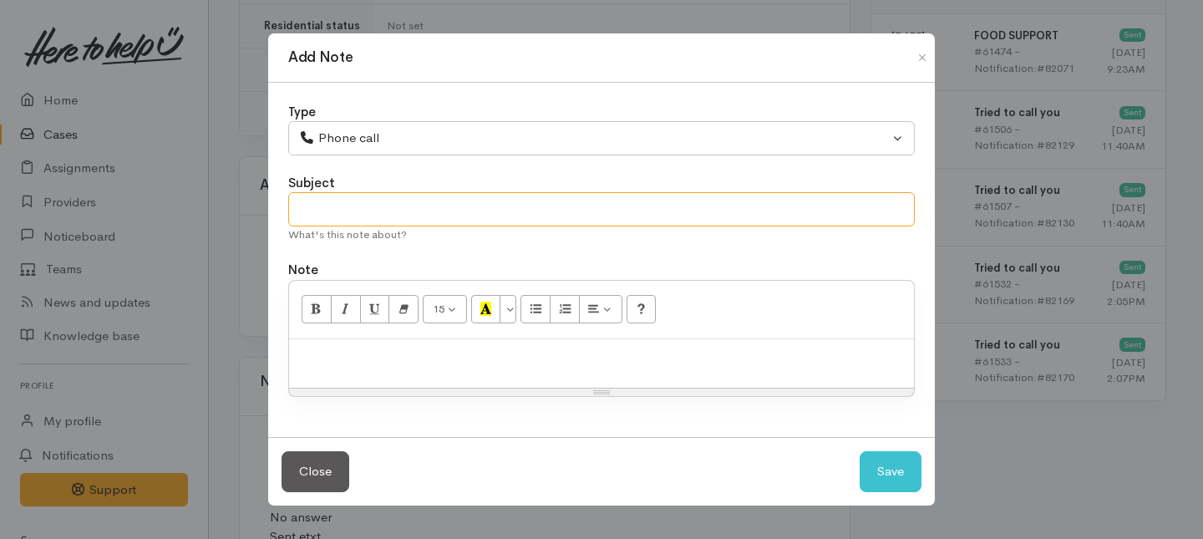
click at [386, 216] on input "text" at bounding box center [601, 209] width 626 height 34
drag, startPoint x: 367, startPoint y: 209, endPoint x: 362, endPoint y: 184, distance: 25.7
click at [367, 209] on input "text" at bounding box center [601, 209] width 626 height 34
type input "3rd Attempt to contact"
click at [434, 360] on p at bounding box center [601, 356] width 608 height 19
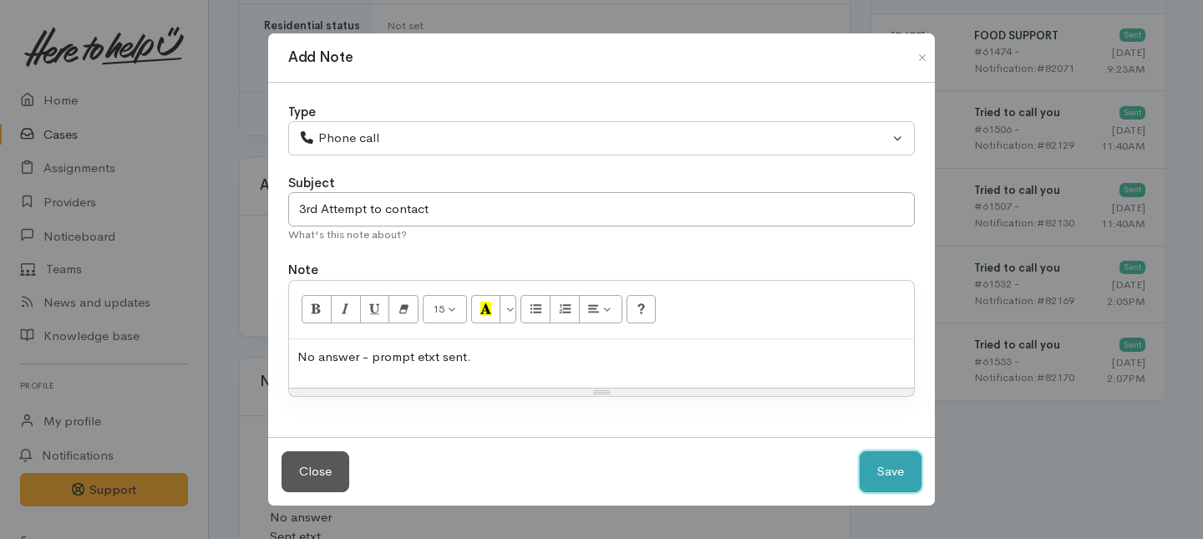
click at [904, 482] on button "Save" at bounding box center [890, 471] width 62 height 41
select select "1"
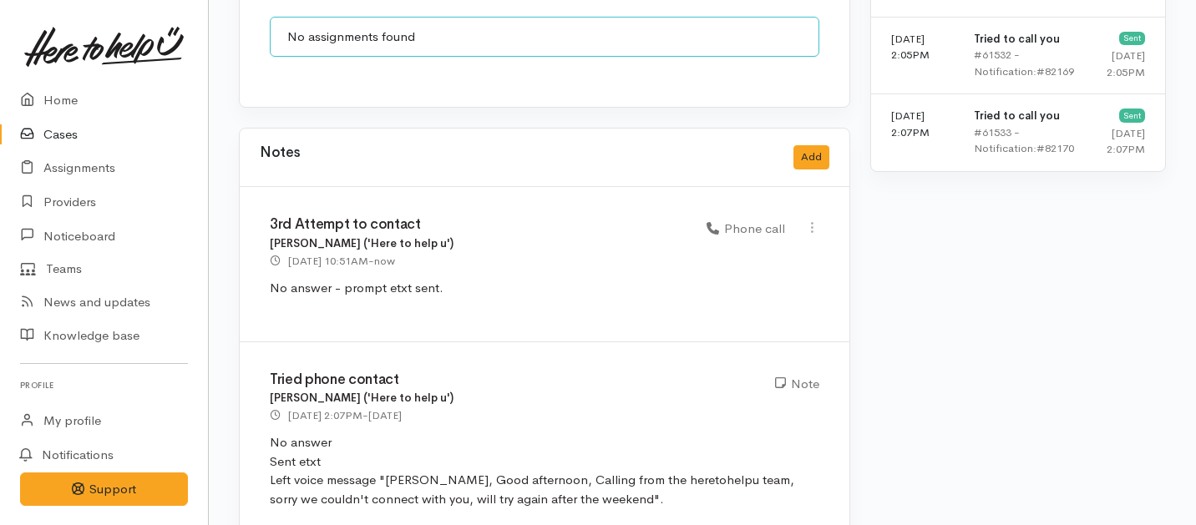
scroll to position [1655, 0]
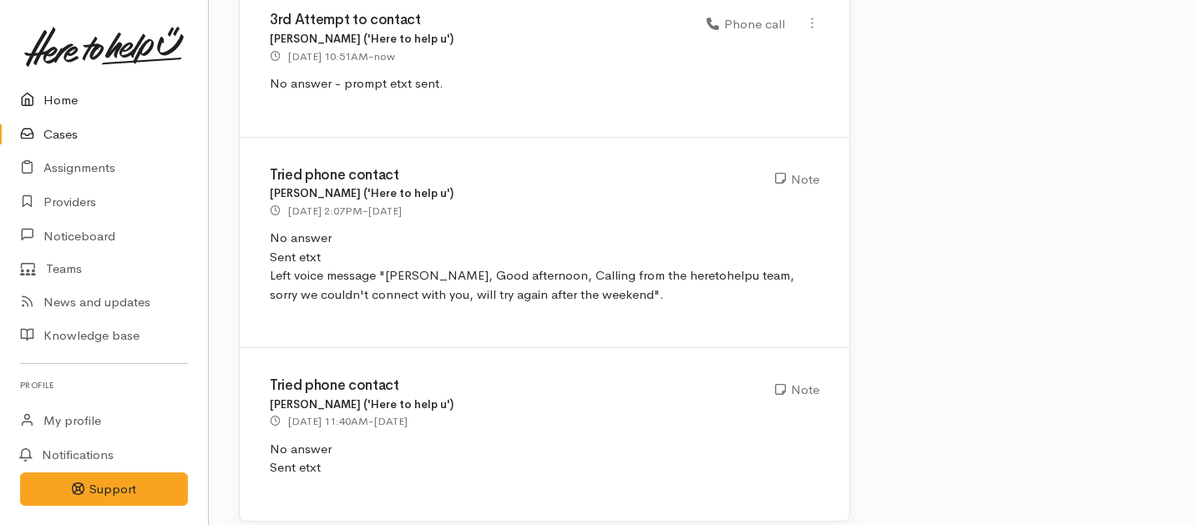
click at [70, 104] on link "Home" at bounding box center [104, 101] width 208 height 34
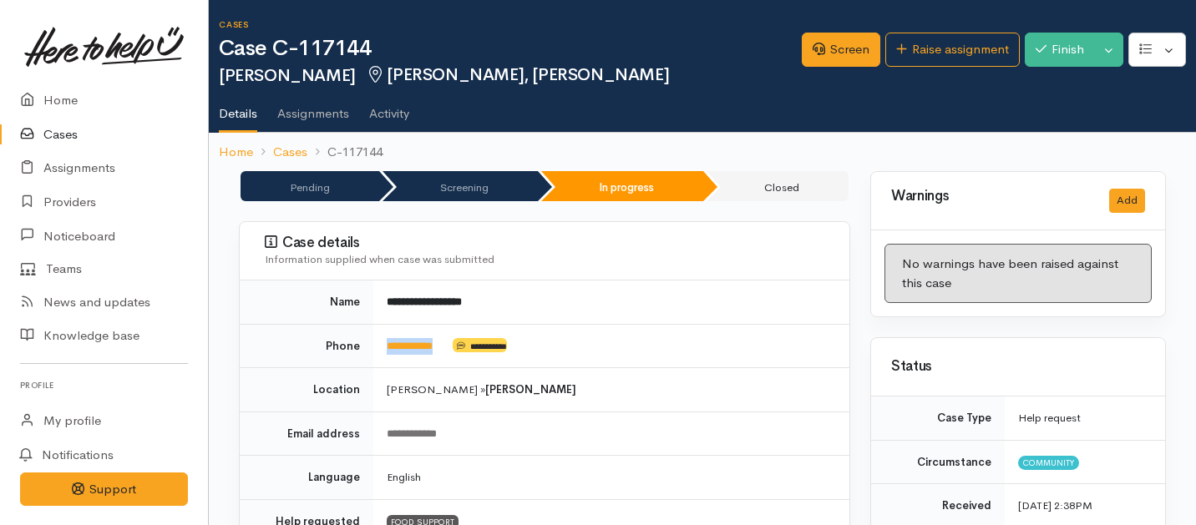
drag, startPoint x: 456, startPoint y: 349, endPoint x: 369, endPoint y: 345, distance: 86.9
click at [369, 345] on tr "**********" at bounding box center [545, 346] width 610 height 44
copy tr "**********"
click at [822, 50] on link "Screen" at bounding box center [841, 50] width 78 height 34
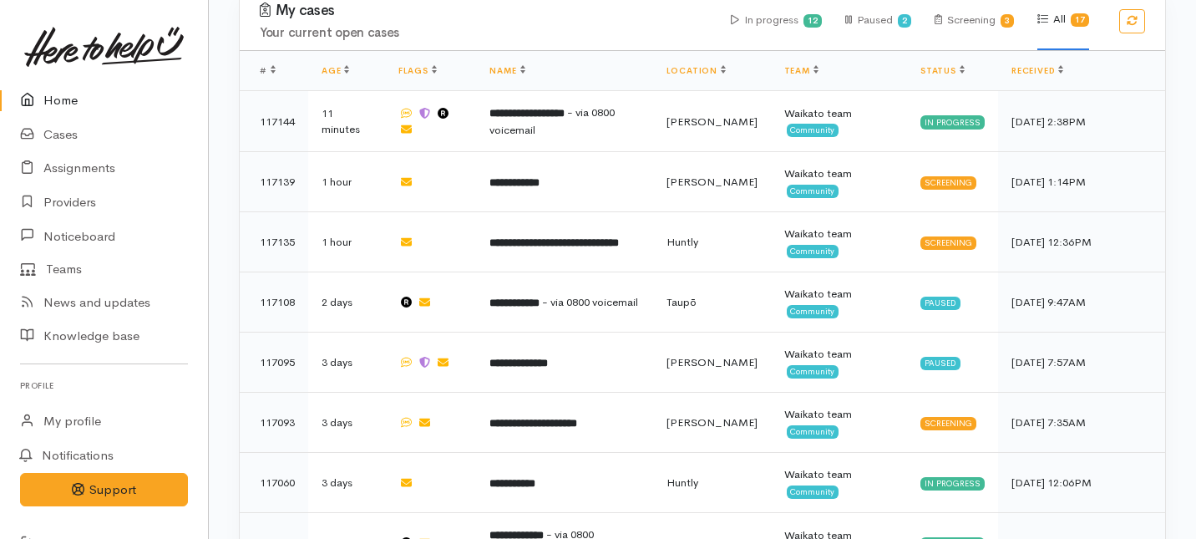
scroll to position [1436, 0]
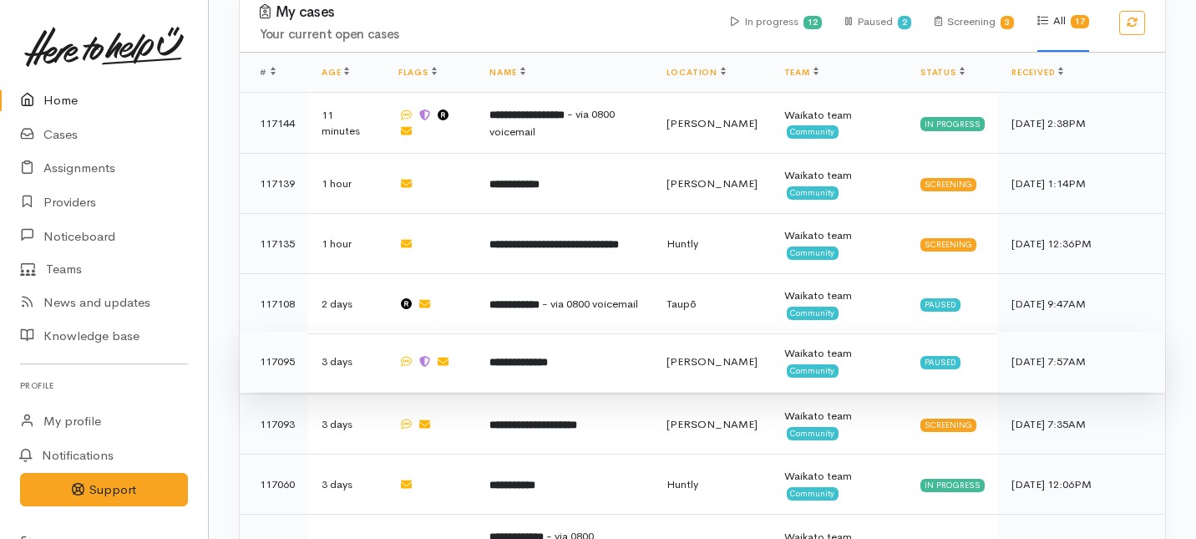
click at [468, 332] on td at bounding box center [431, 362] width 92 height 60
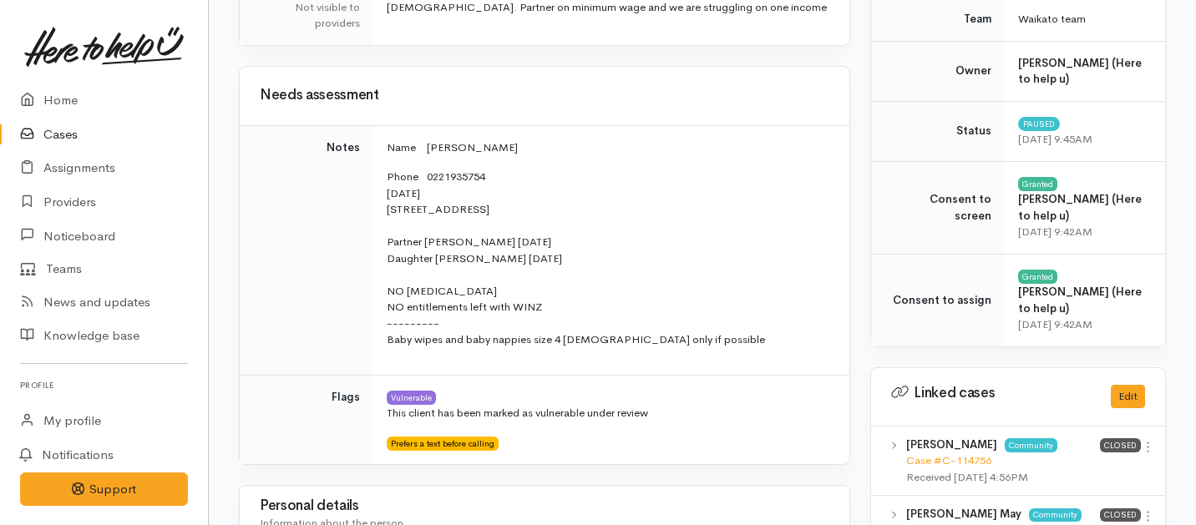
scroll to position [581, 0]
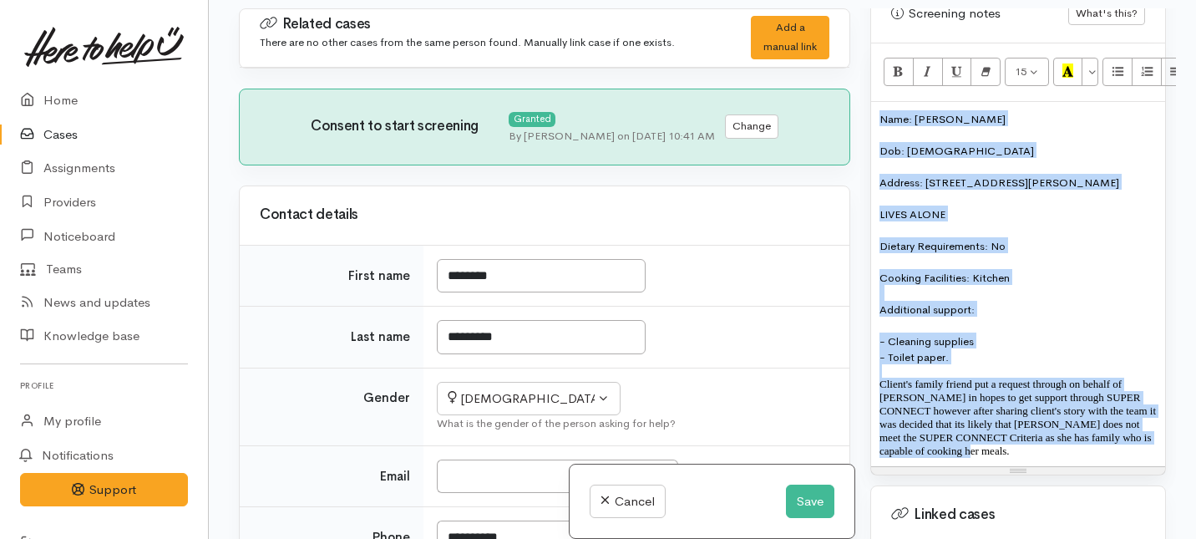
scroll to position [1176, 0]
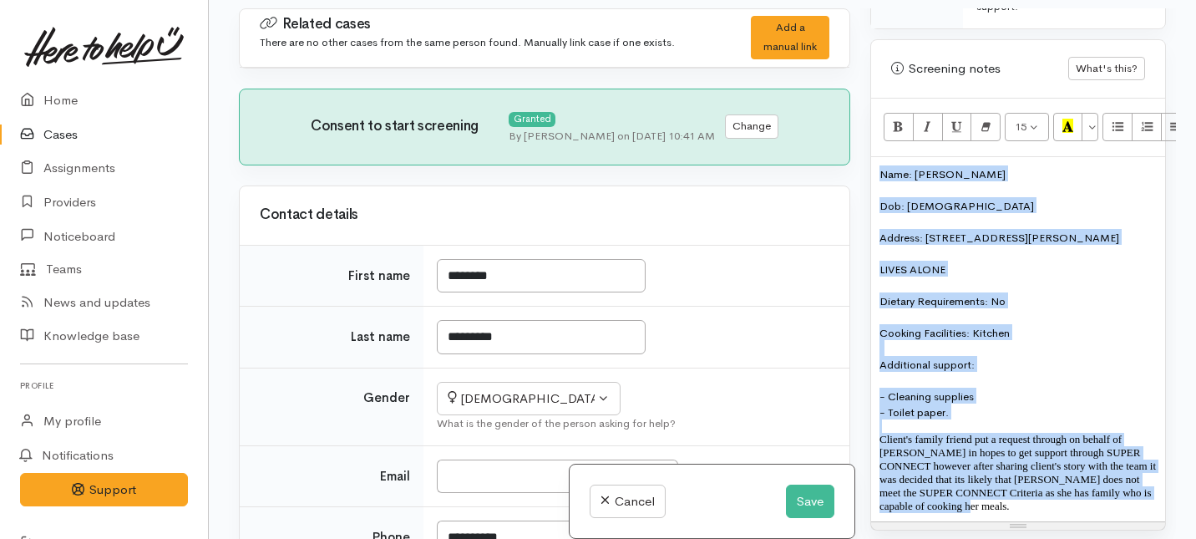
drag, startPoint x: 1066, startPoint y: 315, endPoint x: 998, endPoint y: 8, distance: 314.9
click at [998, 39] on div "Screening notes What's this? 15 8 9 10 11 12 14 18 24 36 Background Color Trans…" at bounding box center [1018, 284] width 296 height 491
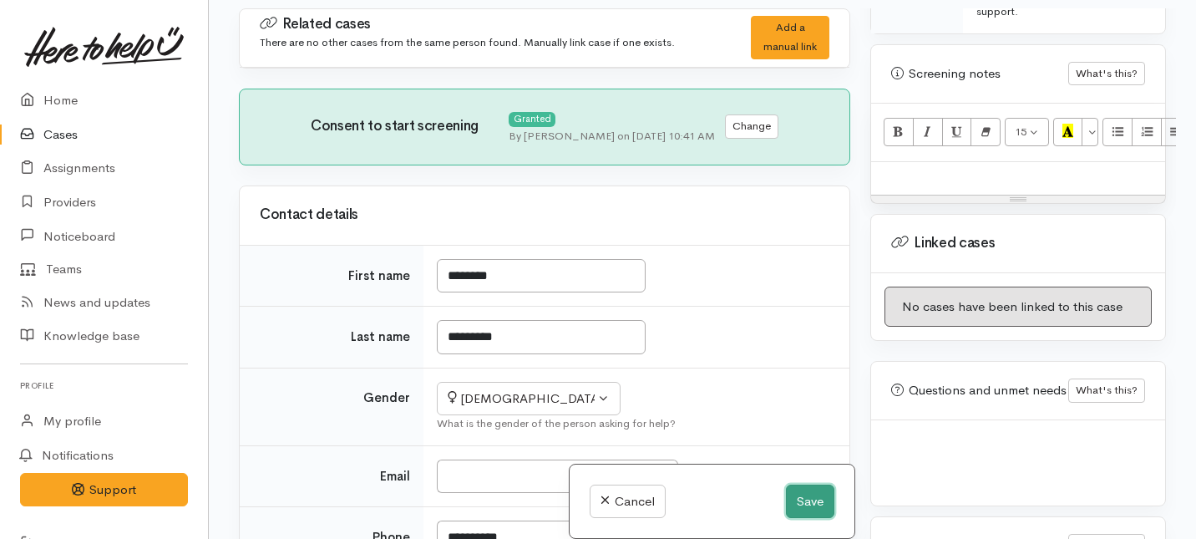
click at [786, 508] on button "Save" at bounding box center [810, 501] width 48 height 34
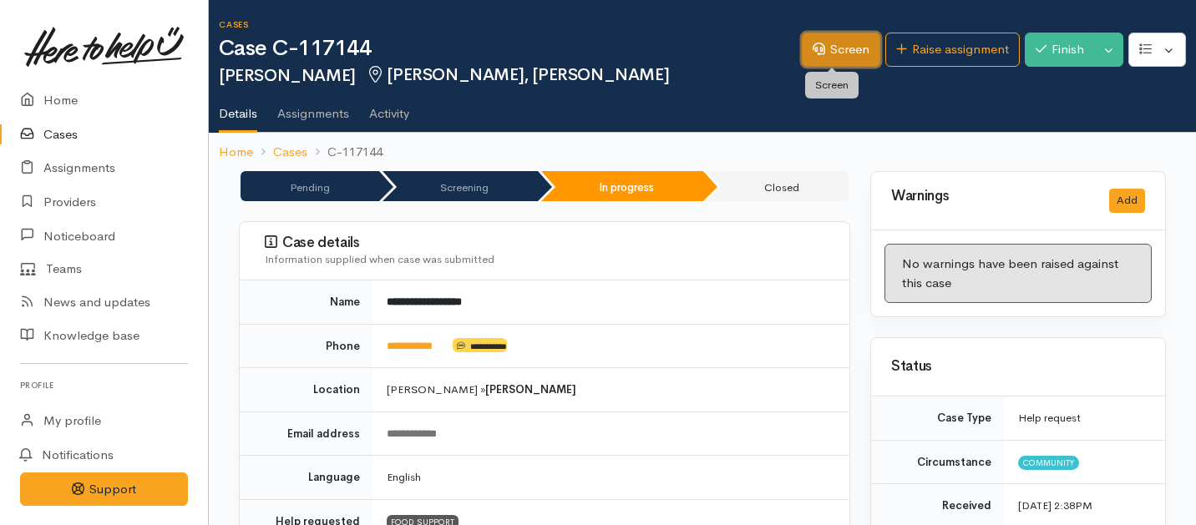
click at [825, 53] on link "Screen" at bounding box center [841, 50] width 78 height 34
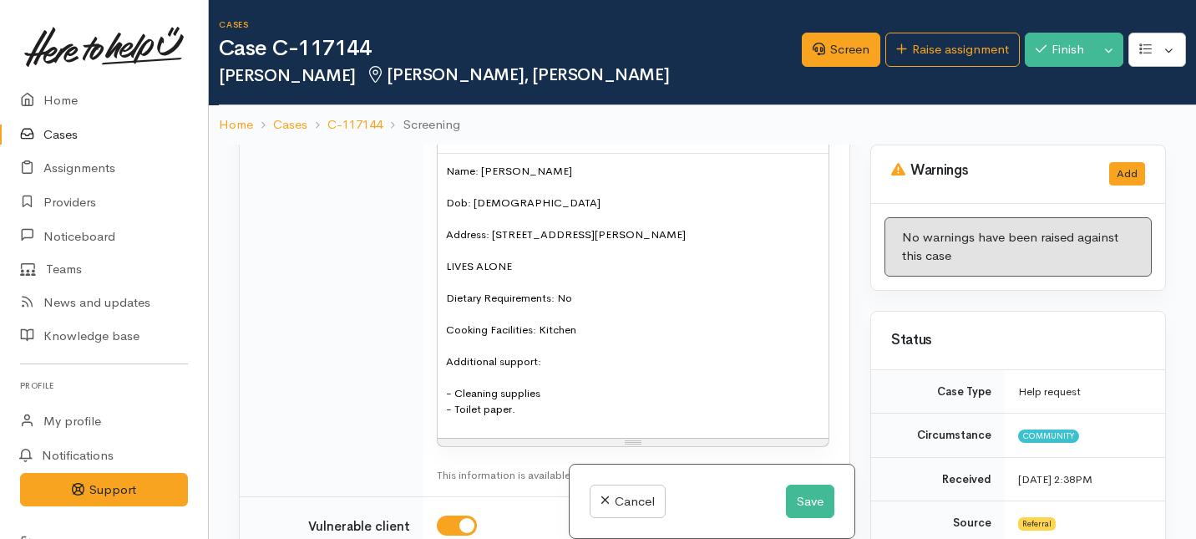
scroll to position [1340, 0]
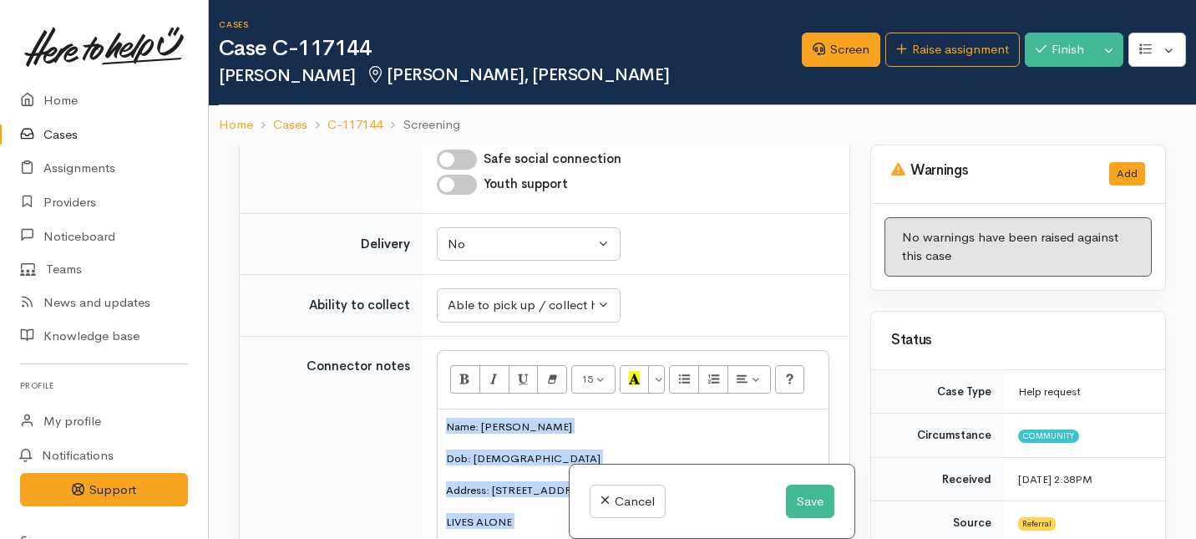
drag, startPoint x: 543, startPoint y: 403, endPoint x: 446, endPoint y: 130, distance: 289.0
click at [446, 130] on div "Cases Case C-117144 [PERSON_NAME] [PERSON_NAME], [PERSON_NAME] Options Screen C…" at bounding box center [702, 341] width 987 height 683
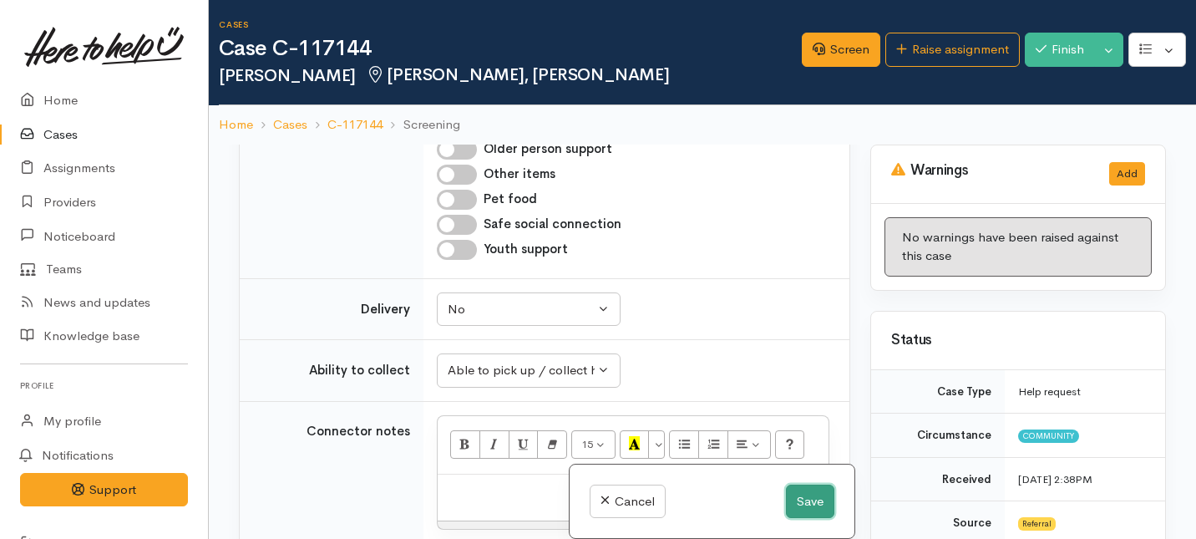
click at [796, 505] on button "Save" at bounding box center [810, 501] width 48 height 34
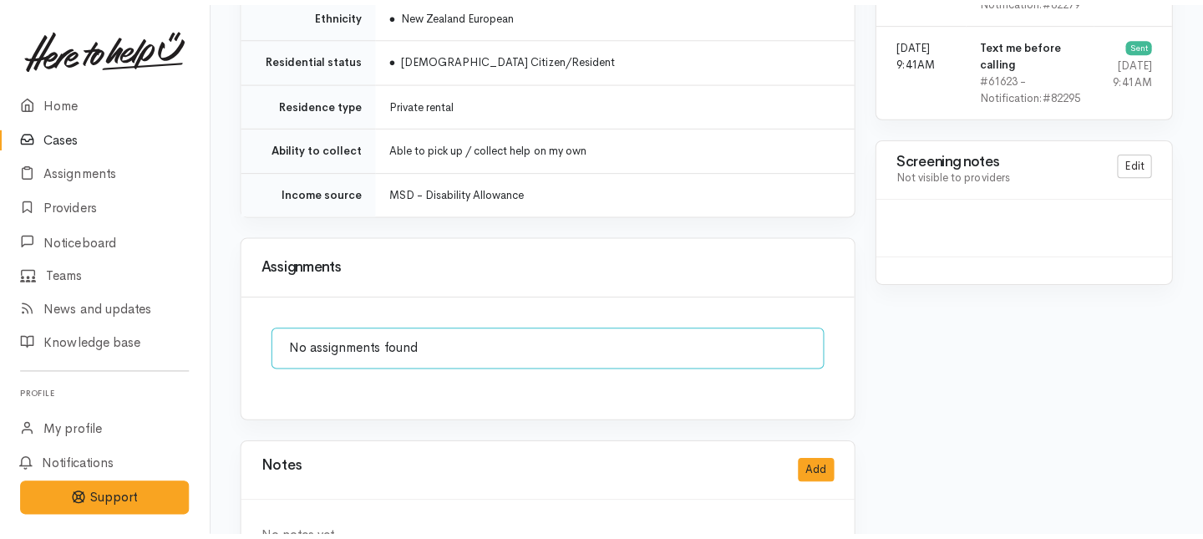
scroll to position [1499, 0]
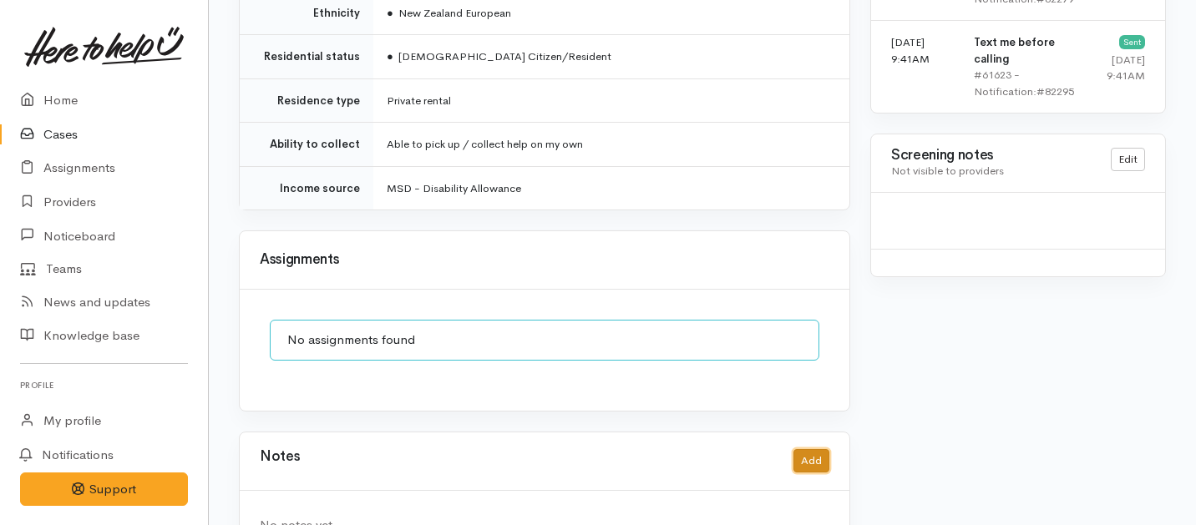
click at [814, 449] on button "Add" at bounding box center [811, 461] width 36 height 24
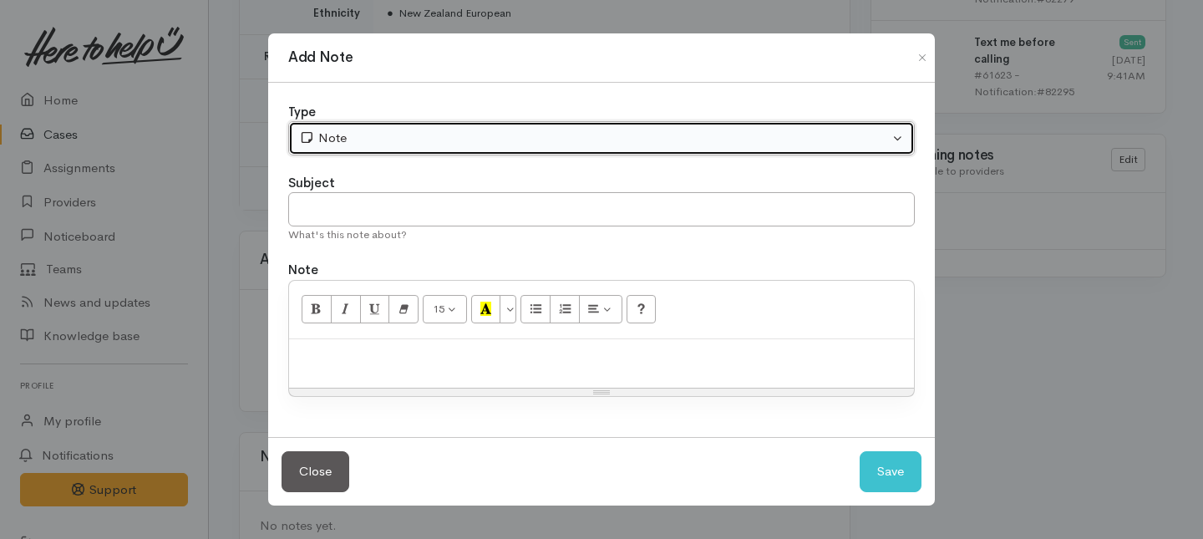
click at [444, 135] on div "Note" at bounding box center [594, 138] width 590 height 19
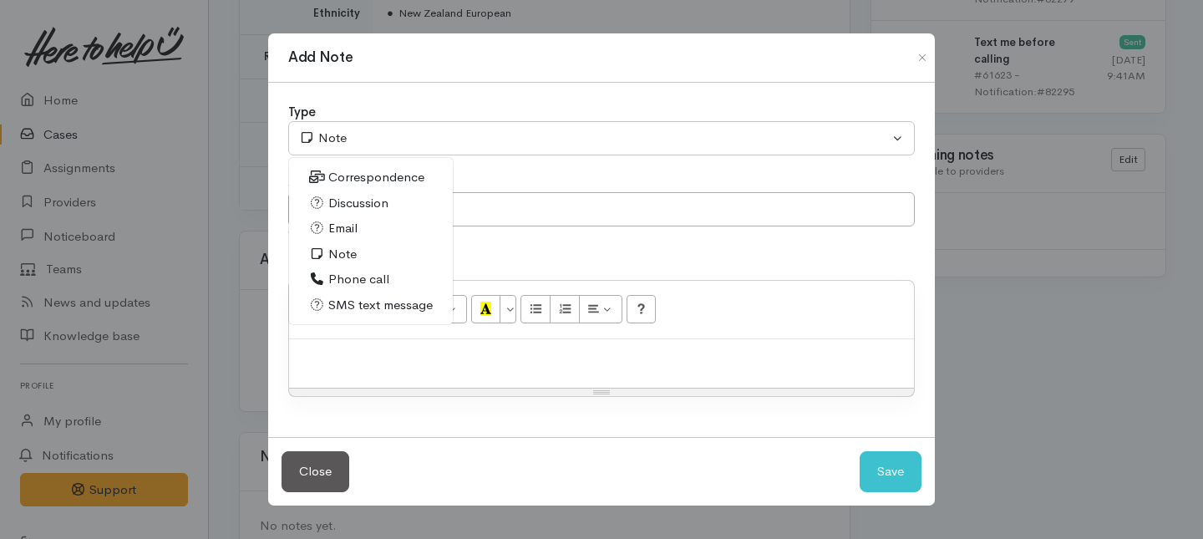
click at [382, 276] on span "Phone call" at bounding box center [358, 279] width 61 height 19
select select "3"
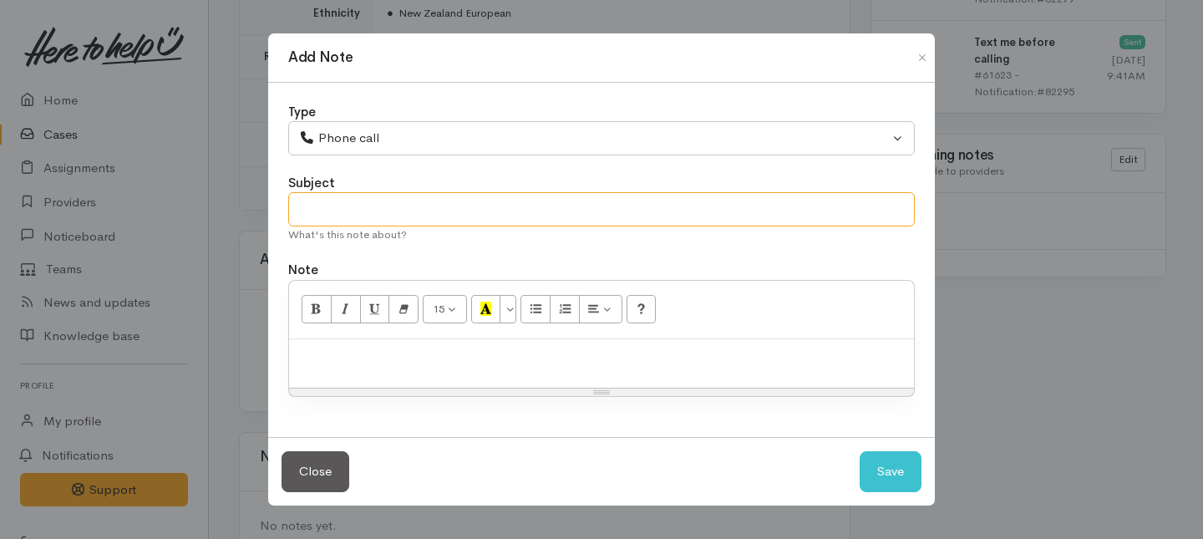
click at [362, 203] on input "text" at bounding box center [601, 209] width 626 height 34
type input "Client no longer needs support."
click at [387, 360] on p at bounding box center [601, 356] width 608 height 19
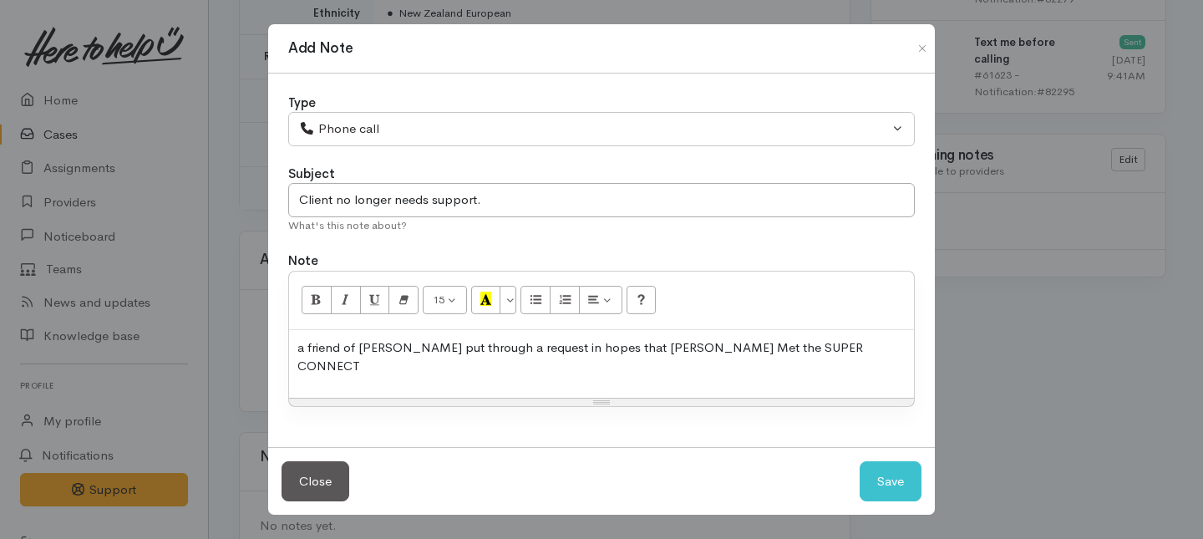
click at [365, 353] on p "a friend of caroline put through a request in hopes that Caroline Met the SUPER…" at bounding box center [601, 357] width 608 height 38
click at [836, 353] on p "a friend of Caroline put through a request in hopes that Caroline Met the SUPER…" at bounding box center [601, 357] width 608 height 38
click at [356, 362] on p "a friend of Caroline put through a request in hopes that Caroline Met the SUPER…" at bounding box center [601, 357] width 608 height 38
click at [362, 364] on p "a friend of Caroline put through a request in hopes that Caroline Met the SUPER…" at bounding box center [601, 357] width 608 height 38
click at [363, 363] on p "a friend of Caroline put through a request in hopes that Caroline Met the SUPER…" at bounding box center [601, 357] width 608 height 38
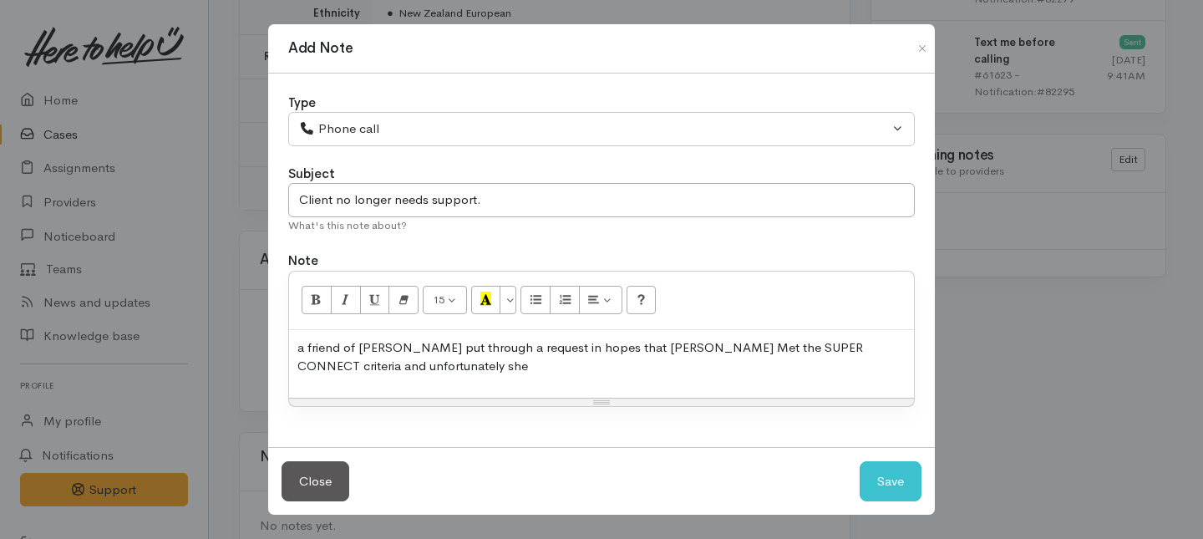
click at [428, 366] on p "a friend of Caroline put through a request in hopes that Caroline Met the SUPER…" at bounding box center [601, 357] width 608 height 38
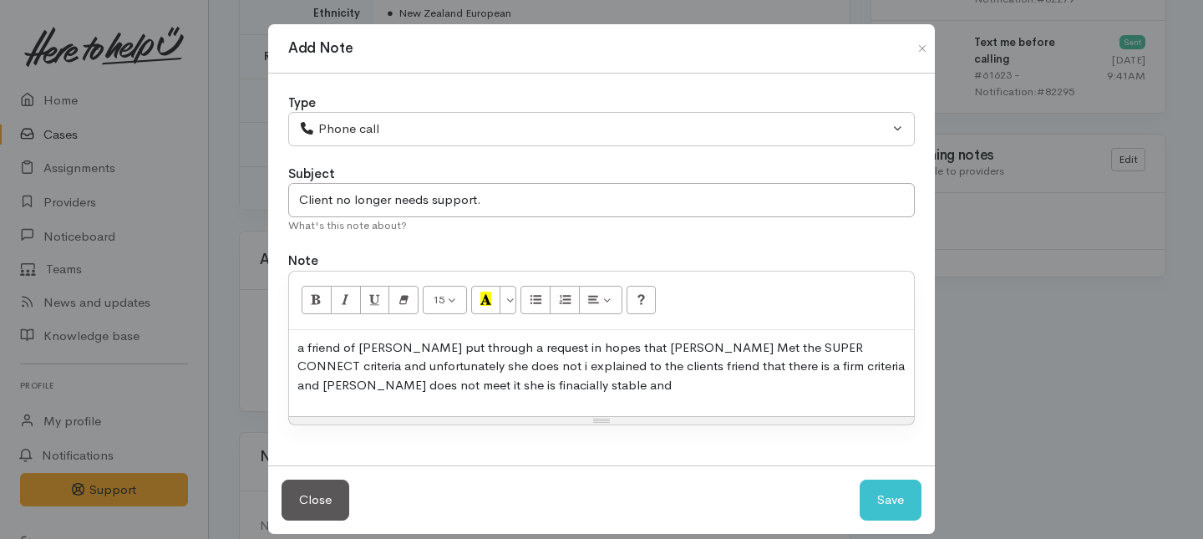
click at [376, 384] on p "a friend of Caroline put through a request in hopes that Caroline Met the SUPER…" at bounding box center [601, 366] width 608 height 57
click at [527, 387] on p "a friend of Caroline put through a request in hopes that Caroline Met the SUPER…" at bounding box center [601, 366] width 608 height 57
click at [413, 389] on p "a friend of Caroline put through a request in hopes that Caroline Met the SUPER…" at bounding box center [601, 366] width 608 height 57
click at [393, 382] on p "a friend of Caroline put through a request in hopes that Caroline Met the SUPER…" at bounding box center [601, 366] width 608 height 57
click at [424, 386] on p "a friend of Caroline put through a request in hopes that Caroline Met the SUPER…" at bounding box center [601, 366] width 608 height 57
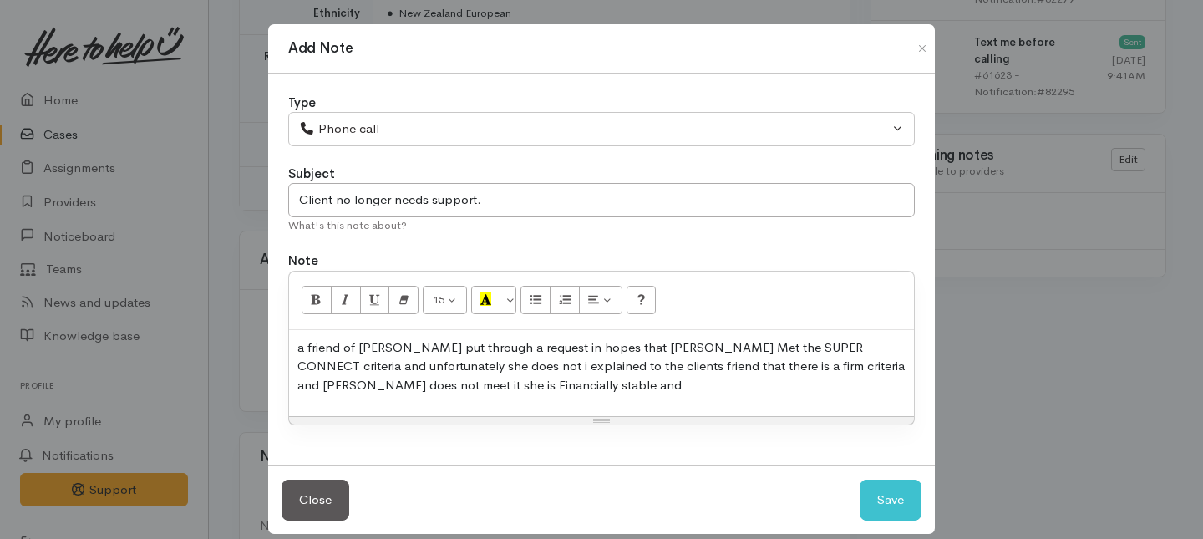
click at [530, 387] on p "a friend of Caroline put through a request in hopes that Caroline Met the SUPER…" at bounding box center [601, 366] width 608 height 57
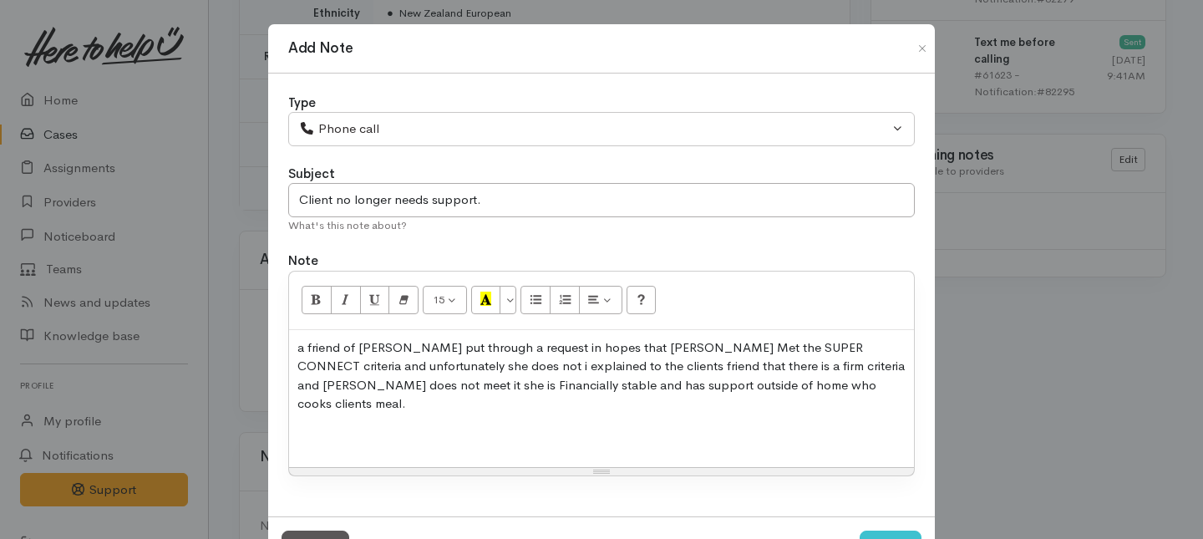
click at [835, 365] on p "a friend of Caroline put through a request in hopes that Caroline Met the SUPER…" at bounding box center [601, 375] width 608 height 75
click at [839, 366] on p "a friend of Caroline put through a request in hopes that Caroline Met the SUPER…" at bounding box center [601, 375] width 608 height 75
click at [823, 386] on p "a friend of Caroline put through a request in hopes that Caroline Met the SUPER…" at bounding box center [601, 375] width 608 height 75
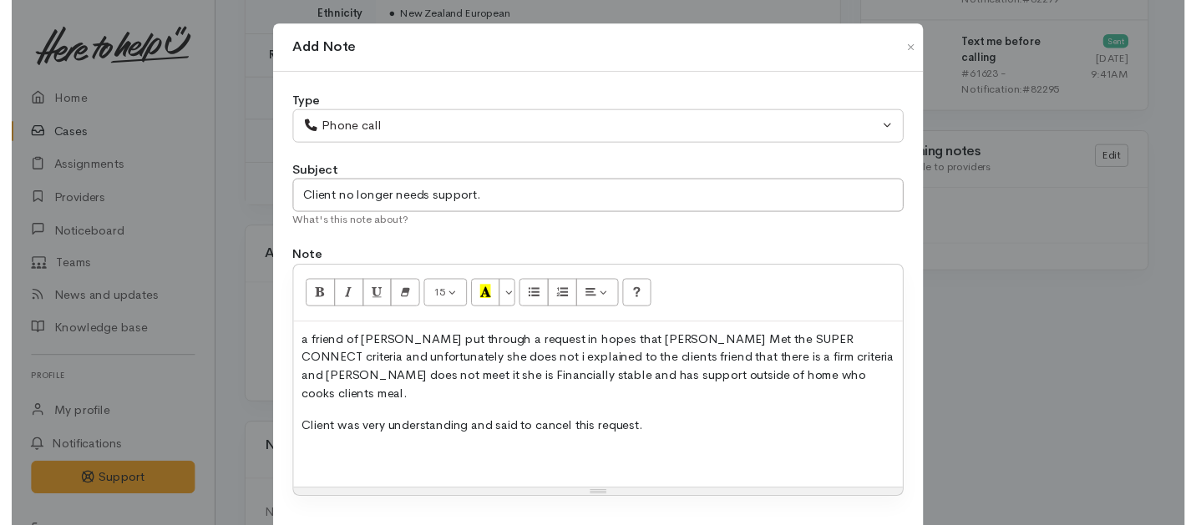
scroll to position [83, 0]
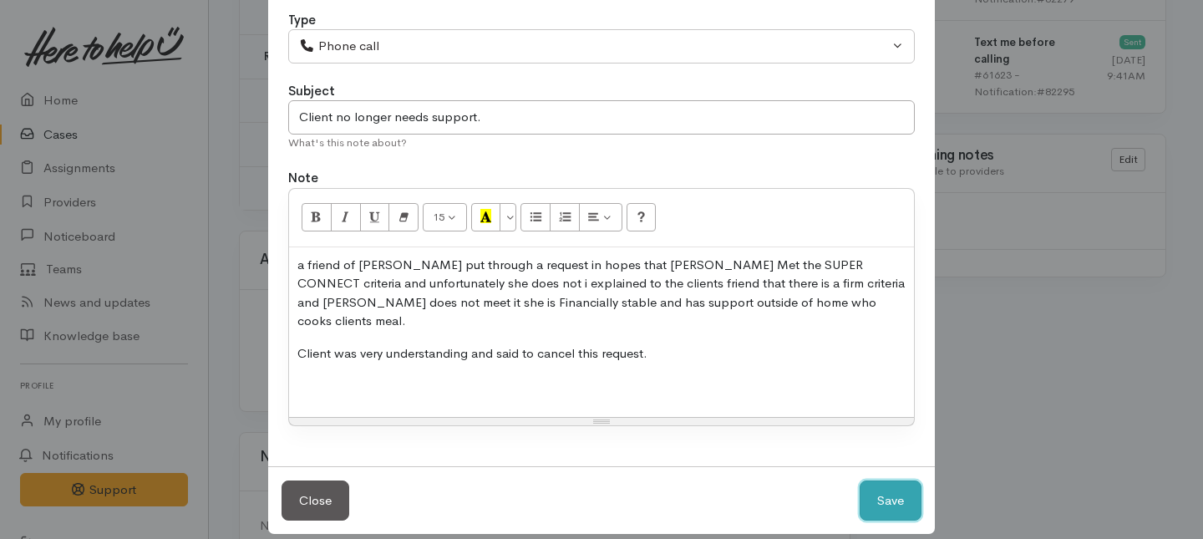
click at [872, 496] on button "Save" at bounding box center [890, 500] width 62 height 41
select select "1"
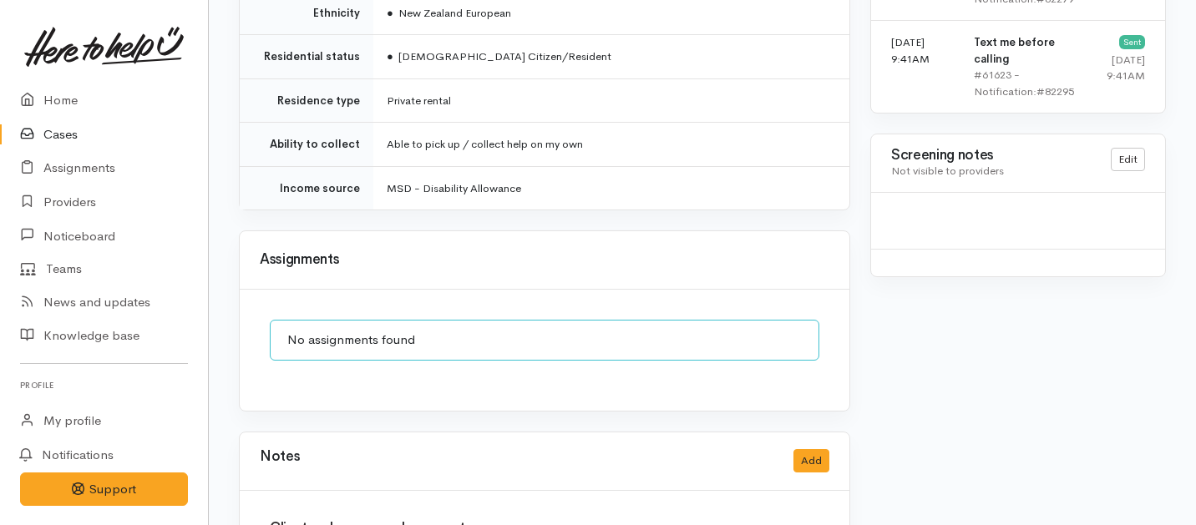
scroll to position [0, 0]
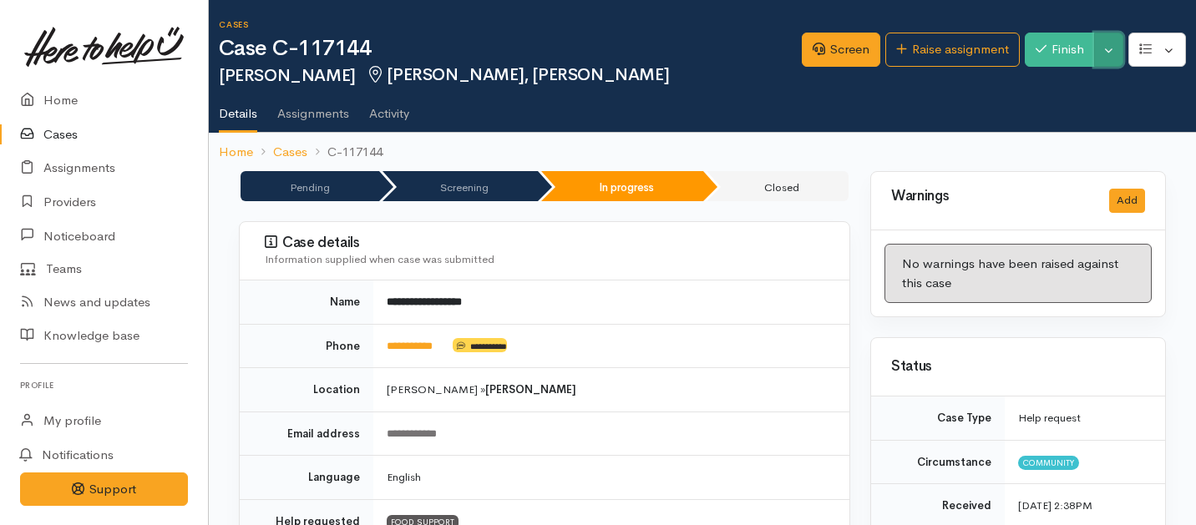
click at [1115, 43] on button "Toggle Dropdown" at bounding box center [1108, 50] width 29 height 34
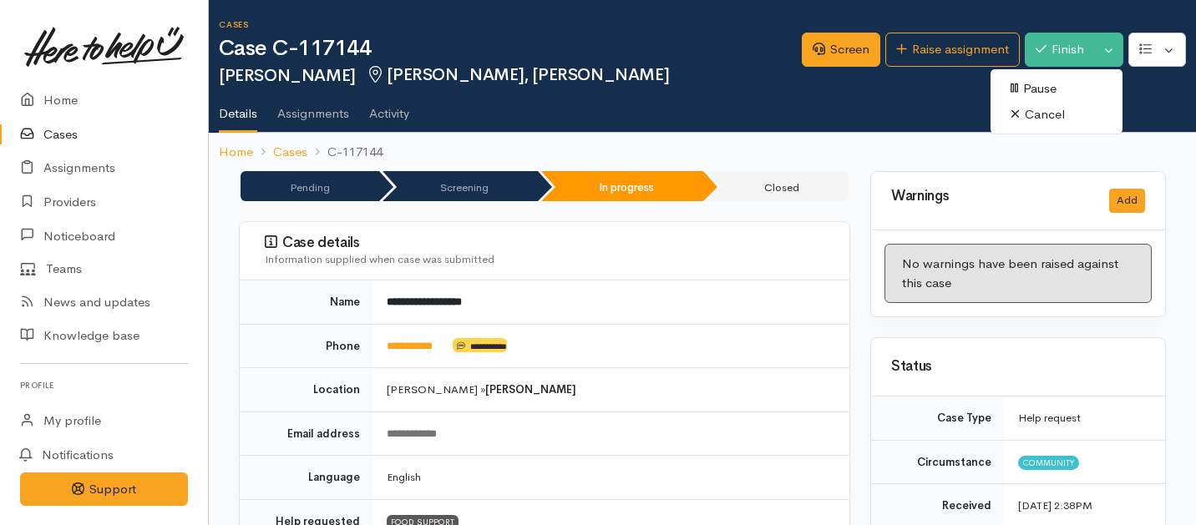
click at [1020, 114] on link "Cancel" at bounding box center [1056, 115] width 132 height 26
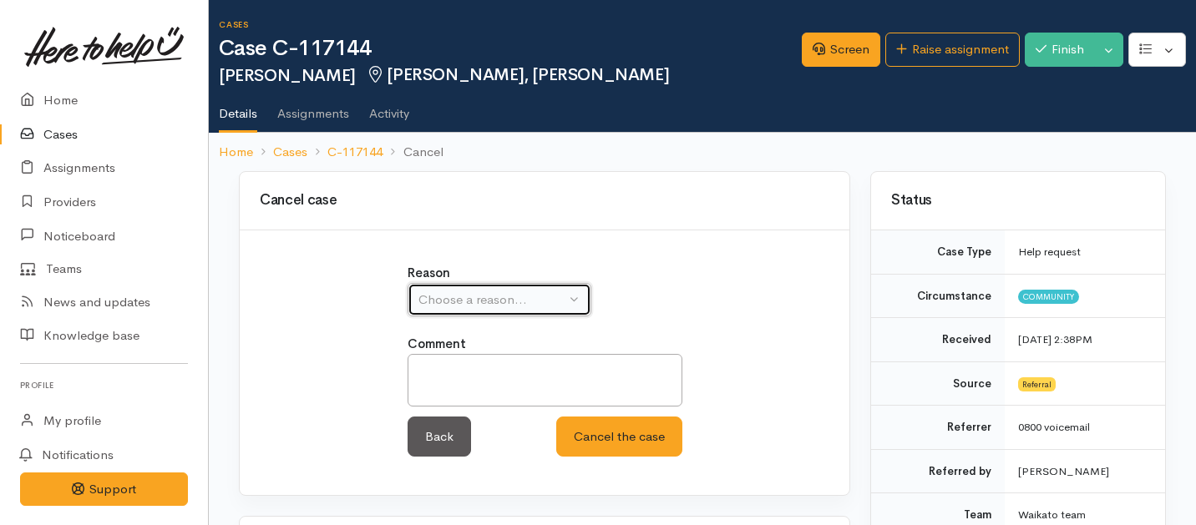
click at [435, 301] on div "Choose a reason..." at bounding box center [491, 300] width 147 height 19
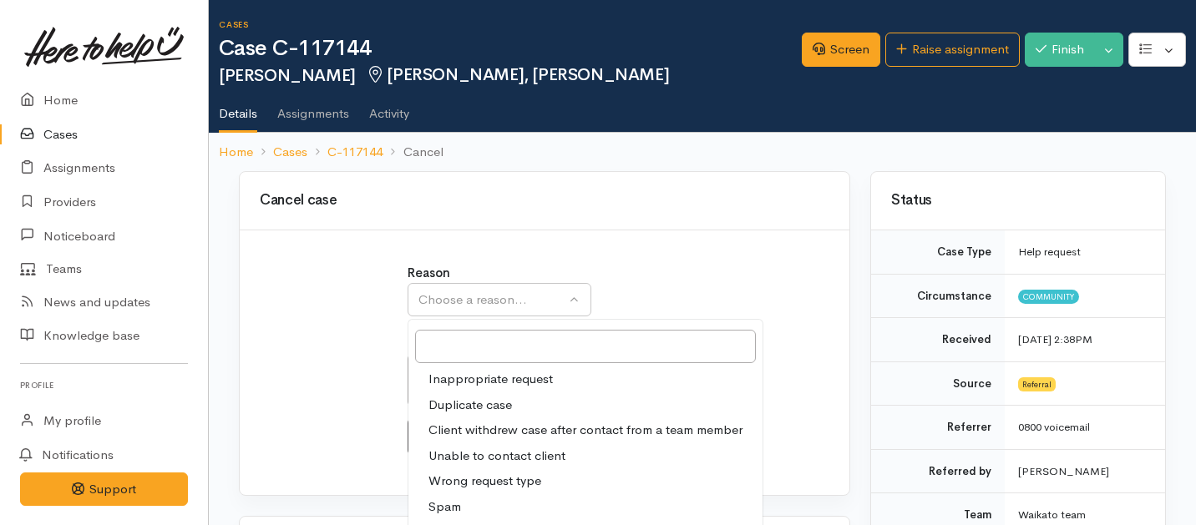
click at [494, 425] on span "Client withdrew case after contact from a team member" at bounding box center [585, 430] width 314 height 19
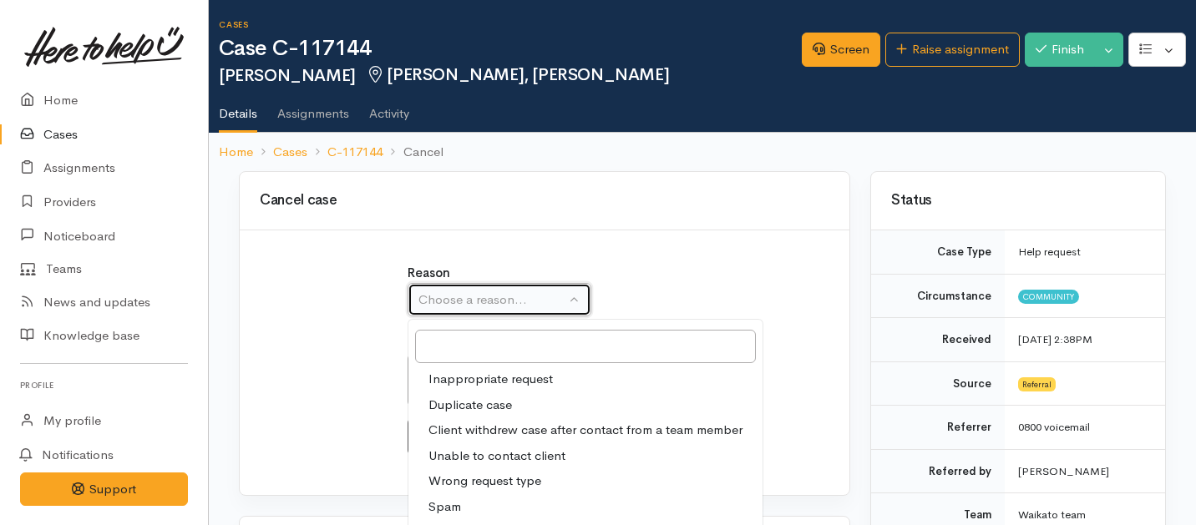
select select "3"
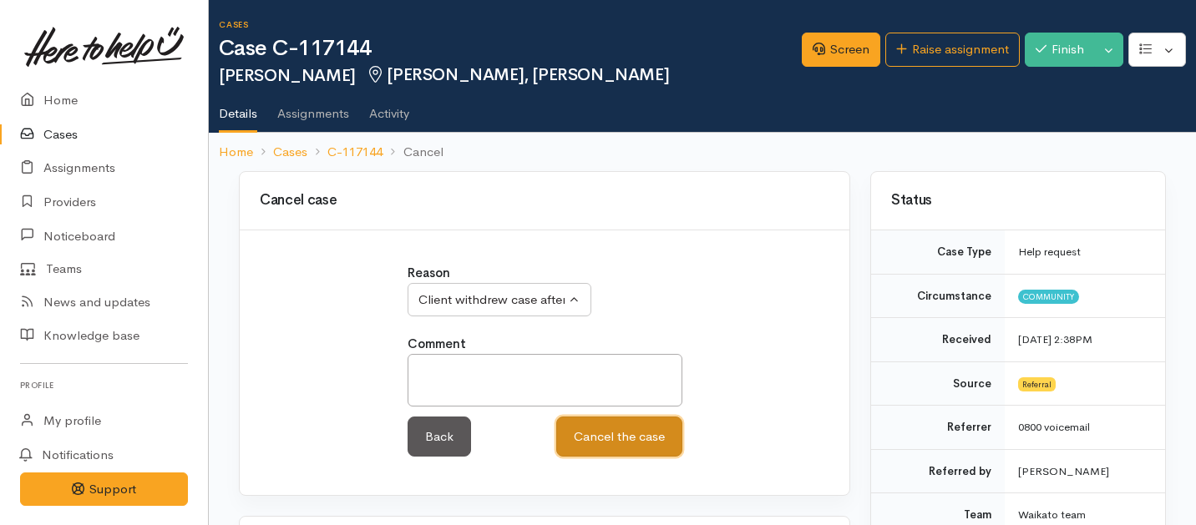
click at [609, 433] on button "Cancel the case" at bounding box center [619, 437] width 126 height 41
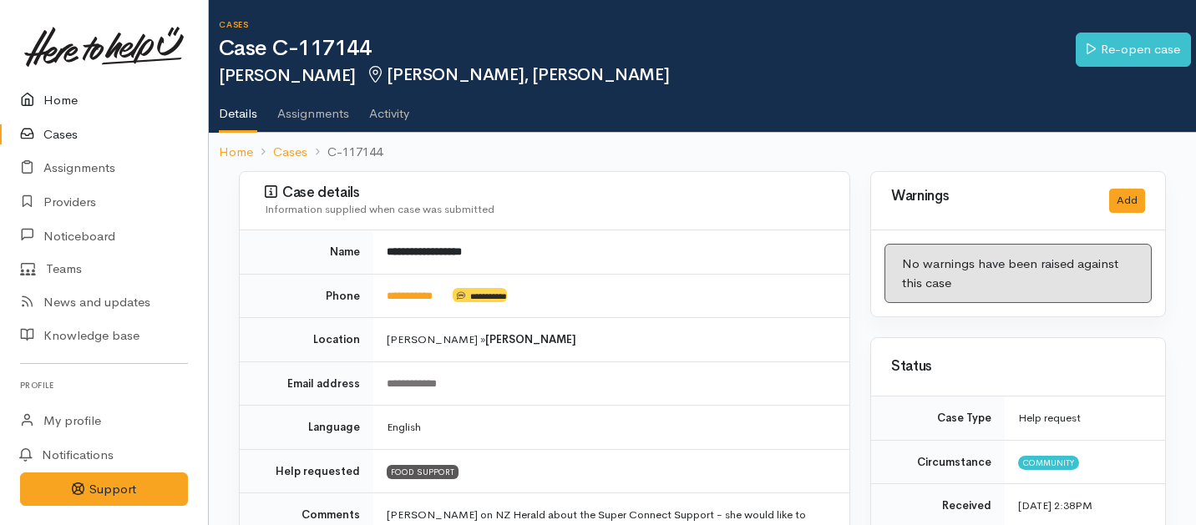
click at [52, 97] on link "Home" at bounding box center [104, 101] width 208 height 34
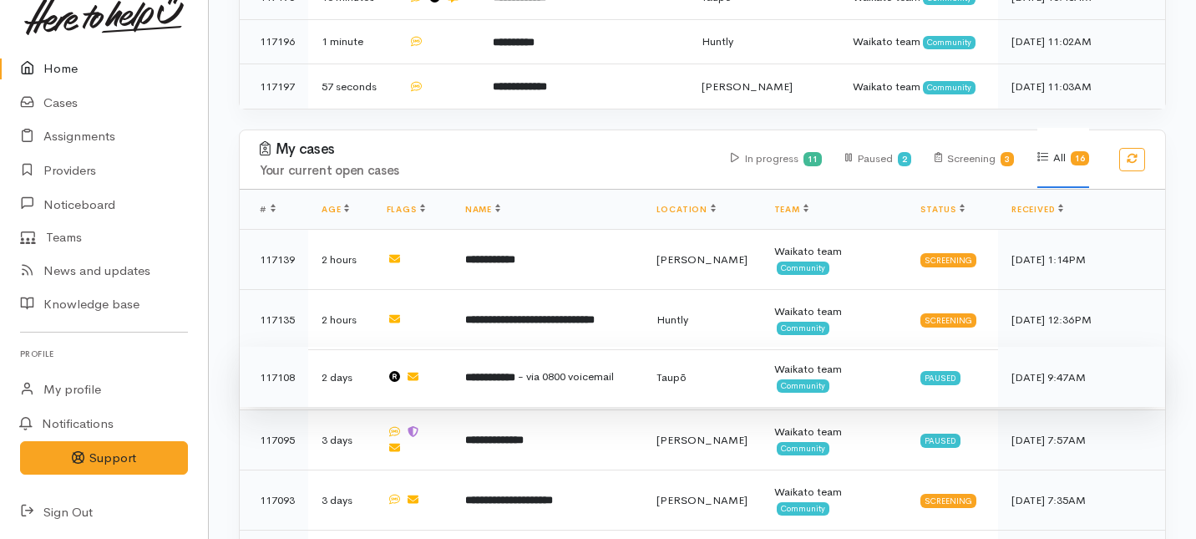
scroll to position [1338, 0]
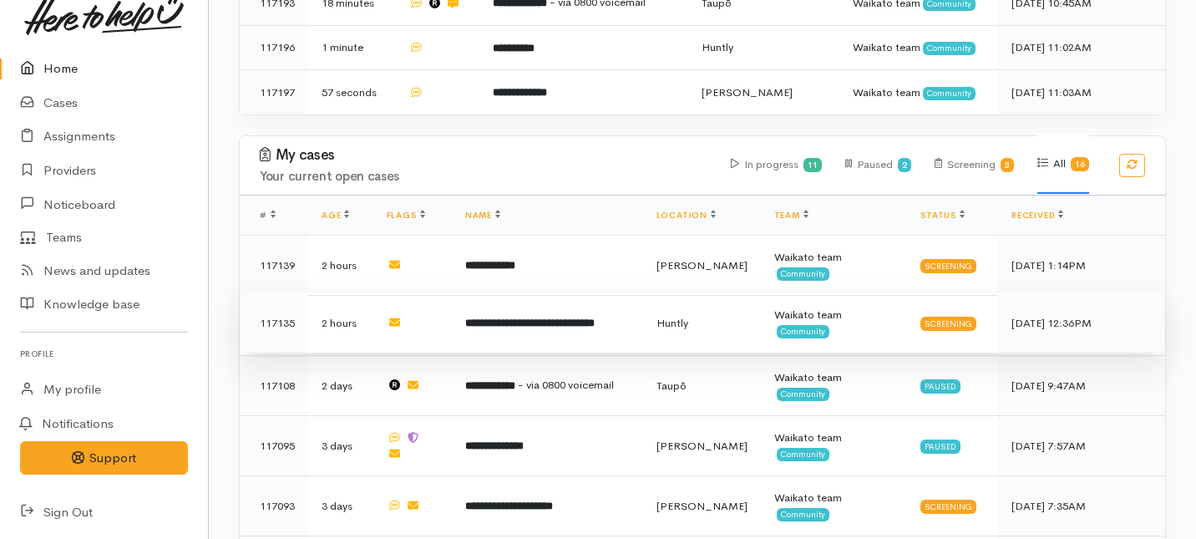
click at [444, 292] on td at bounding box center [412, 322] width 78 height 60
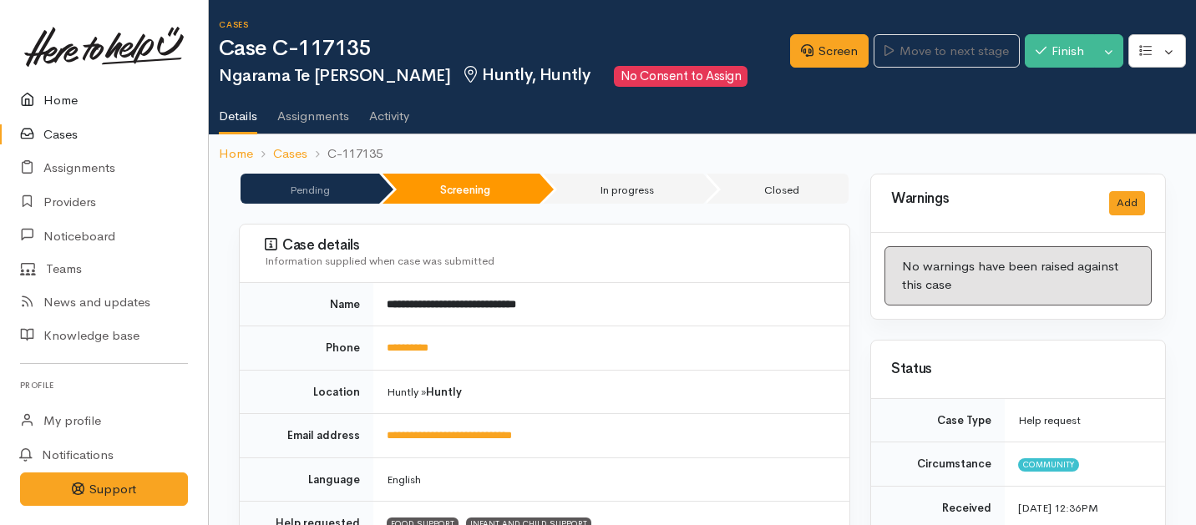
click at [62, 98] on link "Home" at bounding box center [104, 101] width 208 height 34
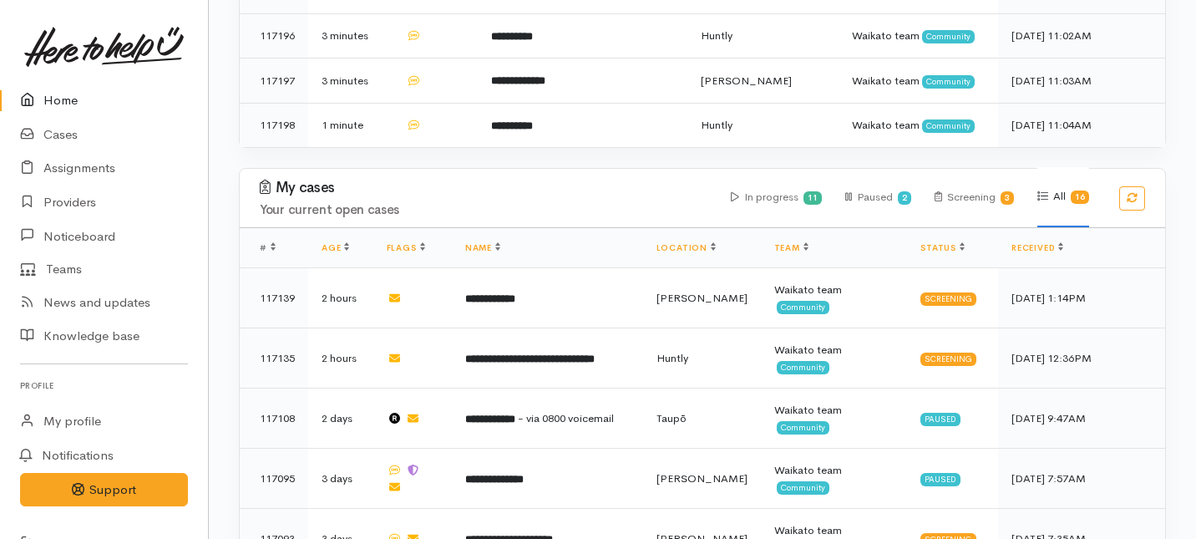
scroll to position [1350, 0]
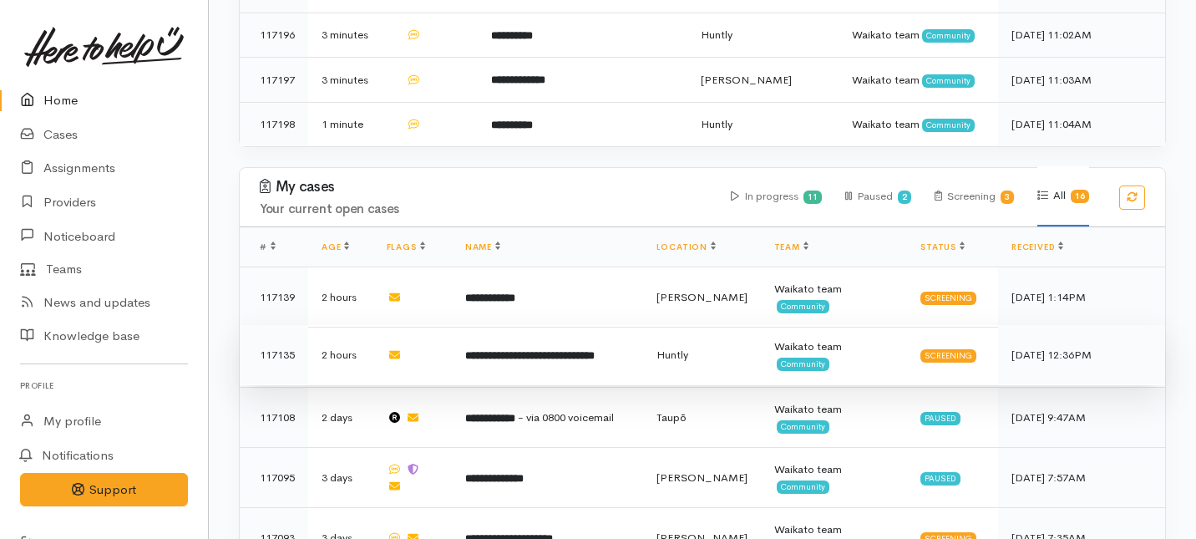
click at [481, 350] on b "**********" at bounding box center [529, 355] width 129 height 11
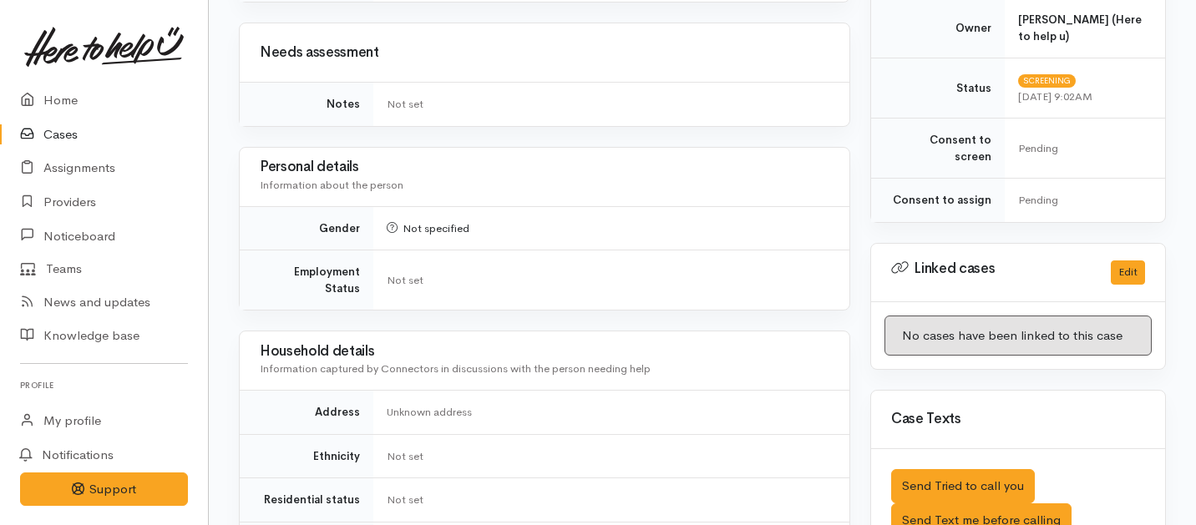
scroll to position [436, 0]
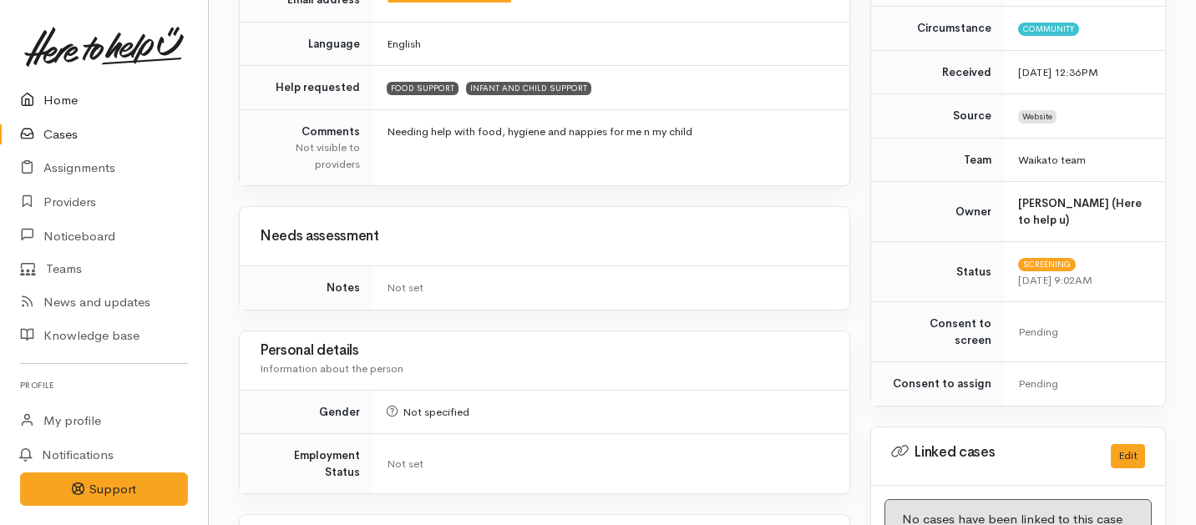
click at [48, 99] on link "Home" at bounding box center [104, 101] width 208 height 34
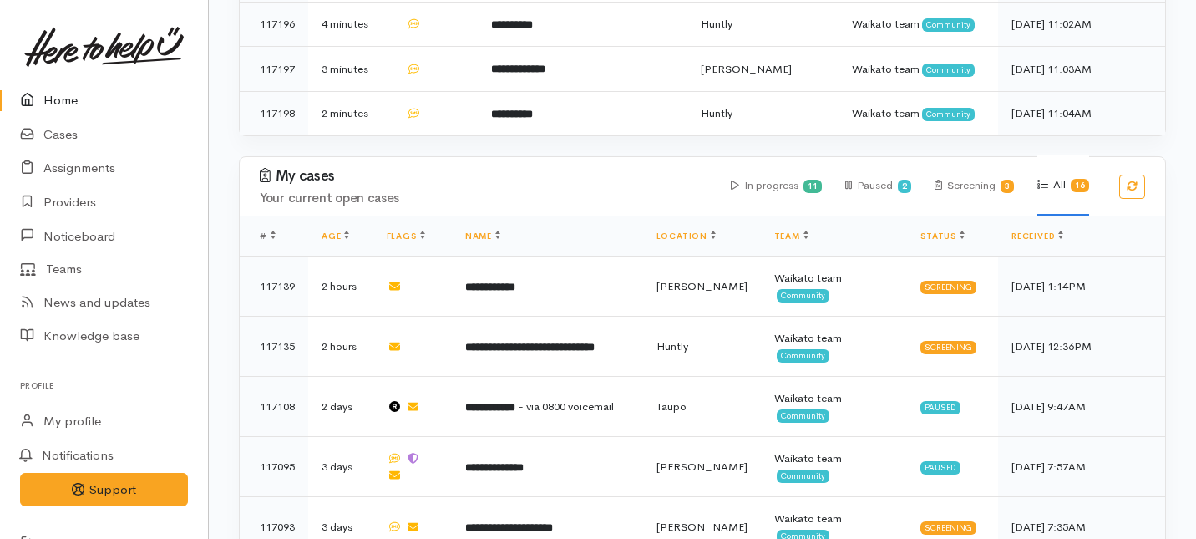
scroll to position [1365, 0]
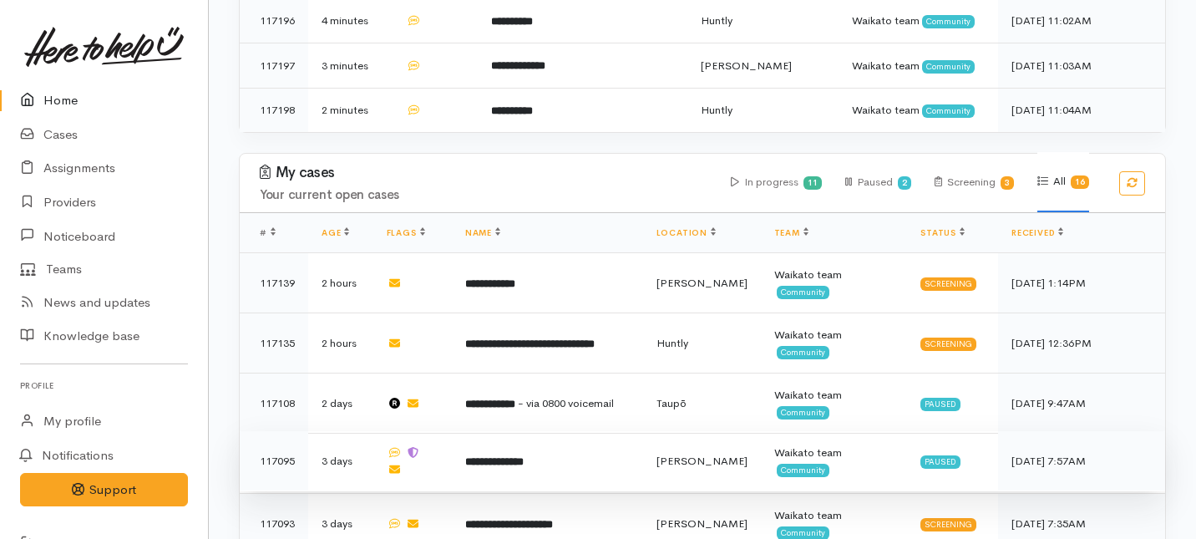
click at [517, 431] on td "**********" at bounding box center [547, 461] width 191 height 60
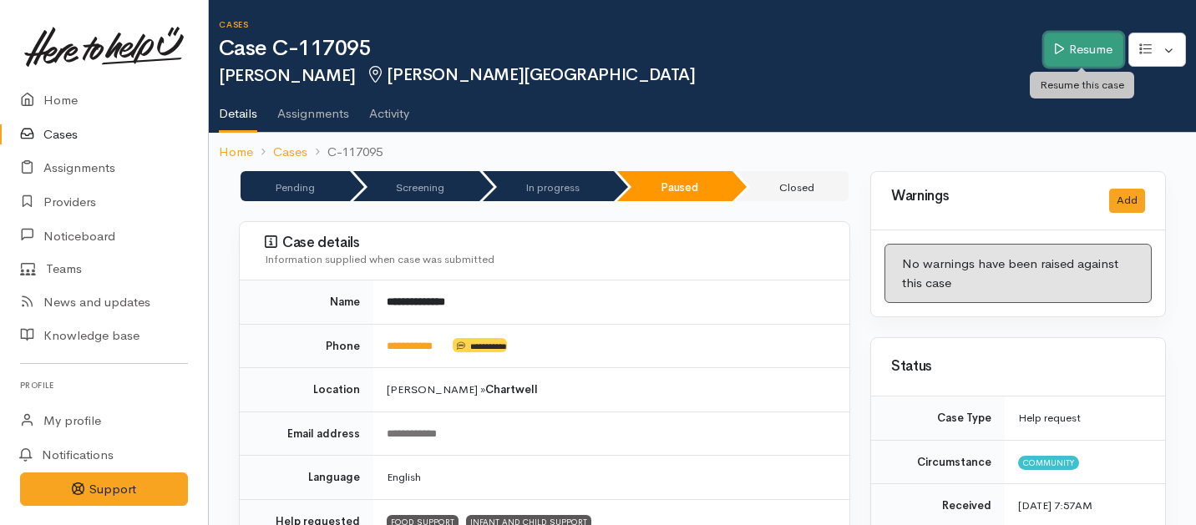
click at [1086, 51] on link "Resume" at bounding box center [1083, 50] width 79 height 34
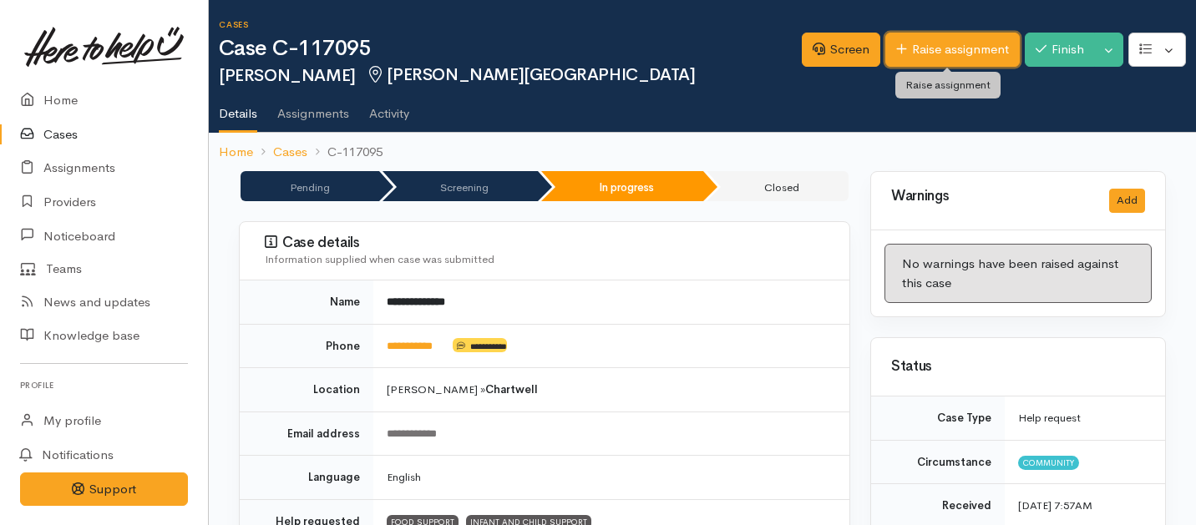
click at [912, 57] on link "Raise assignment" at bounding box center [952, 50] width 134 height 34
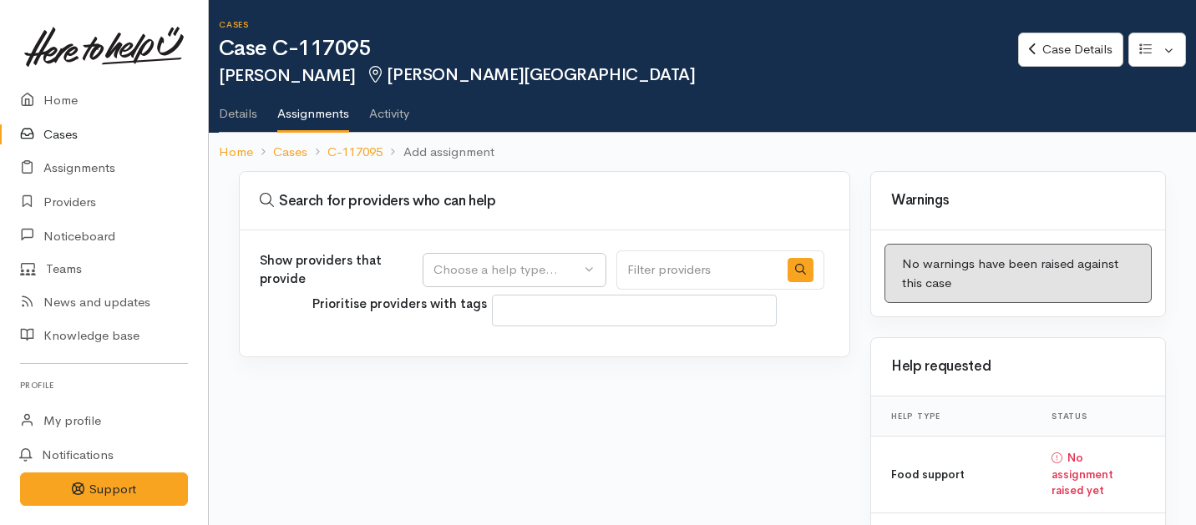
select select
click at [479, 267] on div "Choose a help type..." at bounding box center [506, 270] width 147 height 19
click at [485, 347] on span "Food support" at bounding box center [482, 350] width 78 height 19
select select "3"
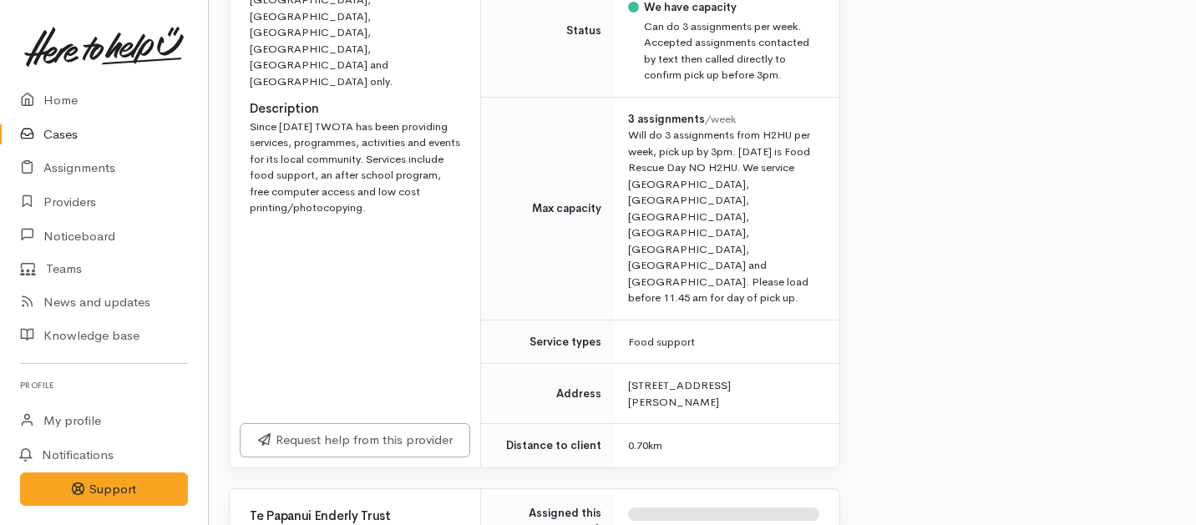
scroll to position [813, 10]
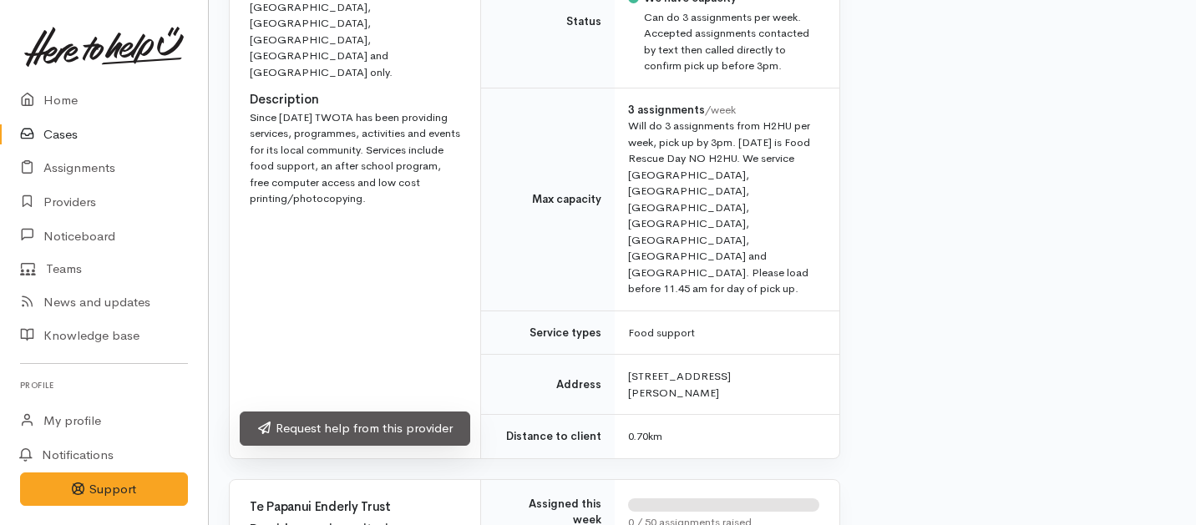
click at [424, 412] on link "Request help from this provider" at bounding box center [355, 429] width 230 height 34
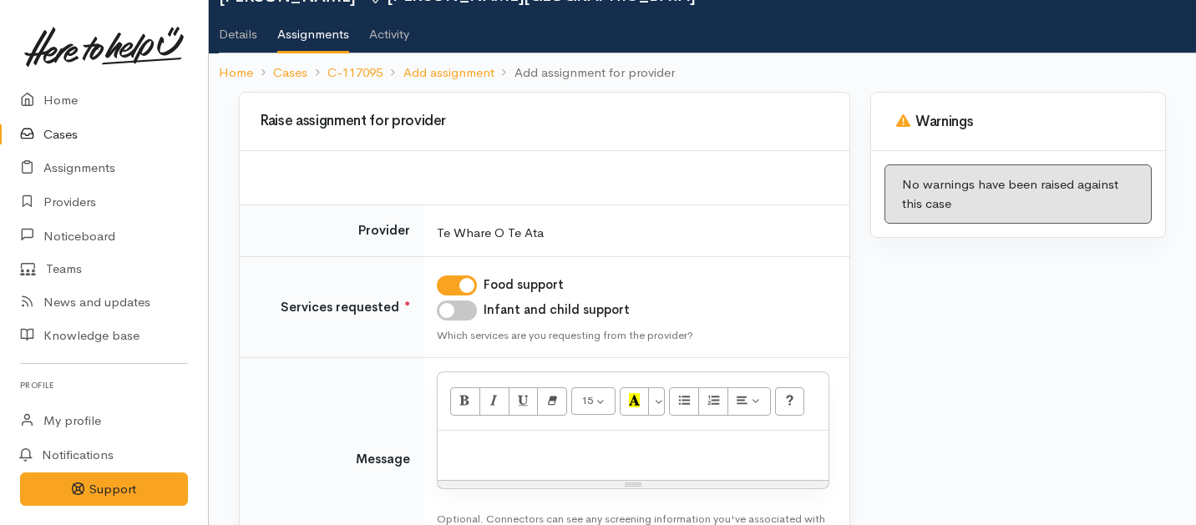
scroll to position [202, 0]
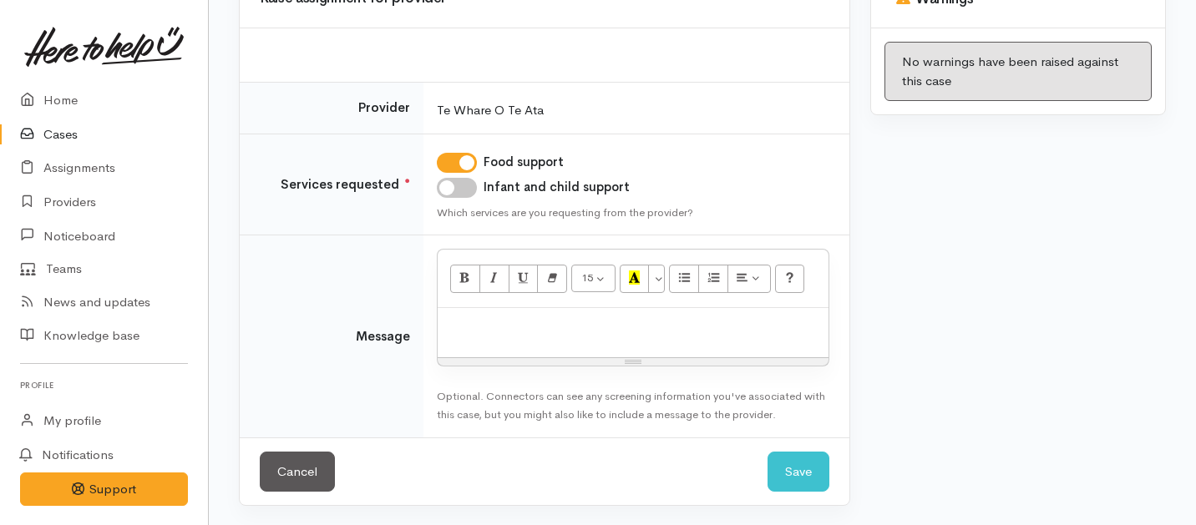
click at [457, 188] on input "Infant and child support" at bounding box center [457, 188] width 40 height 20
checkbox input "true"
click at [527, 323] on p at bounding box center [633, 325] width 374 height 19
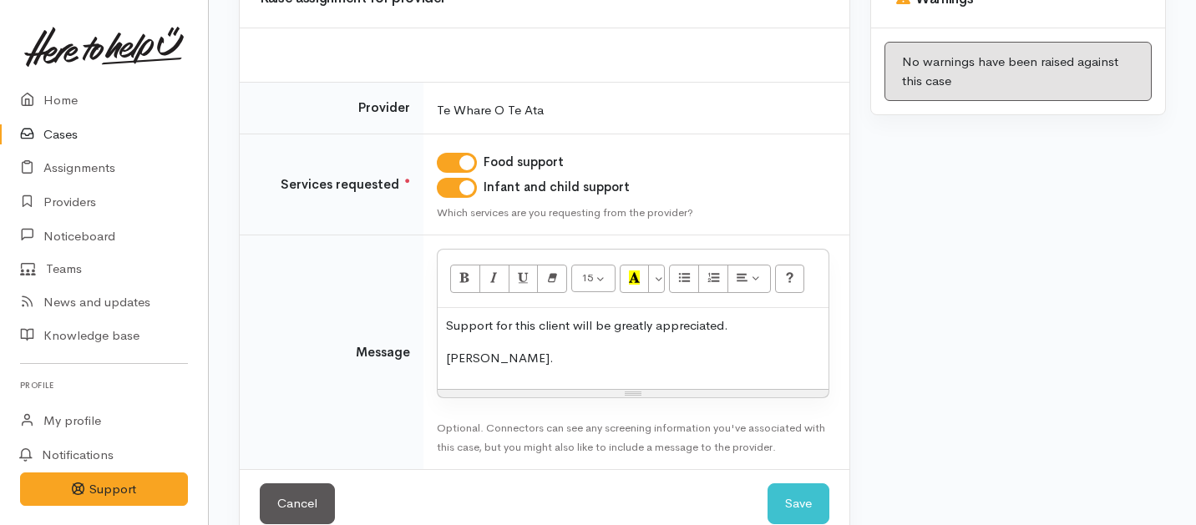
scroll to position [235, 0]
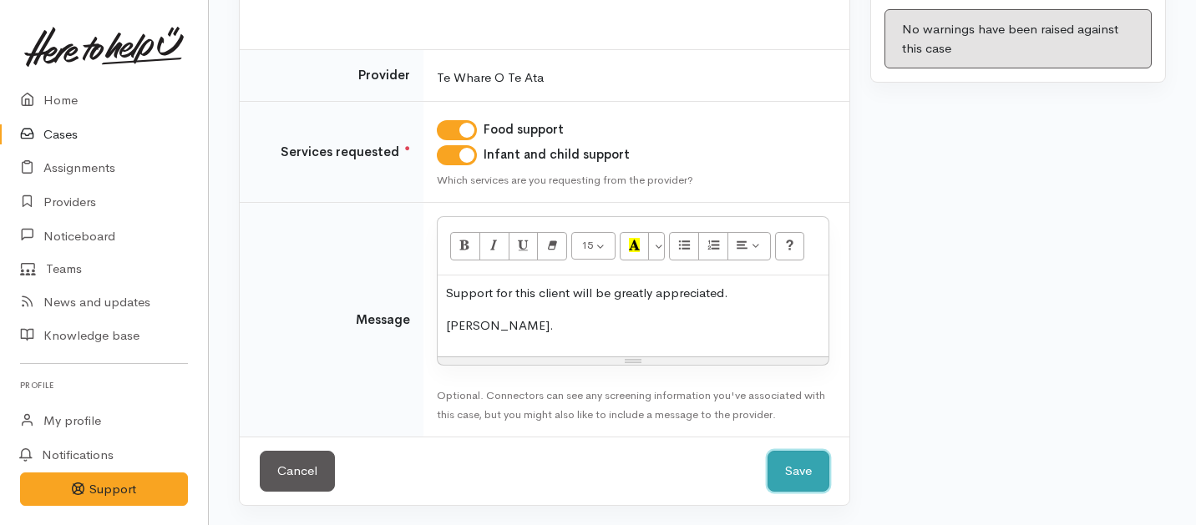
click at [803, 464] on button "Save" at bounding box center [798, 471] width 62 height 41
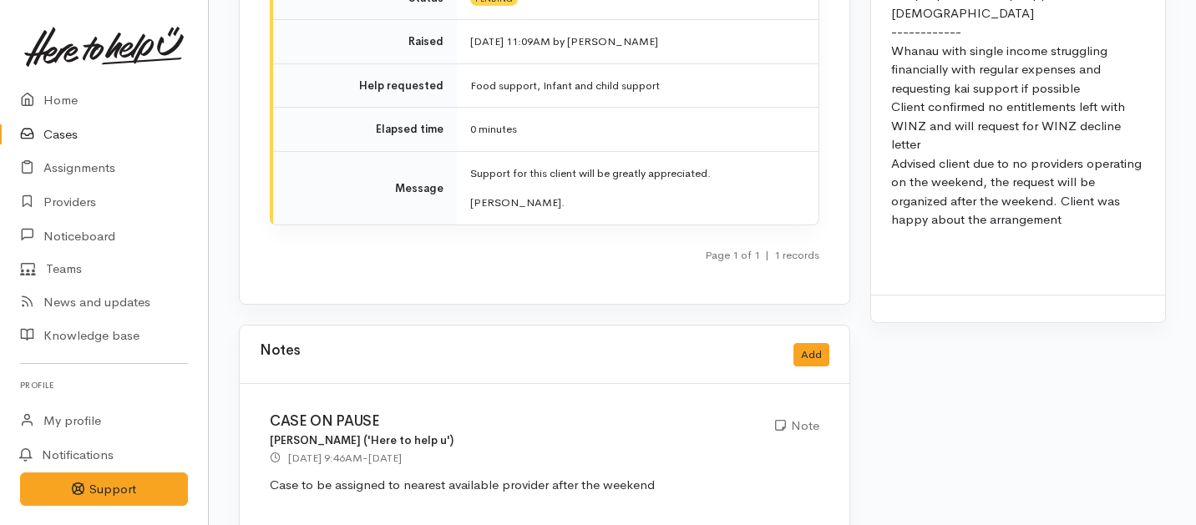
scroll to position [1888, 0]
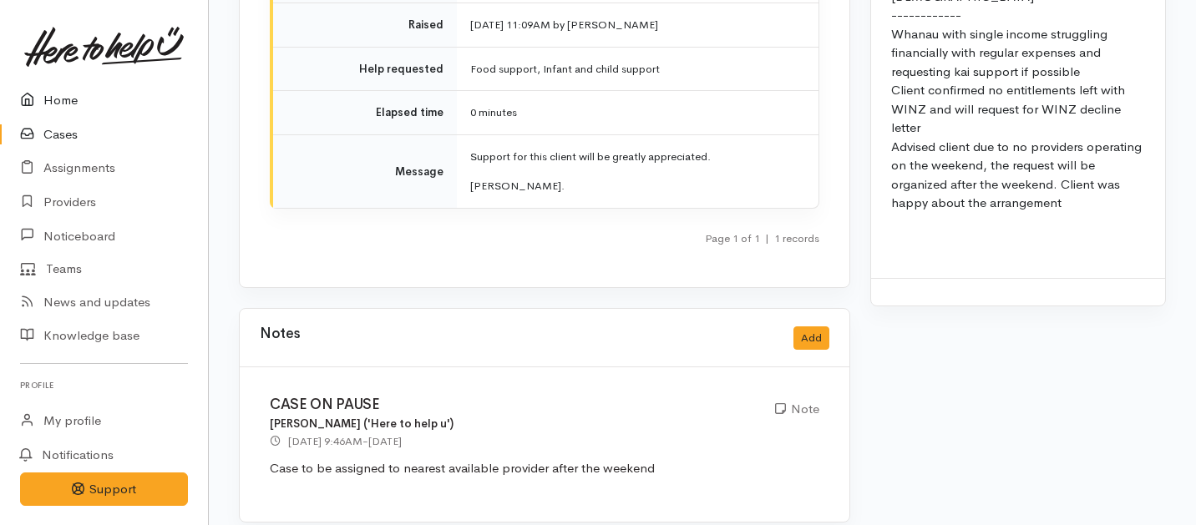
click at [61, 99] on link "Home" at bounding box center [104, 101] width 208 height 34
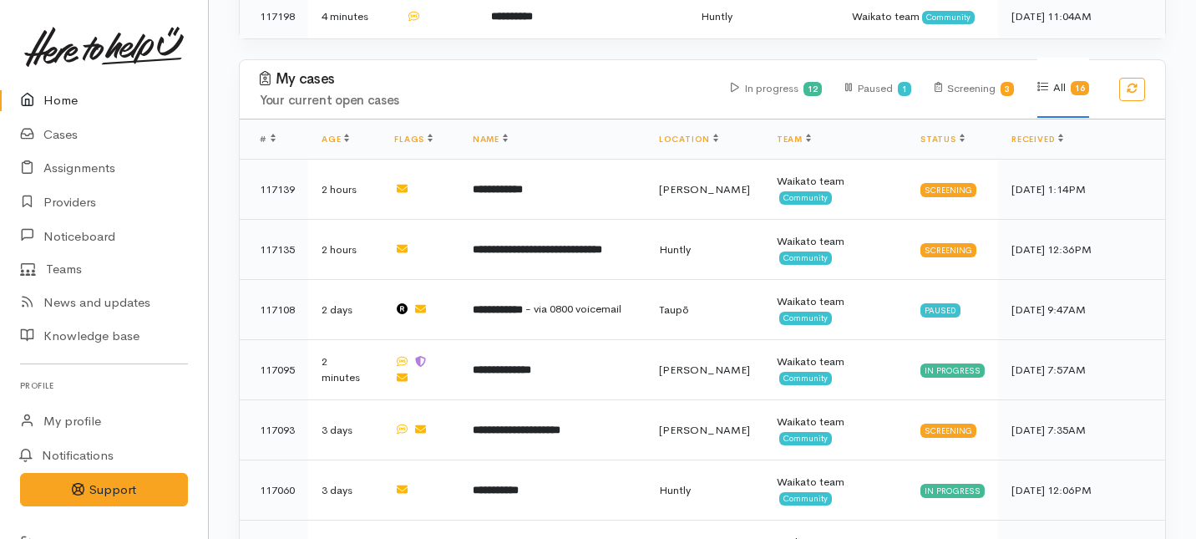
scroll to position [1463, 0]
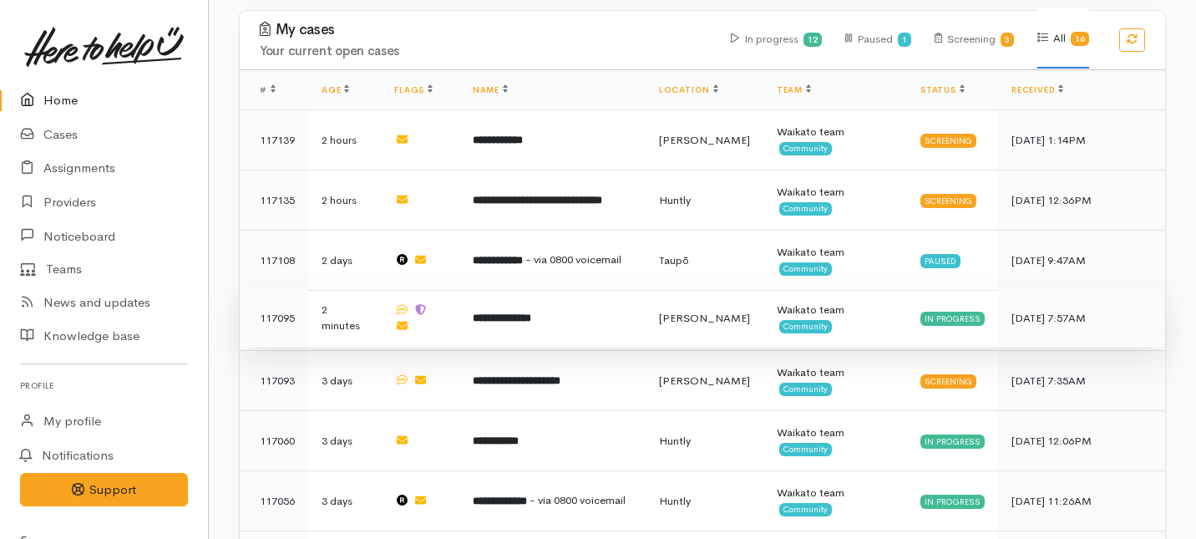
click at [525, 287] on td "**********" at bounding box center [552, 317] width 186 height 60
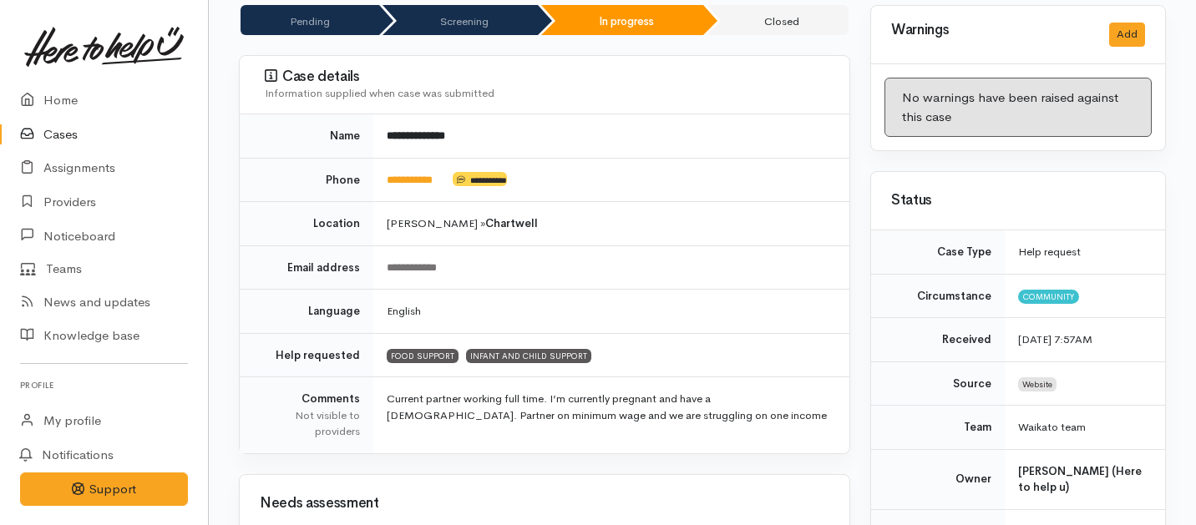
scroll to position [163, 0]
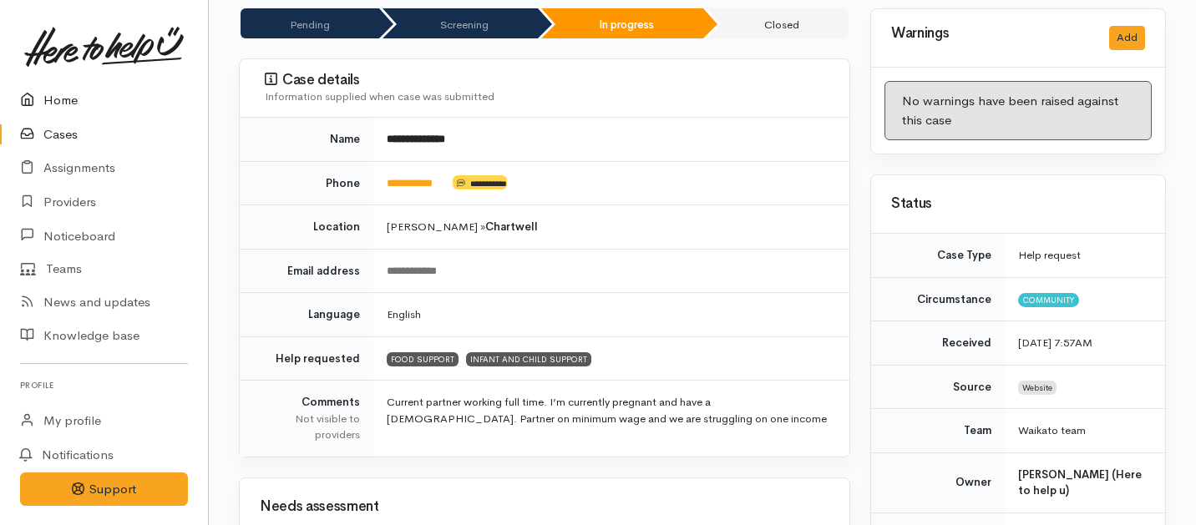
click at [59, 102] on link "Home" at bounding box center [104, 101] width 208 height 34
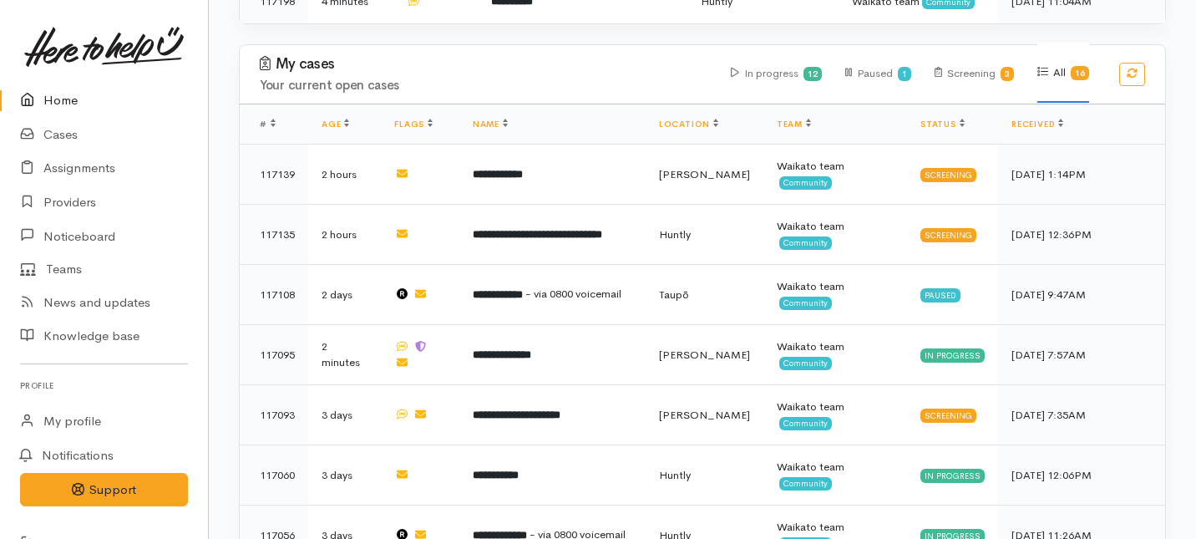
scroll to position [1434, 0]
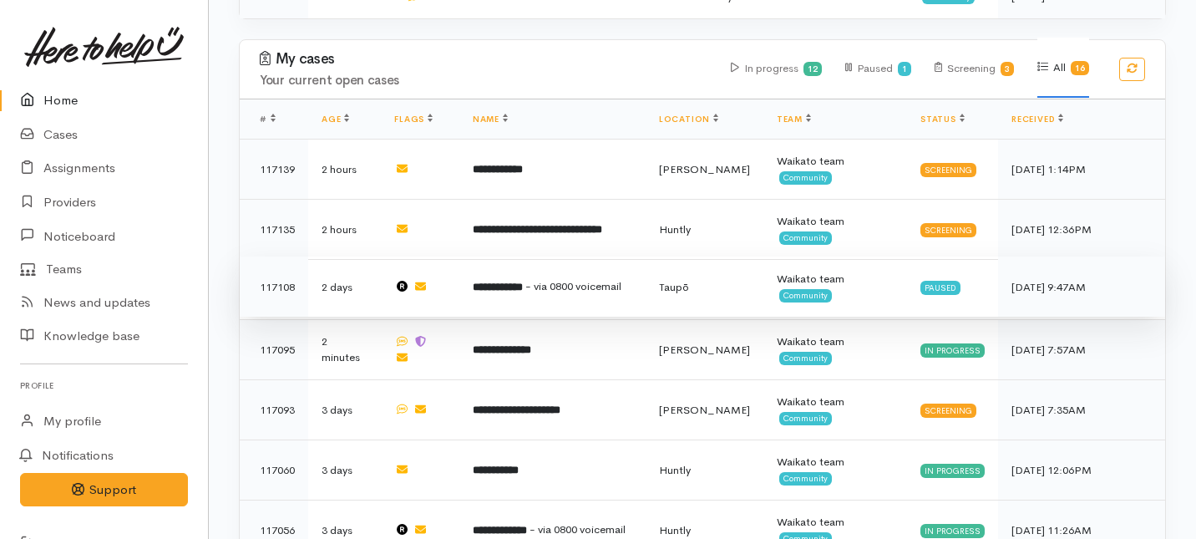
click at [509, 281] on b "**********" at bounding box center [498, 286] width 50 height 11
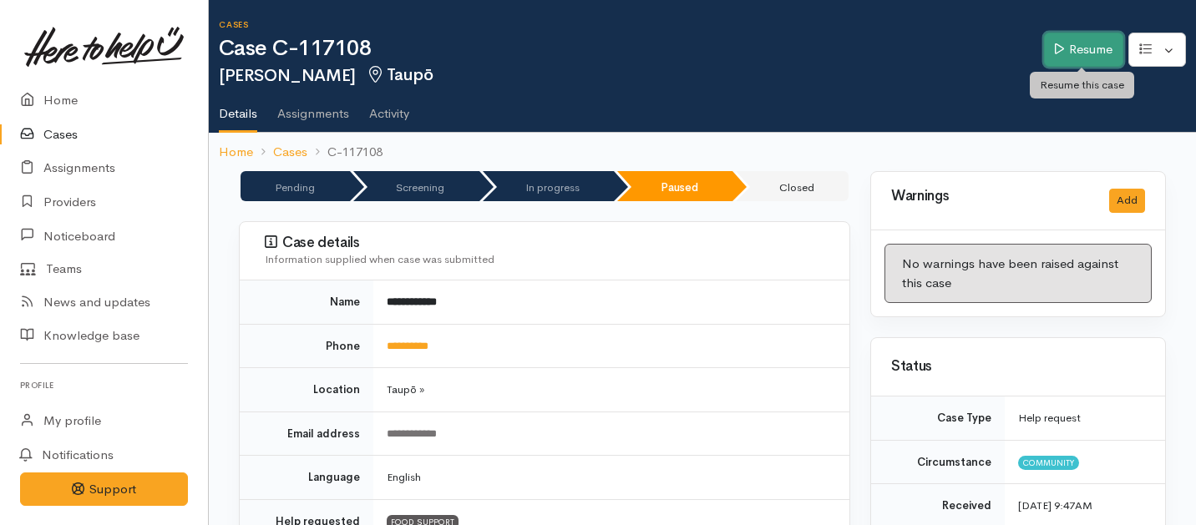
click at [1060, 57] on link "Resume" at bounding box center [1083, 50] width 79 height 34
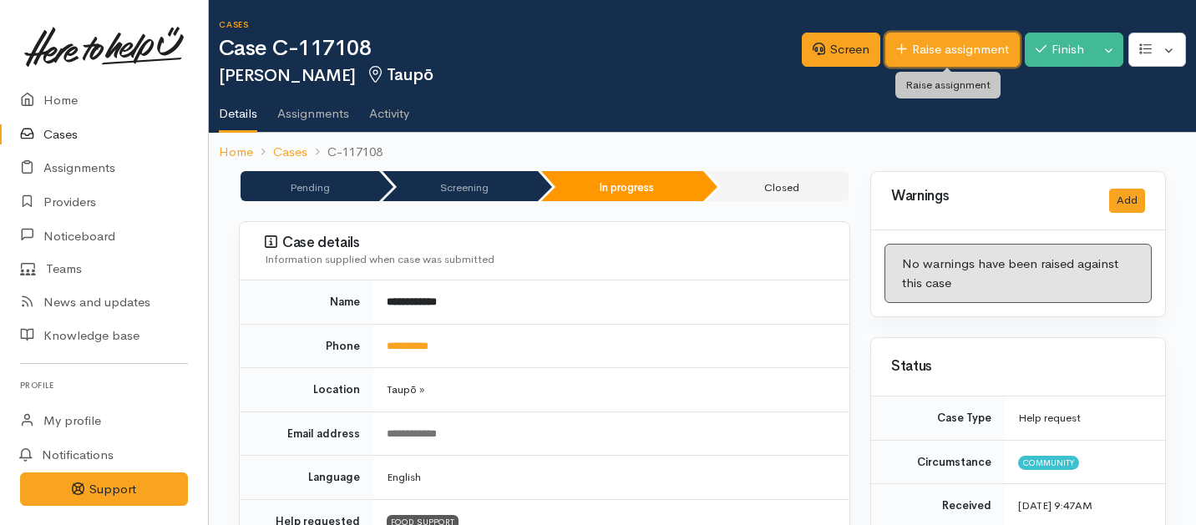
click at [960, 47] on link "Raise assignment" at bounding box center [952, 50] width 134 height 34
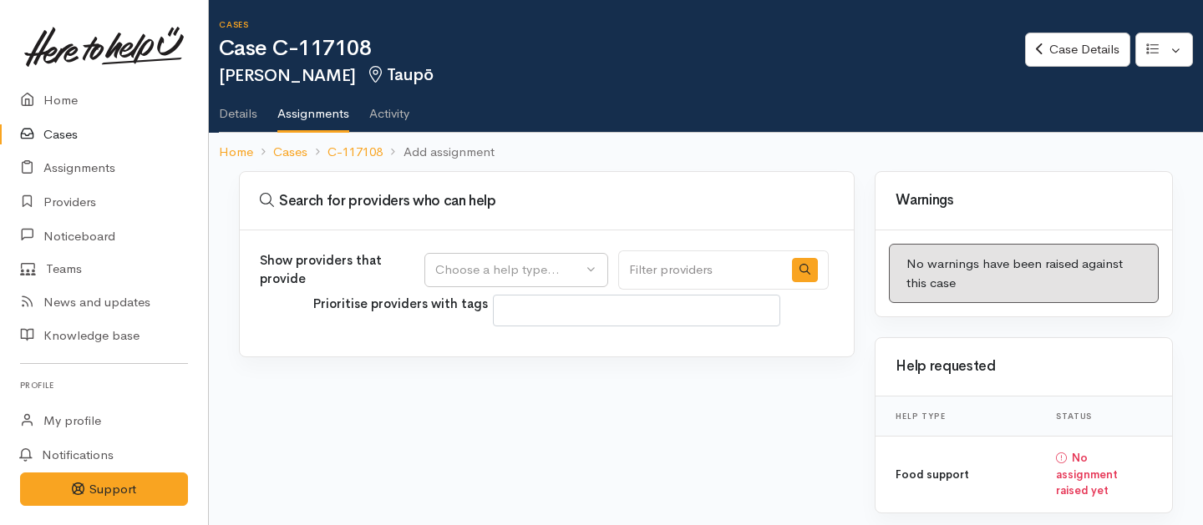
select select
click at [538, 272] on div "Choose a help type..." at bounding box center [508, 270] width 147 height 19
click at [470, 355] on span "Food support" at bounding box center [484, 350] width 78 height 19
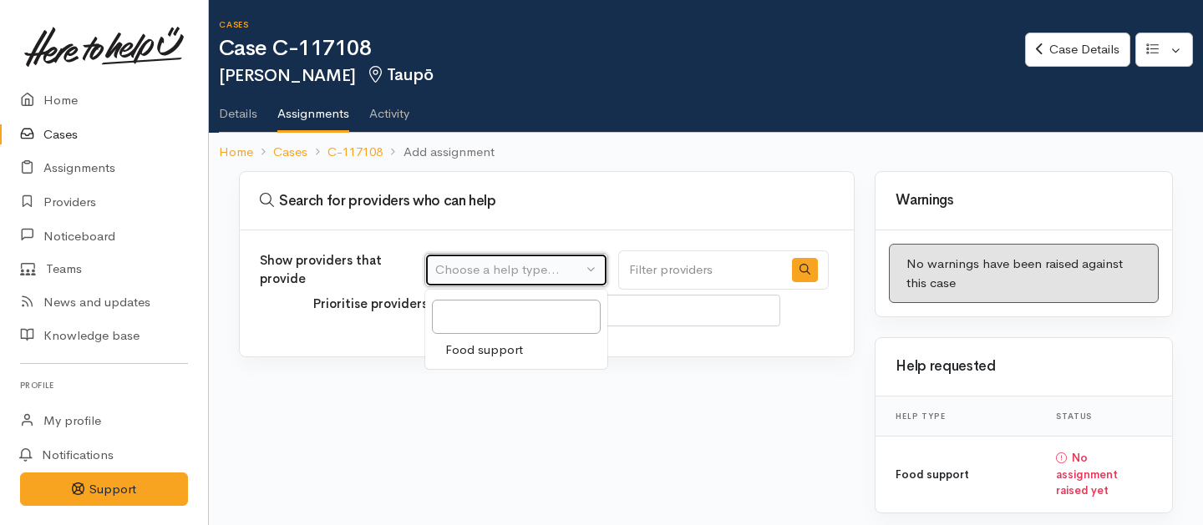
select select "3"
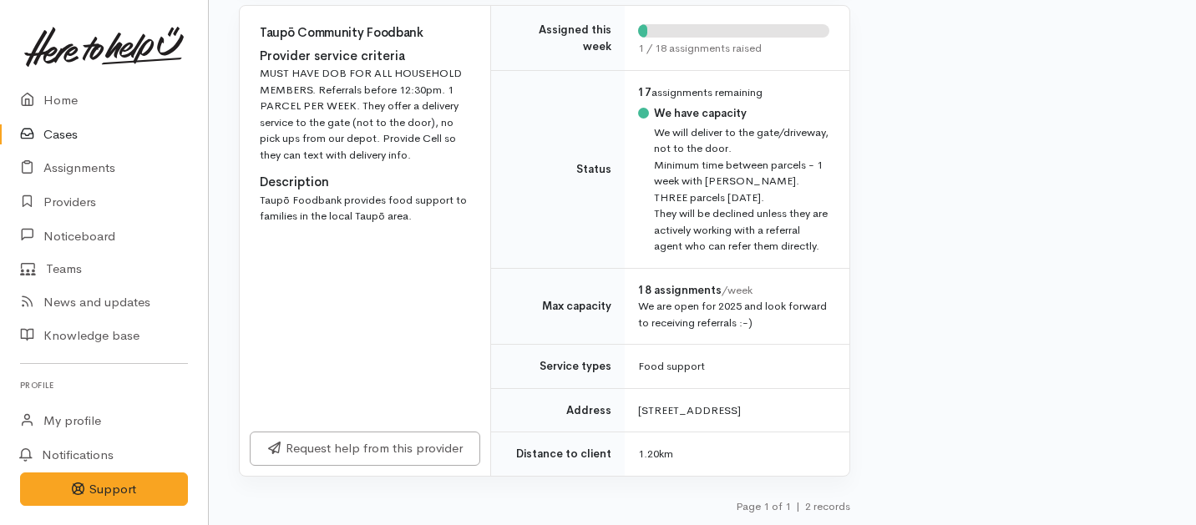
scroll to position [714, 0]
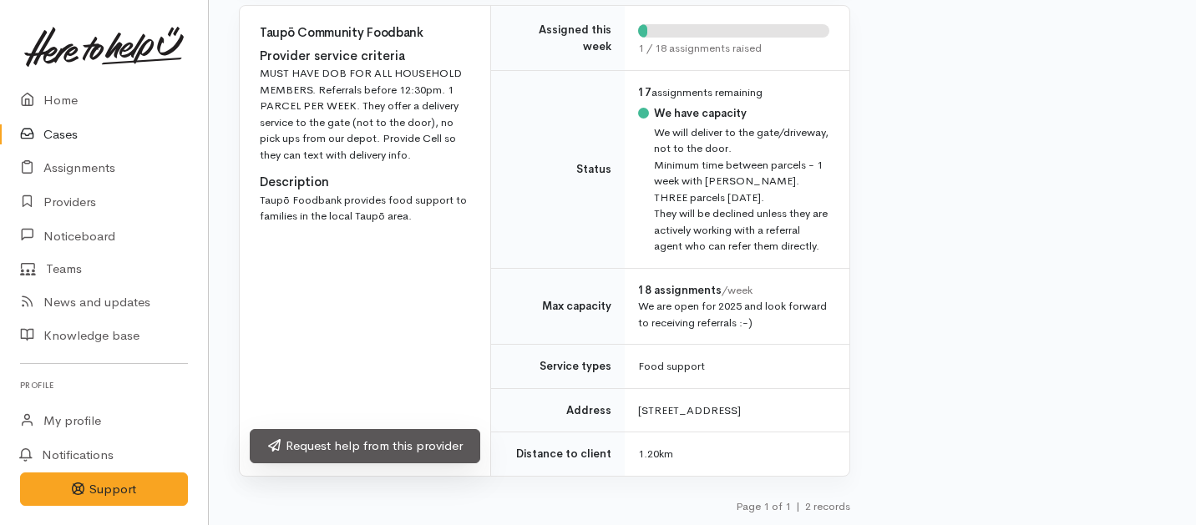
click at [432, 448] on link "Request help from this provider" at bounding box center [365, 446] width 230 height 34
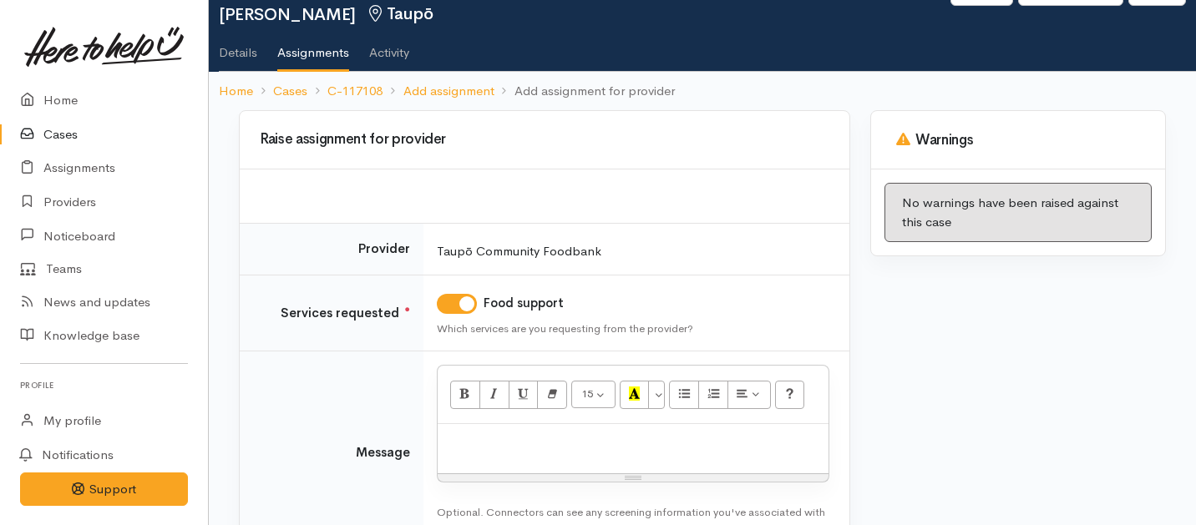
scroll to position [177, 0]
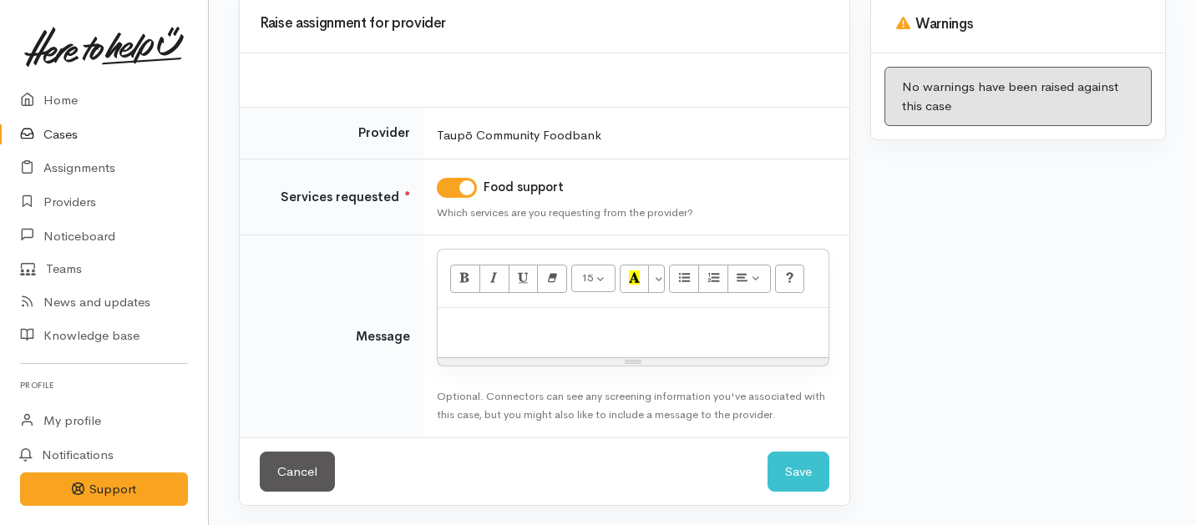
click at [480, 317] on p at bounding box center [633, 325] width 374 height 19
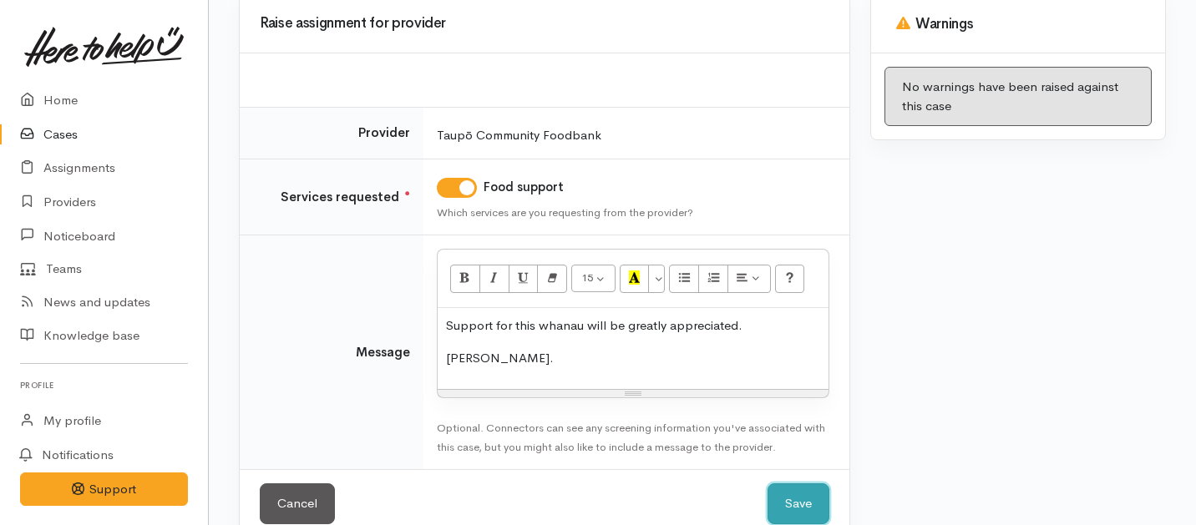
click at [782, 496] on button "Save" at bounding box center [798, 504] width 62 height 41
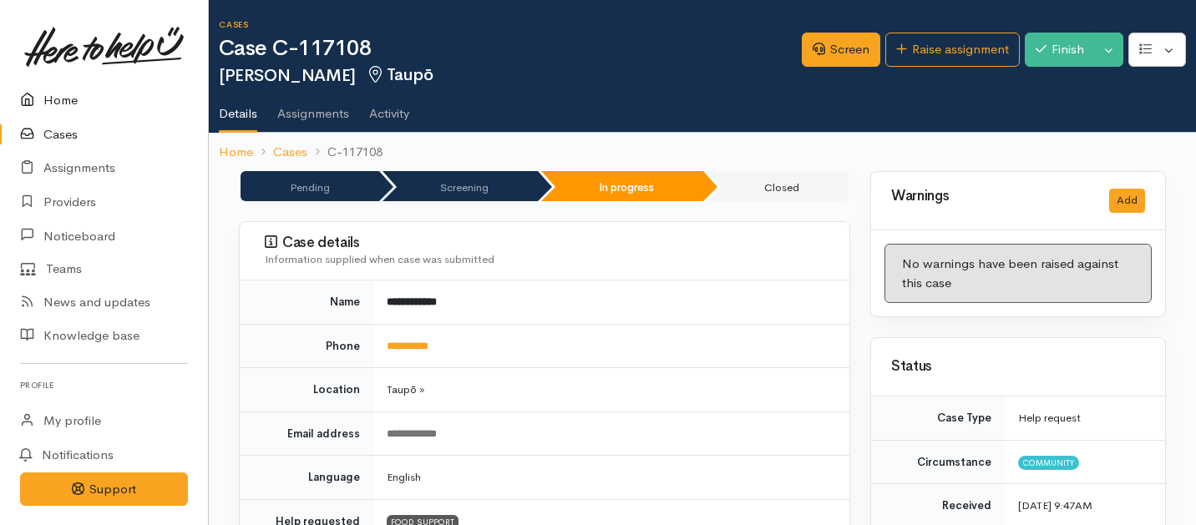
click at [61, 102] on link "Home" at bounding box center [104, 101] width 208 height 34
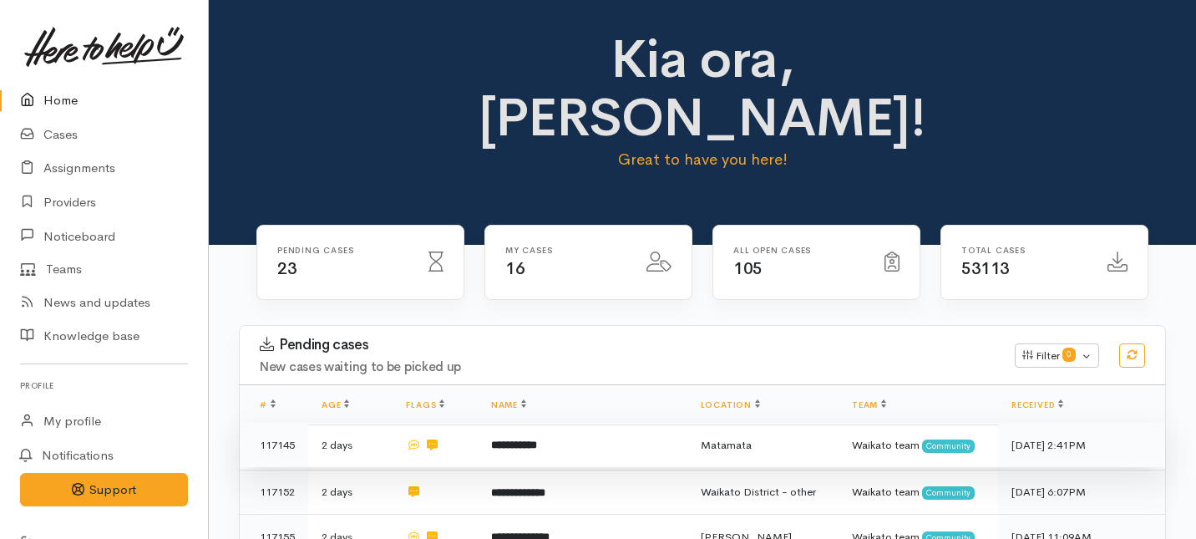
click at [524, 439] on b "**********" at bounding box center [514, 444] width 46 height 11
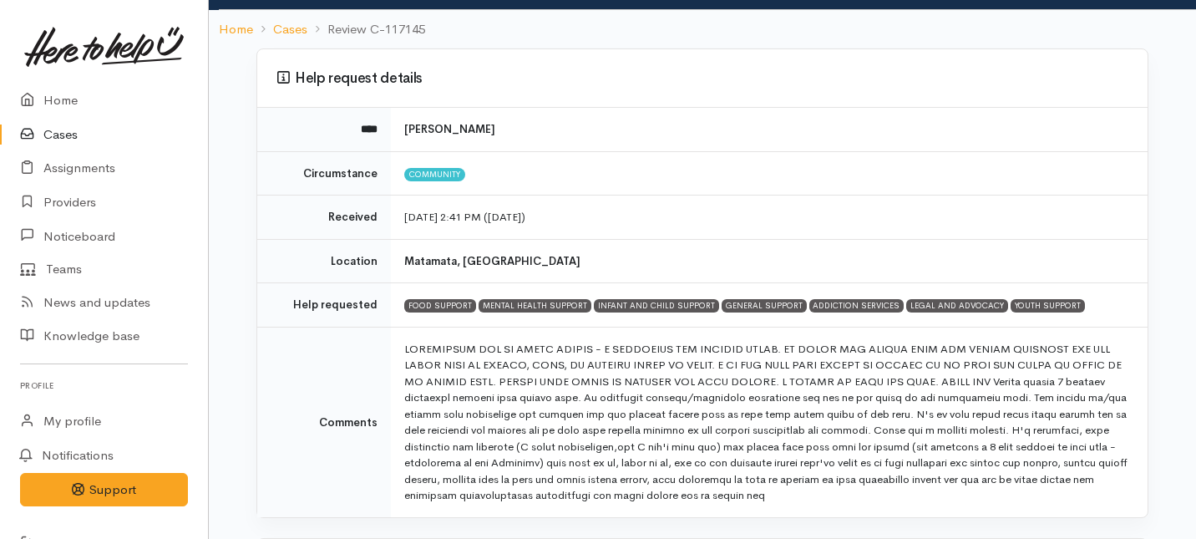
scroll to position [140, 0]
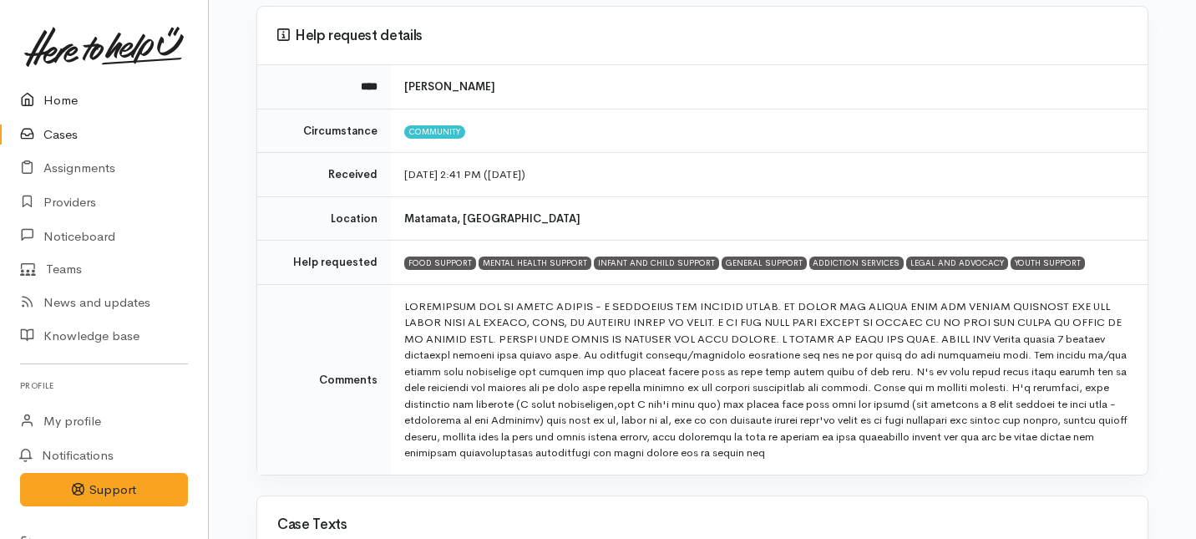
click at [62, 96] on link "Home" at bounding box center [104, 101] width 208 height 34
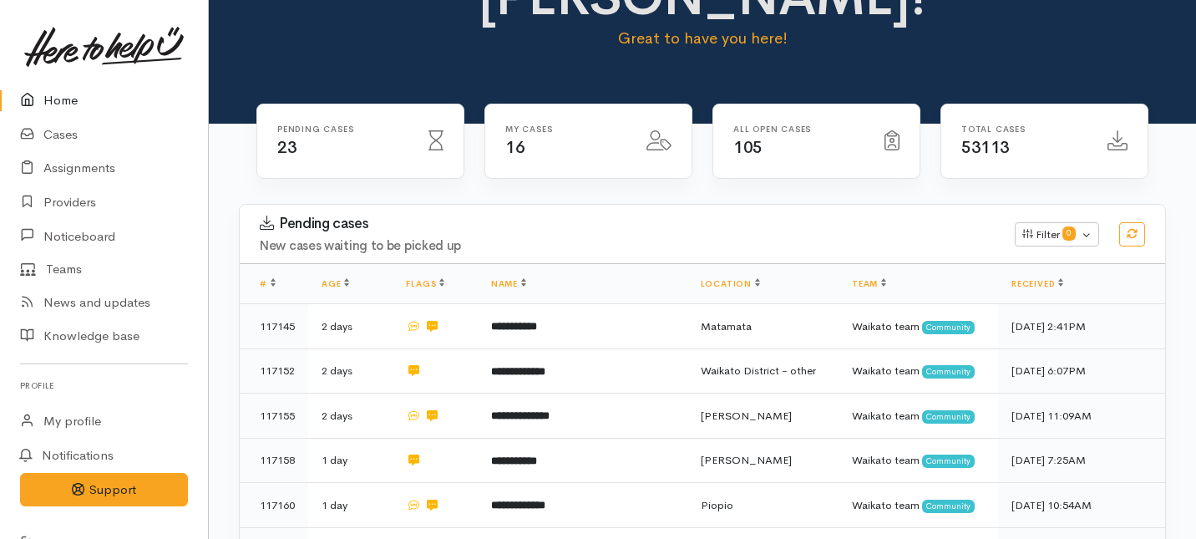
scroll to position [132, 0]
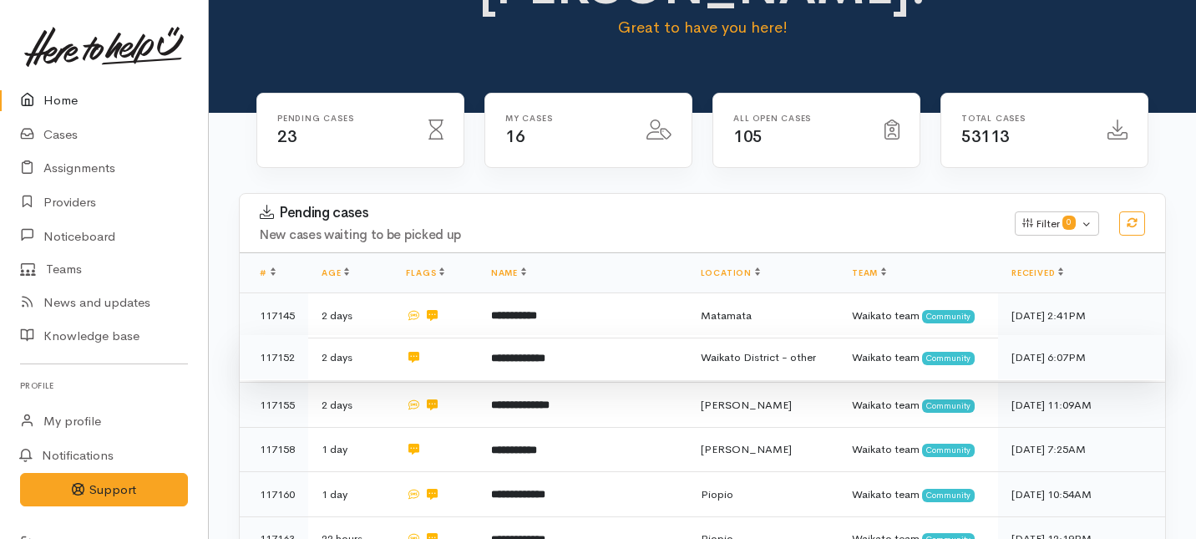
click at [469, 335] on td at bounding box center [434, 357] width 84 height 45
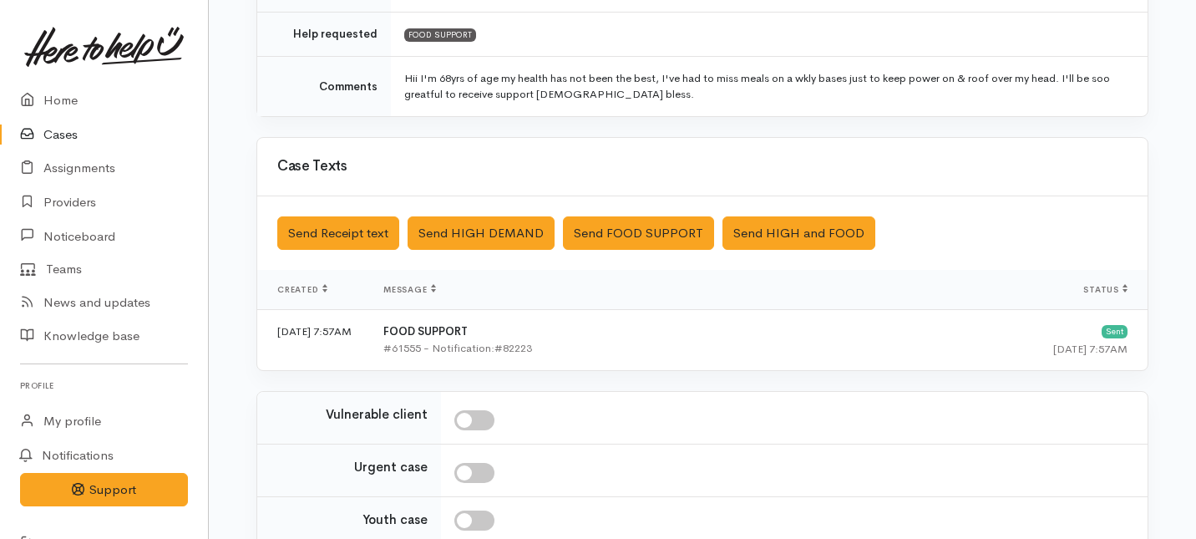
scroll to position [526, 0]
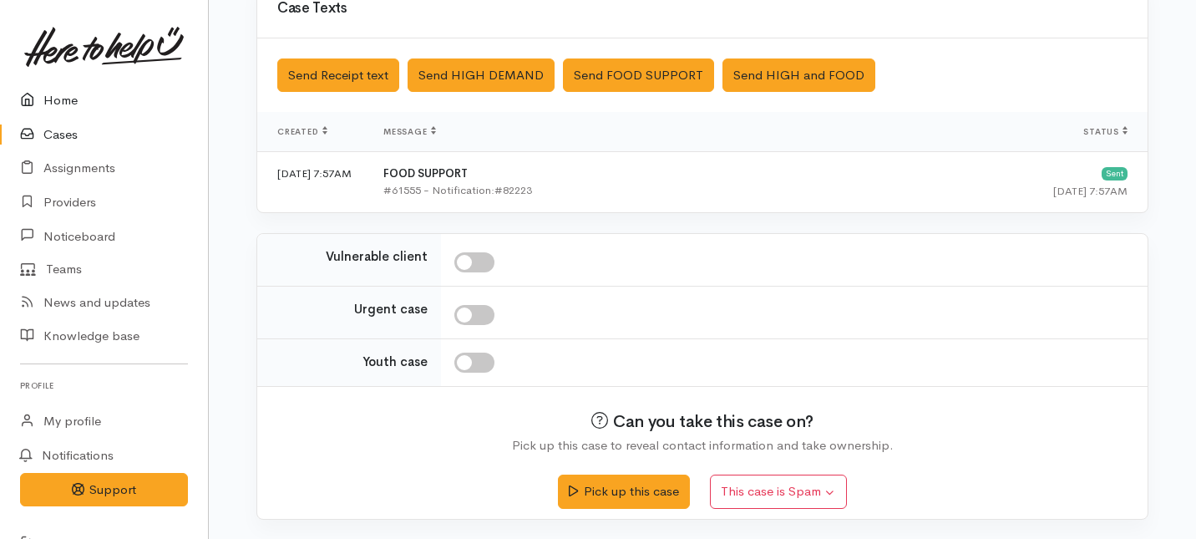
click at [67, 97] on link "Home" at bounding box center [104, 101] width 208 height 34
